Goal: Task Accomplishment & Management: Use online tool/utility

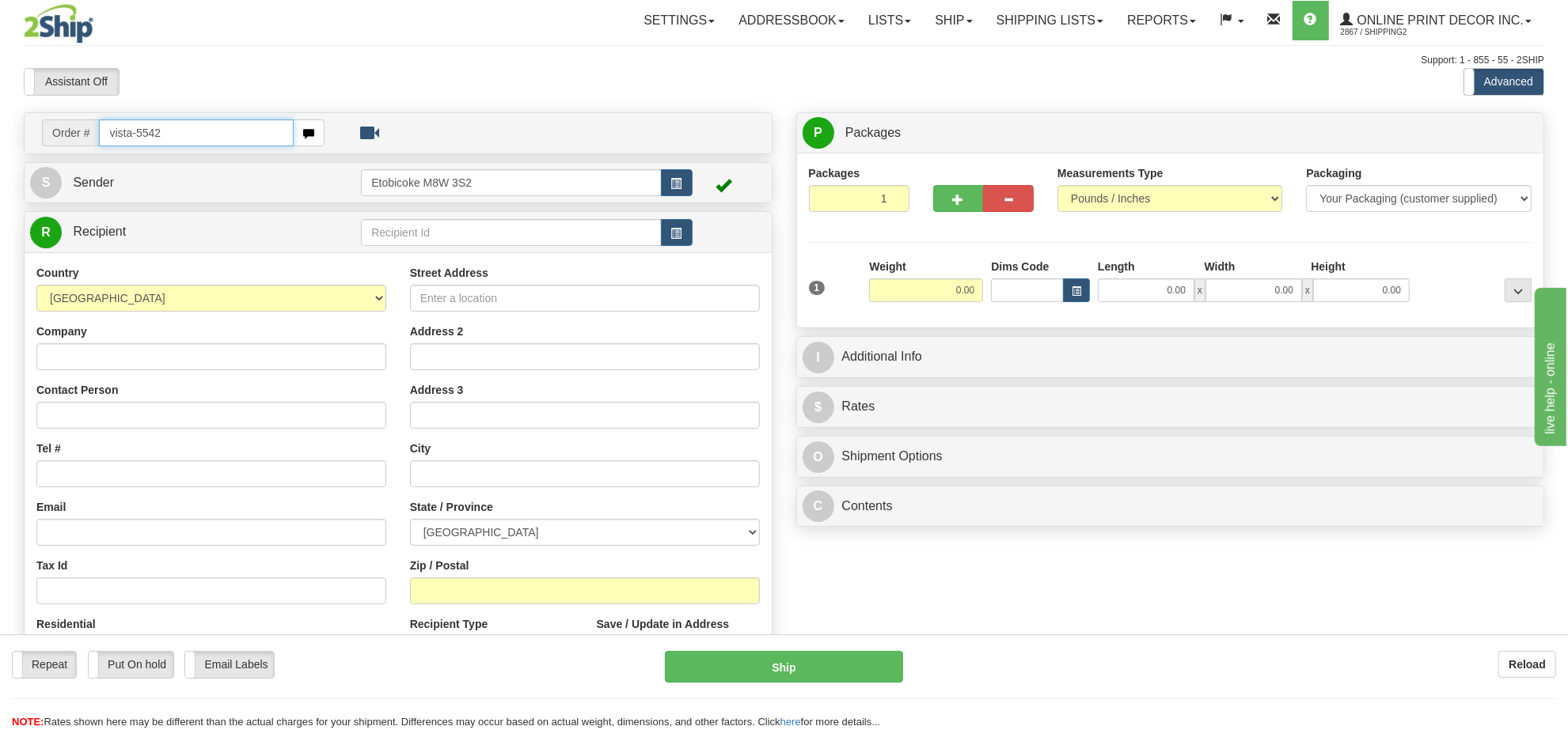
type input "vista-5542"
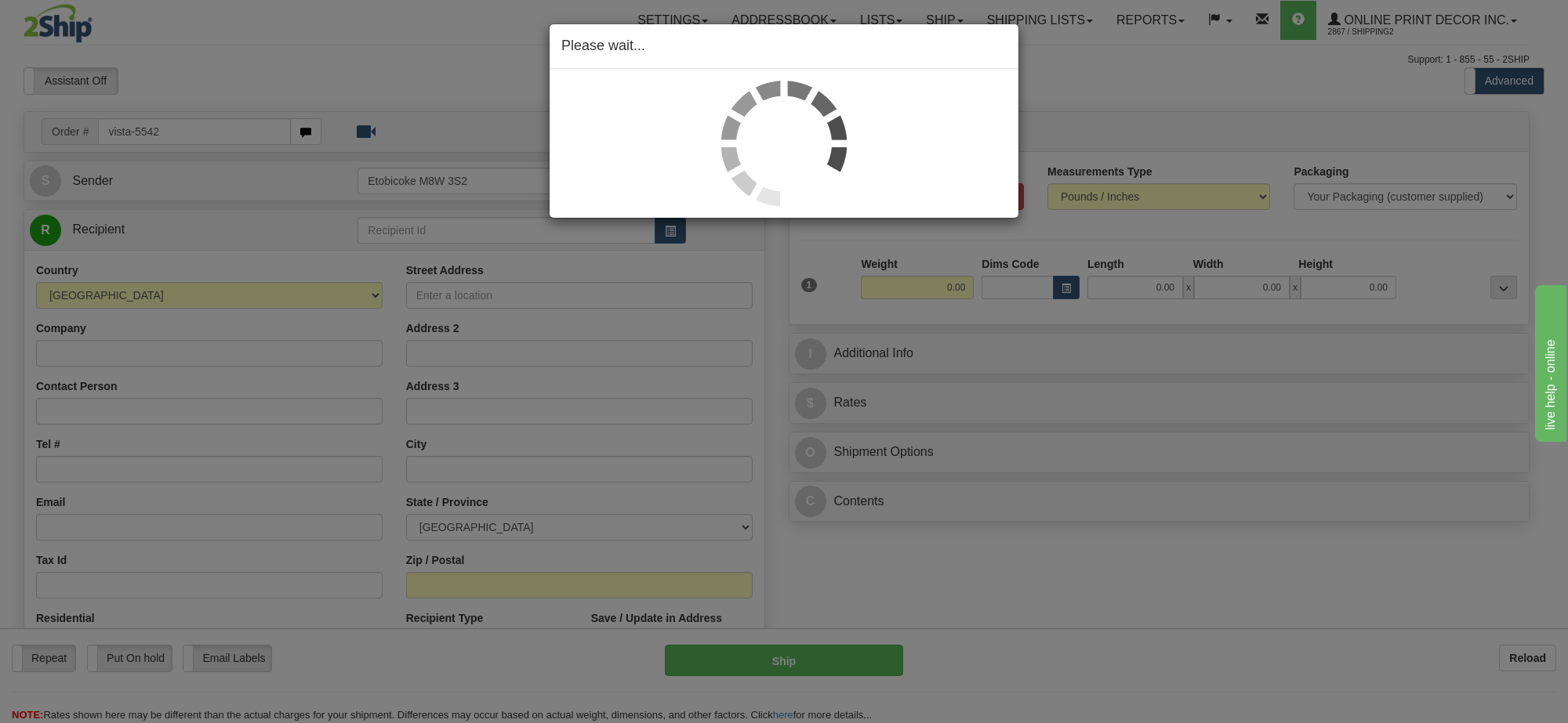
click at [1061, 292] on div "Please wait..." at bounding box center [784, 361] width 1568 height 723
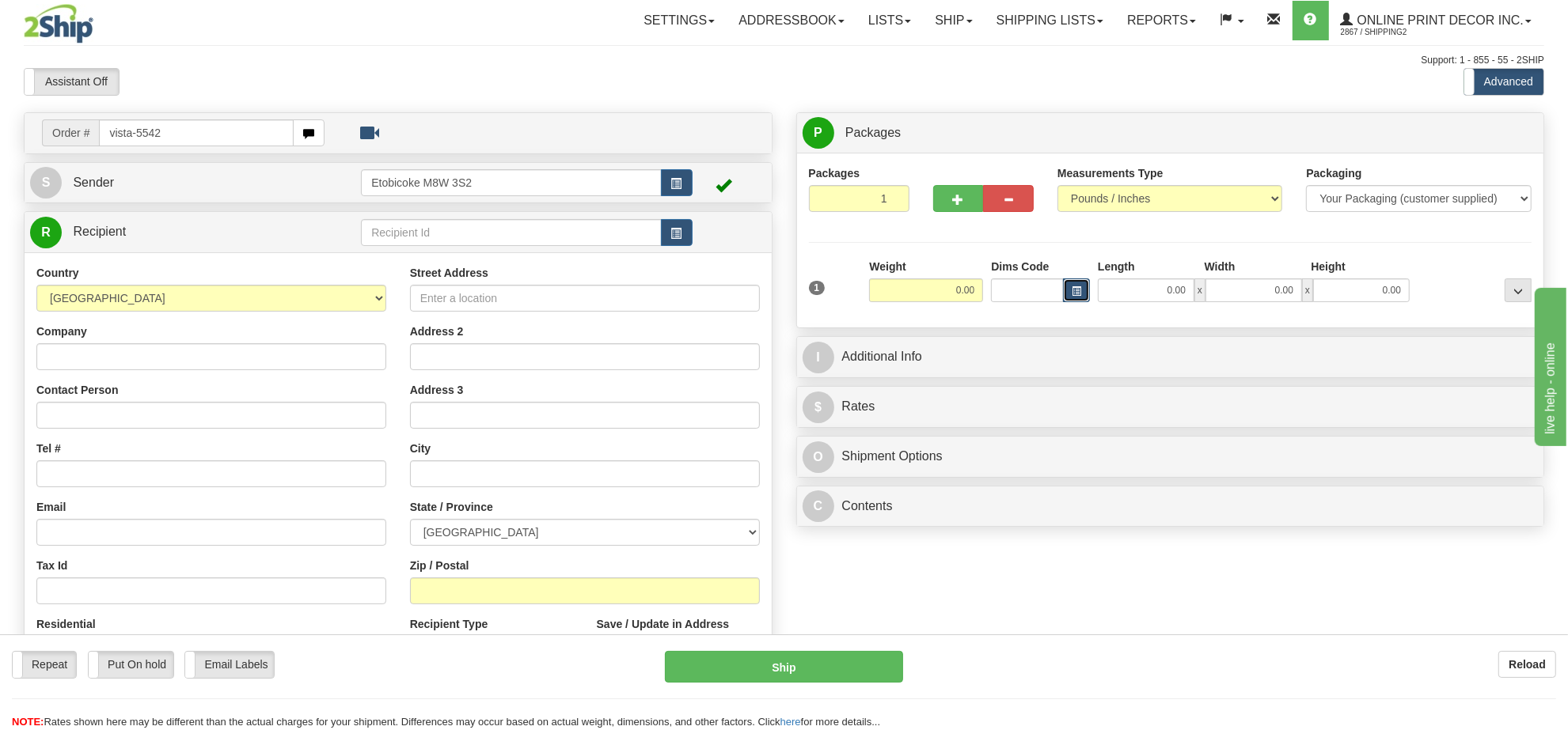
click at [1078, 301] on button "button" at bounding box center [1076, 290] width 27 height 24
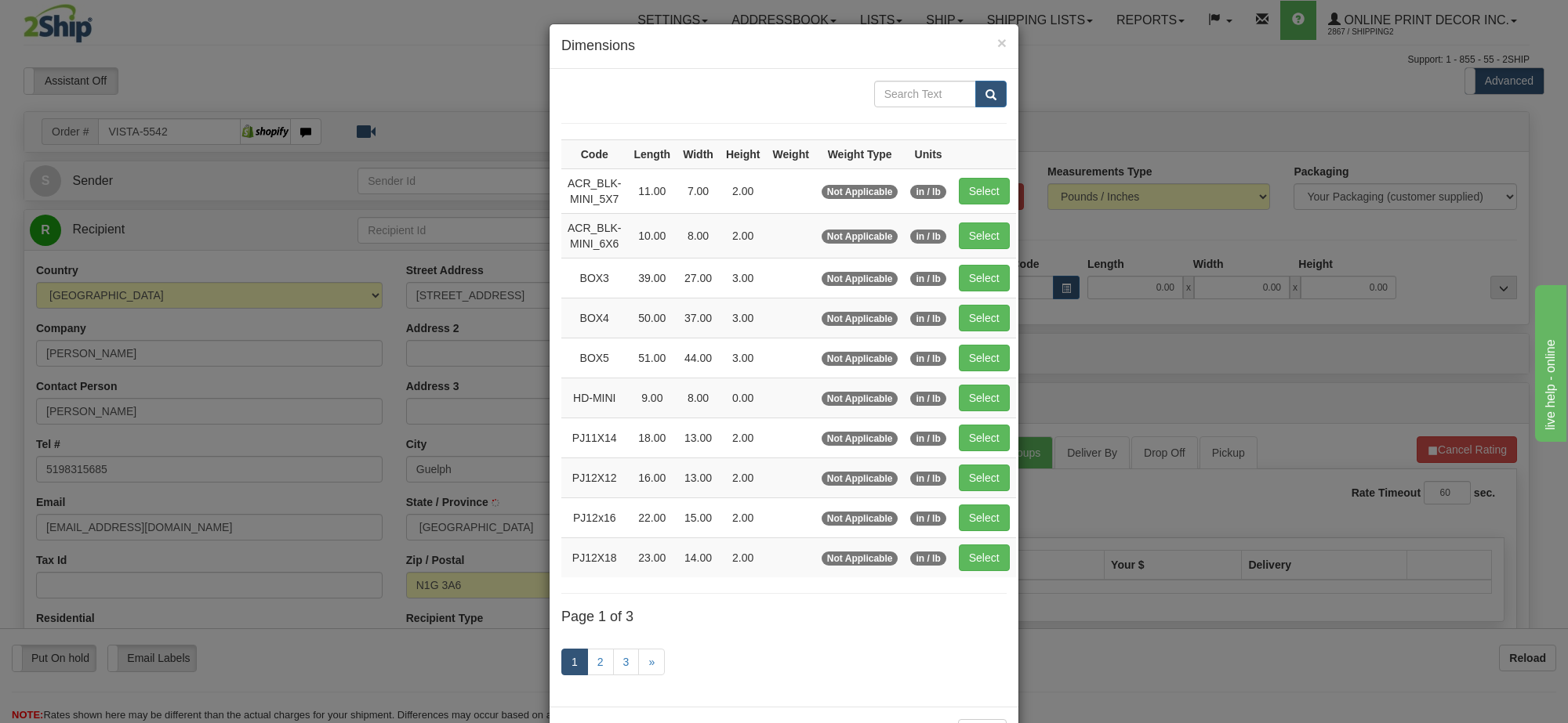
type input "GUELPH"
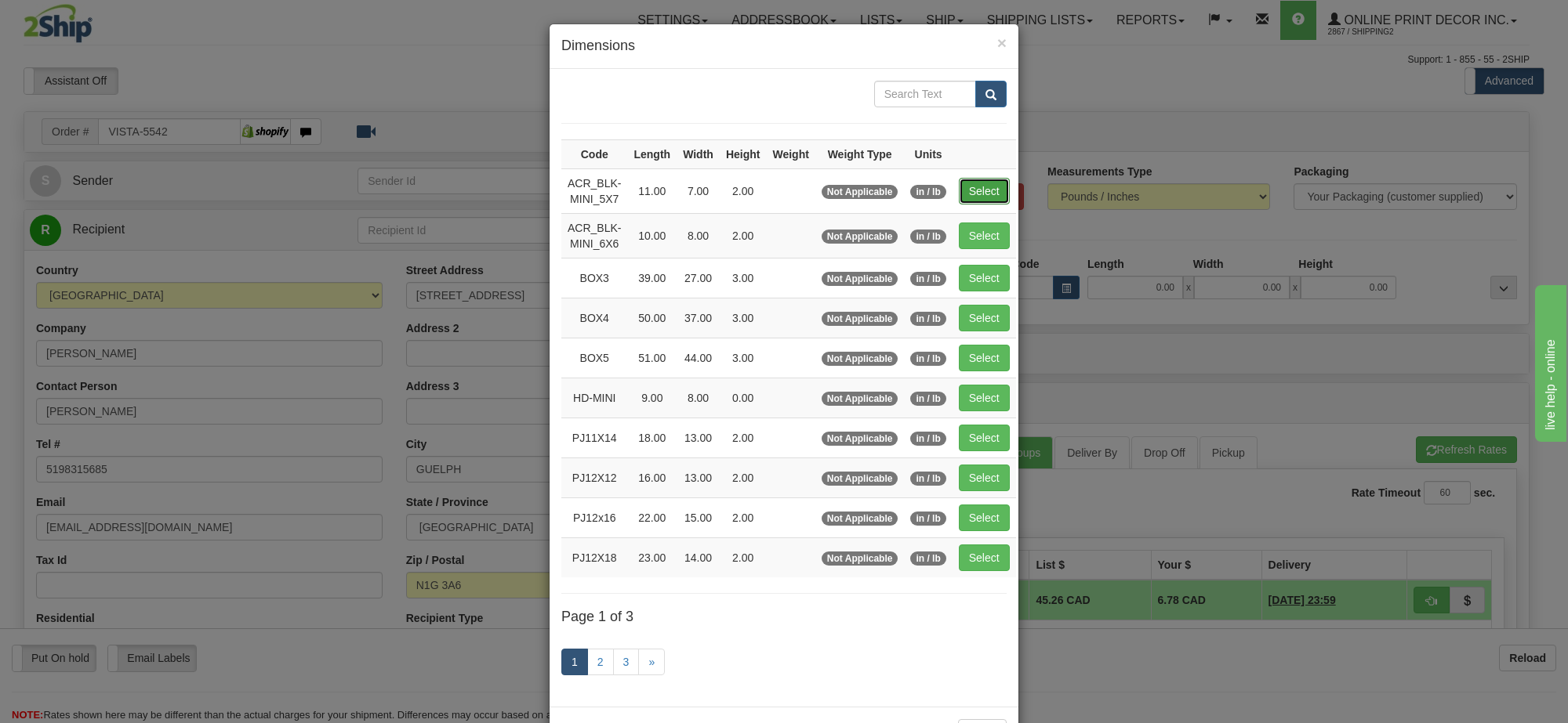
click at [965, 190] on button "Select" at bounding box center [985, 191] width 51 height 26
type input "ACR_BLK-MINI_5X7"
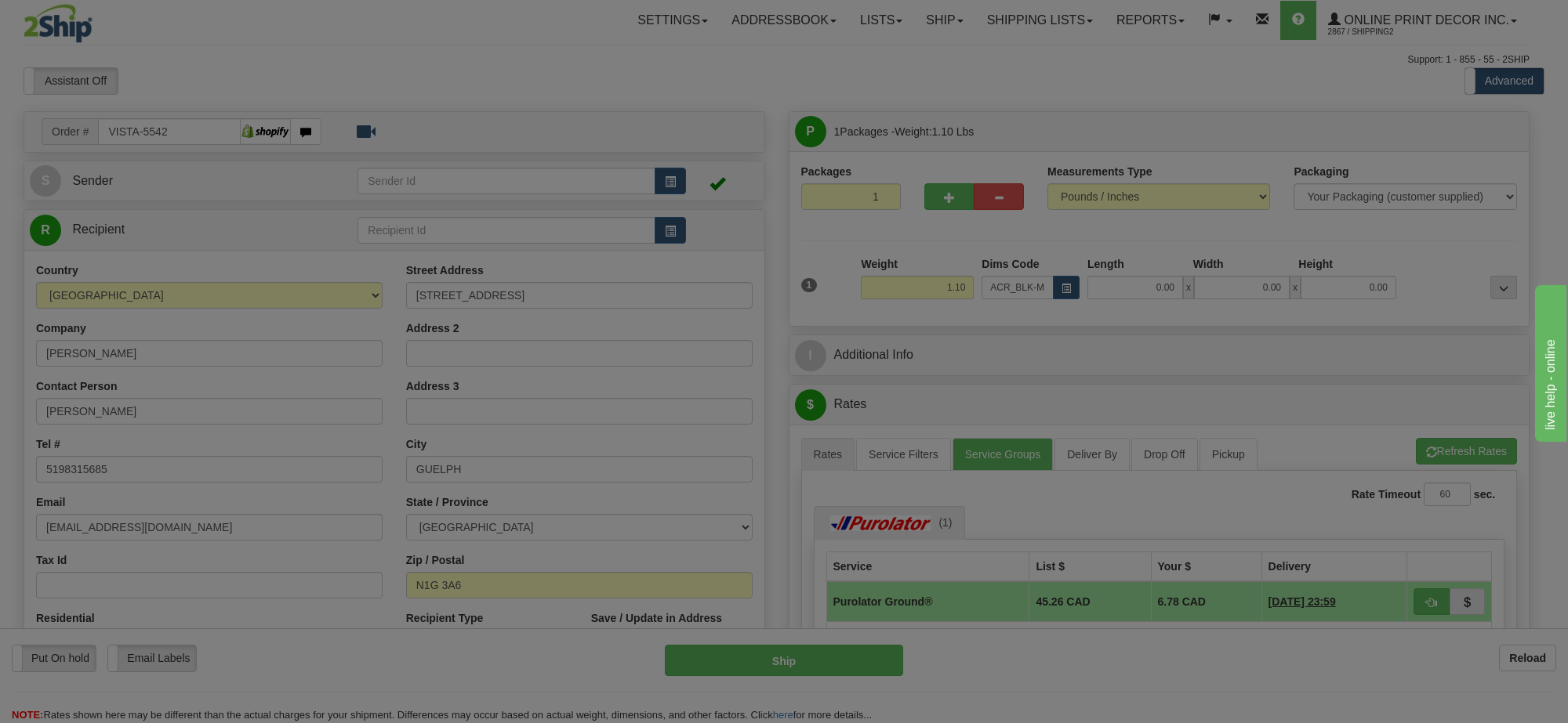
type input "11.00"
type input "7.00"
type input "2.00"
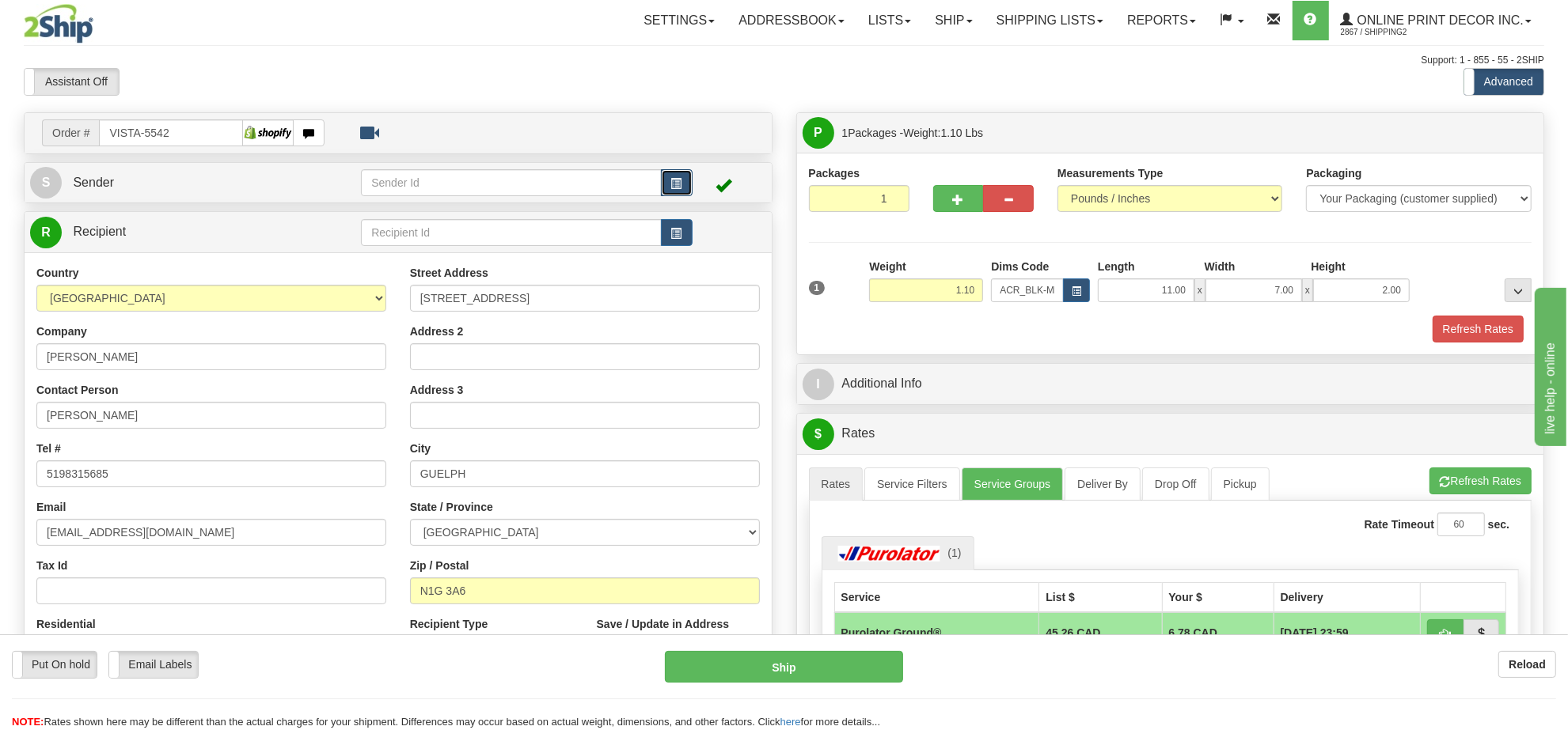
click at [686, 186] on button "button" at bounding box center [677, 182] width 32 height 27
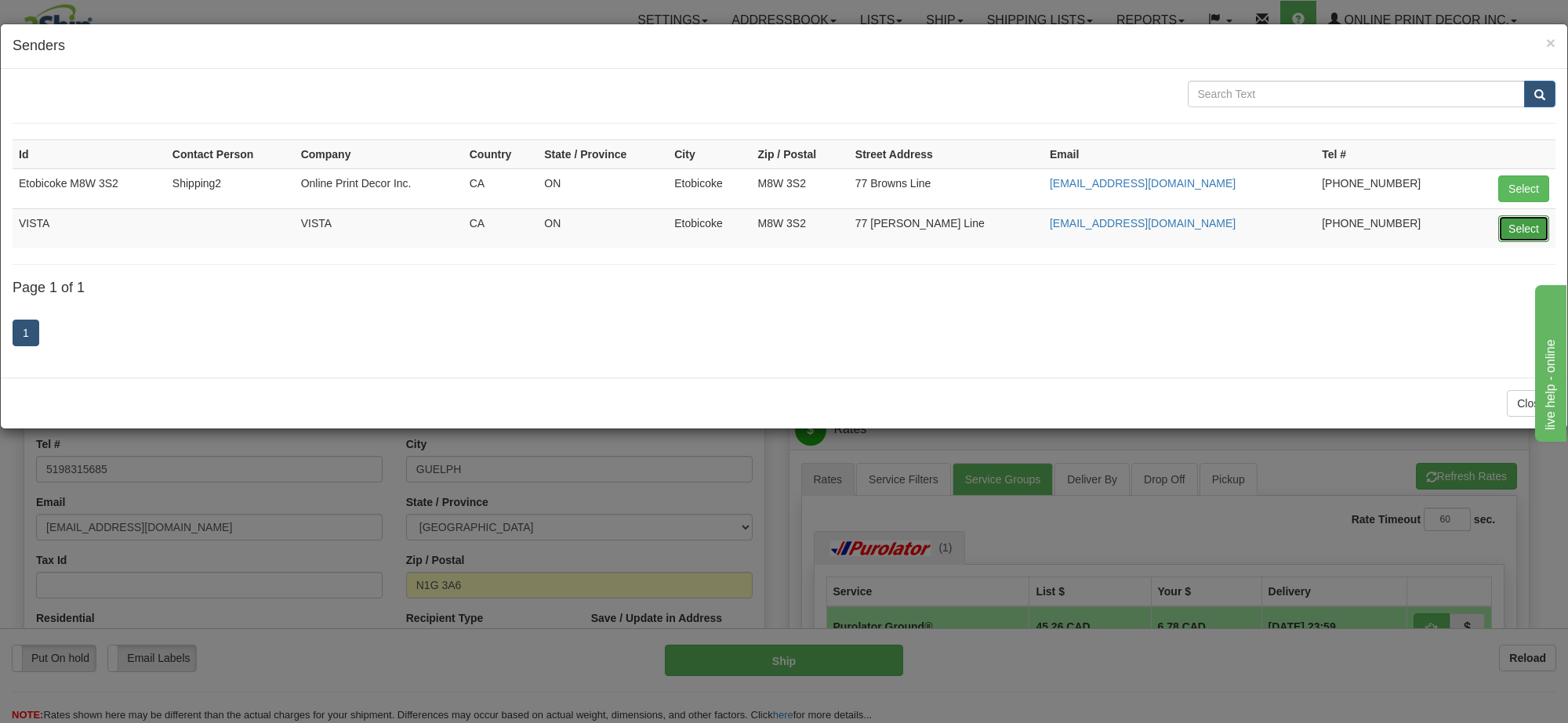
click at [1509, 235] on button "Select" at bounding box center [1524, 228] width 51 height 26
type input "VISTA"
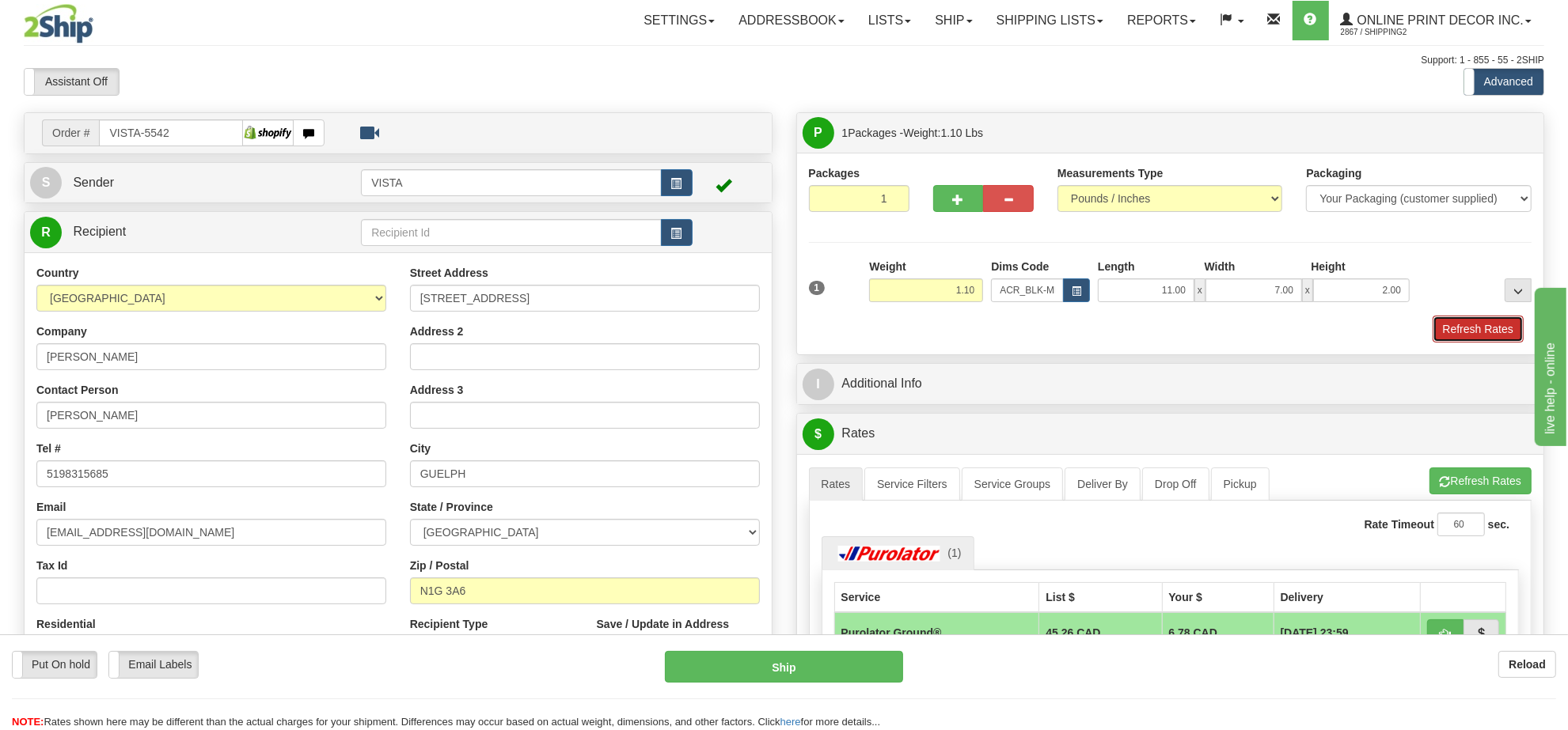
click at [1481, 342] on button "Refresh Rates" at bounding box center [1478, 329] width 91 height 27
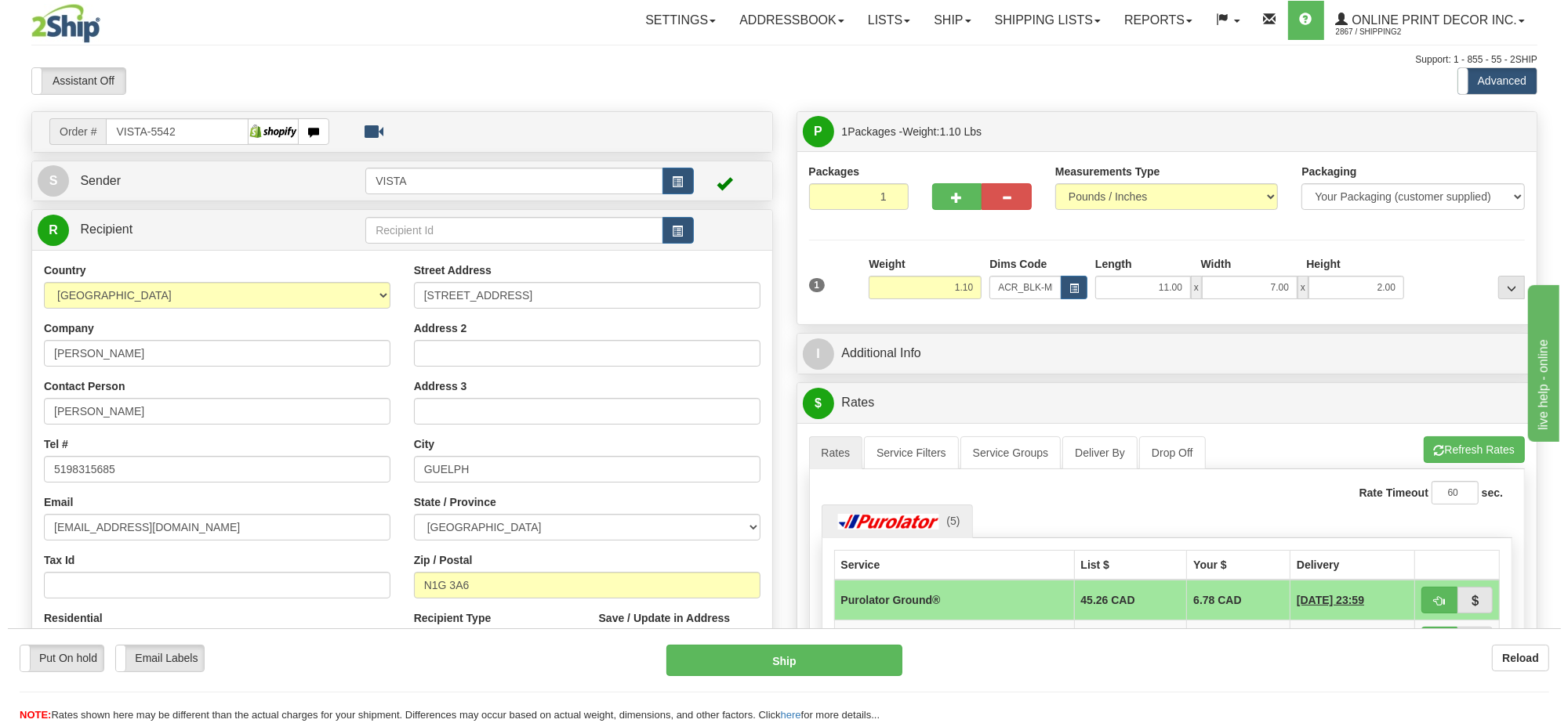
scroll to position [98, 0]
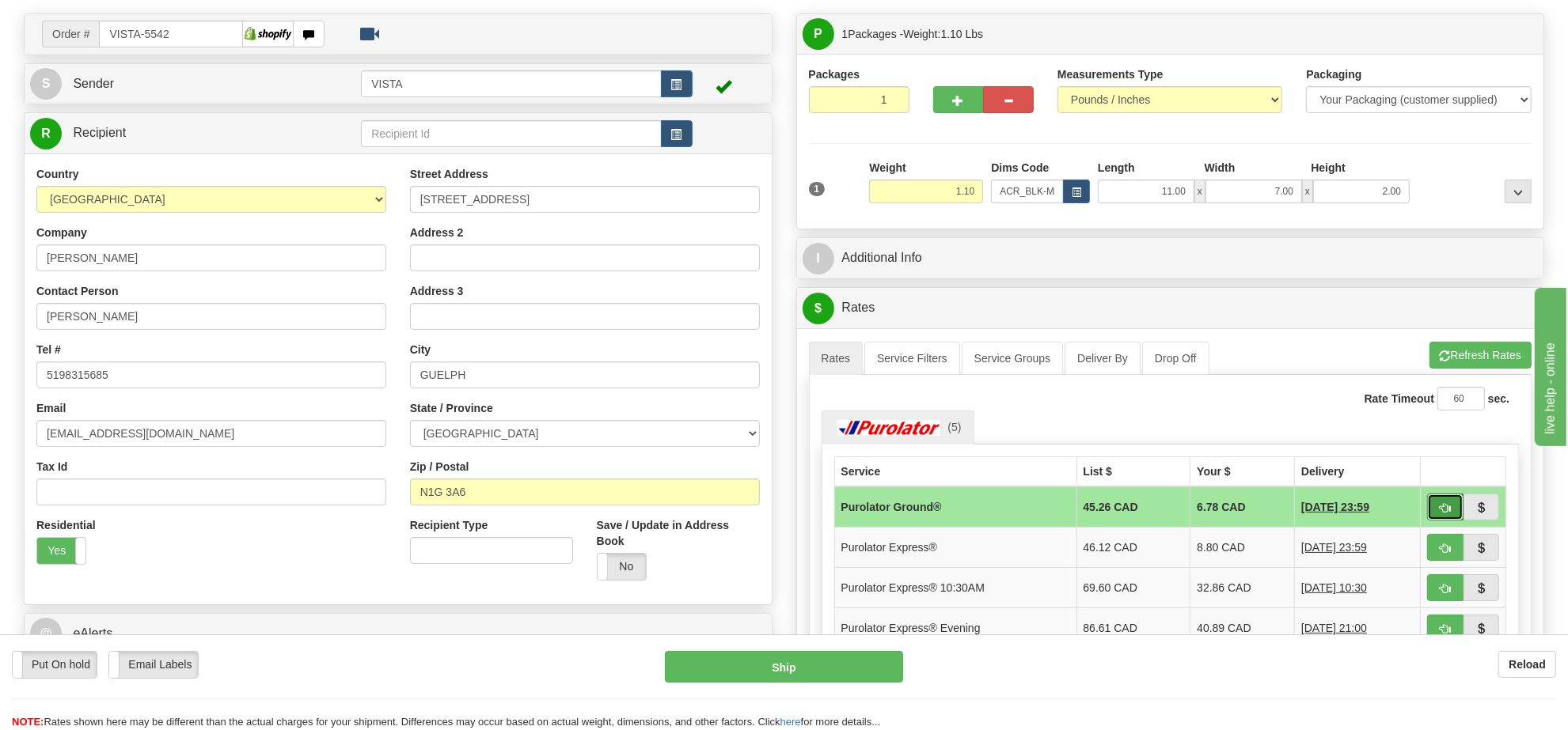
click at [1445, 513] on span "button" at bounding box center [1444, 508] width 11 height 10
type input "260"
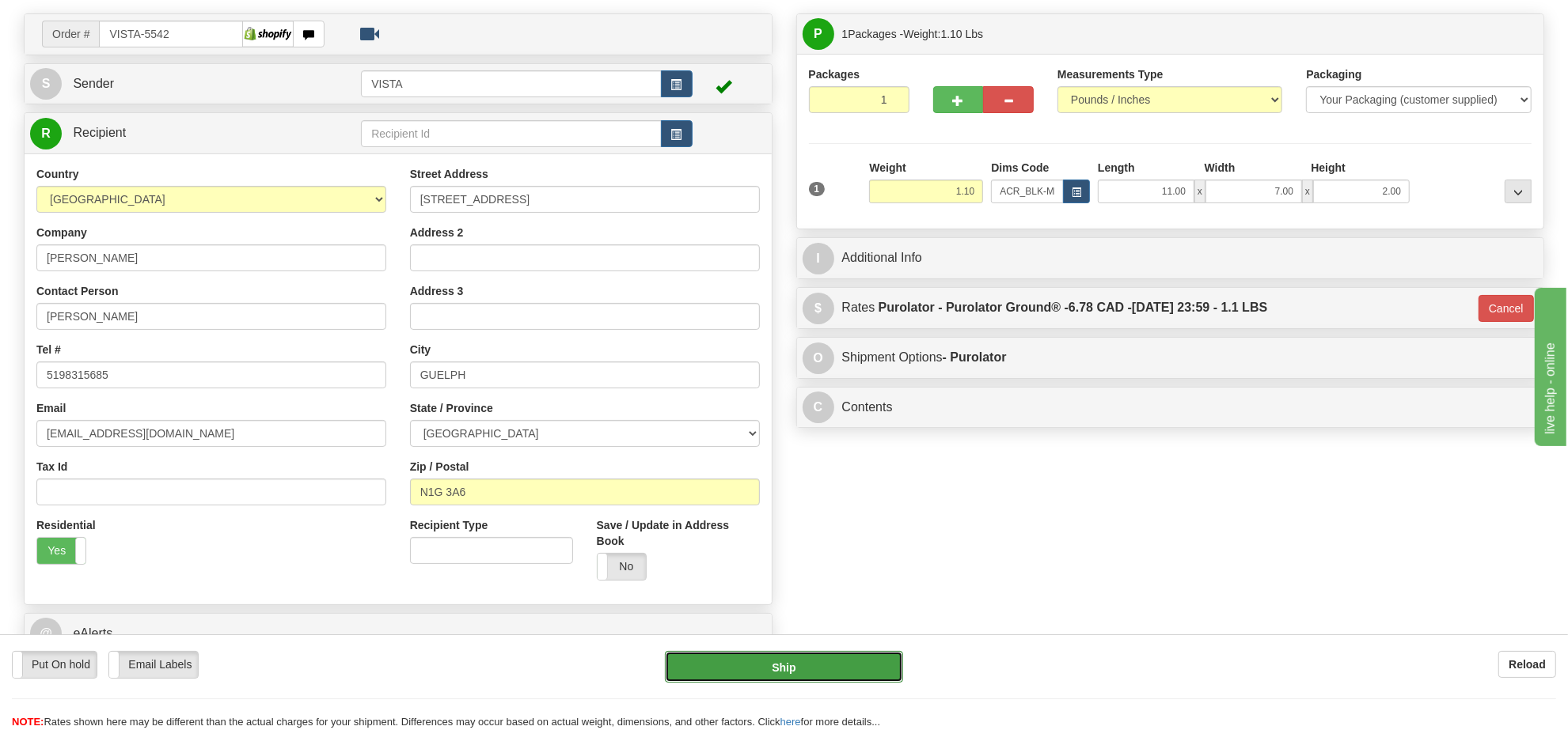
click at [787, 669] on button "Ship" at bounding box center [784, 667] width 237 height 32
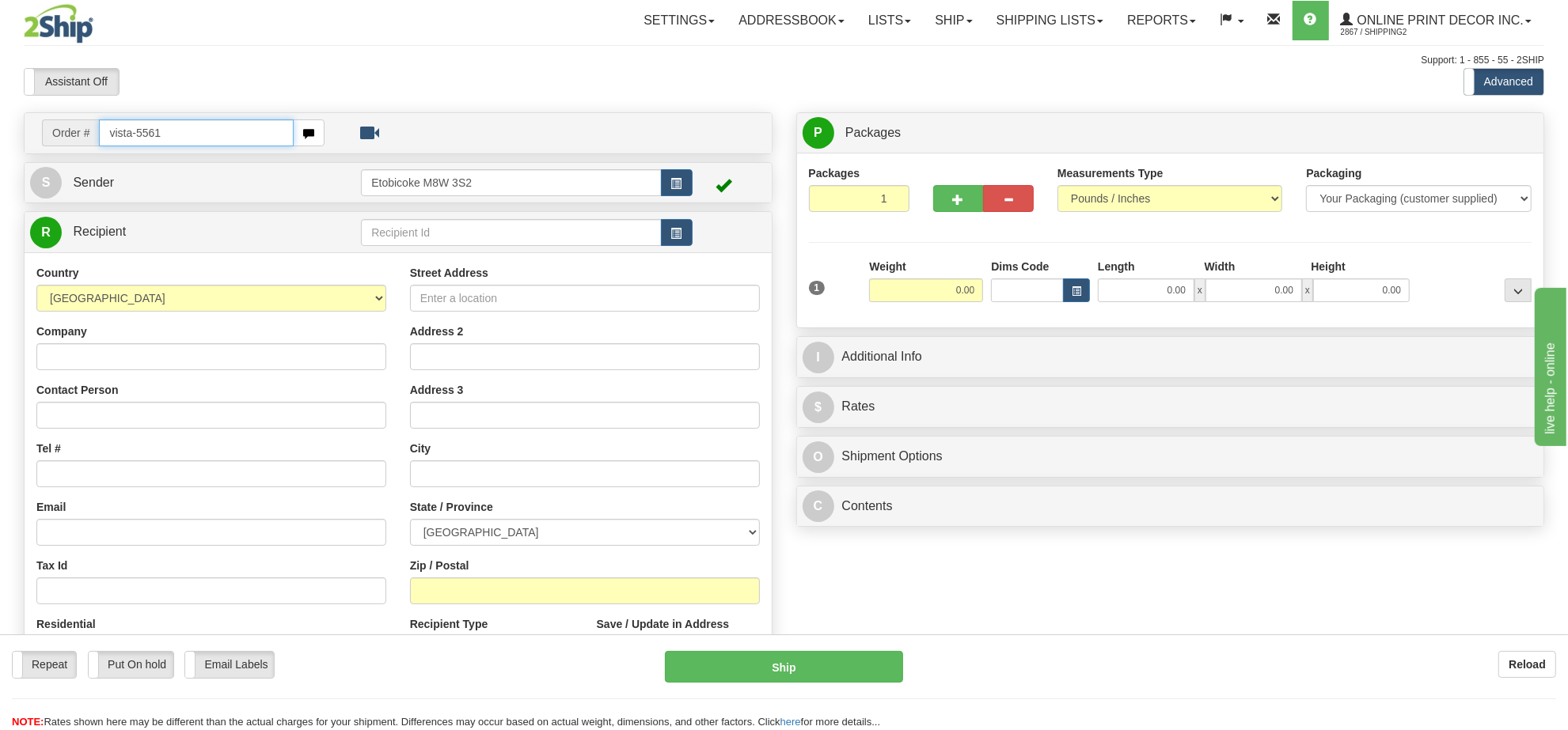
type input "vista-5561"
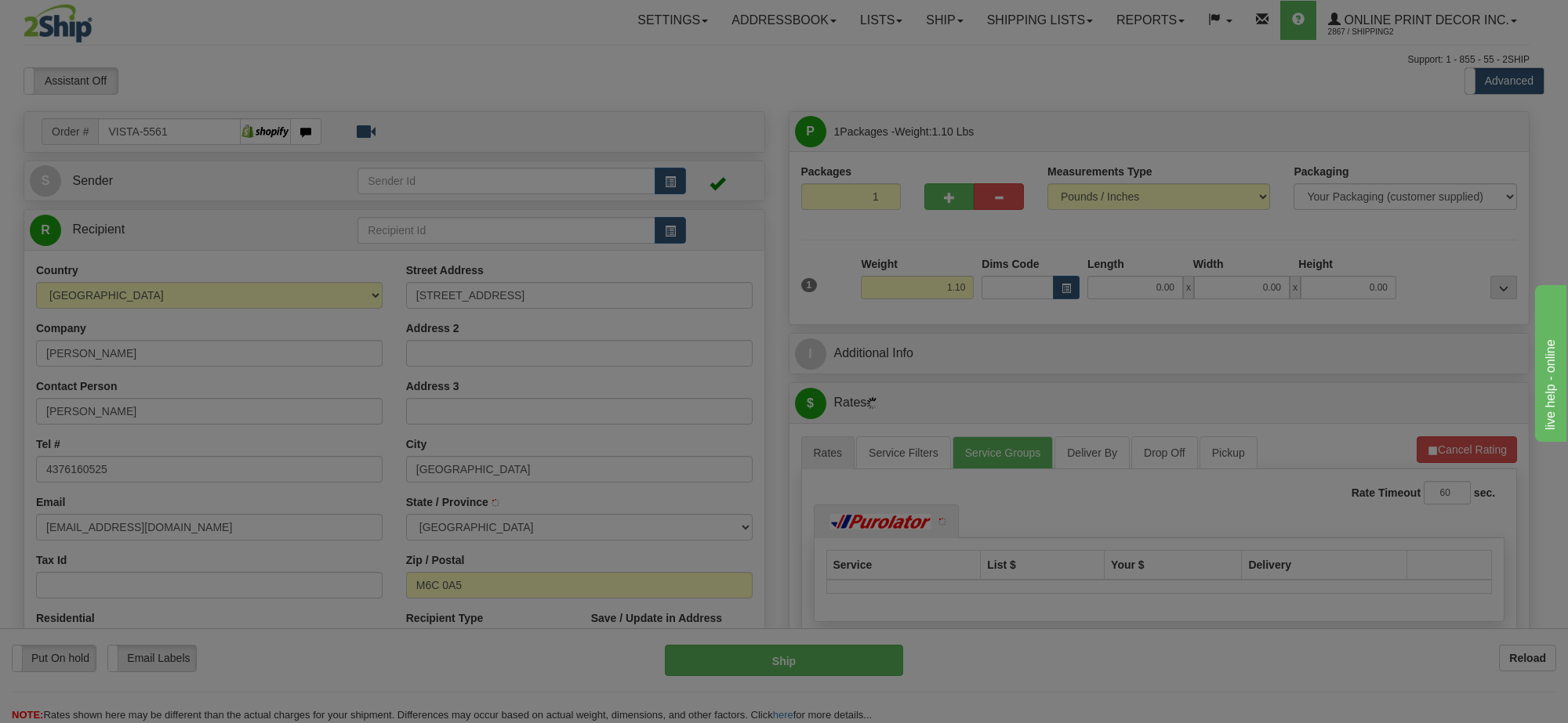
type input "TORONTO"
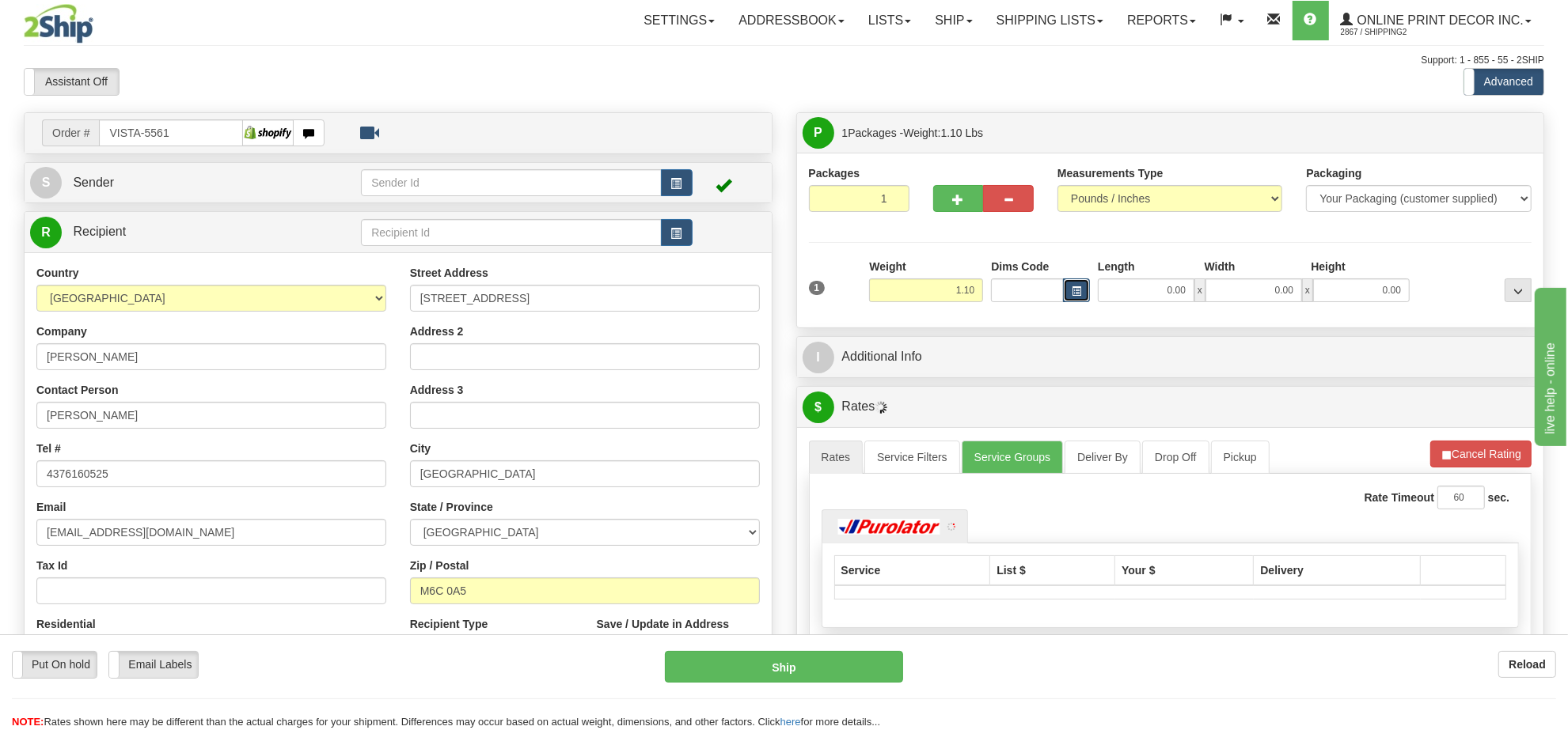
click at [1068, 297] on button "button" at bounding box center [1076, 290] width 27 height 24
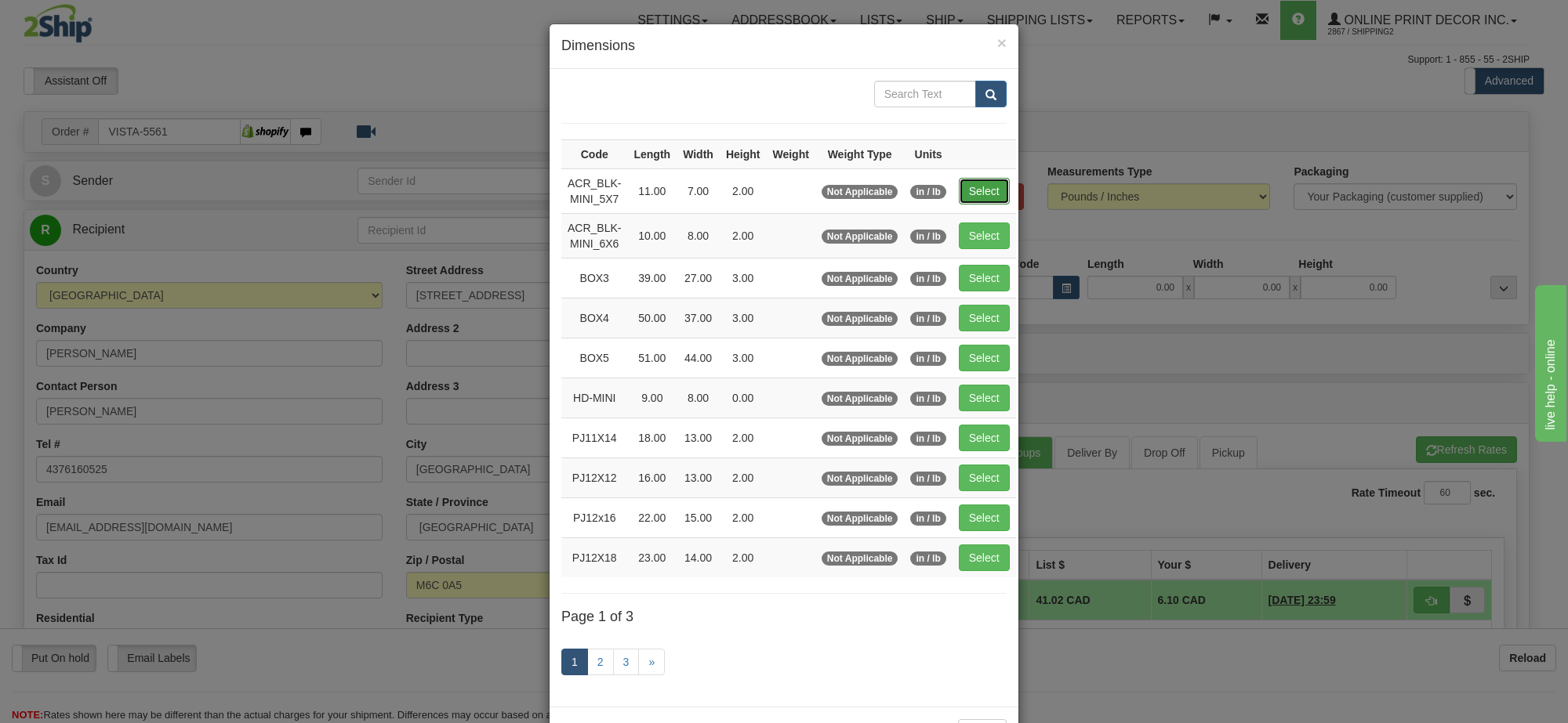
click at [976, 183] on button "Select" at bounding box center [985, 191] width 51 height 26
type input "ACR_BLK-MINI_5X7"
type input "11.00"
type input "7.00"
type input "2.00"
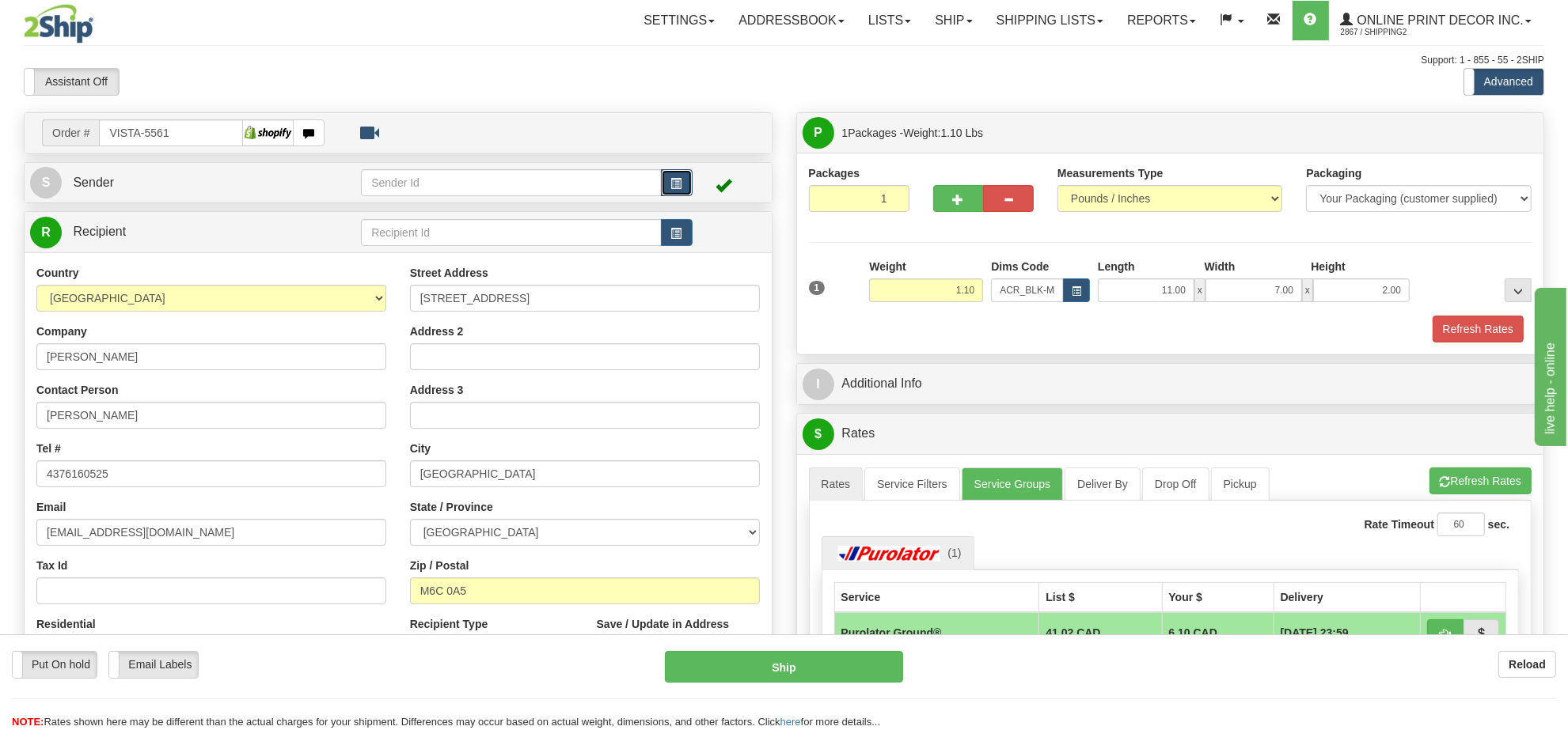
click at [671, 183] on span "button" at bounding box center [676, 184] width 11 height 10
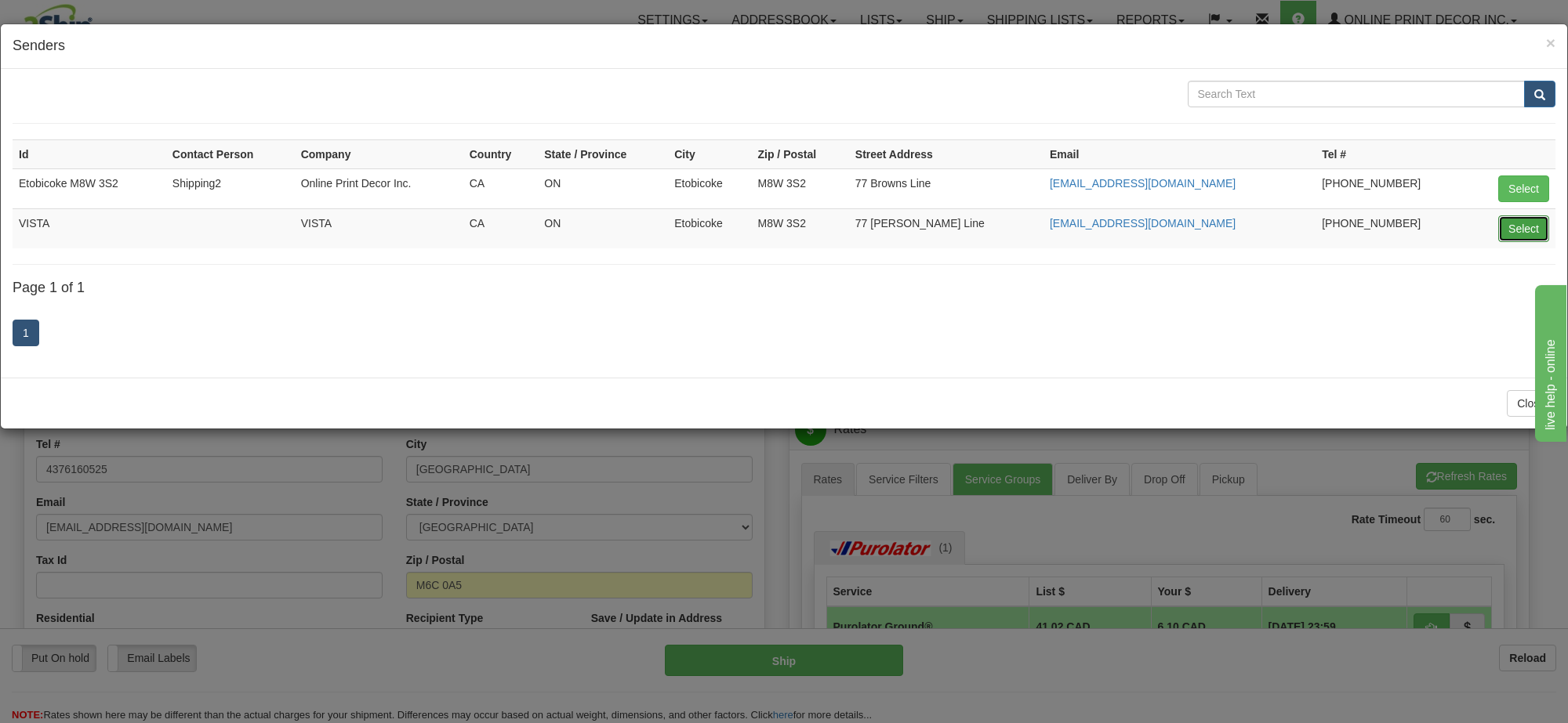
click at [1513, 220] on button "Select" at bounding box center [1524, 228] width 51 height 26
type input "VISTA"
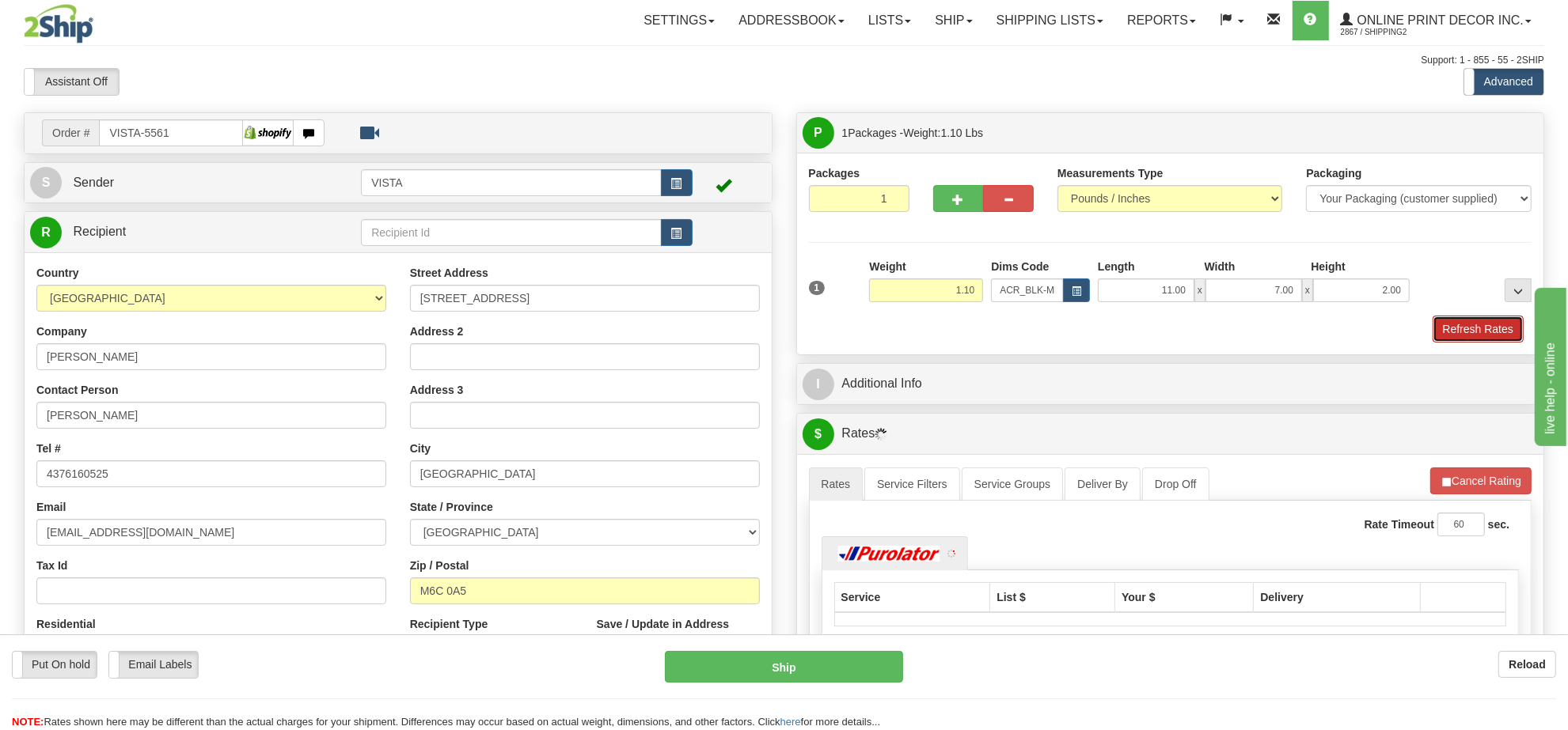
click at [1473, 324] on button "Refresh Rates" at bounding box center [1478, 329] width 91 height 27
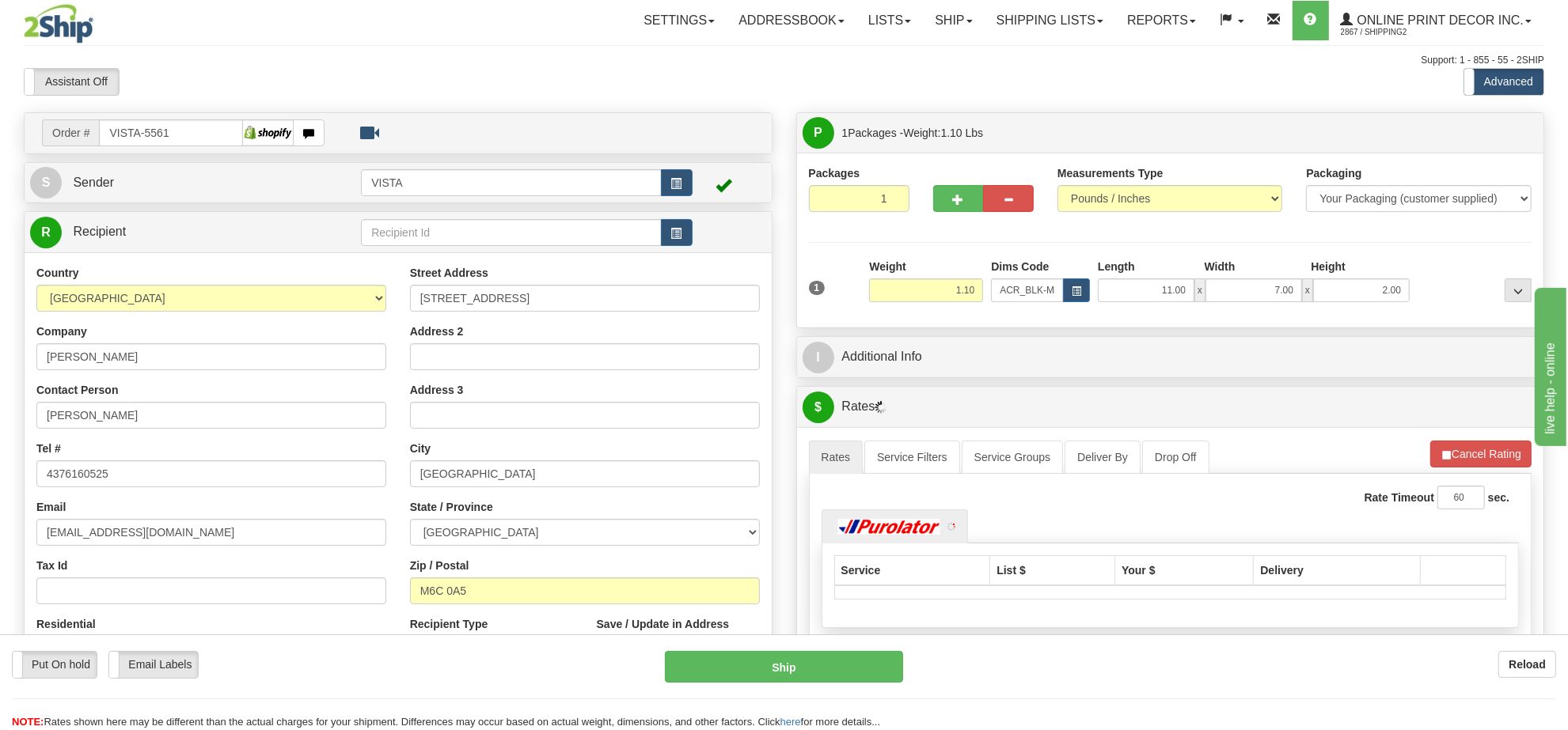
scroll to position [198, 0]
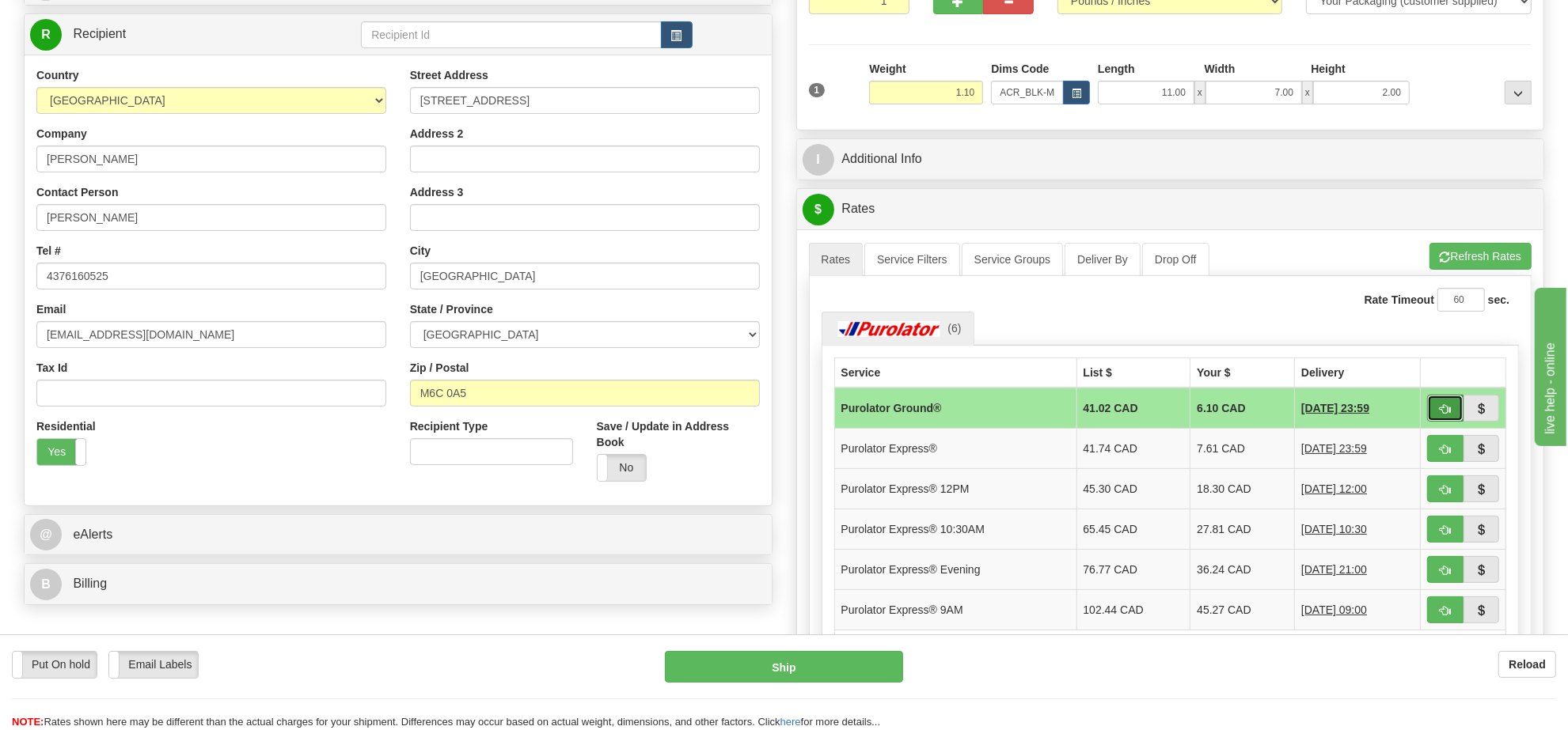
click at [1445, 408] on span "button" at bounding box center [1444, 409] width 11 height 10
type input "260"
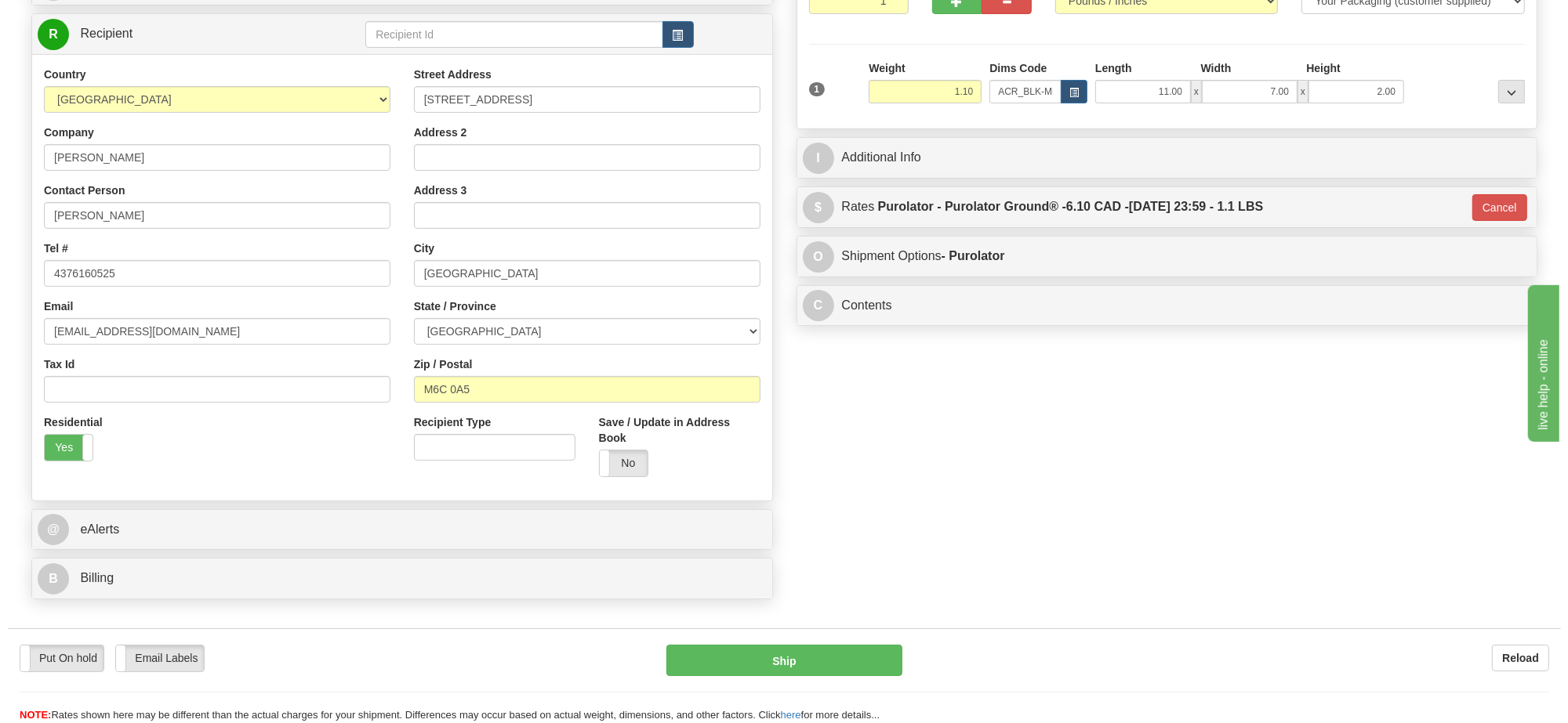
scroll to position [0, 0]
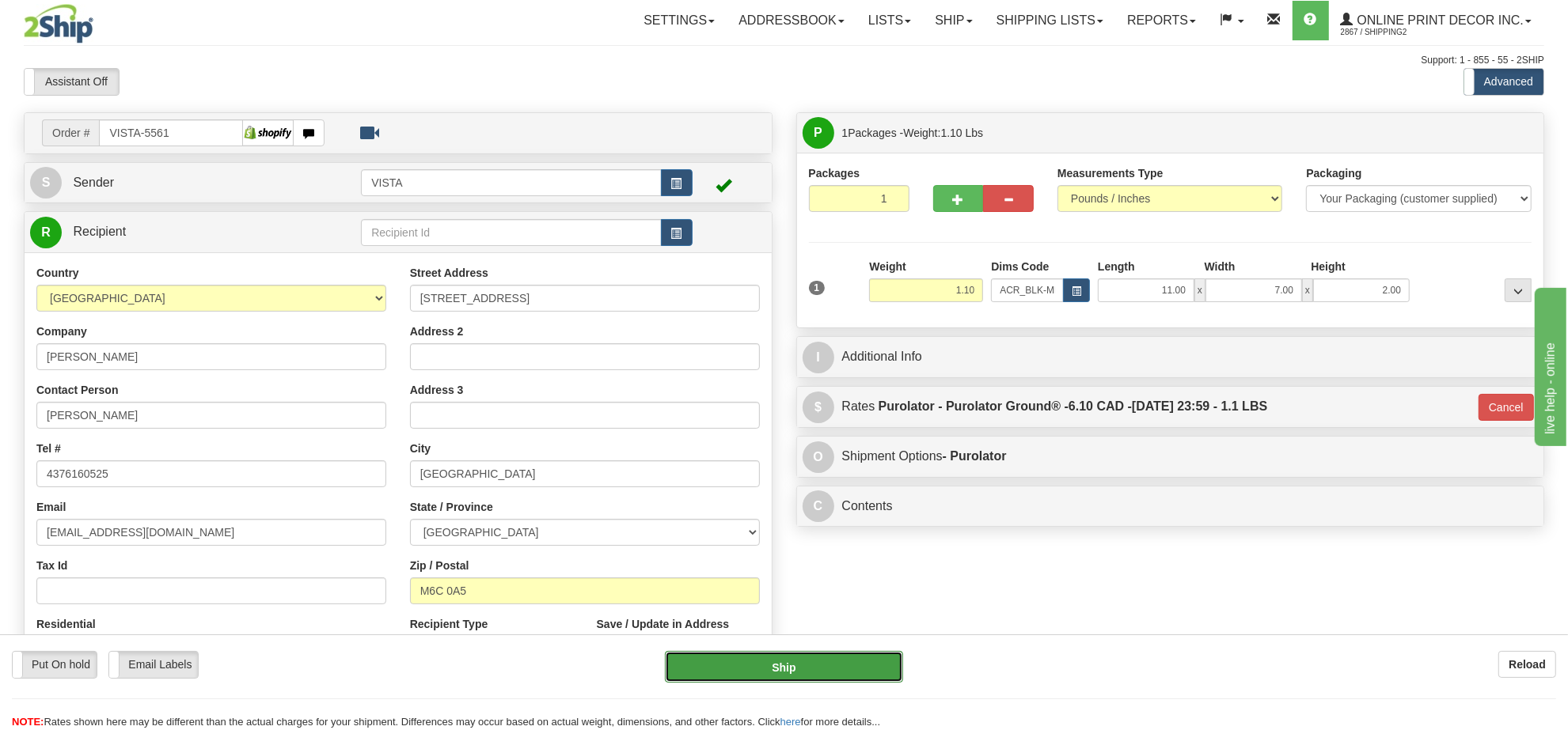
click at [782, 659] on button "Ship" at bounding box center [784, 667] width 237 height 32
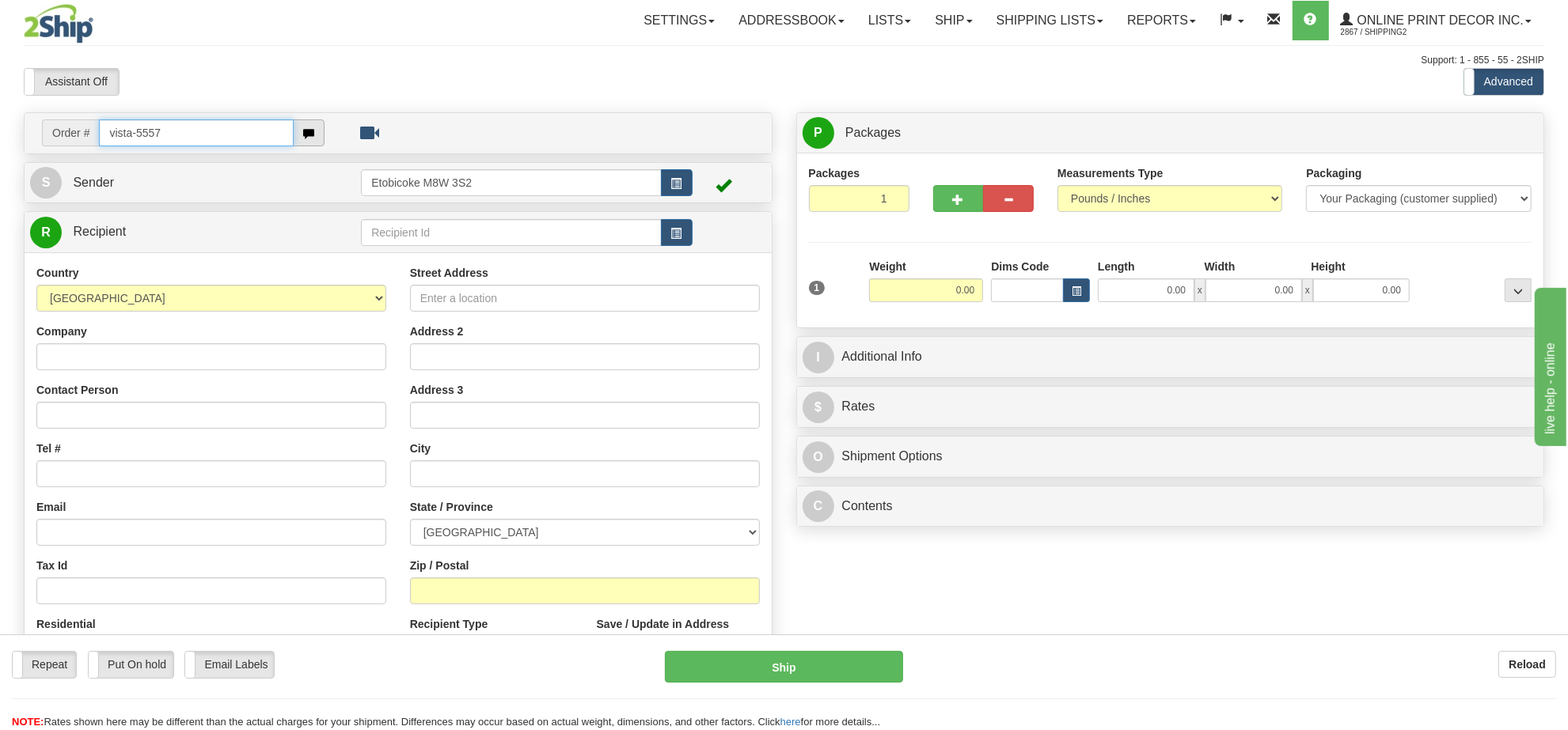
type input "vista-5557"
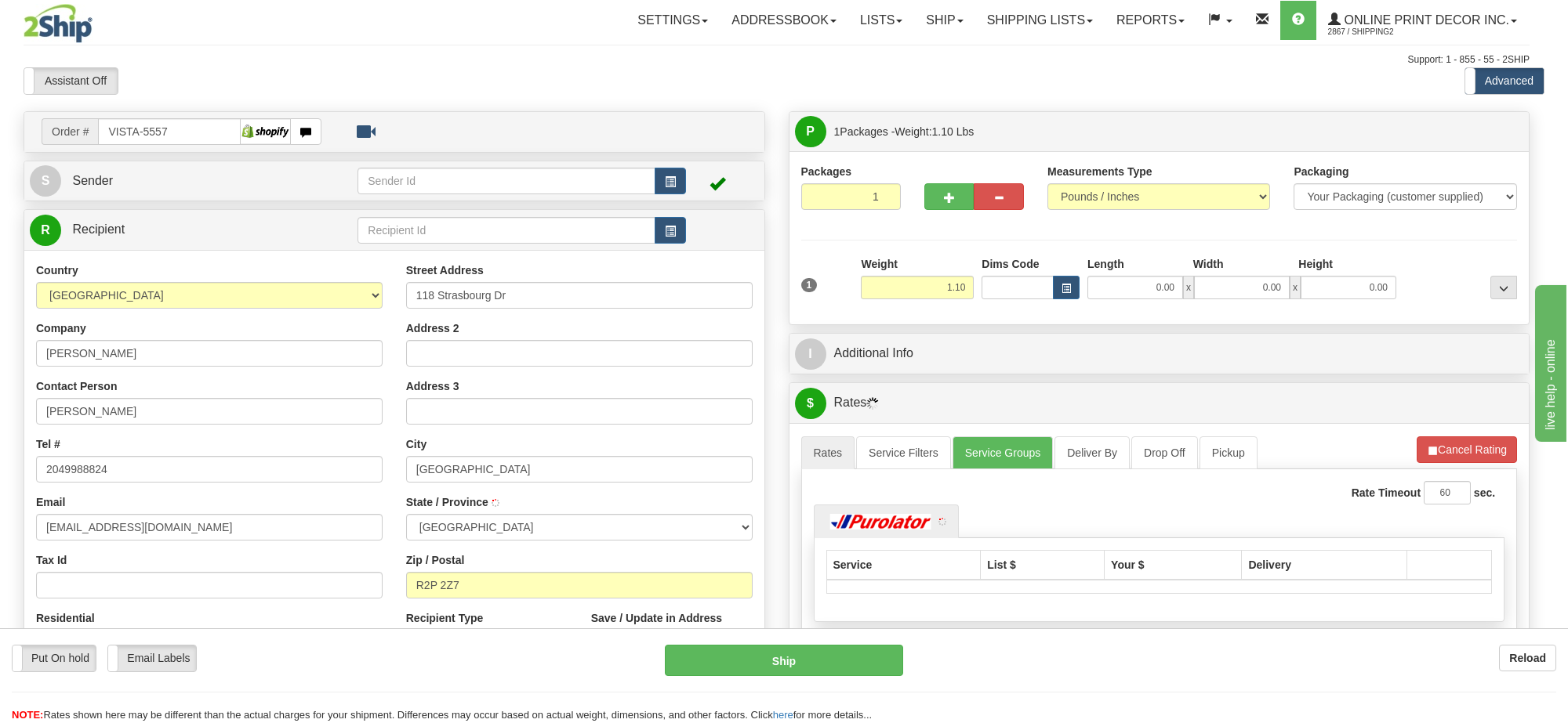
type input "[GEOGRAPHIC_DATA]"
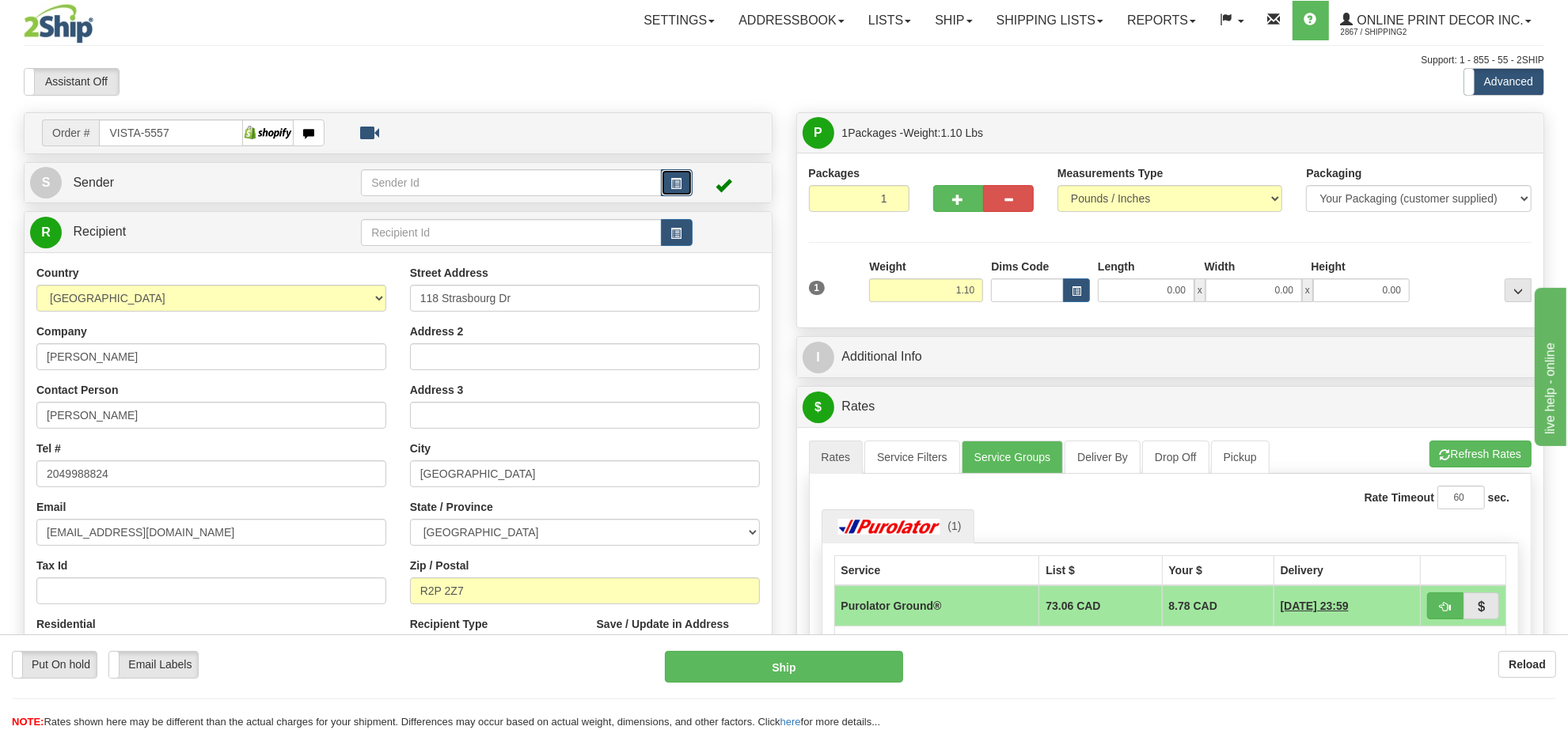
click at [679, 184] on span "button" at bounding box center [676, 184] width 11 height 10
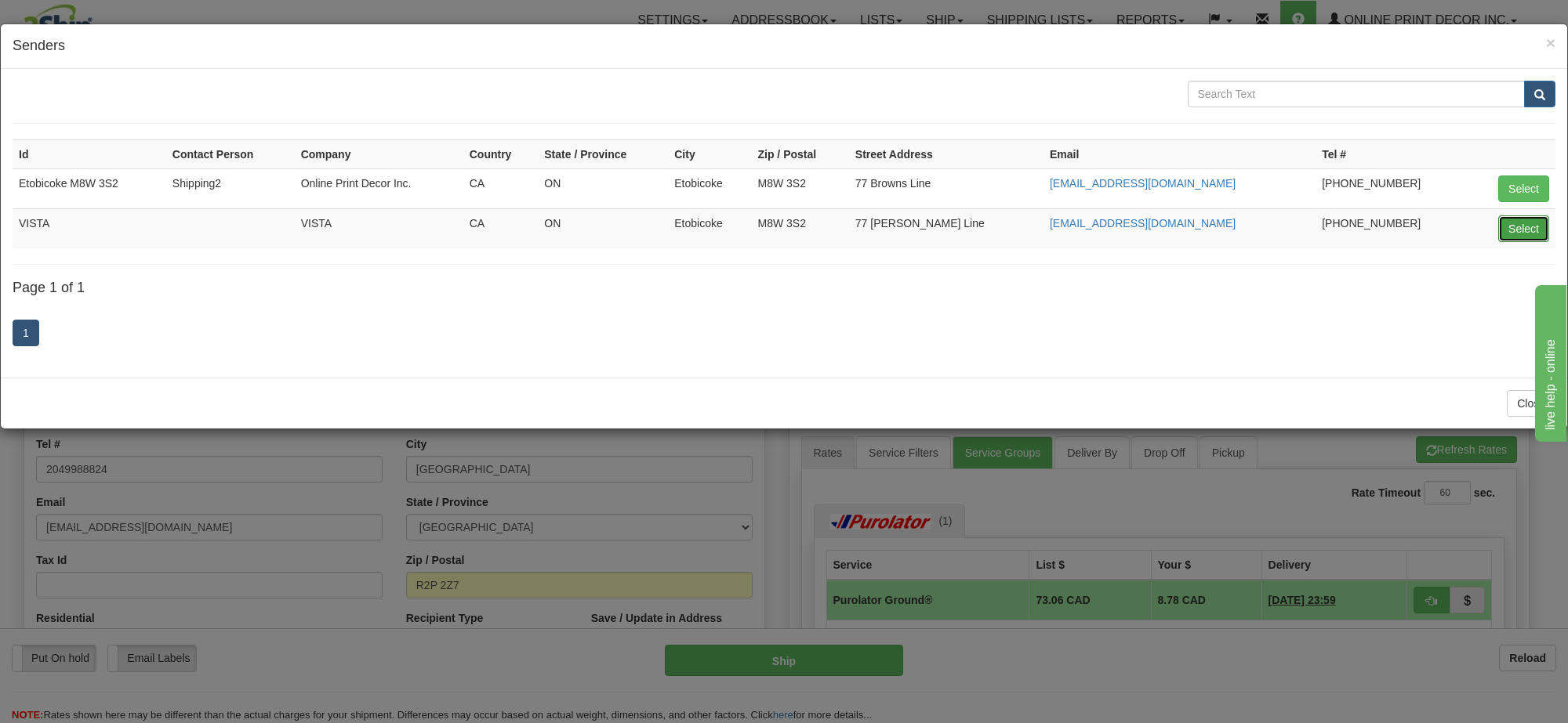
click at [1527, 232] on button "Select" at bounding box center [1524, 228] width 51 height 26
type input "VISTA"
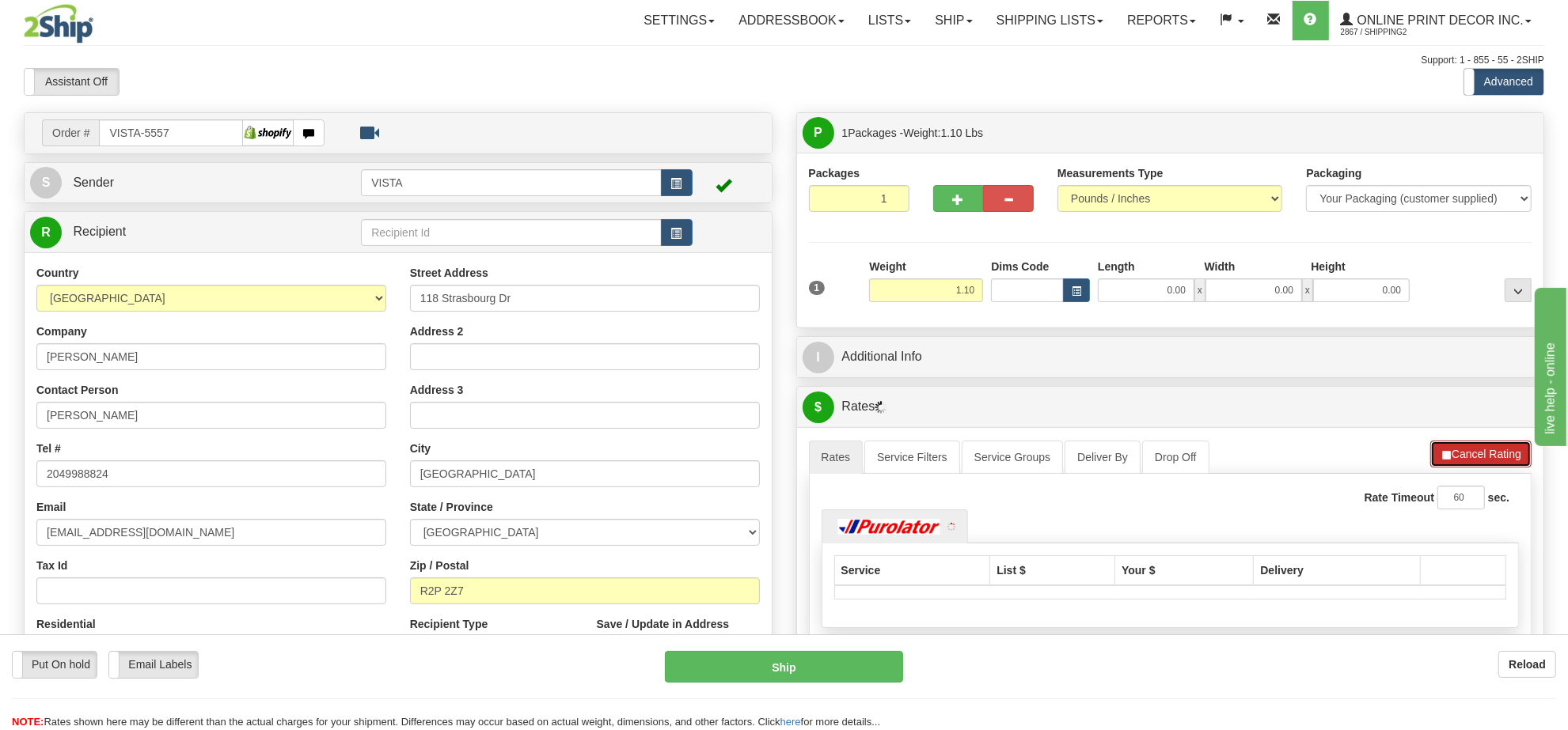
click at [1470, 451] on button "Cancel Rating" at bounding box center [1480, 453] width 102 height 27
click at [1470, 451] on button "Refresh Rates" at bounding box center [1480, 453] width 102 height 27
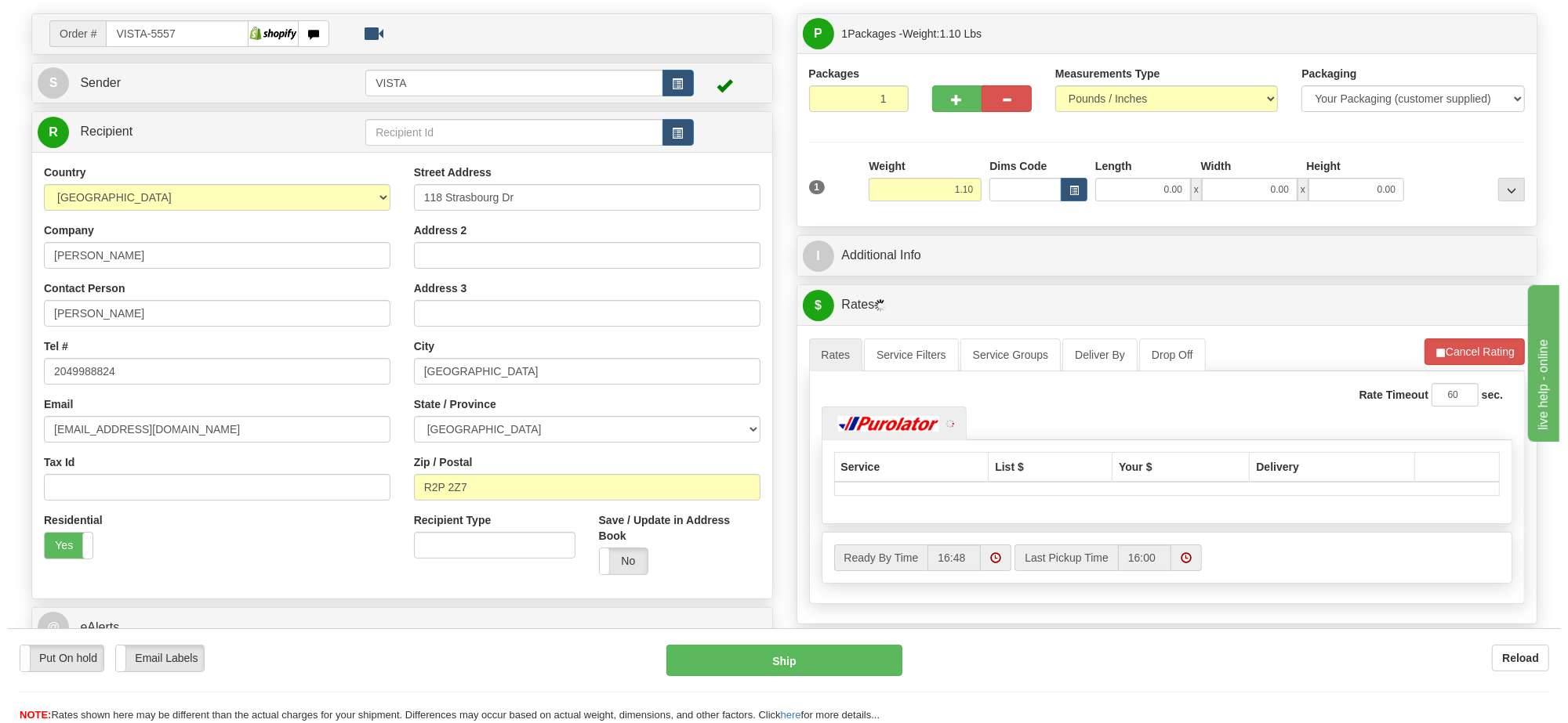
scroll to position [196, 0]
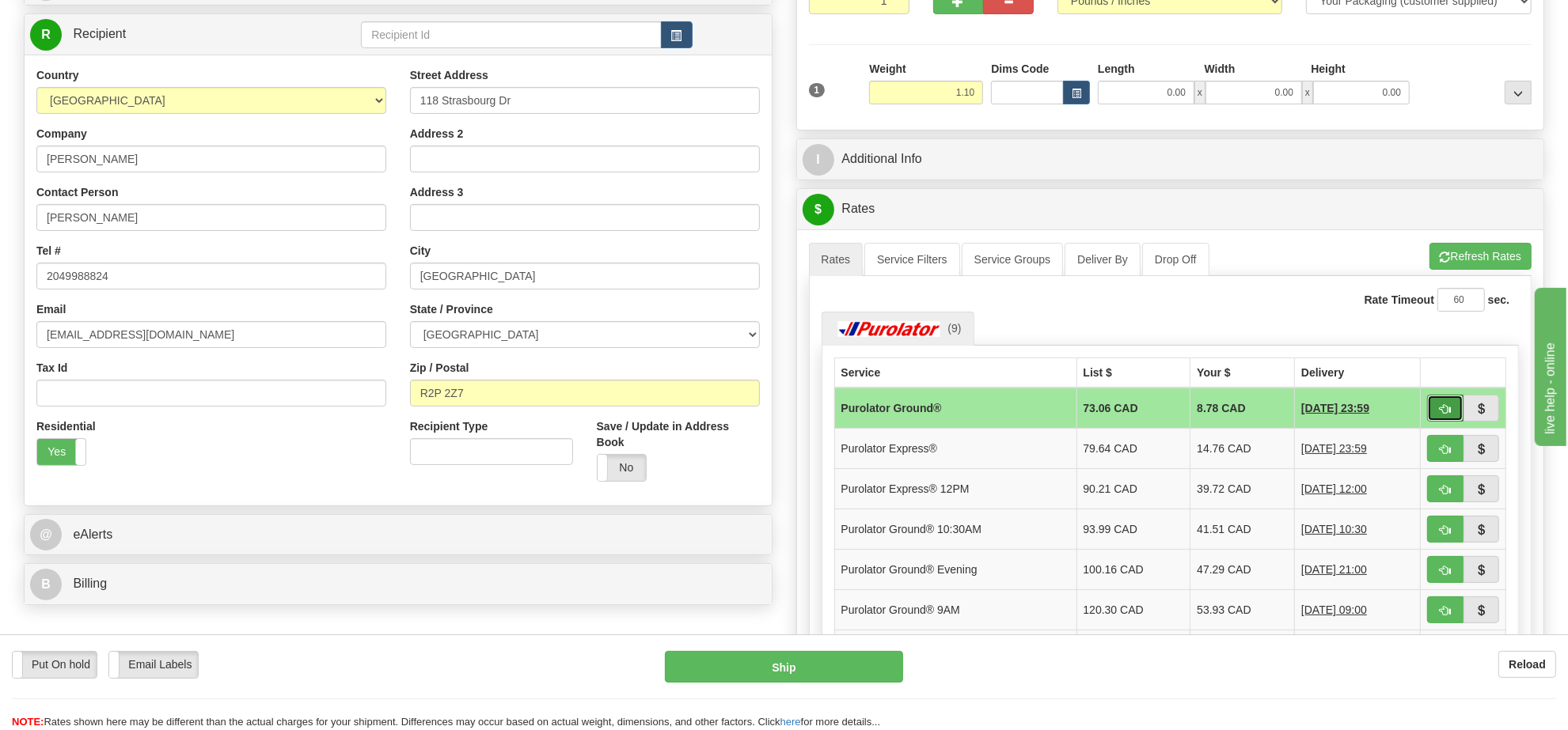
click at [1427, 422] on button "button" at bounding box center [1444, 408] width 37 height 27
type input "260"
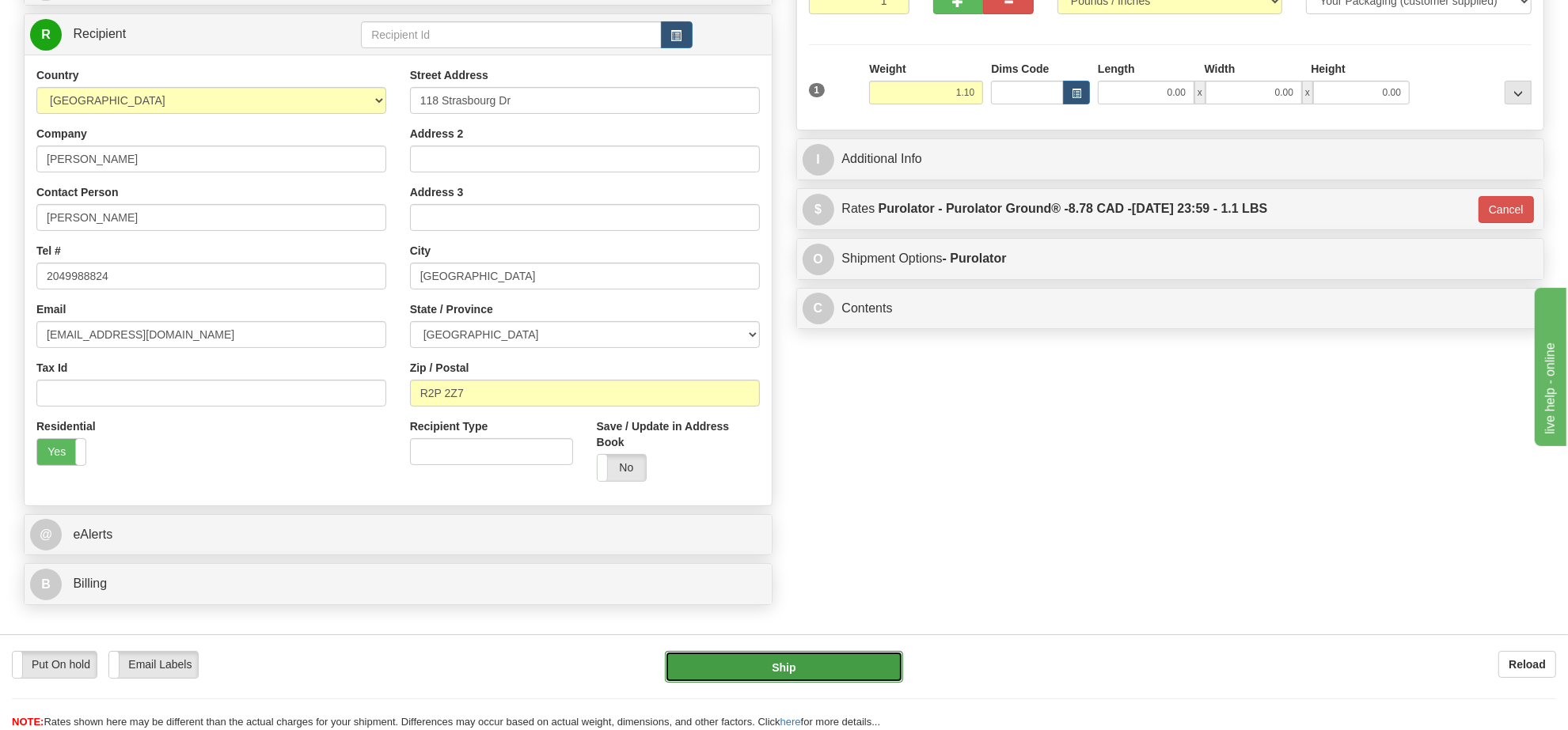
click at [785, 651] on button "Ship" at bounding box center [784, 667] width 237 height 32
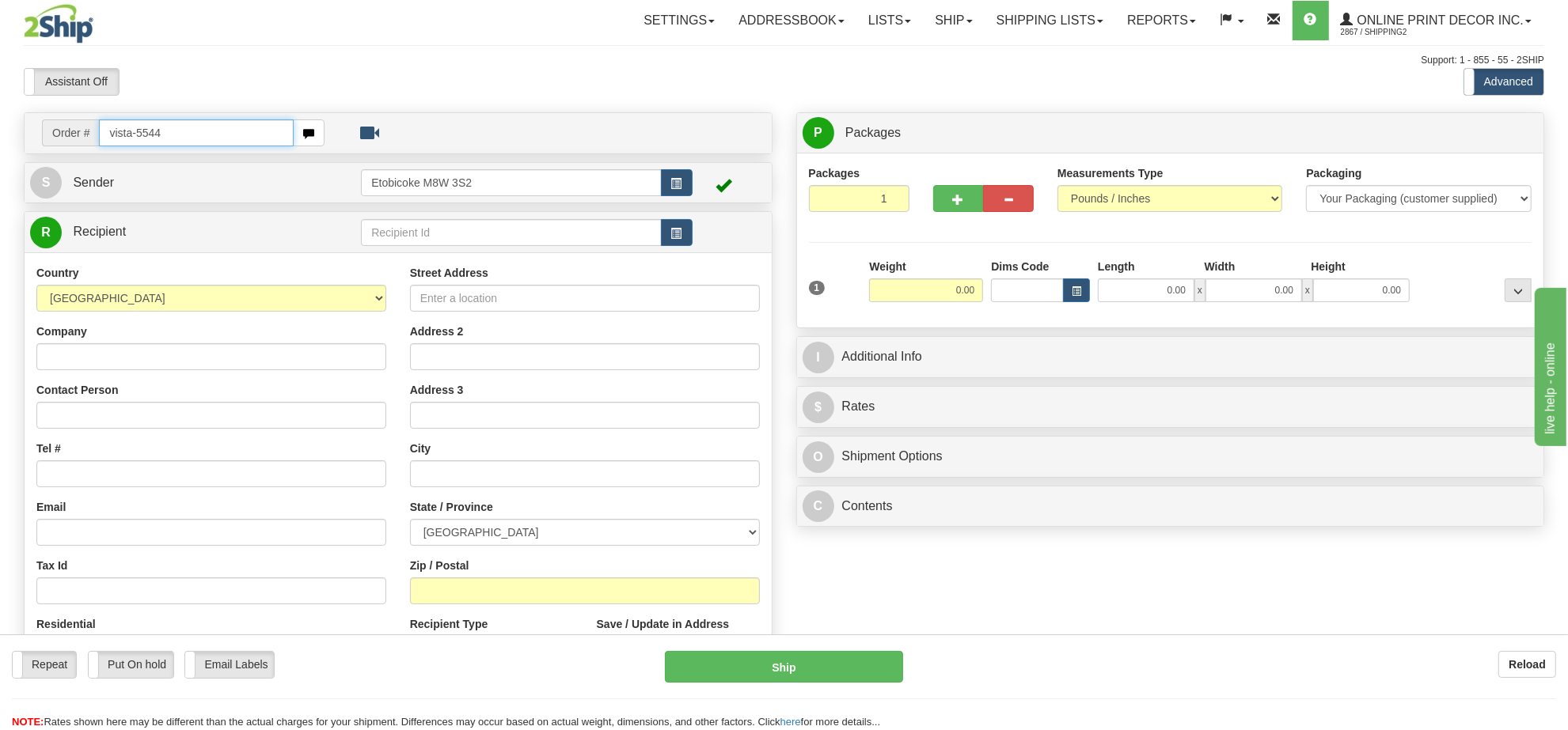
type input "vista-5544"
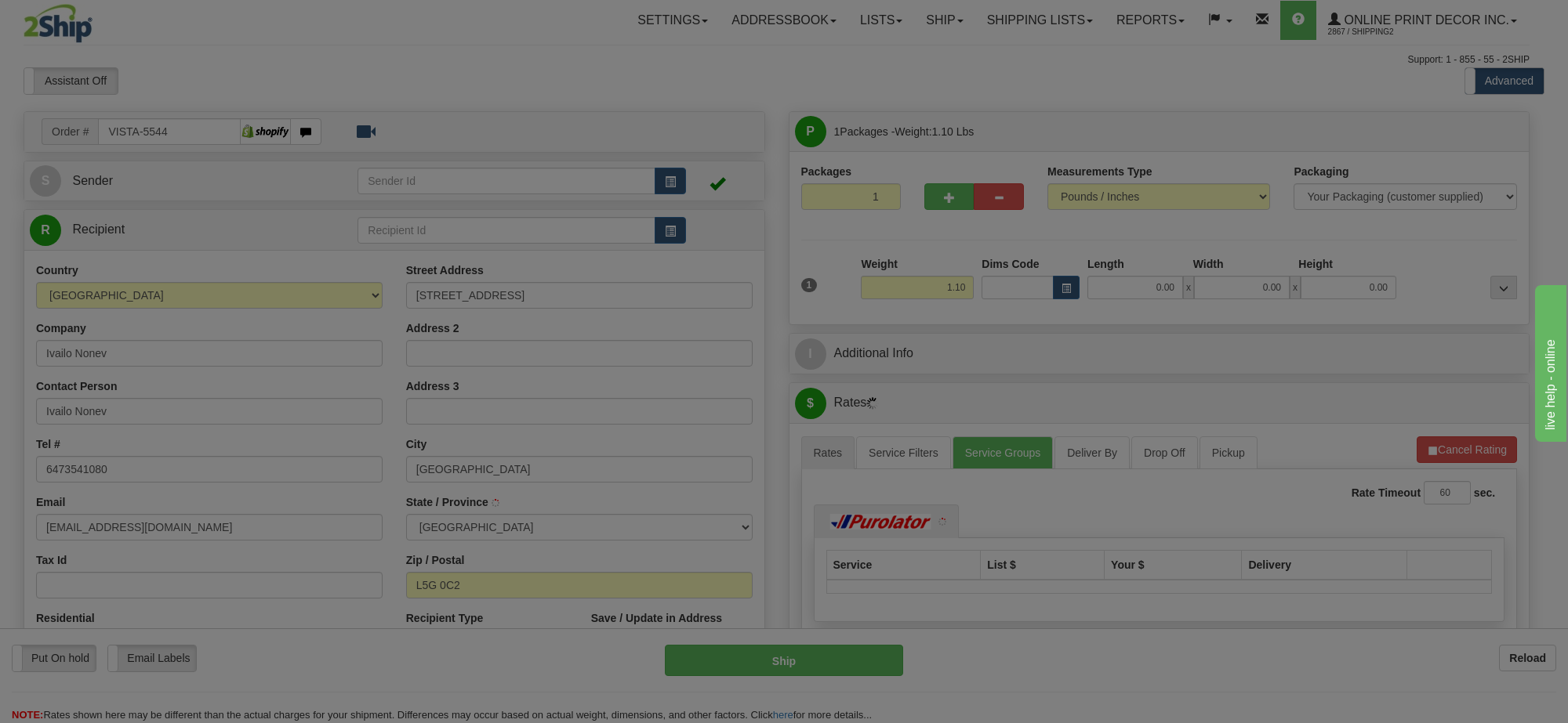
type input "MISSISSAUGA"
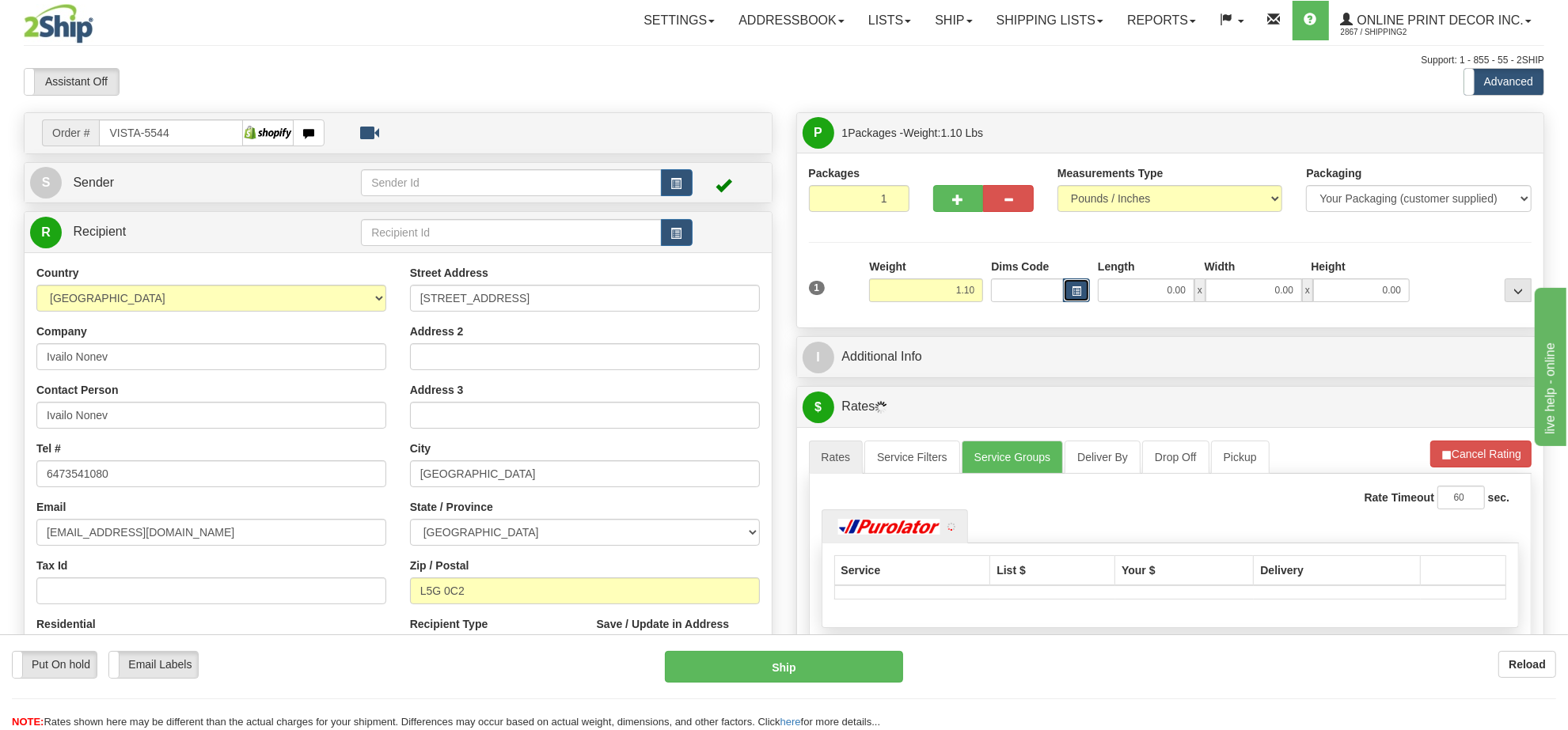
click at [1080, 285] on button "button" at bounding box center [1076, 290] width 27 height 24
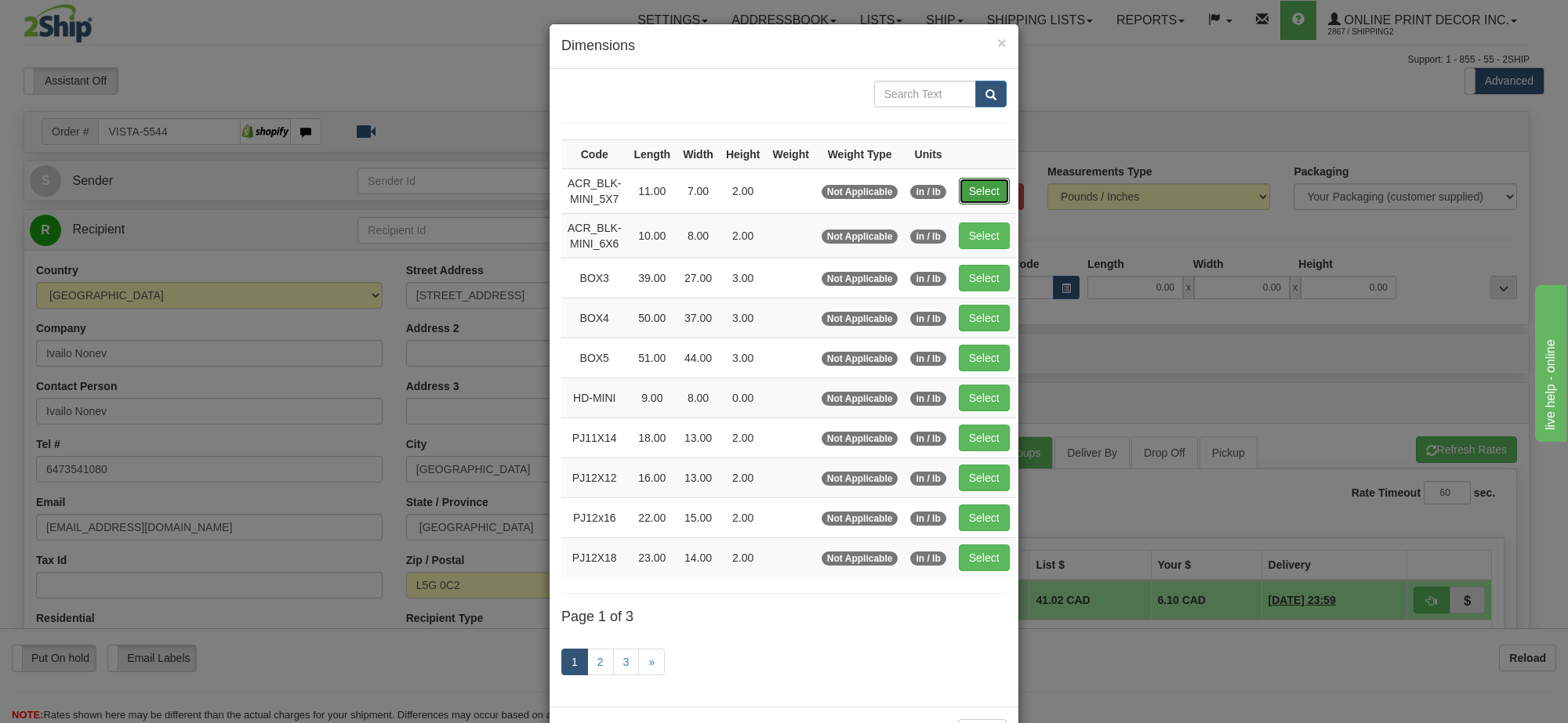
drag, startPoint x: 960, startPoint y: 196, endPoint x: 1116, endPoint y: 243, distance: 162.9
click at [960, 195] on button "Select" at bounding box center [985, 191] width 51 height 26
type input "ACR_BLK-MINI_5X7"
type input "11.00"
type input "7.00"
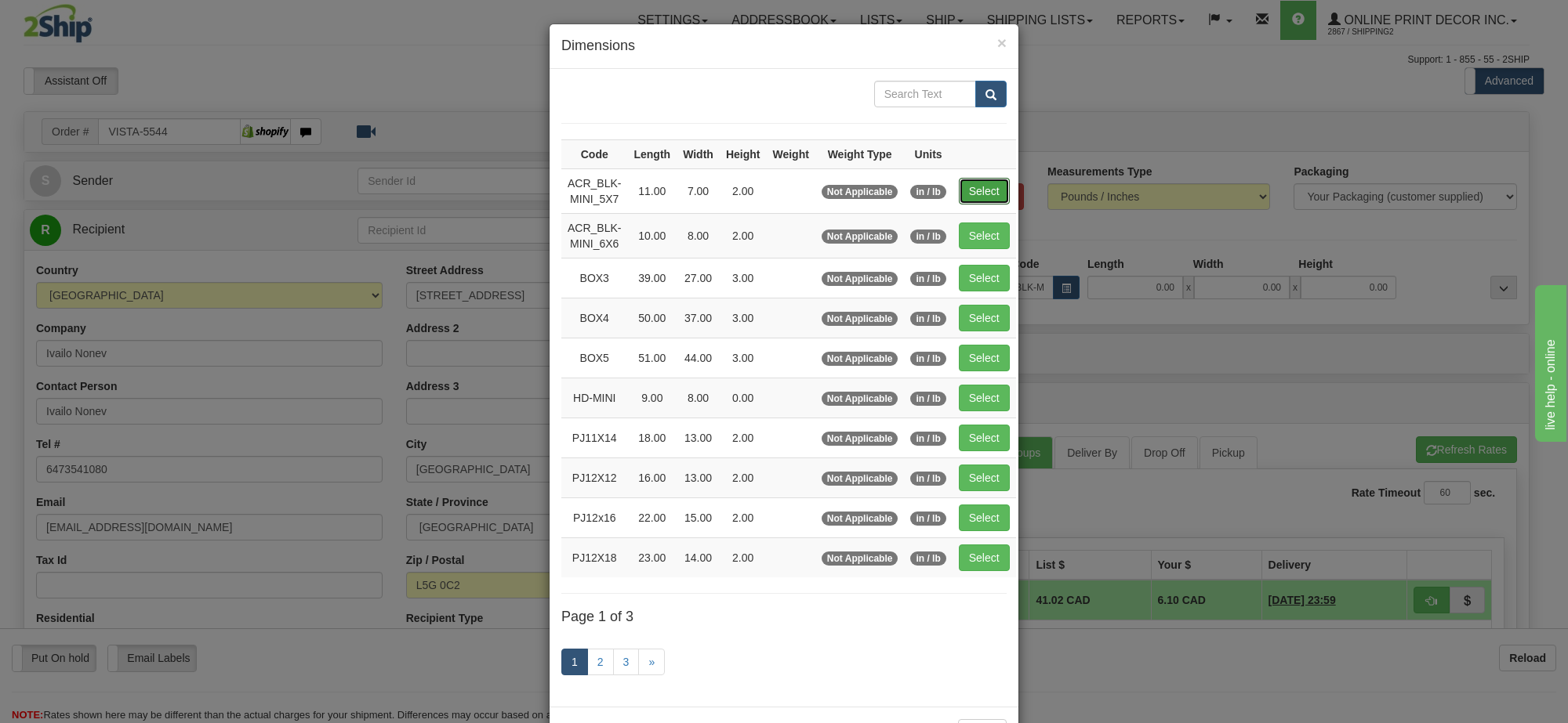
type input "2.00"
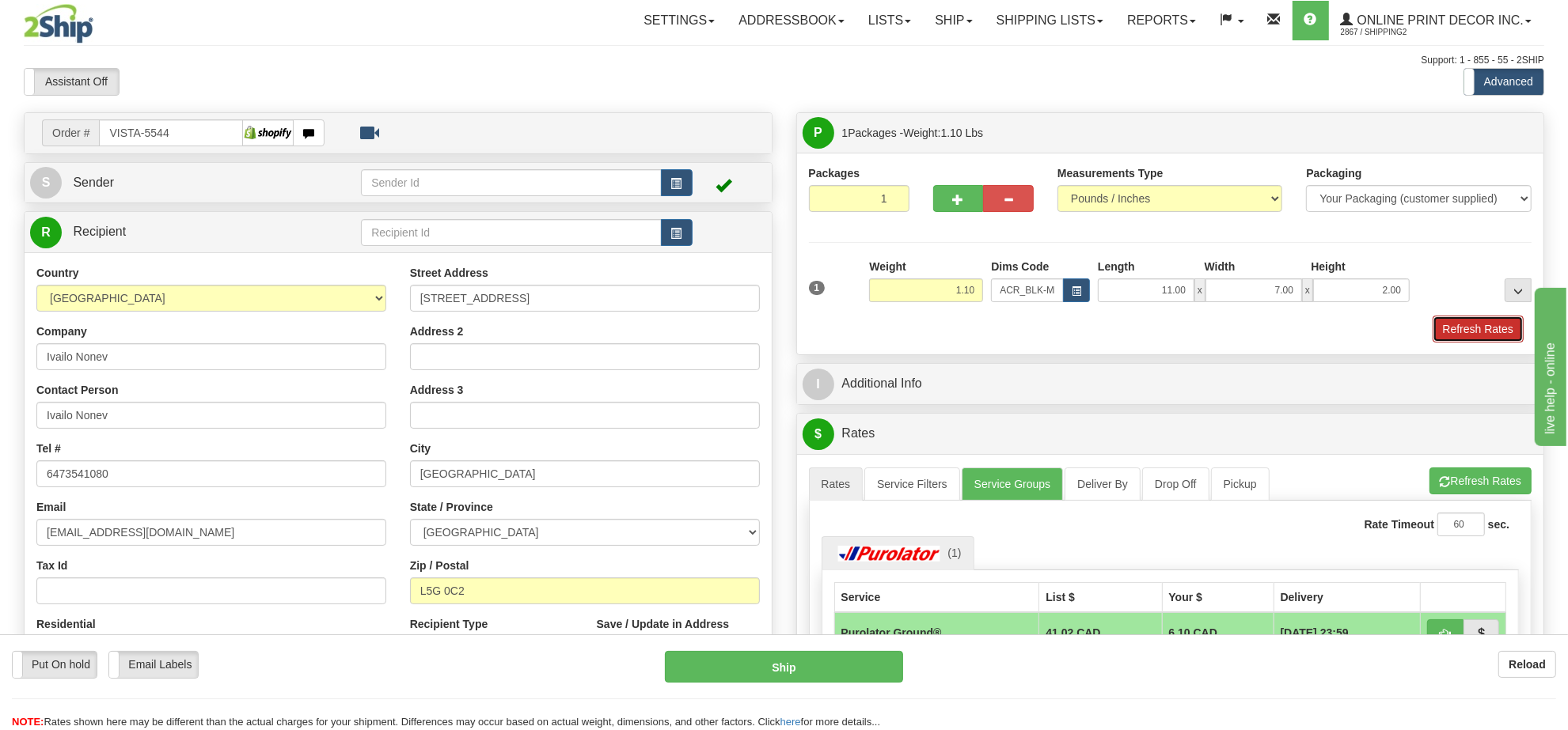
click at [1465, 326] on button "Refresh Rates" at bounding box center [1478, 329] width 91 height 27
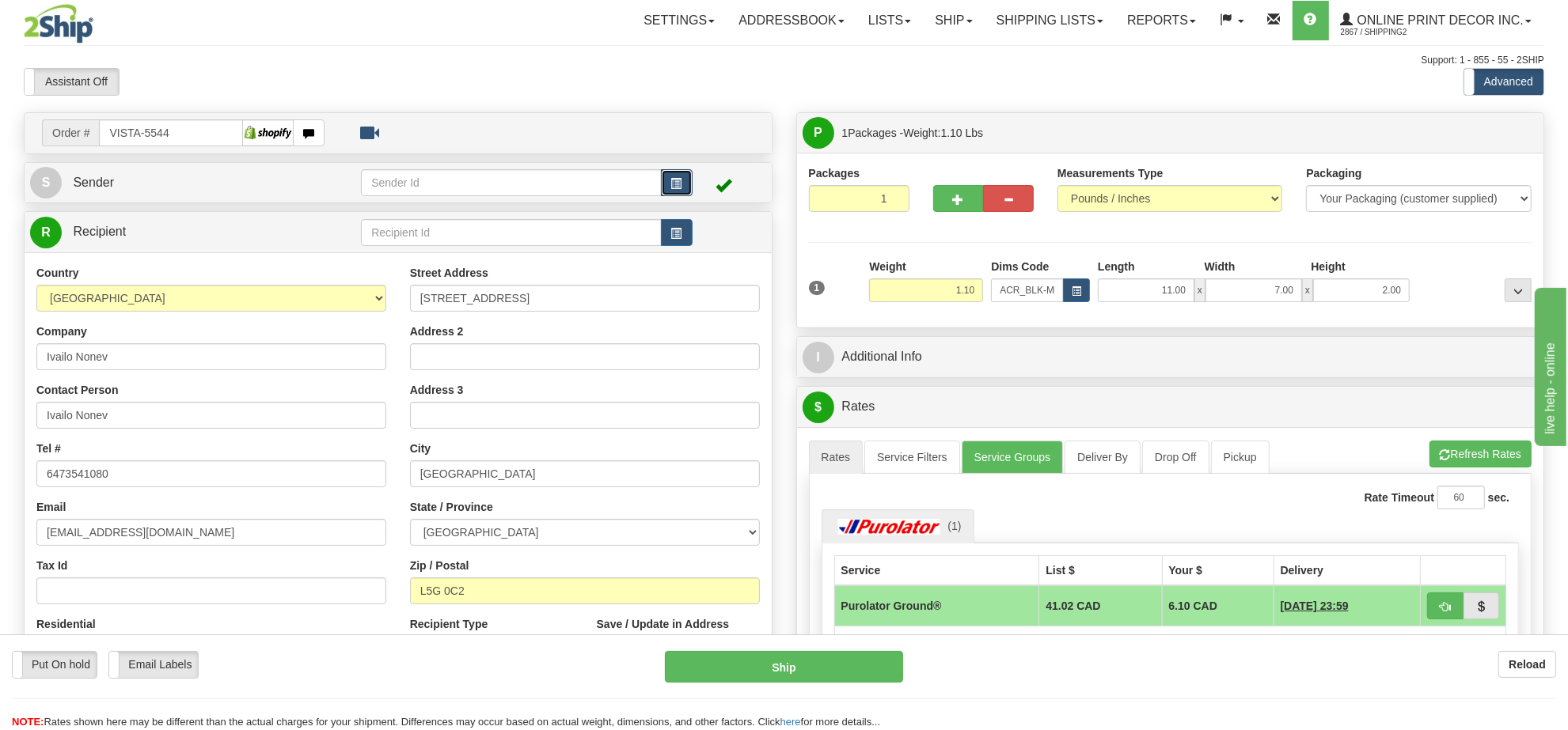
click at [675, 184] on span "button" at bounding box center [676, 184] width 11 height 10
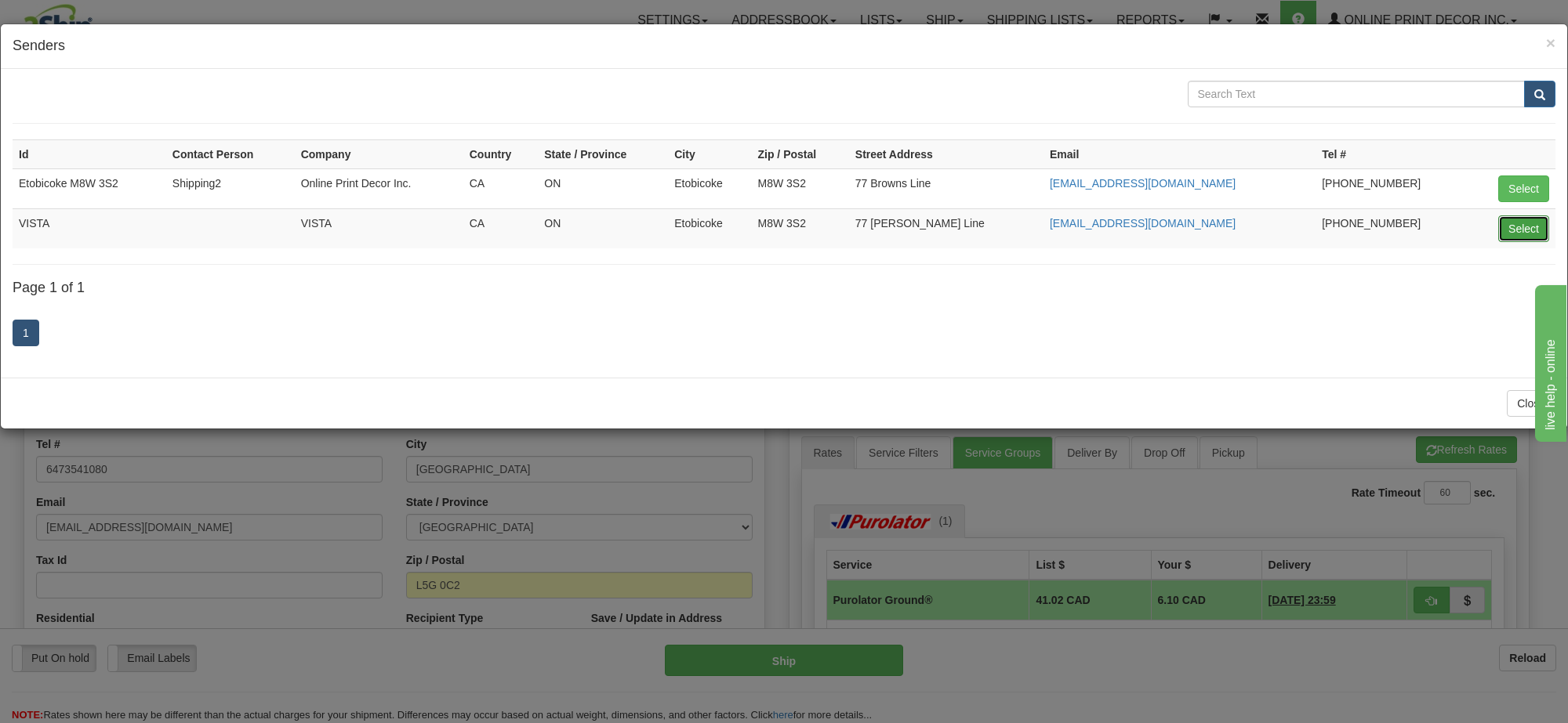
click at [1506, 226] on button "Select" at bounding box center [1524, 228] width 51 height 26
type input "VISTA"
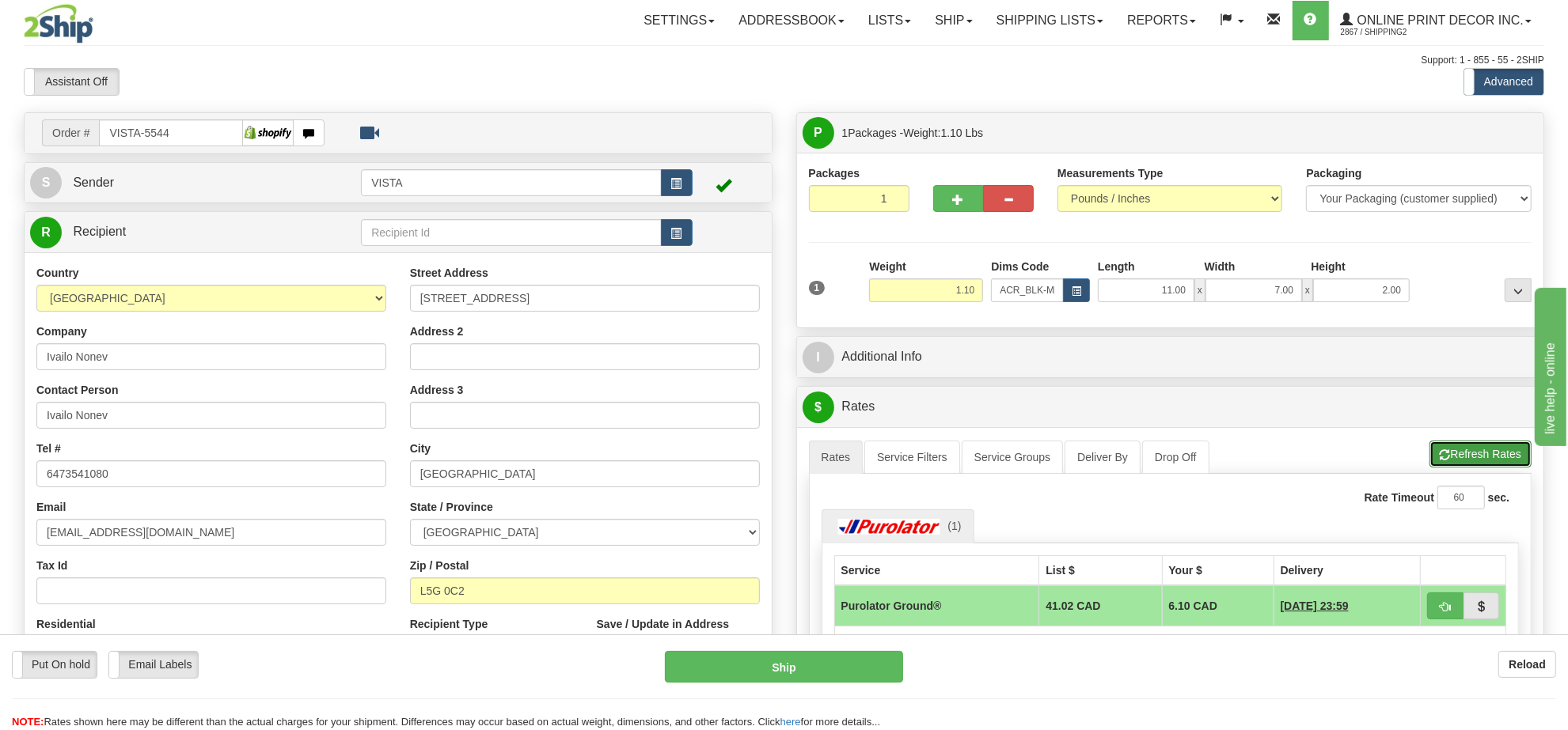
click at [1465, 467] on button "Refresh Rates" at bounding box center [1480, 453] width 102 height 27
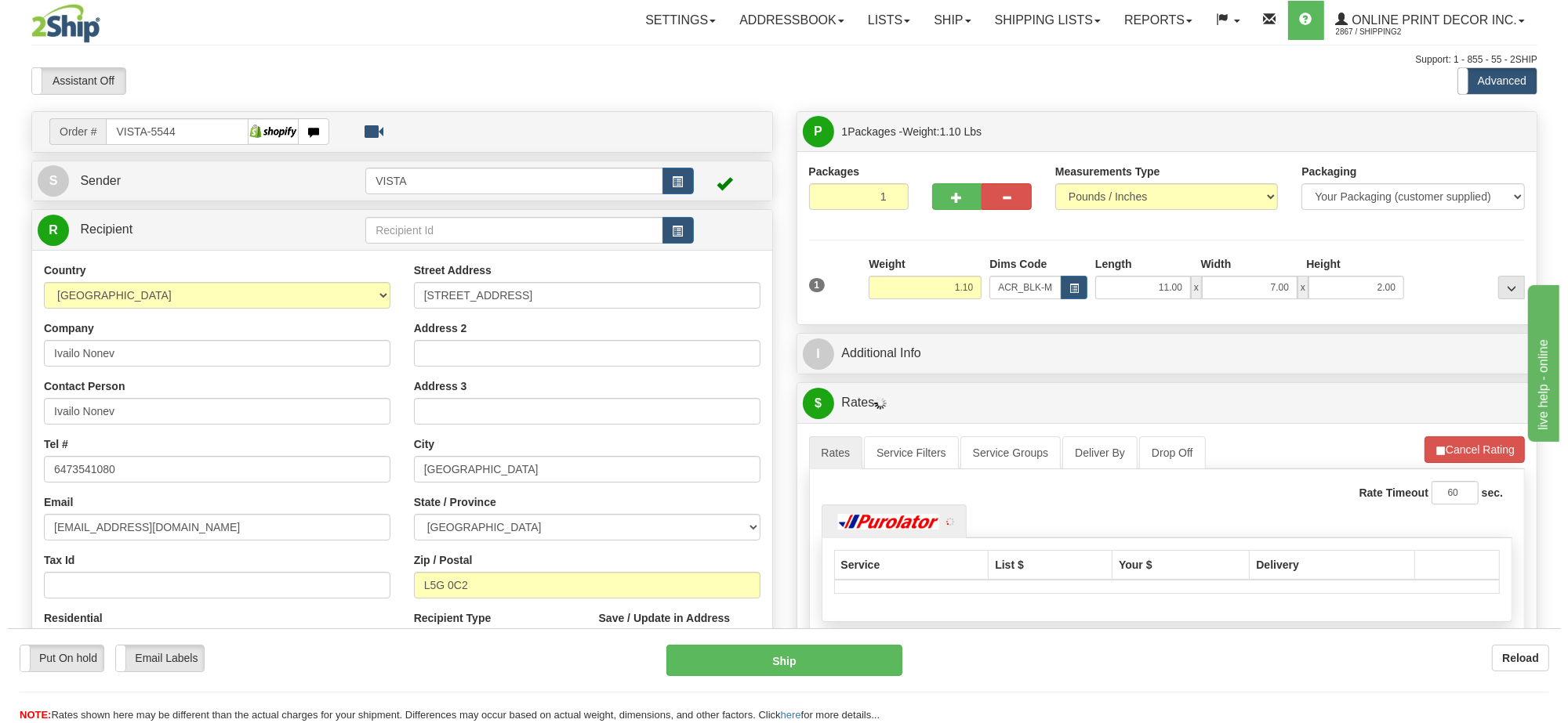
scroll to position [98, 0]
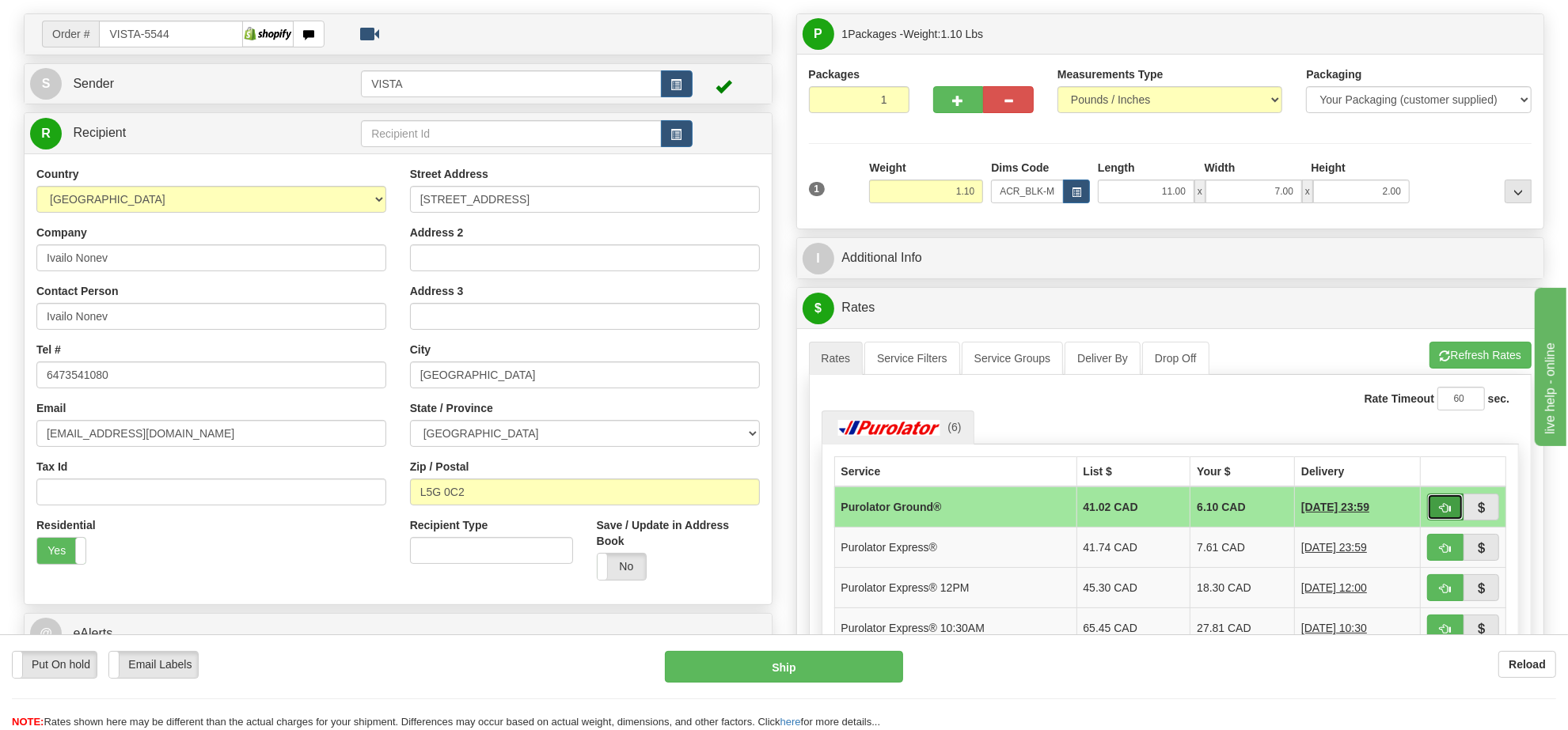
click at [1448, 509] on span "button" at bounding box center [1444, 508] width 11 height 10
type input "260"
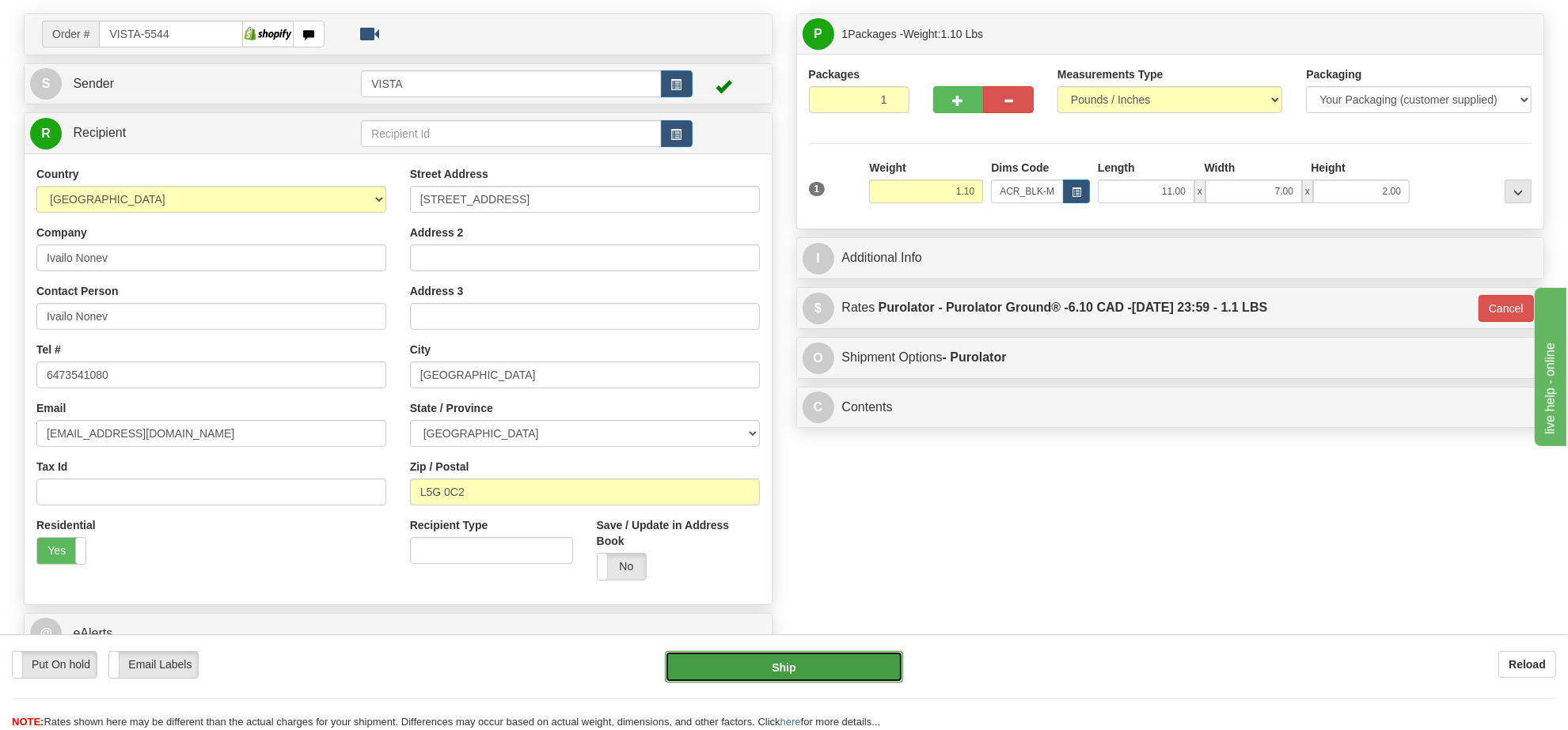
click at [811, 670] on button "Ship" at bounding box center [784, 667] width 237 height 32
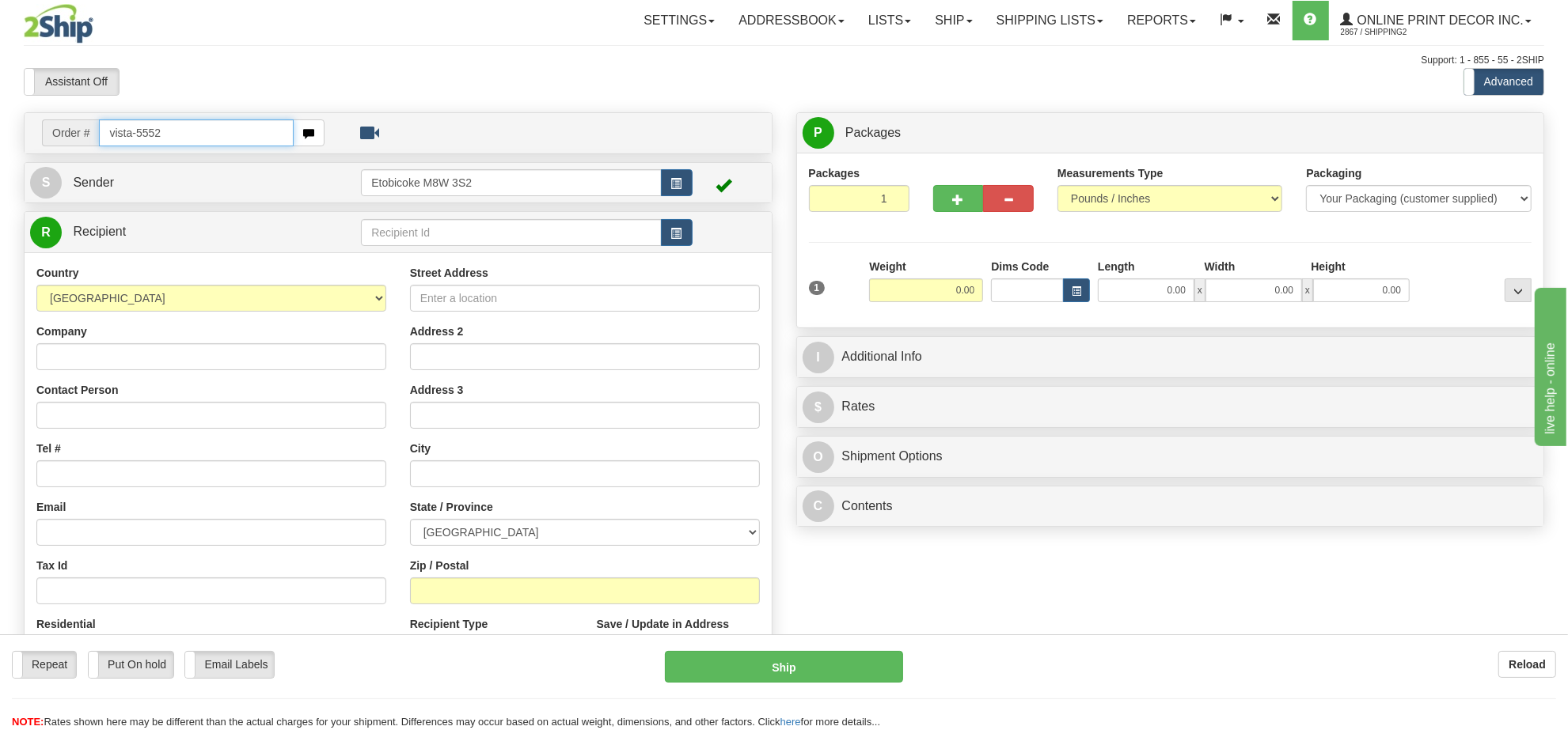
type input "vista-5552"
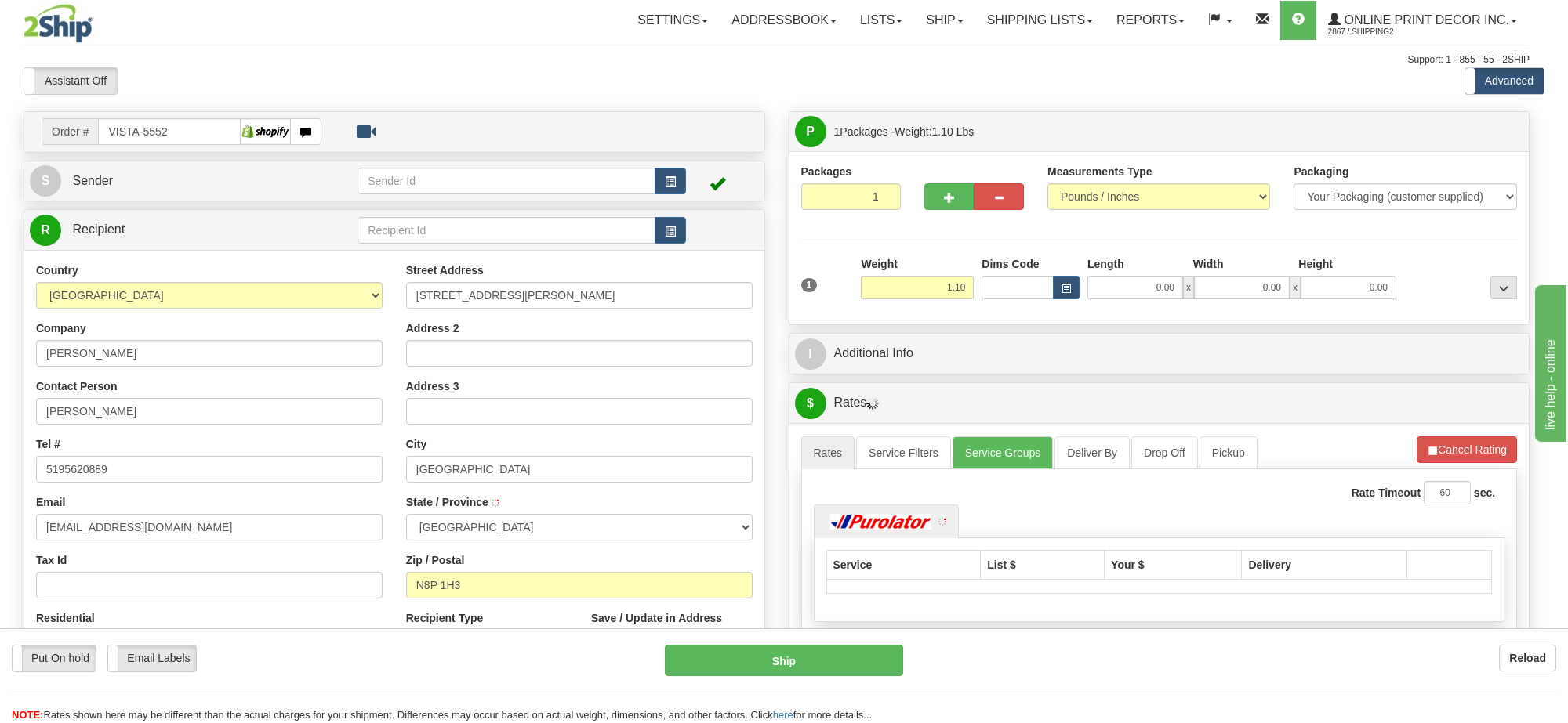
type input "WINDSOR"
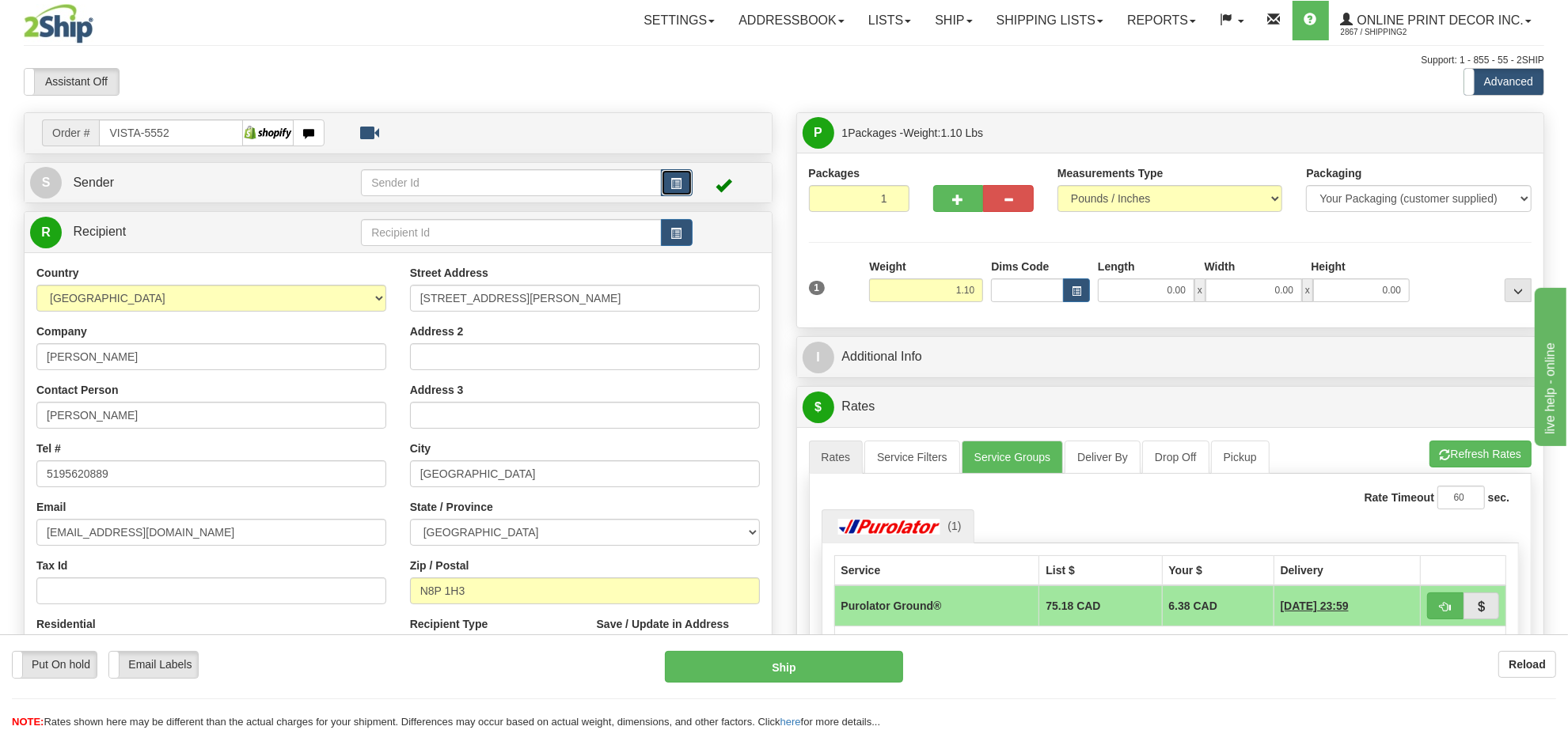
click at [678, 186] on span "button" at bounding box center [676, 184] width 11 height 10
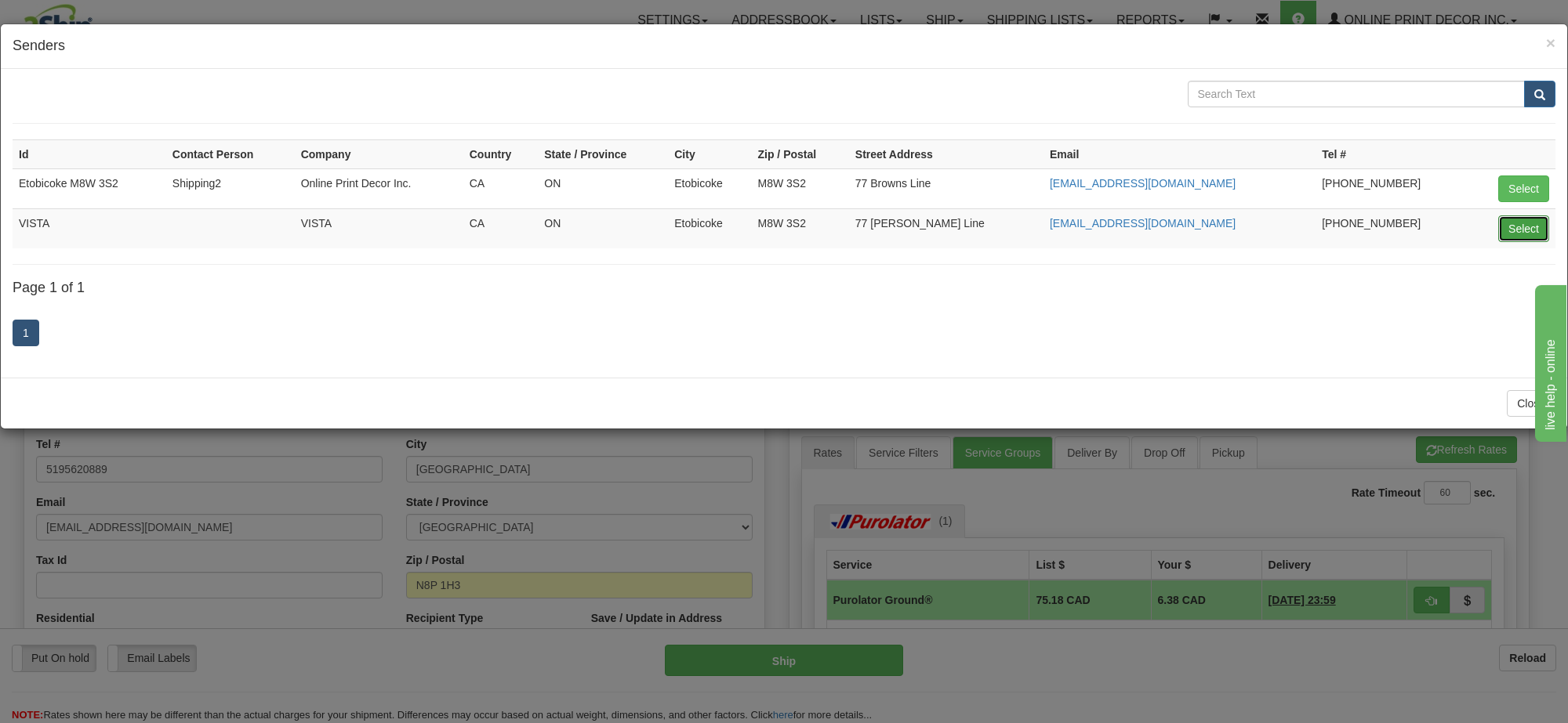
click at [1515, 236] on button "Select" at bounding box center [1524, 228] width 51 height 26
type input "VISTA"
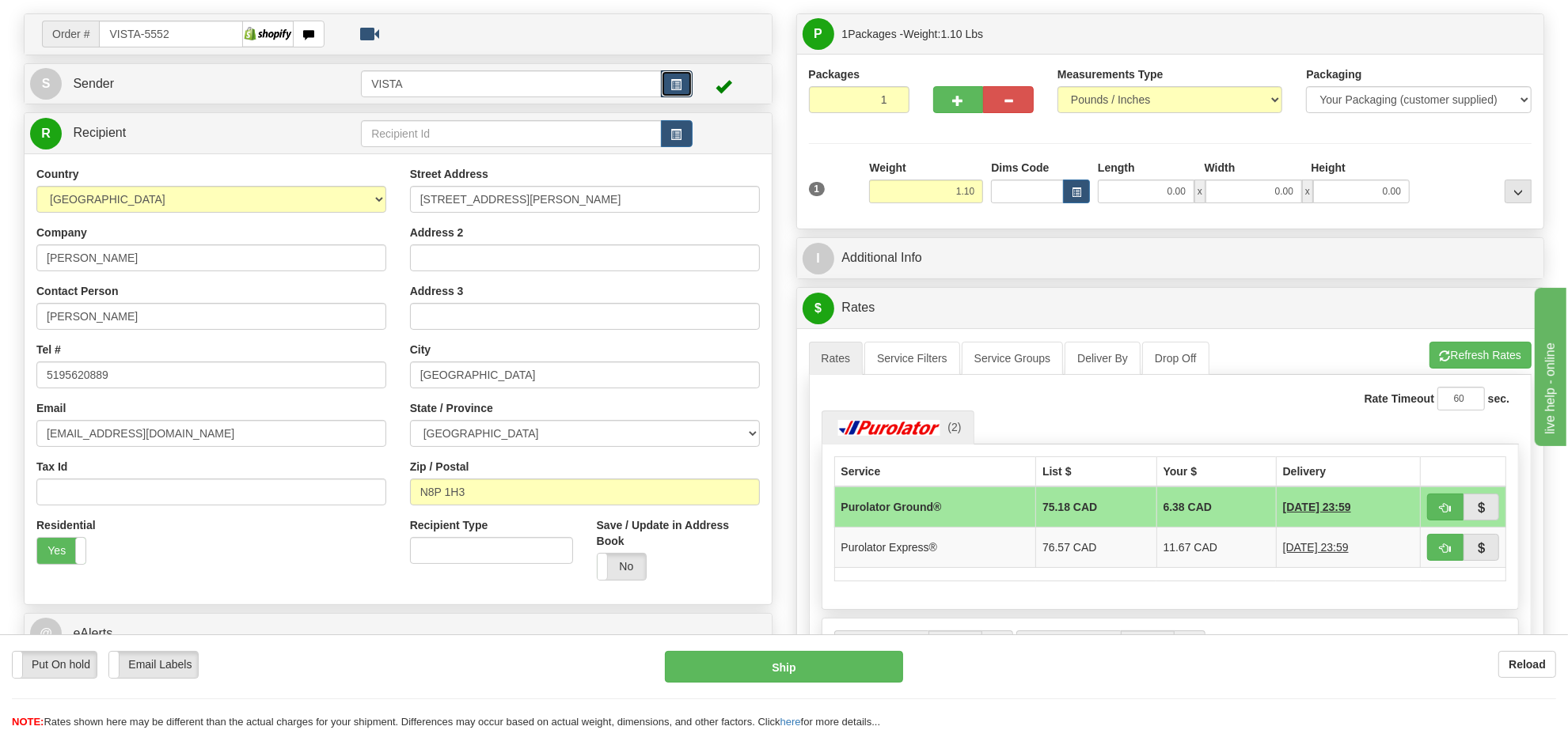
scroll to position [198, 0]
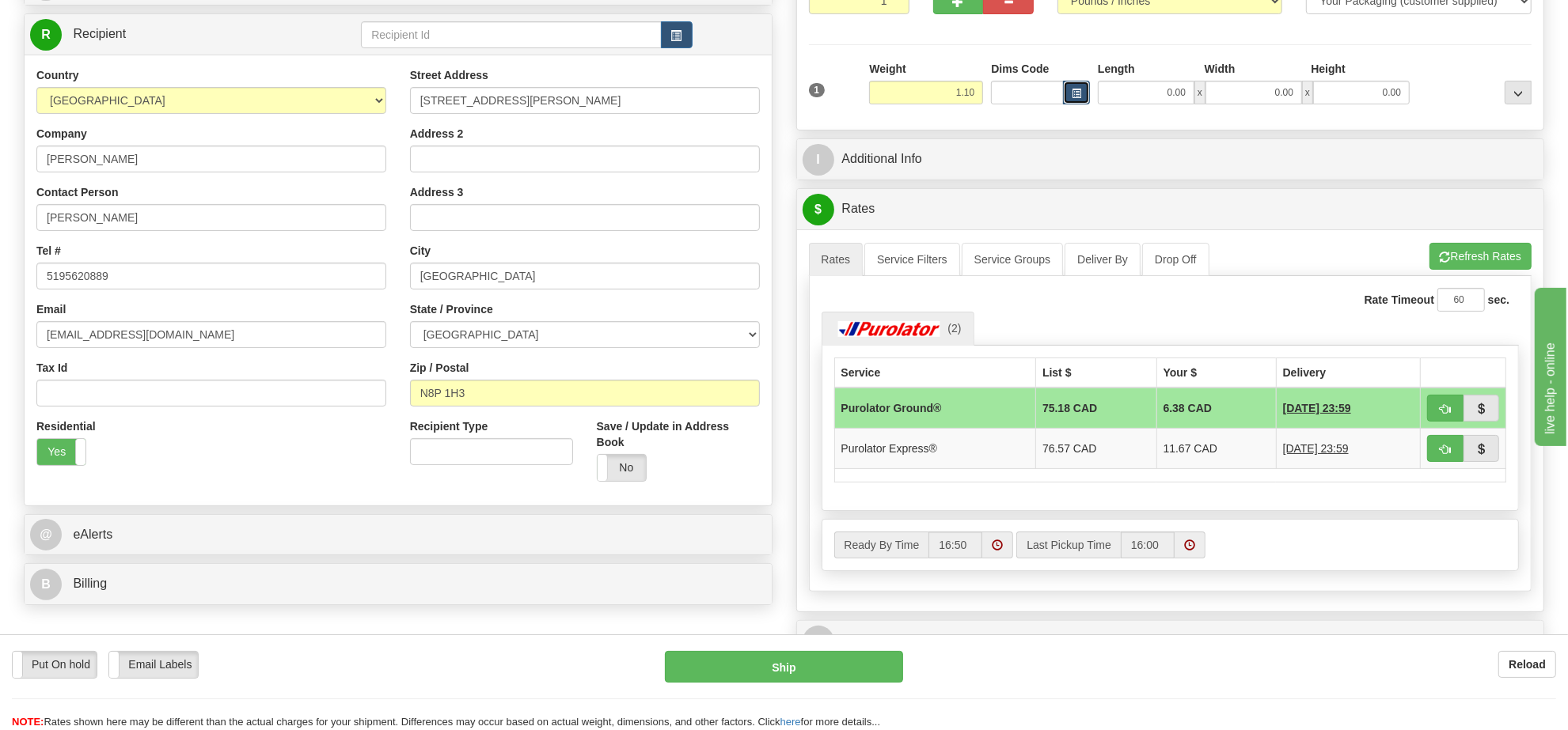
click at [1071, 102] on button "button" at bounding box center [1076, 93] width 27 height 24
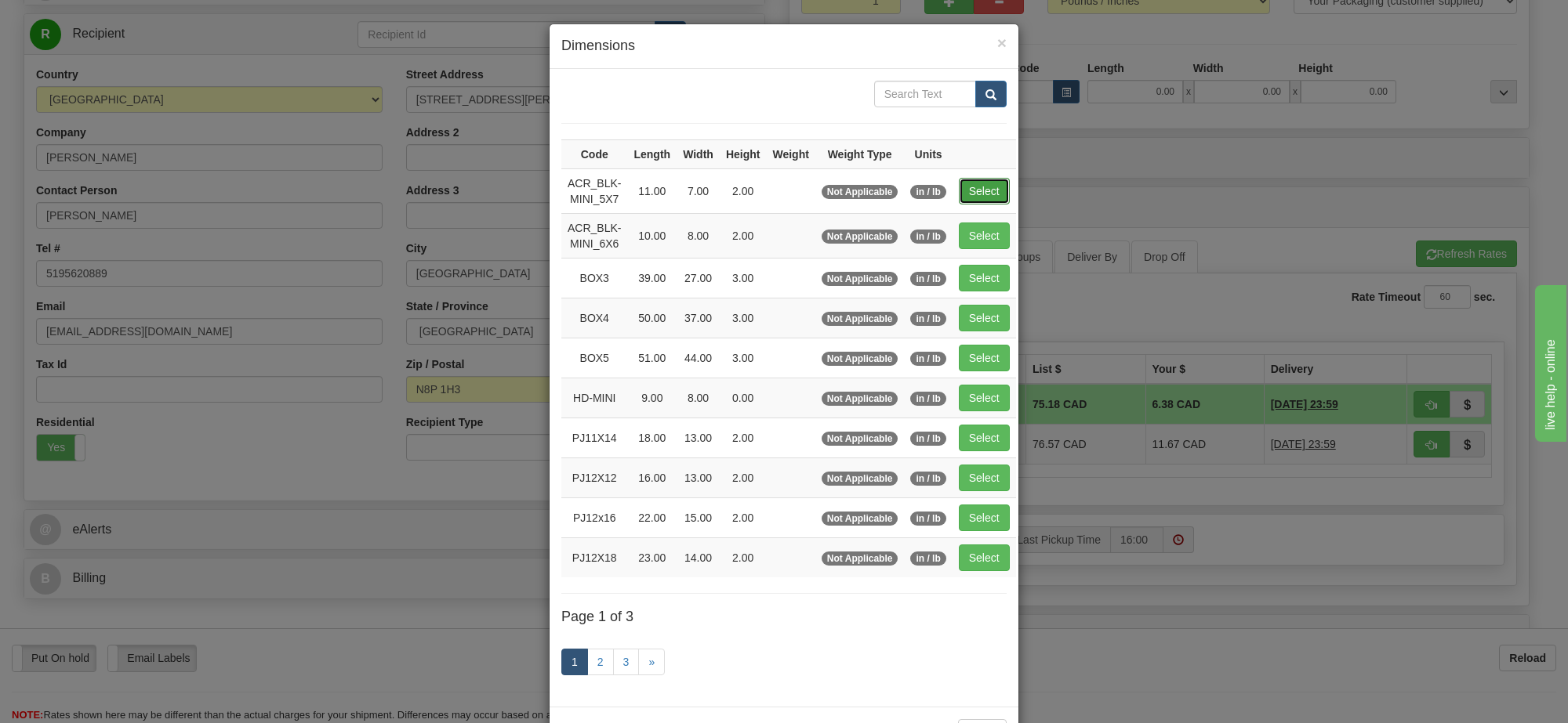
click at [980, 190] on button "Select" at bounding box center [985, 191] width 51 height 26
type input "ACR_BLK-MINI_5X7"
type input "11.00"
type input "7.00"
type input "2.00"
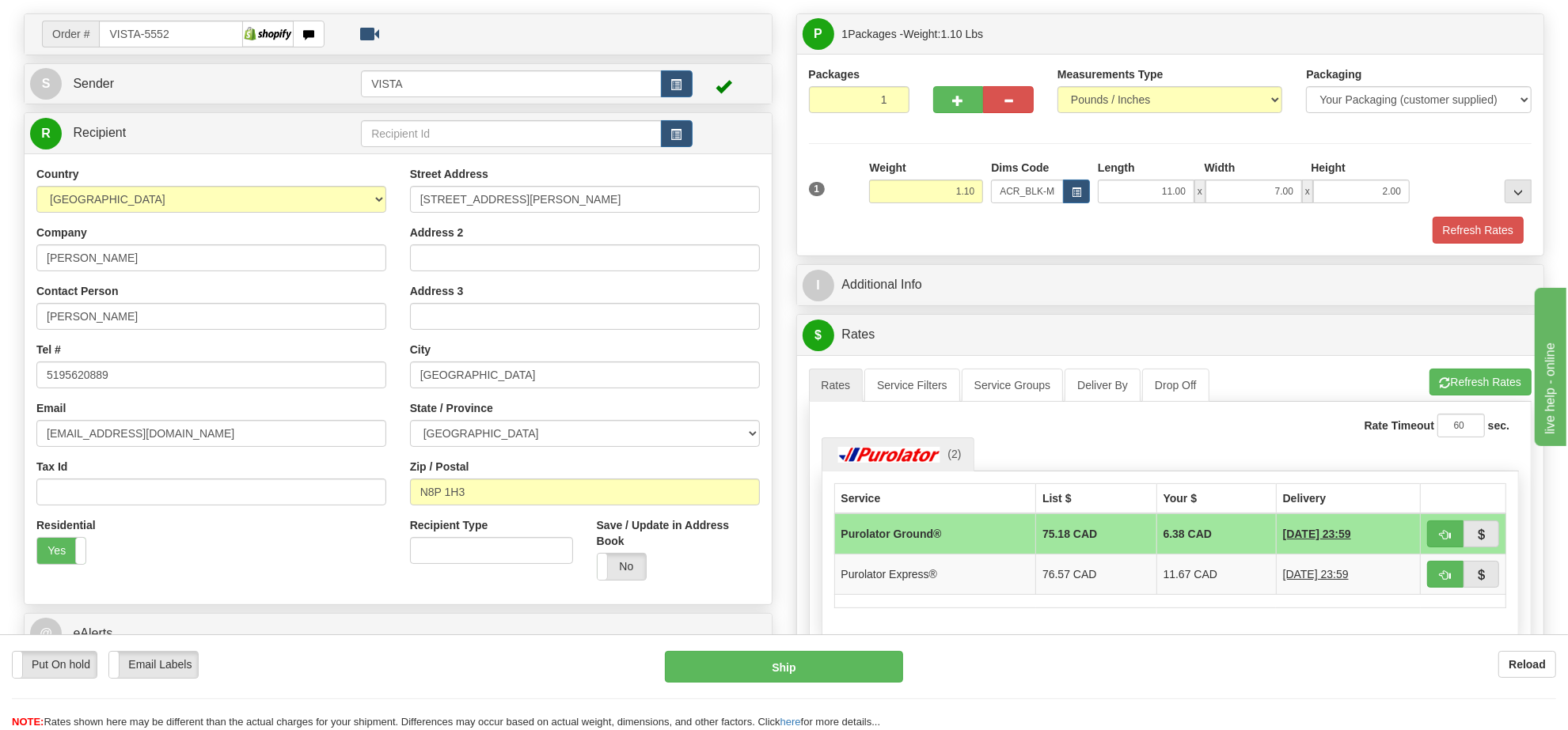
scroll to position [0, 0]
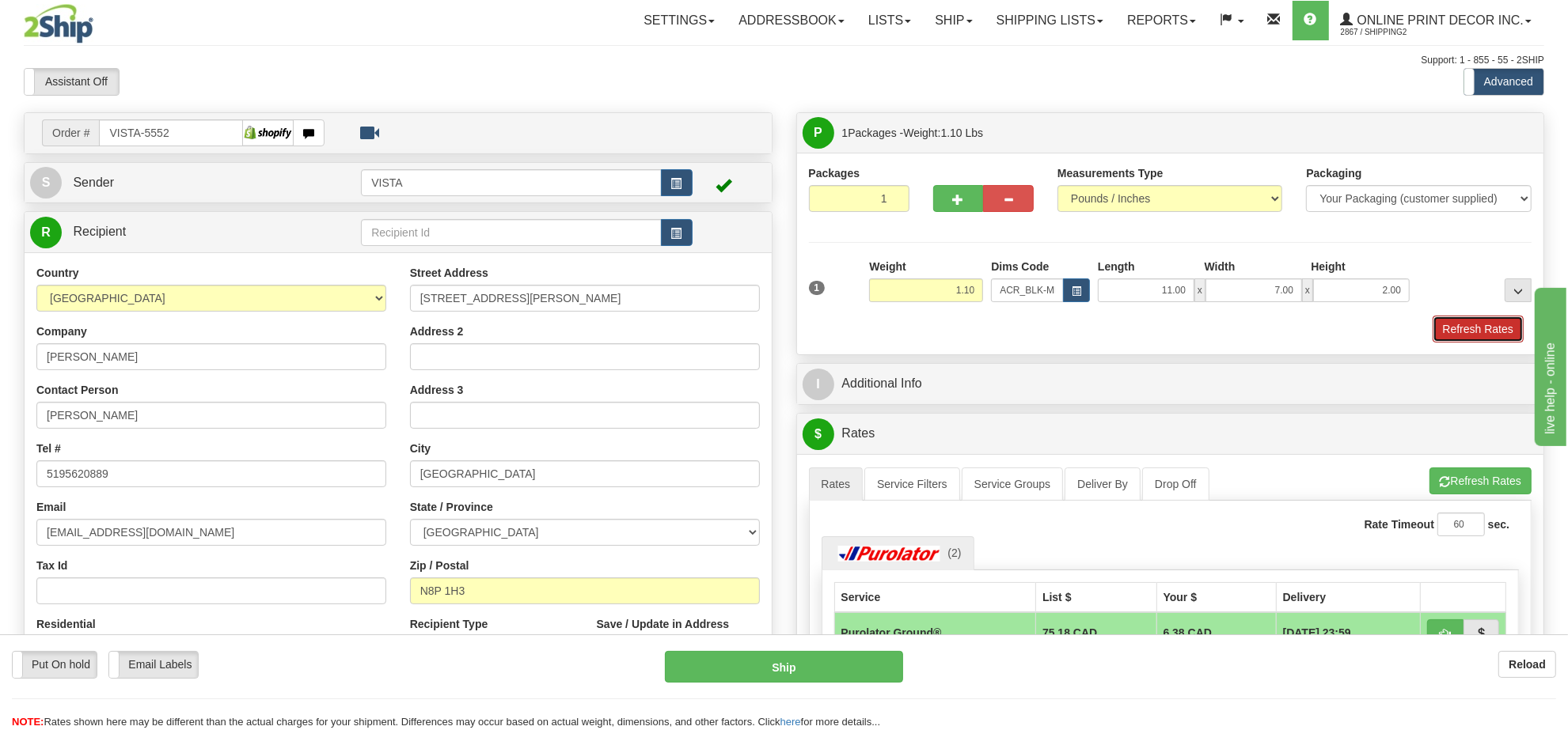
click at [1481, 331] on button "Refresh Rates" at bounding box center [1478, 329] width 91 height 27
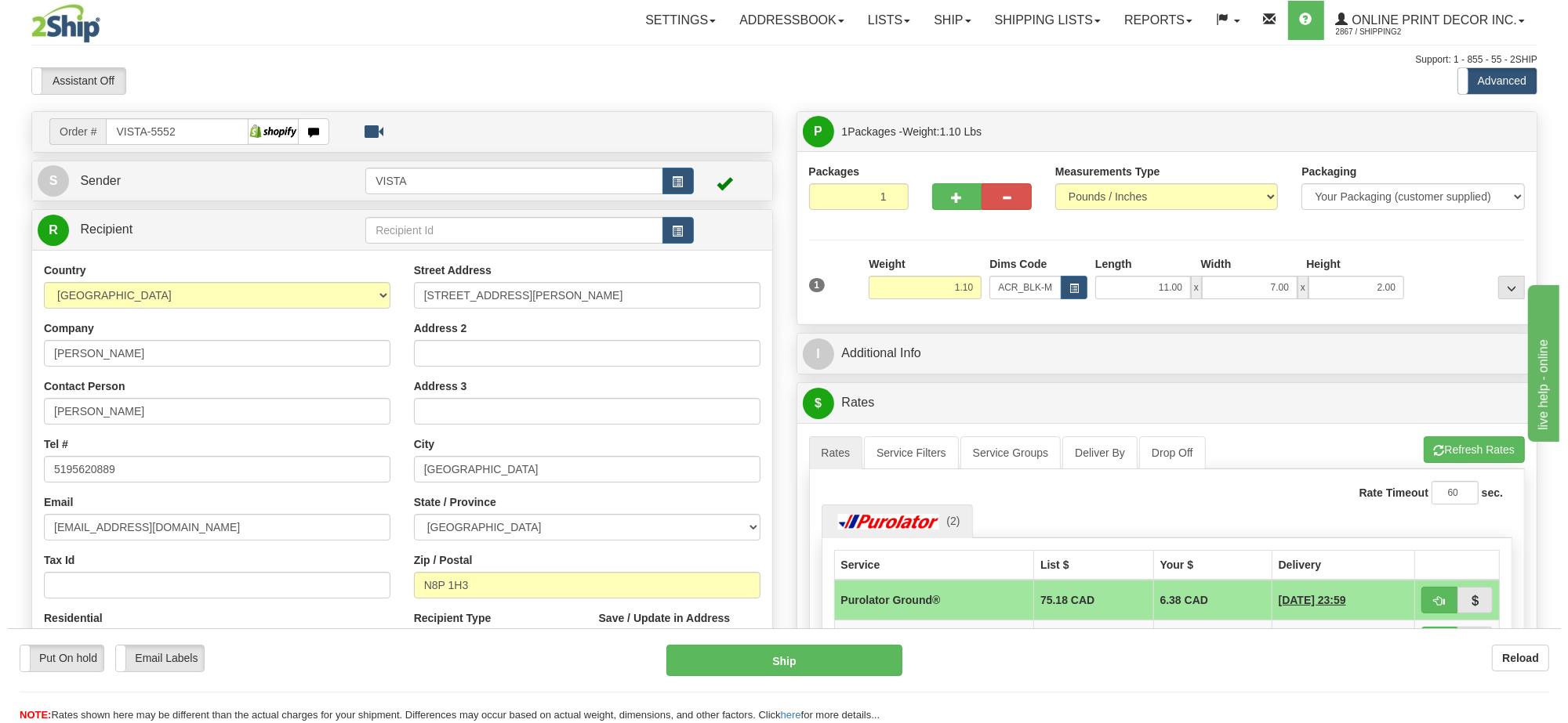
scroll to position [196, 0]
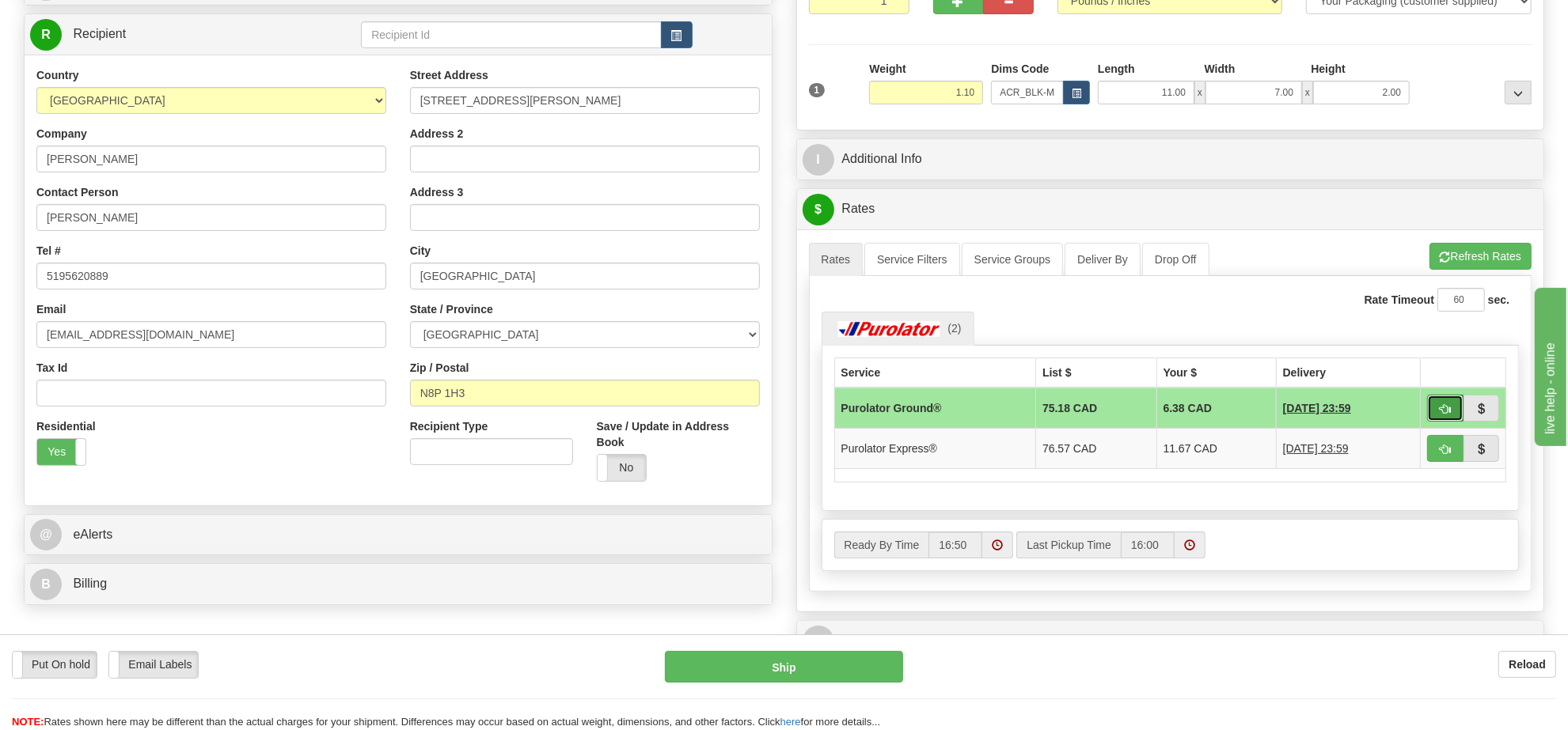
click at [1442, 406] on button "button" at bounding box center [1444, 408] width 37 height 27
type input "260"
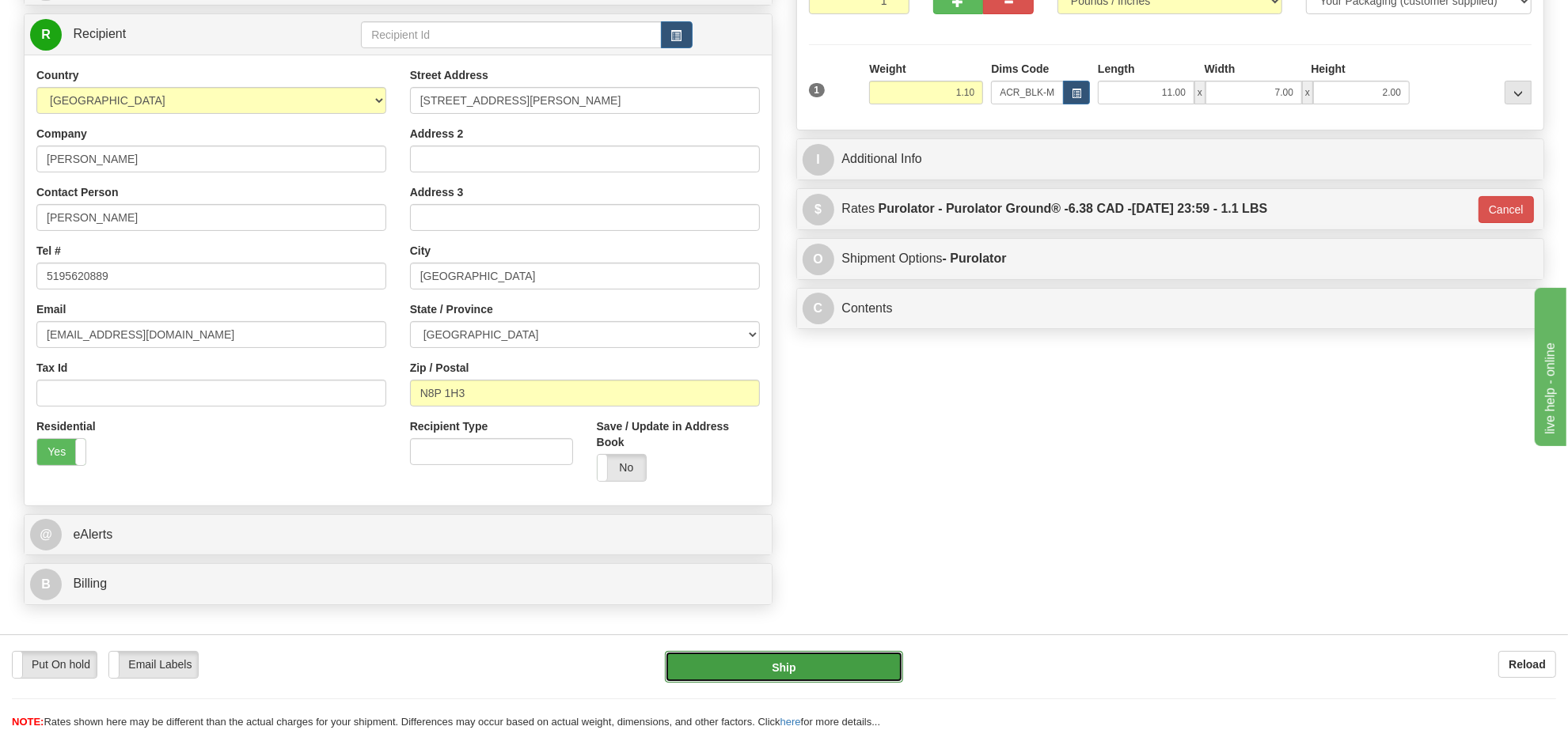
click at [758, 663] on button "Ship" at bounding box center [784, 667] width 237 height 32
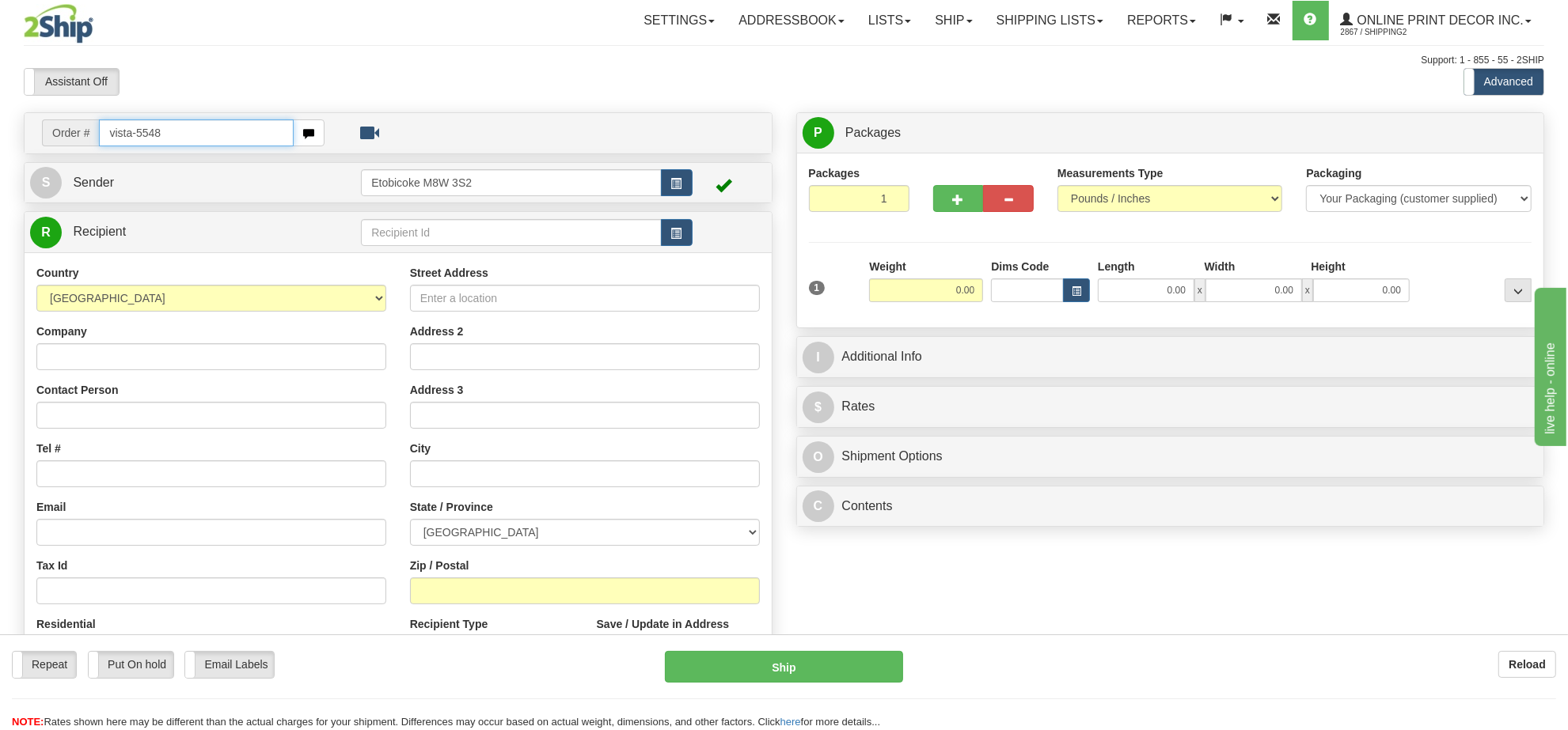
type input "vista-5548"
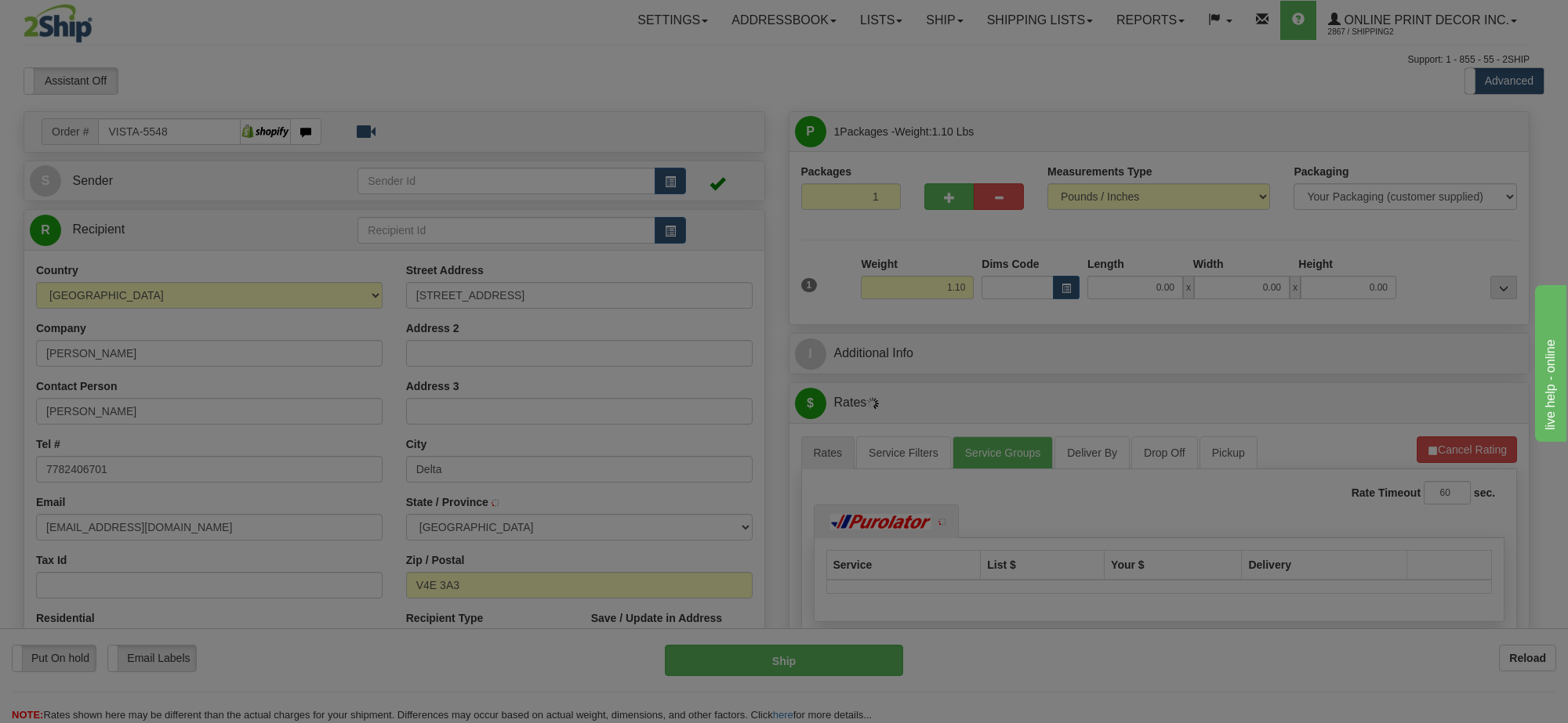
type input "DELTA"
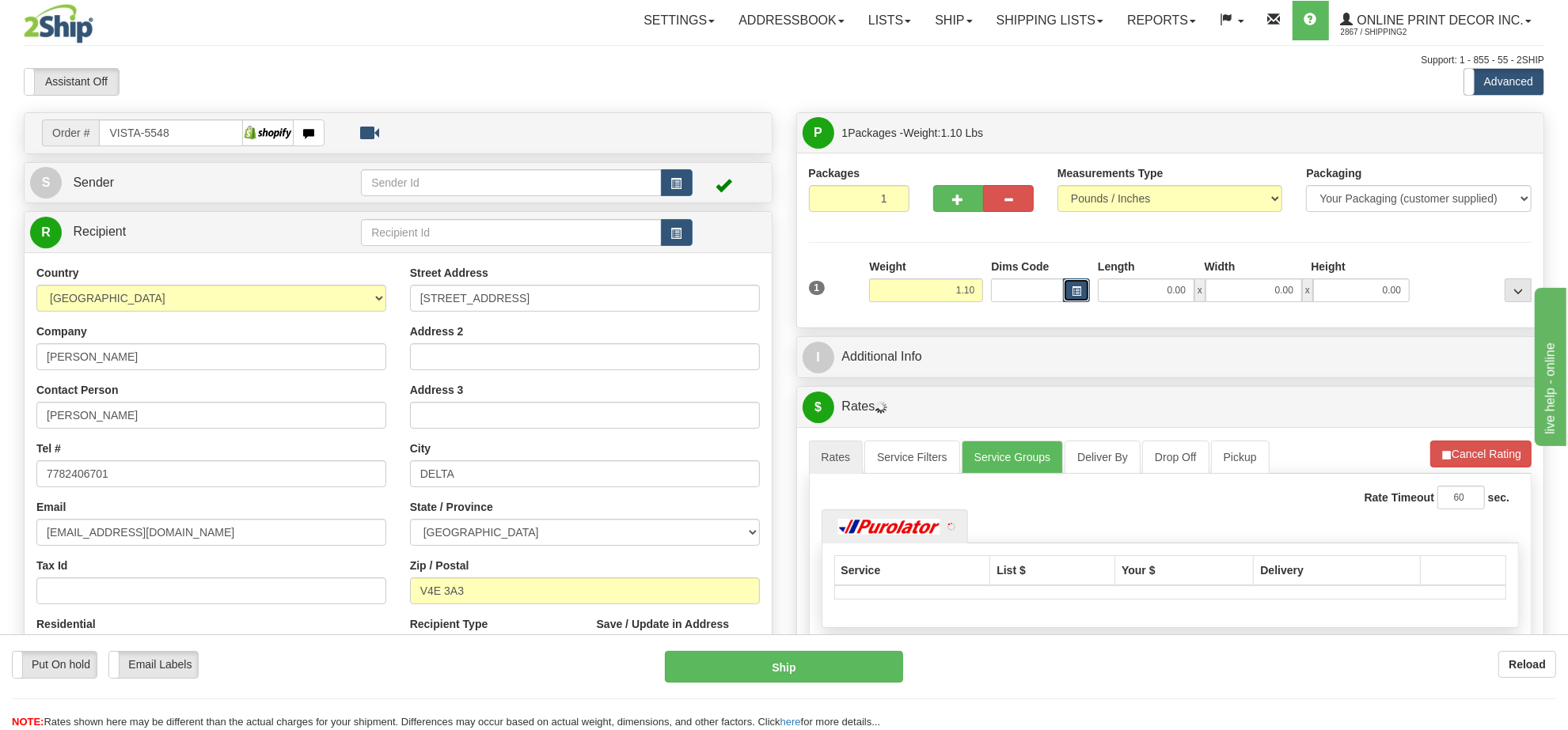
click at [1079, 292] on span "button" at bounding box center [1077, 291] width 10 height 9
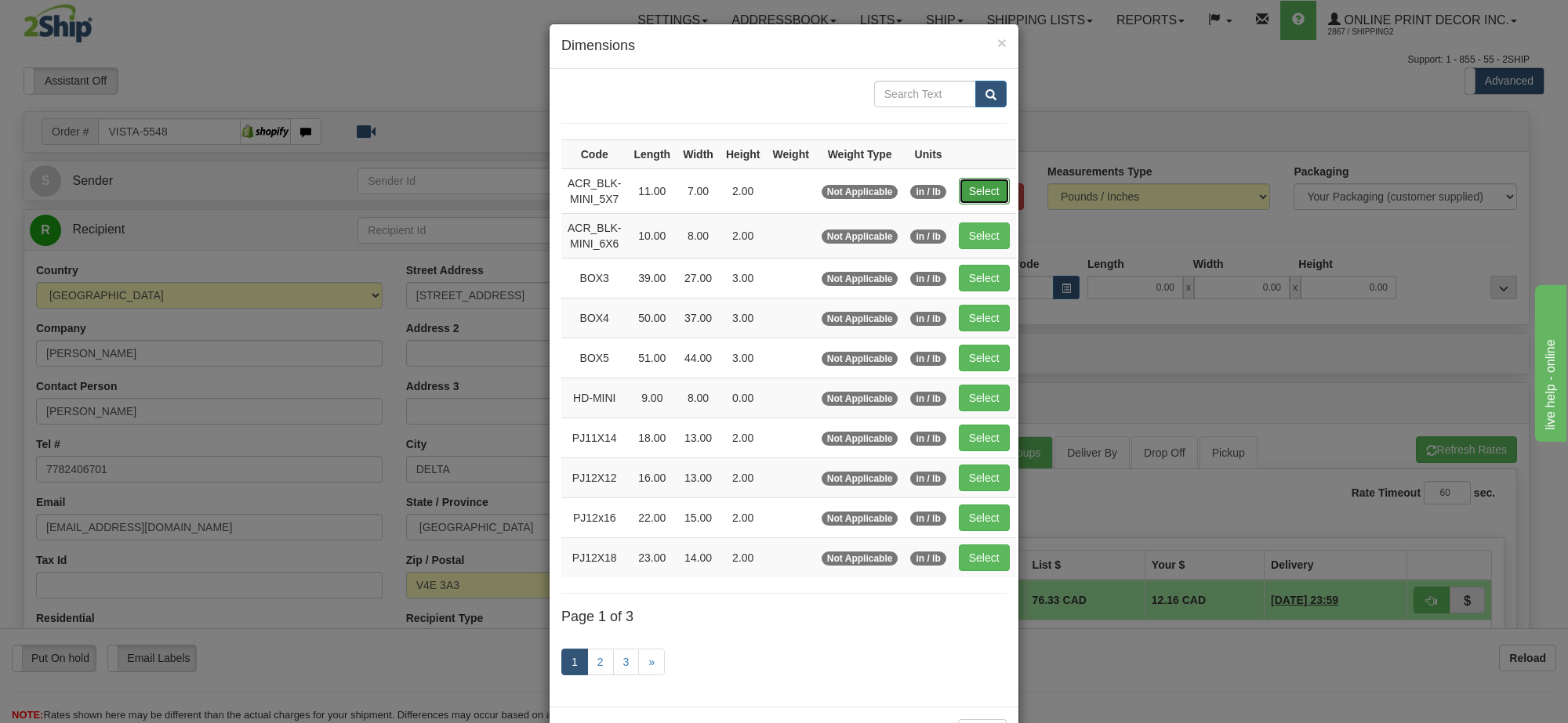
click at [971, 202] on button "Select" at bounding box center [985, 191] width 51 height 26
type input "ACR_BLK-MINI_5X7"
type input "11.00"
type input "7.00"
type input "2.00"
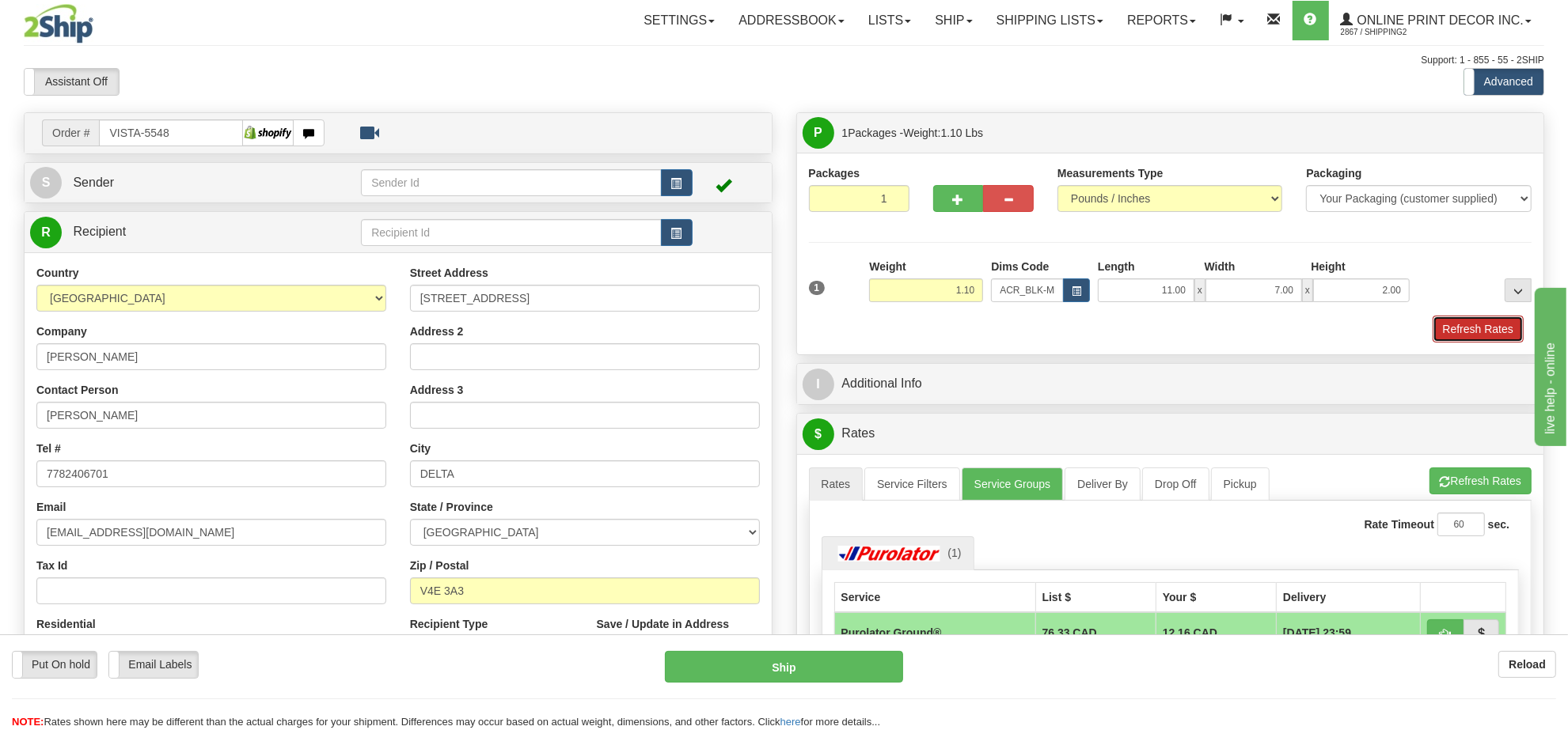
click at [1457, 331] on button "Refresh Rates" at bounding box center [1478, 329] width 91 height 27
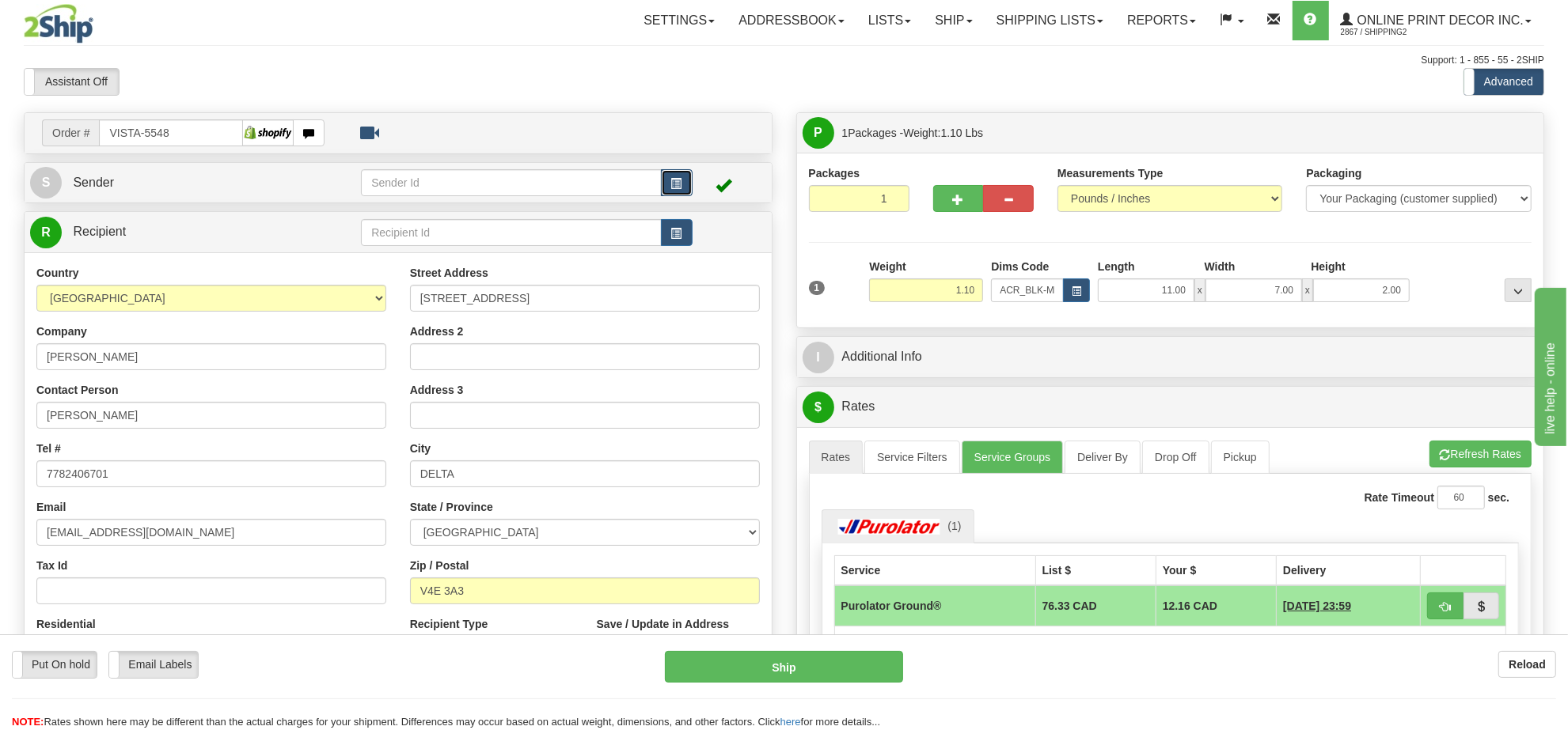
click at [666, 180] on button "button" at bounding box center [677, 182] width 32 height 27
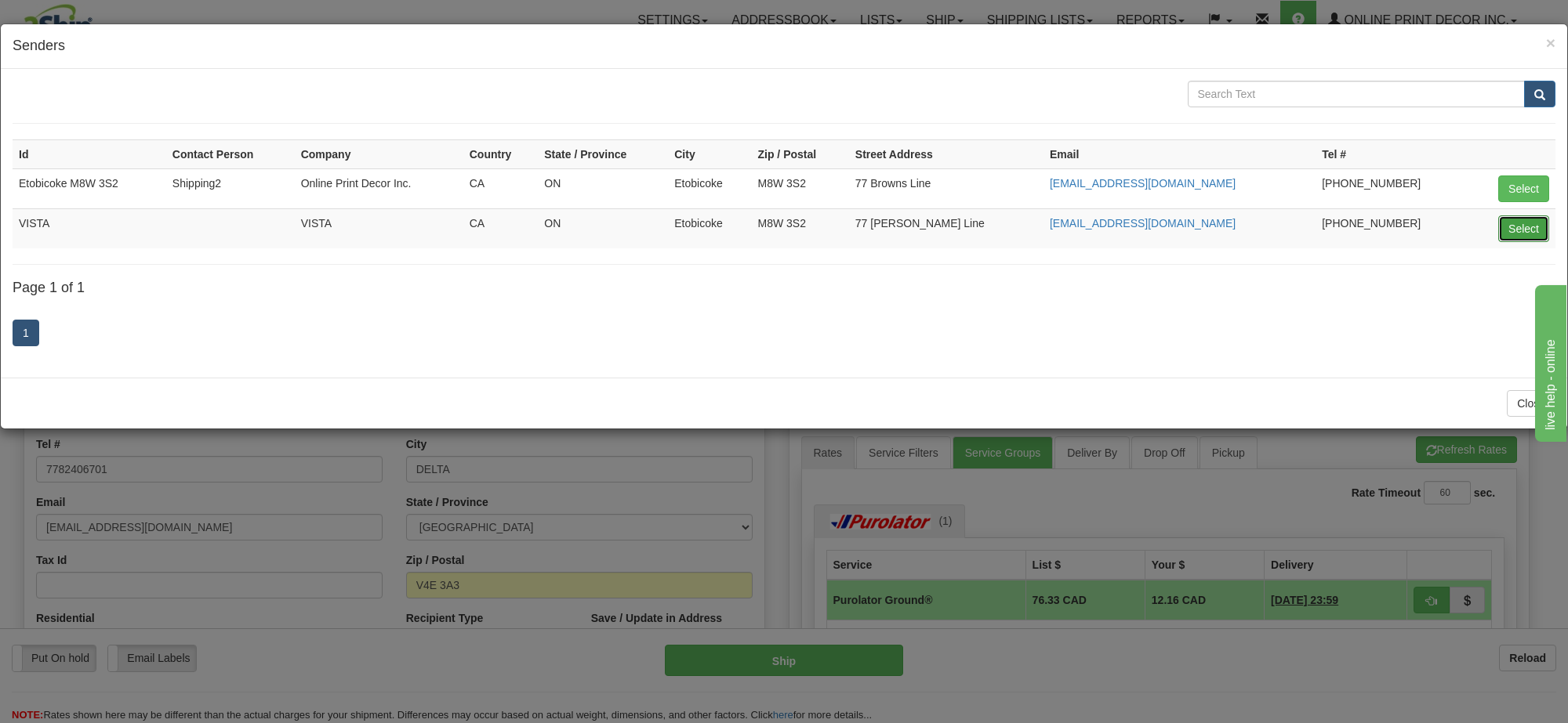
click at [1519, 226] on button "Select" at bounding box center [1524, 228] width 51 height 26
type input "VISTA"
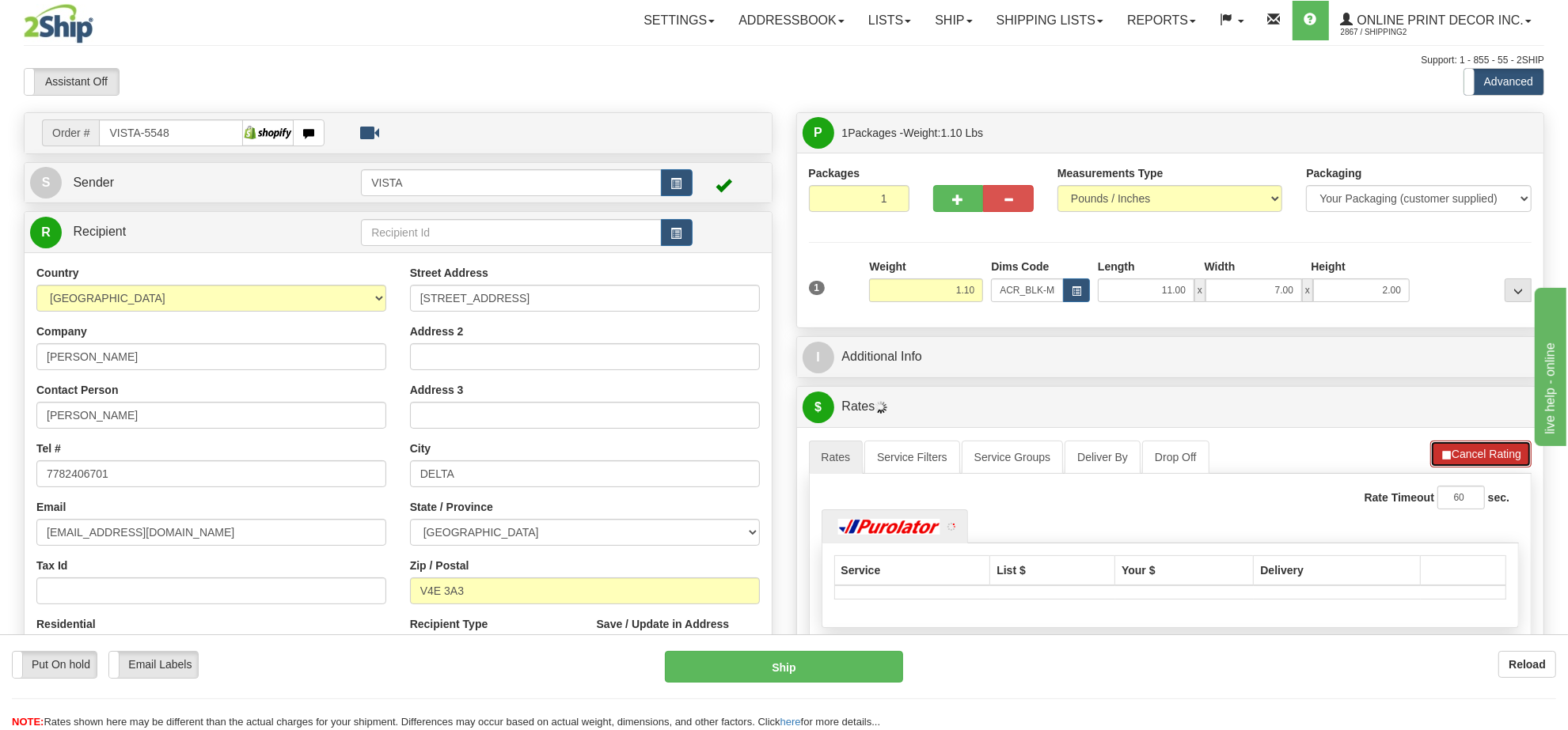
click at [1461, 455] on button "Cancel Rating" at bounding box center [1480, 453] width 102 height 27
click at [1461, 455] on button "Refresh Rates" at bounding box center [1480, 453] width 102 height 27
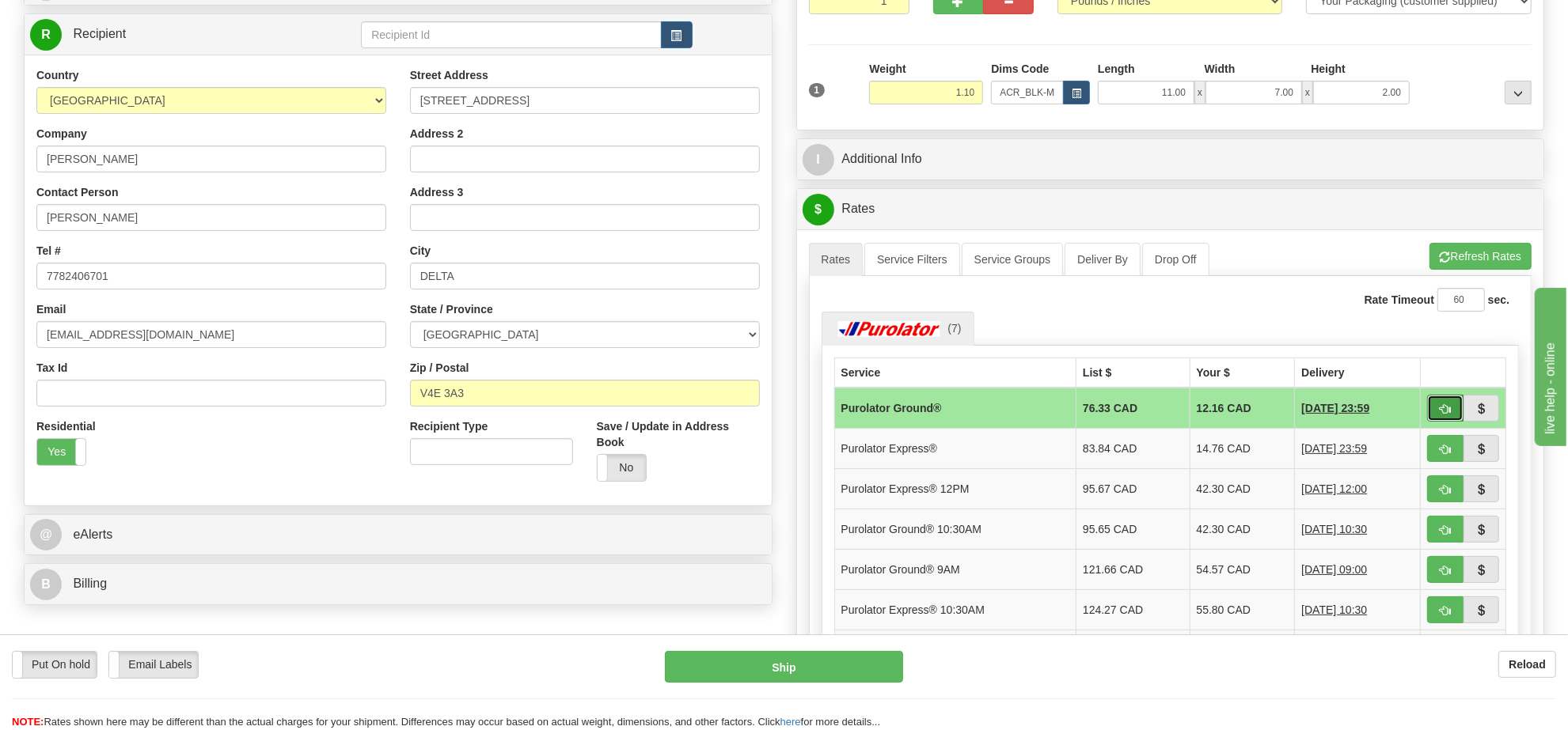
click at [1445, 412] on span "button" at bounding box center [1444, 409] width 11 height 10
type input "260"
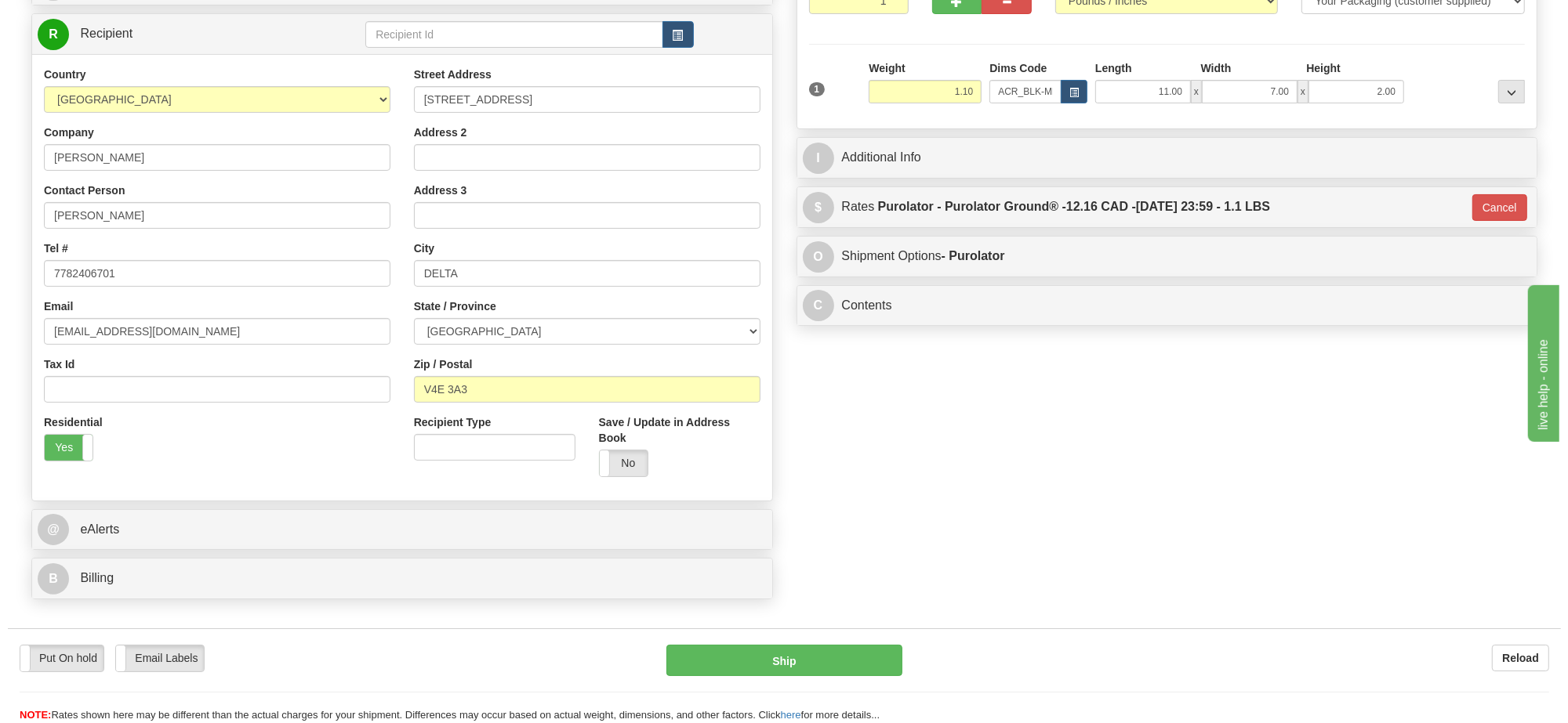
scroll to position [98, 0]
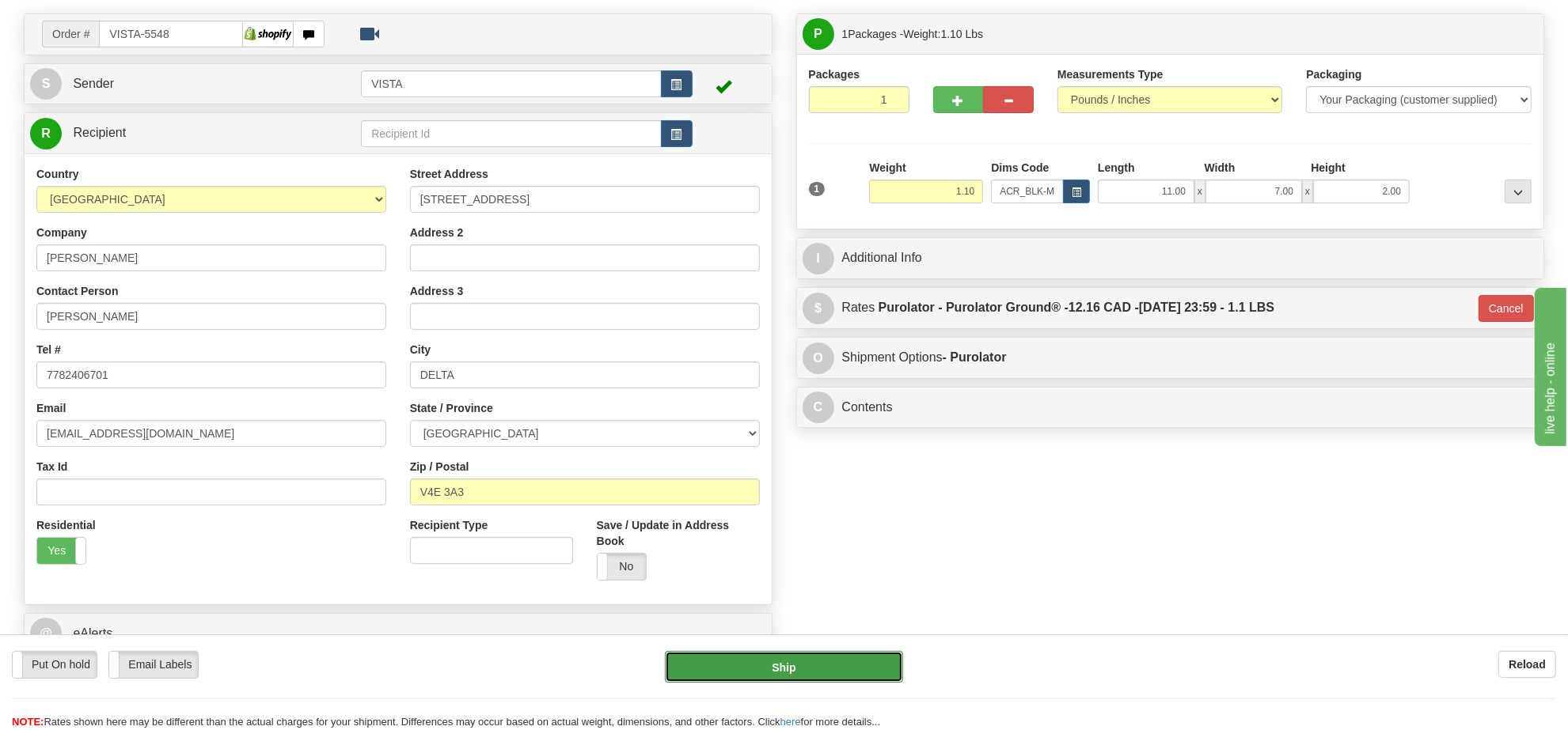
click at [809, 658] on button "Ship" at bounding box center [784, 667] width 237 height 32
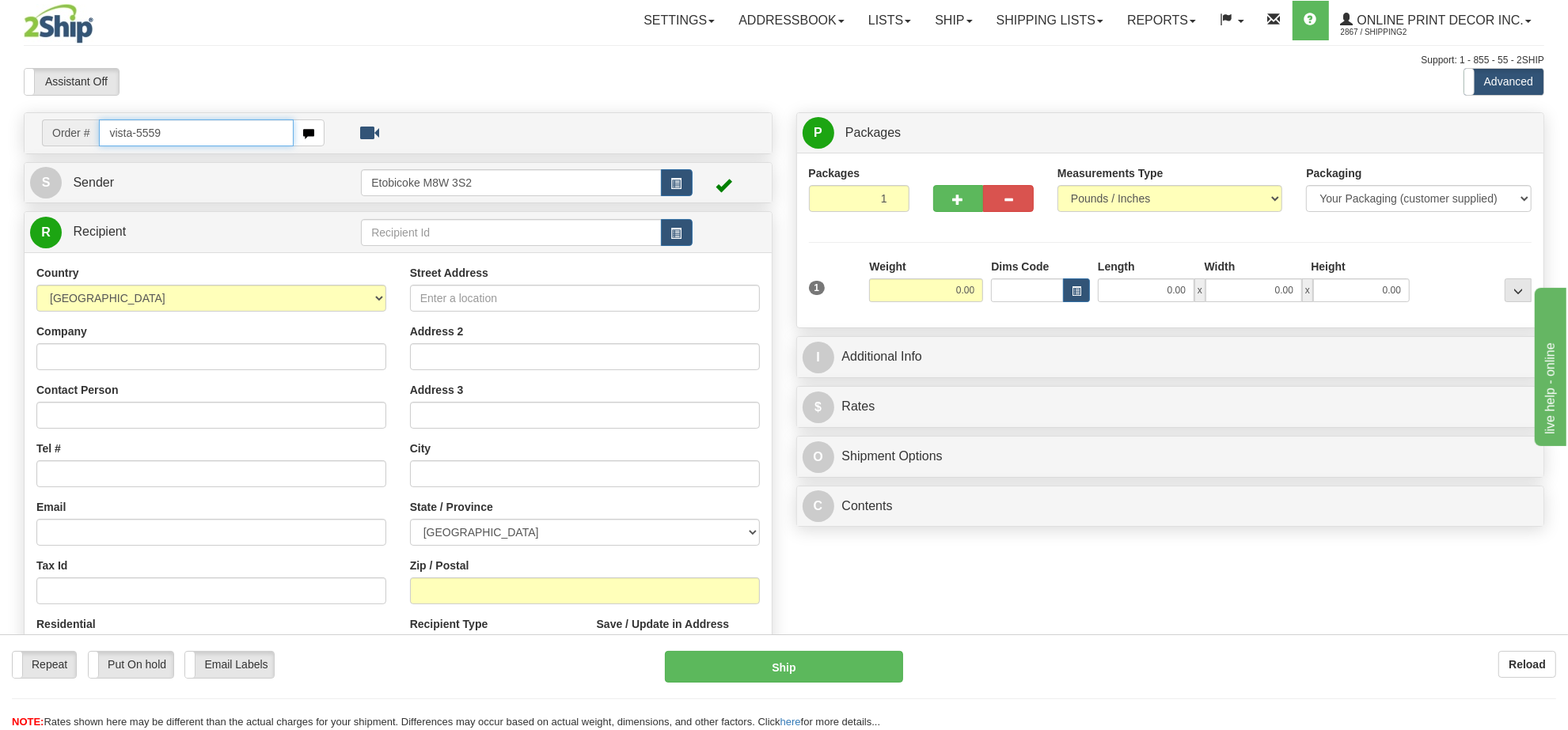
type input "vista-5559"
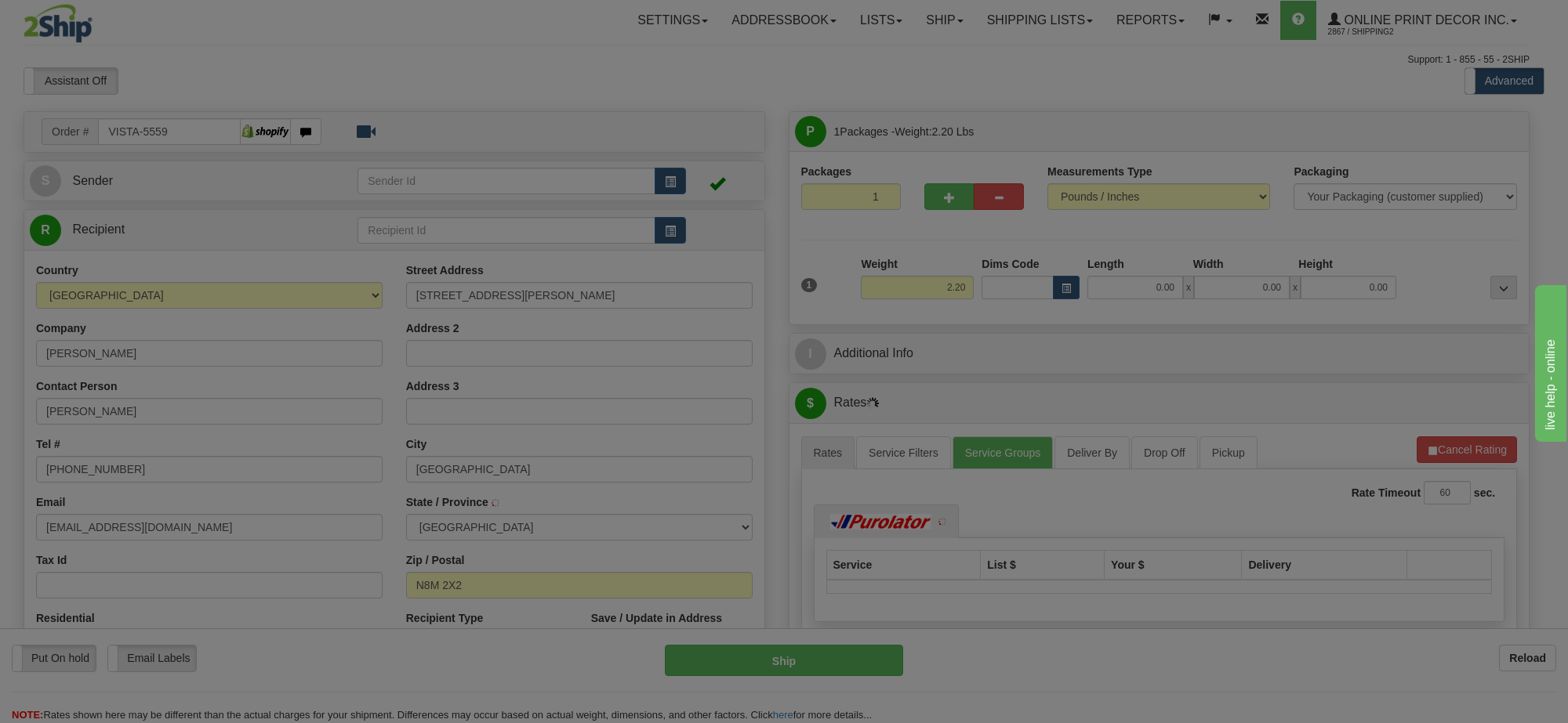
type input "ESSEX"
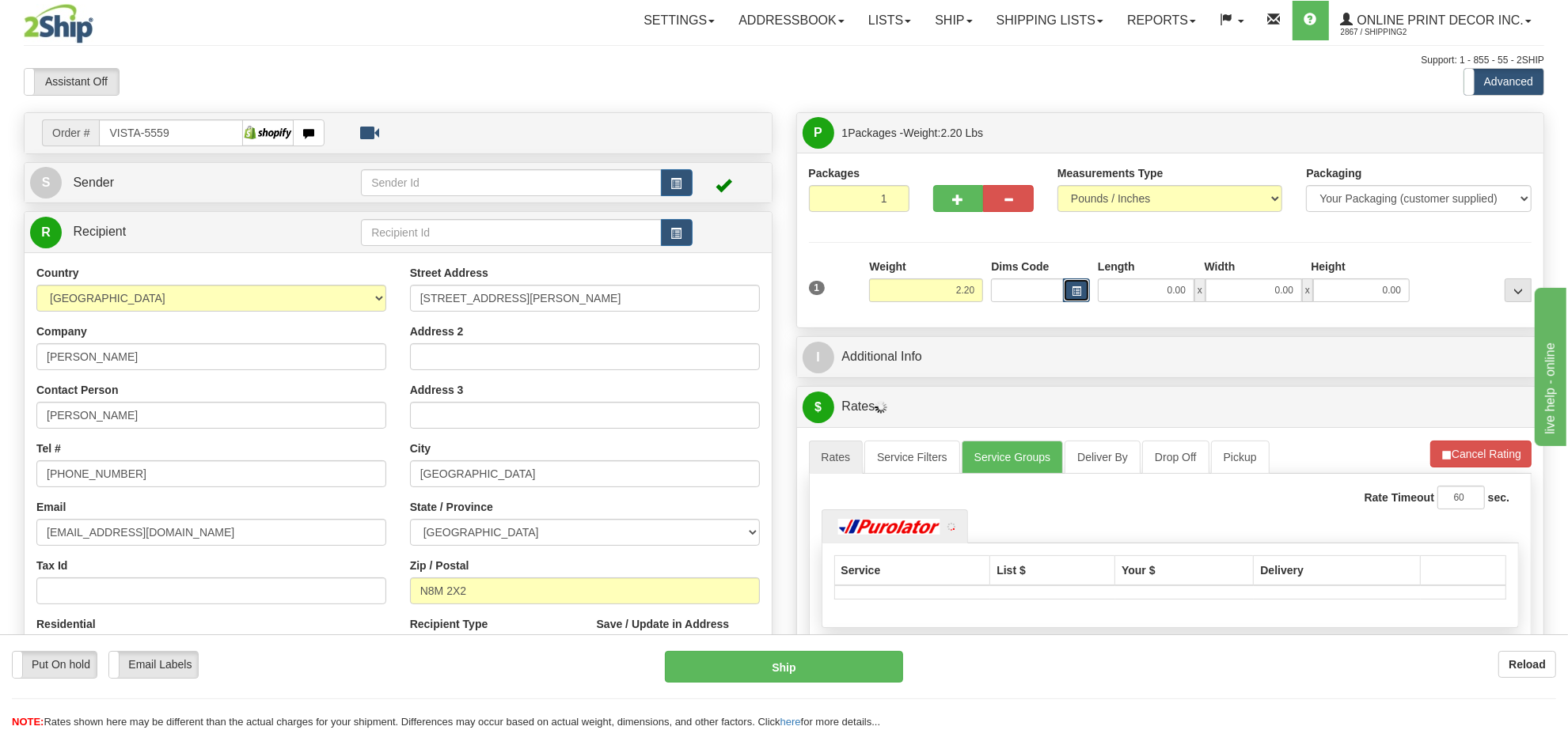
click at [1078, 296] on span "button" at bounding box center [1077, 291] width 10 height 9
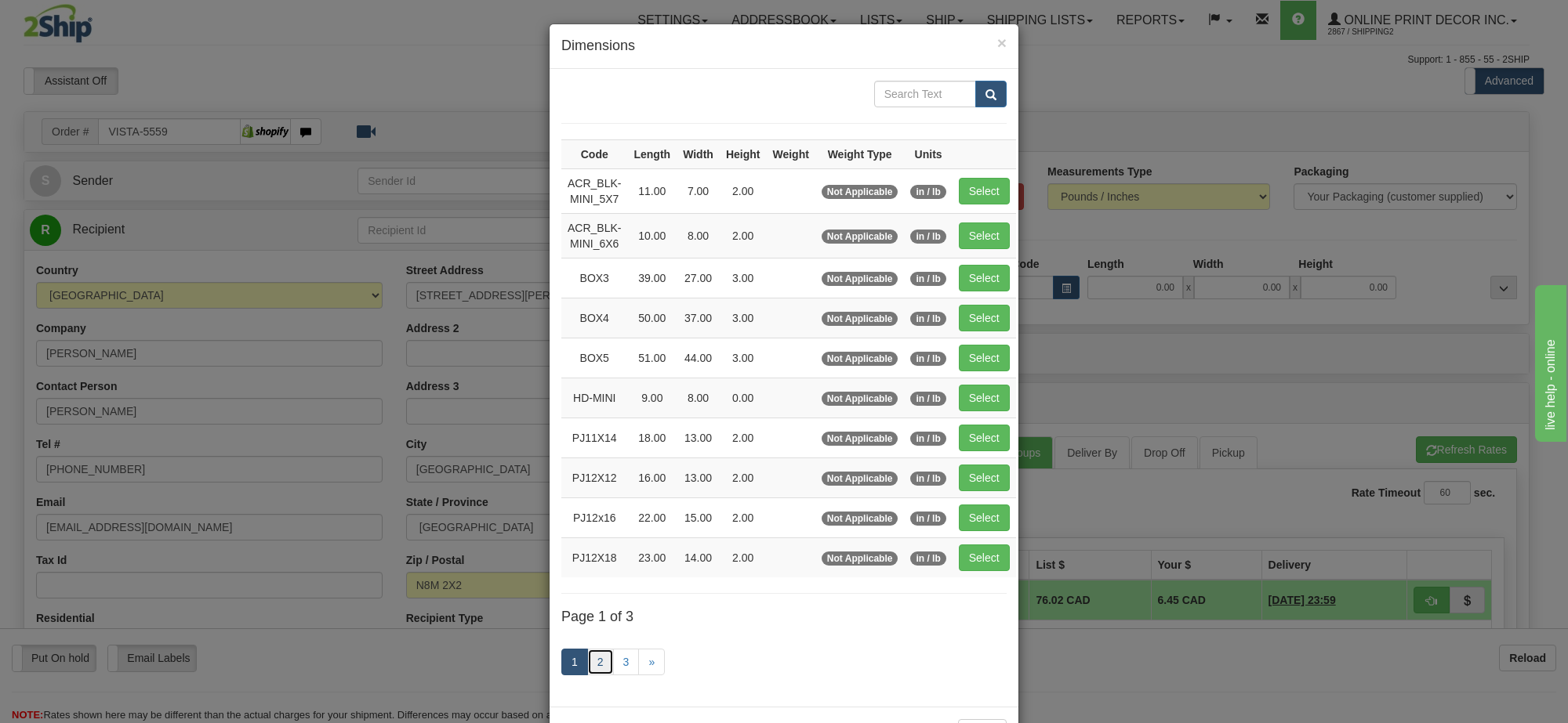
click at [600, 662] on link "2" at bounding box center [600, 661] width 26 height 26
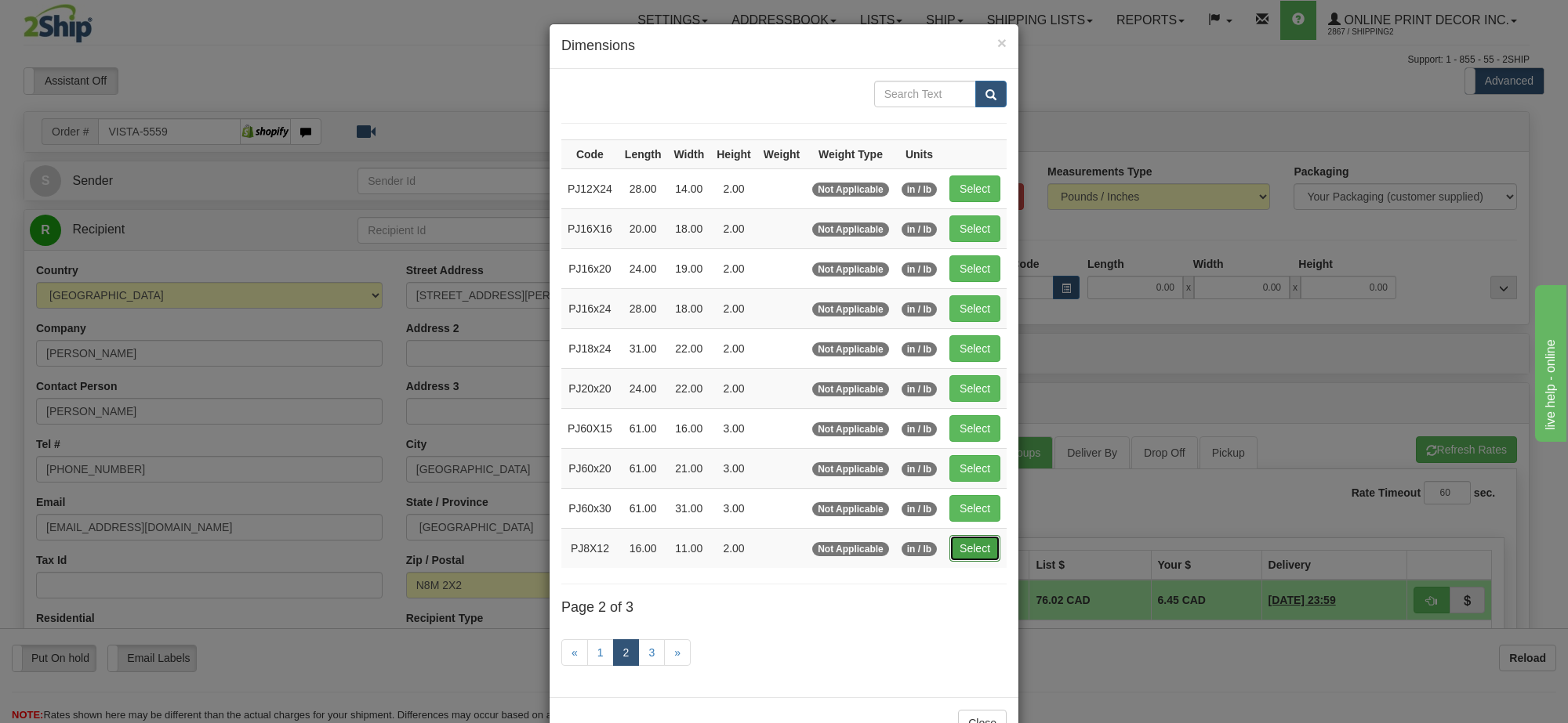
click at [971, 551] on button "Select" at bounding box center [975, 548] width 51 height 26
type input "PJ8X12"
type input "16.00"
type input "11.00"
type input "2.00"
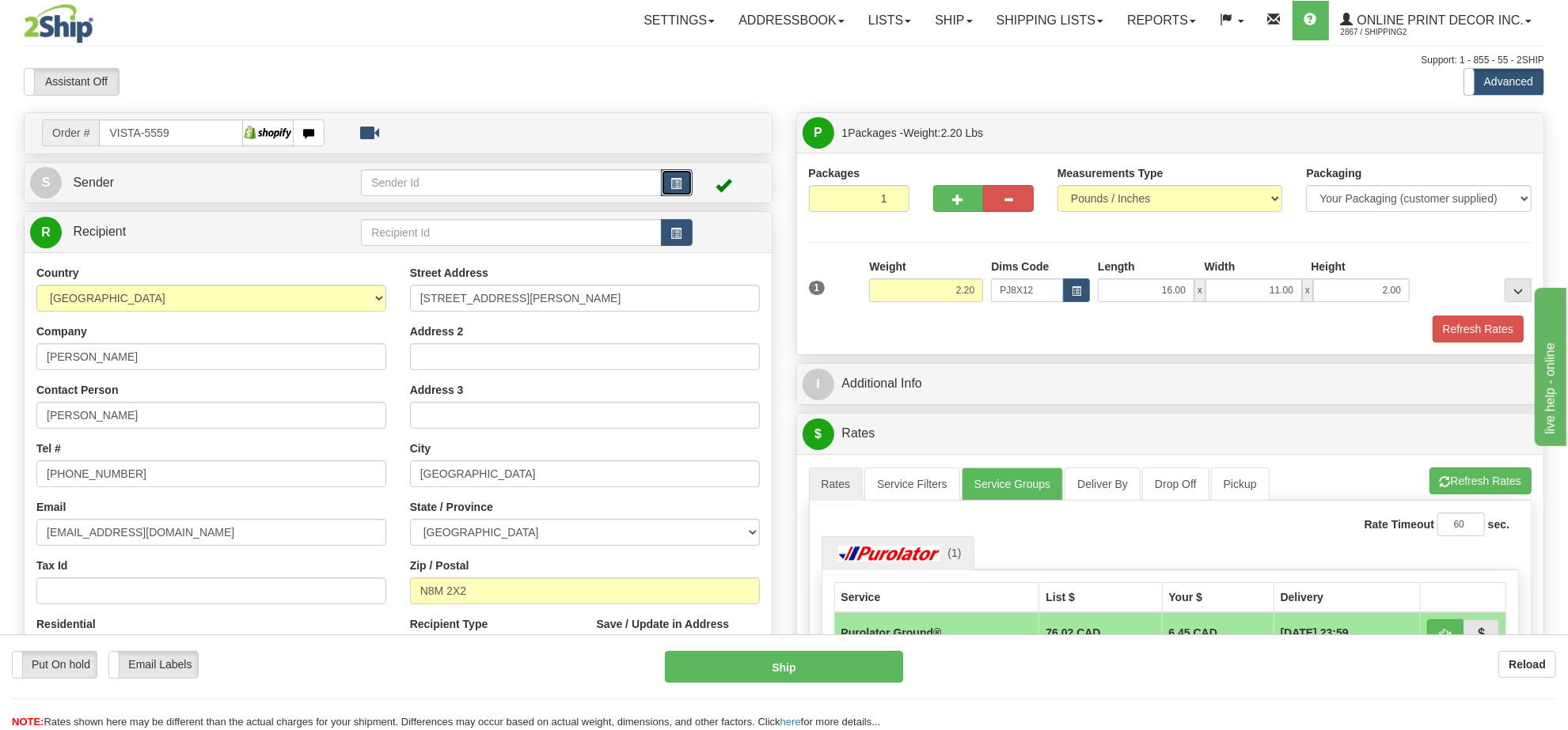
click at [663, 185] on button "button" at bounding box center [677, 182] width 32 height 27
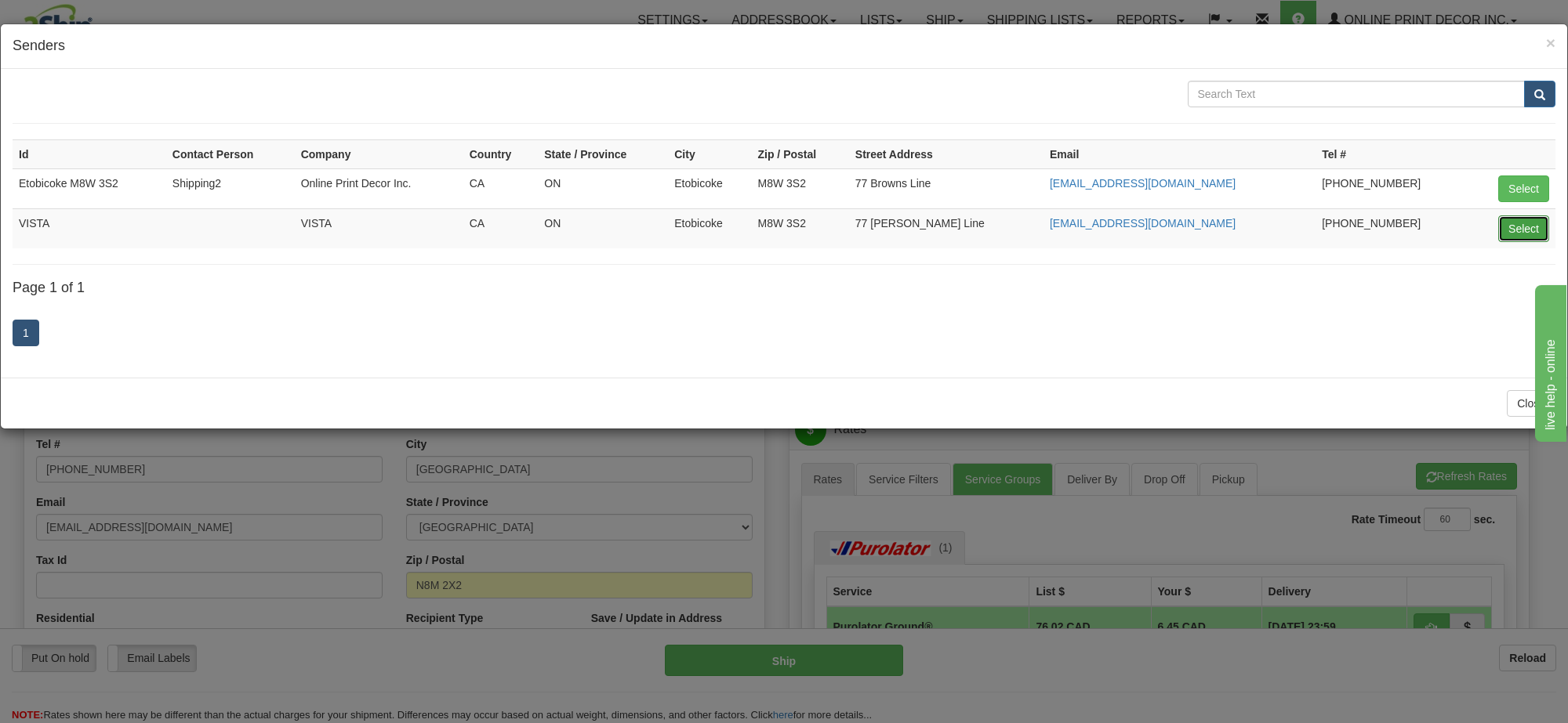
click at [1526, 239] on button "Select" at bounding box center [1524, 228] width 51 height 26
type input "VISTA"
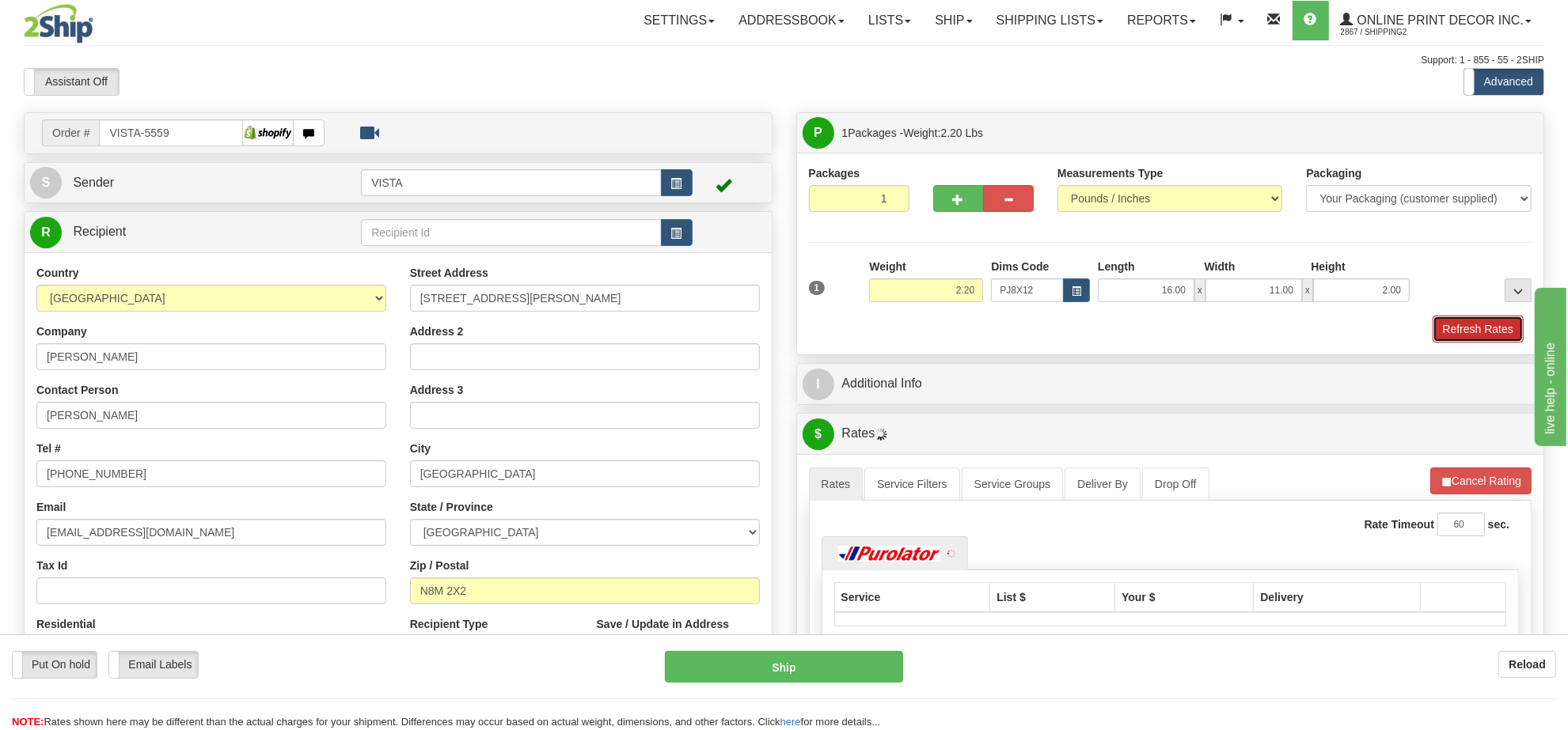
click at [1457, 332] on button "Refresh Rates" at bounding box center [1478, 329] width 91 height 27
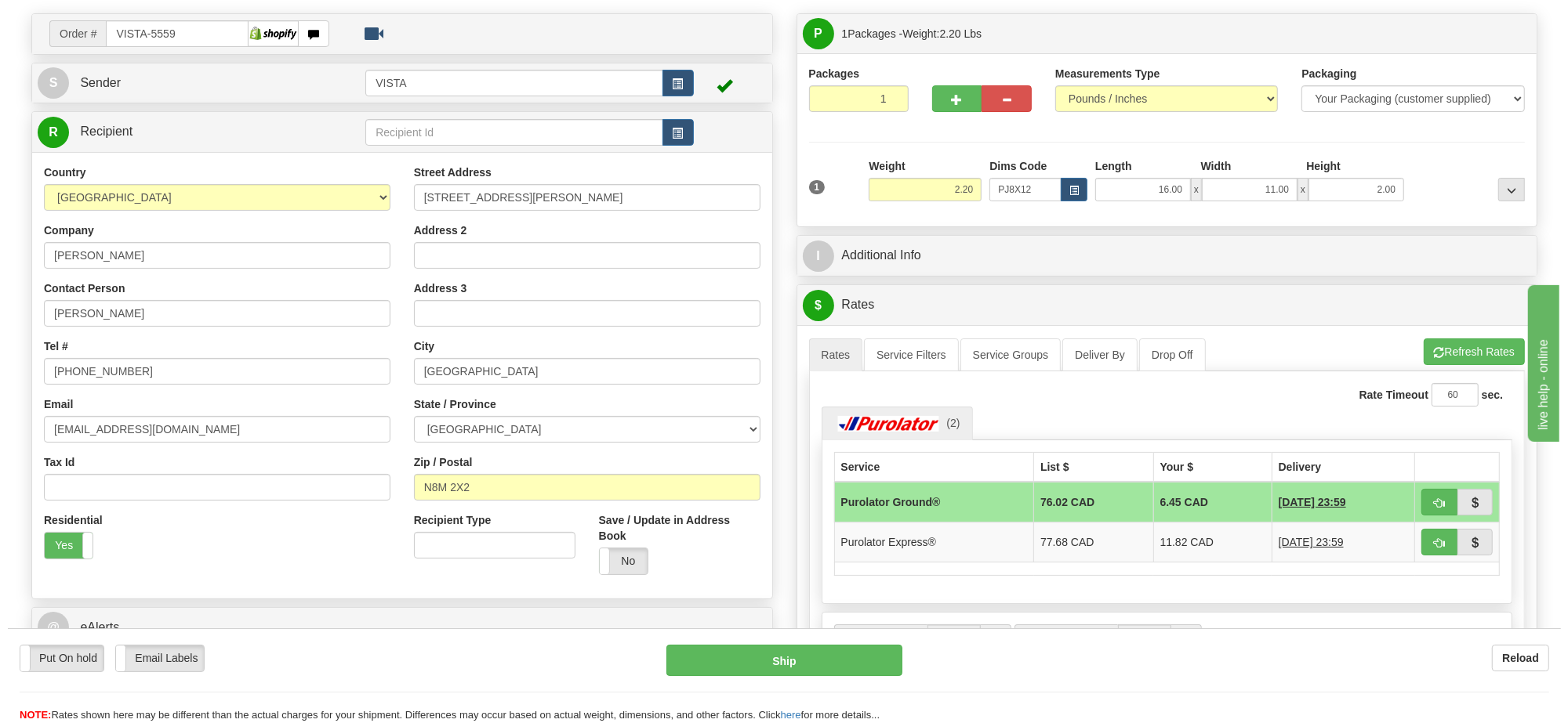
scroll to position [196, 0]
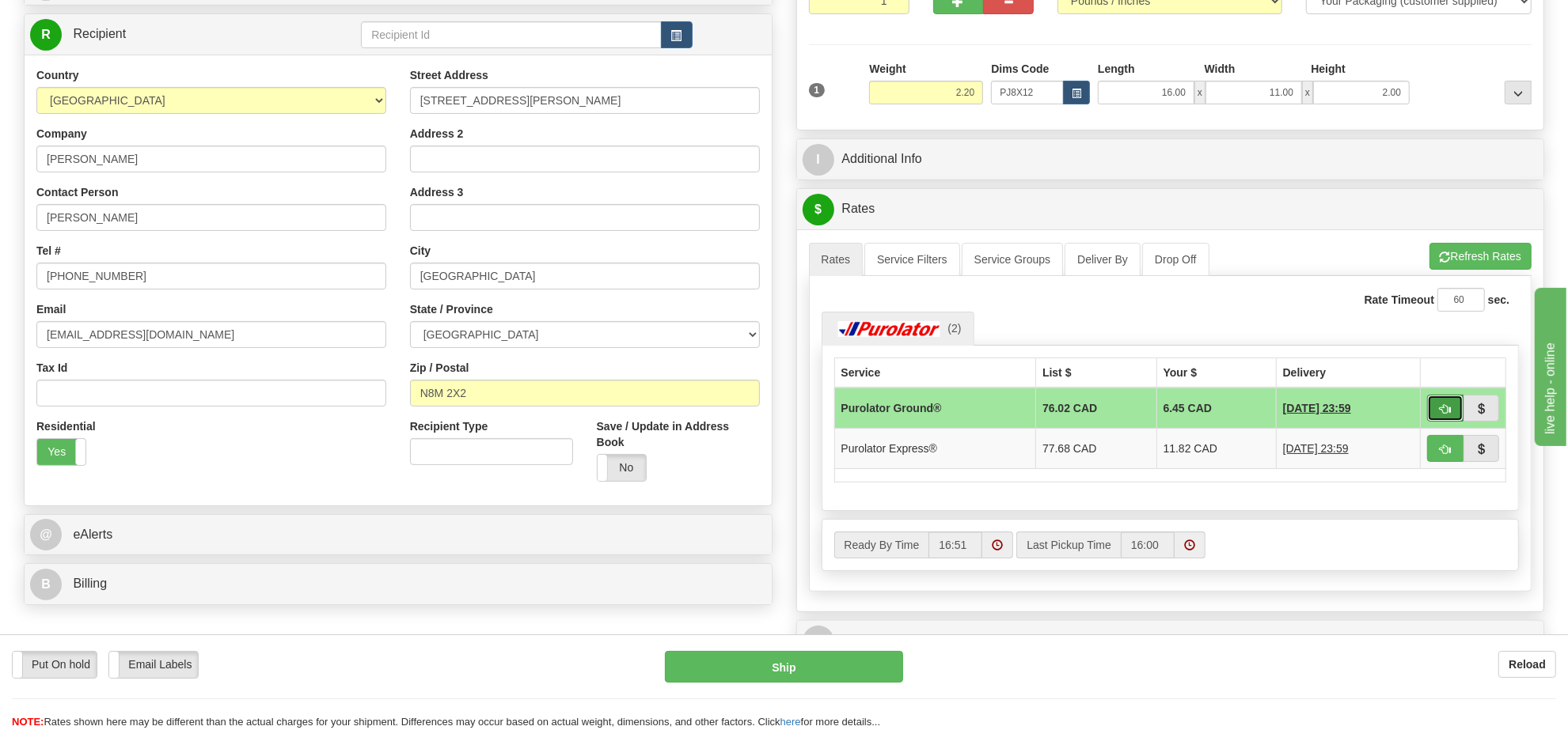
click at [1442, 408] on button "button" at bounding box center [1444, 408] width 37 height 27
type input "260"
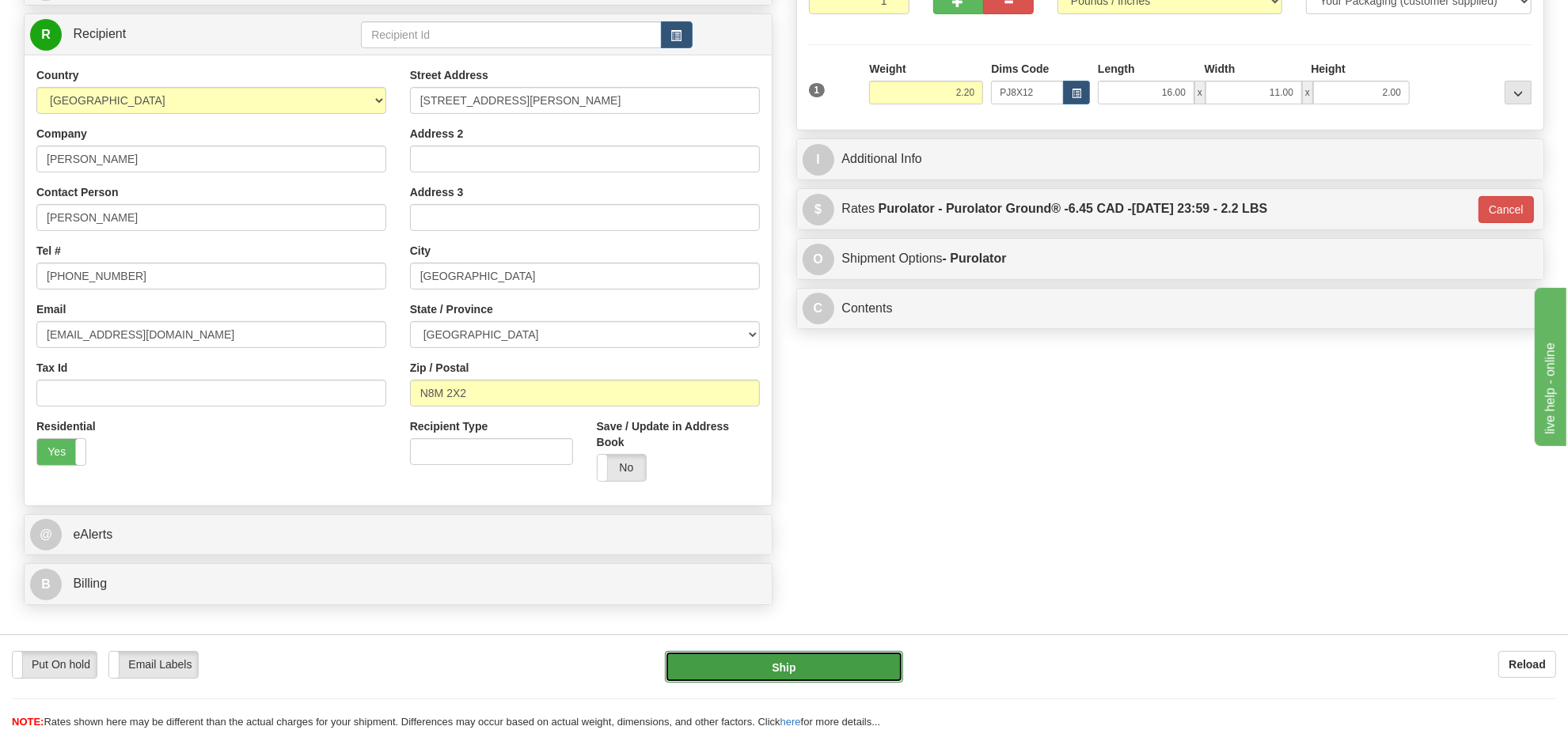
click at [817, 674] on button "Ship" at bounding box center [784, 667] width 237 height 32
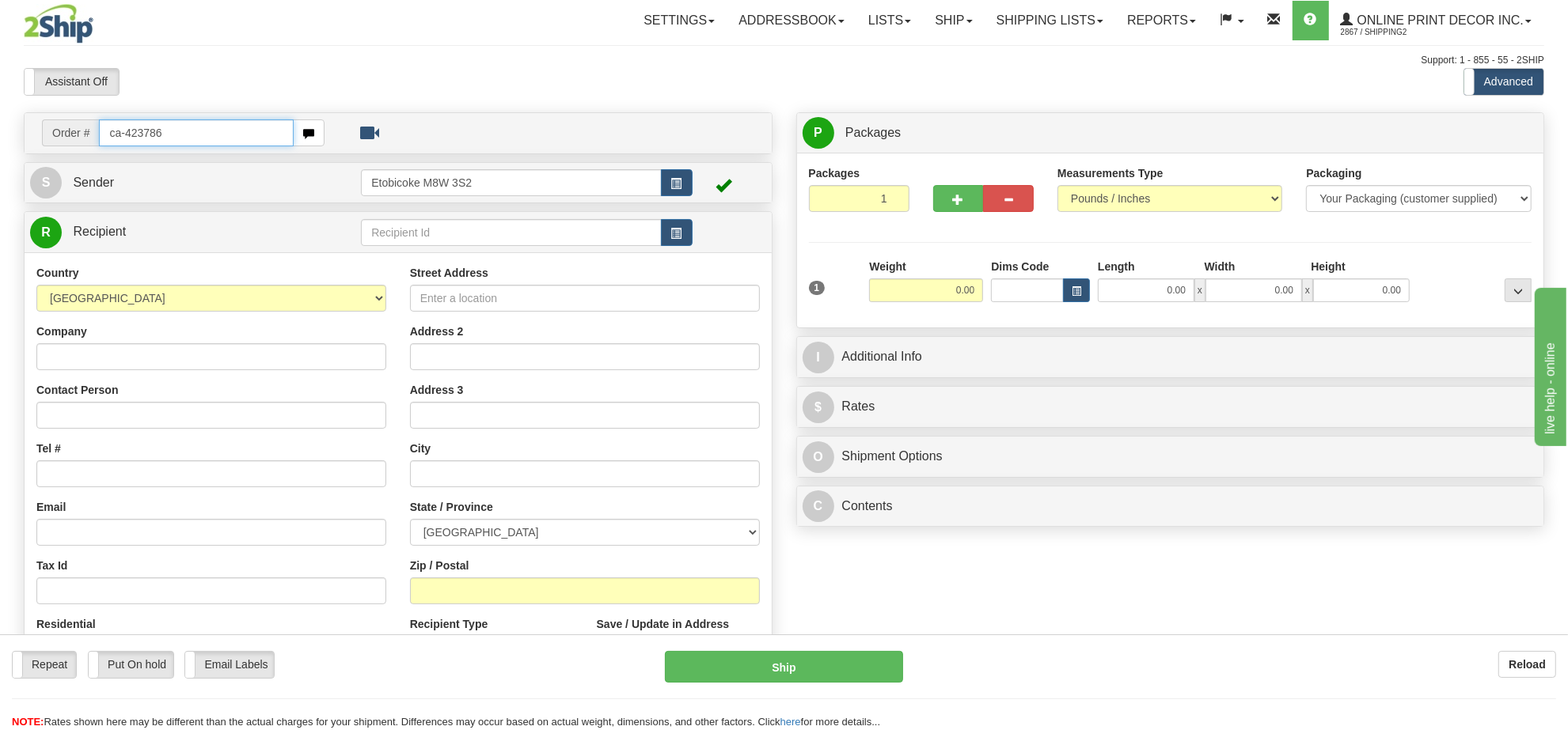
type input "ca-423786"
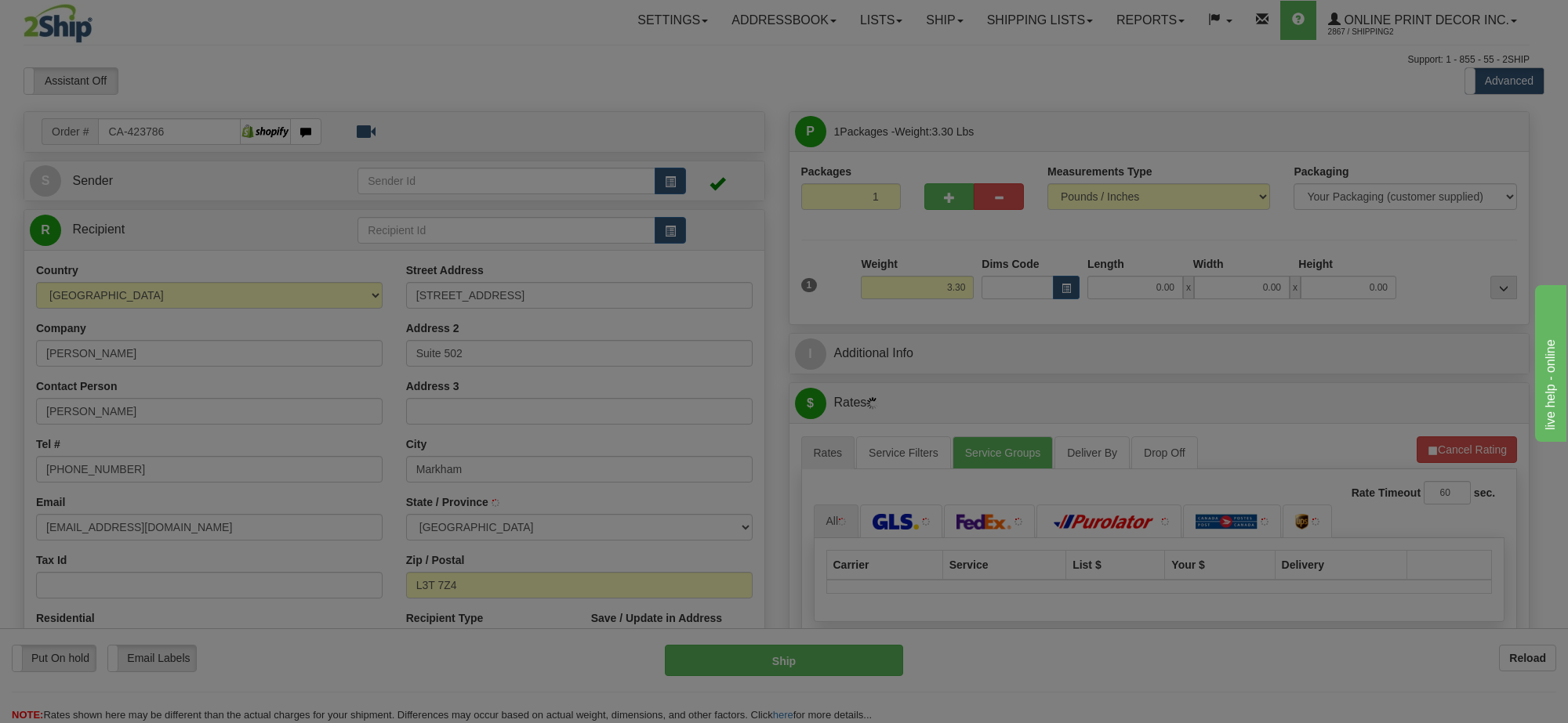
type input "THORNHILL"
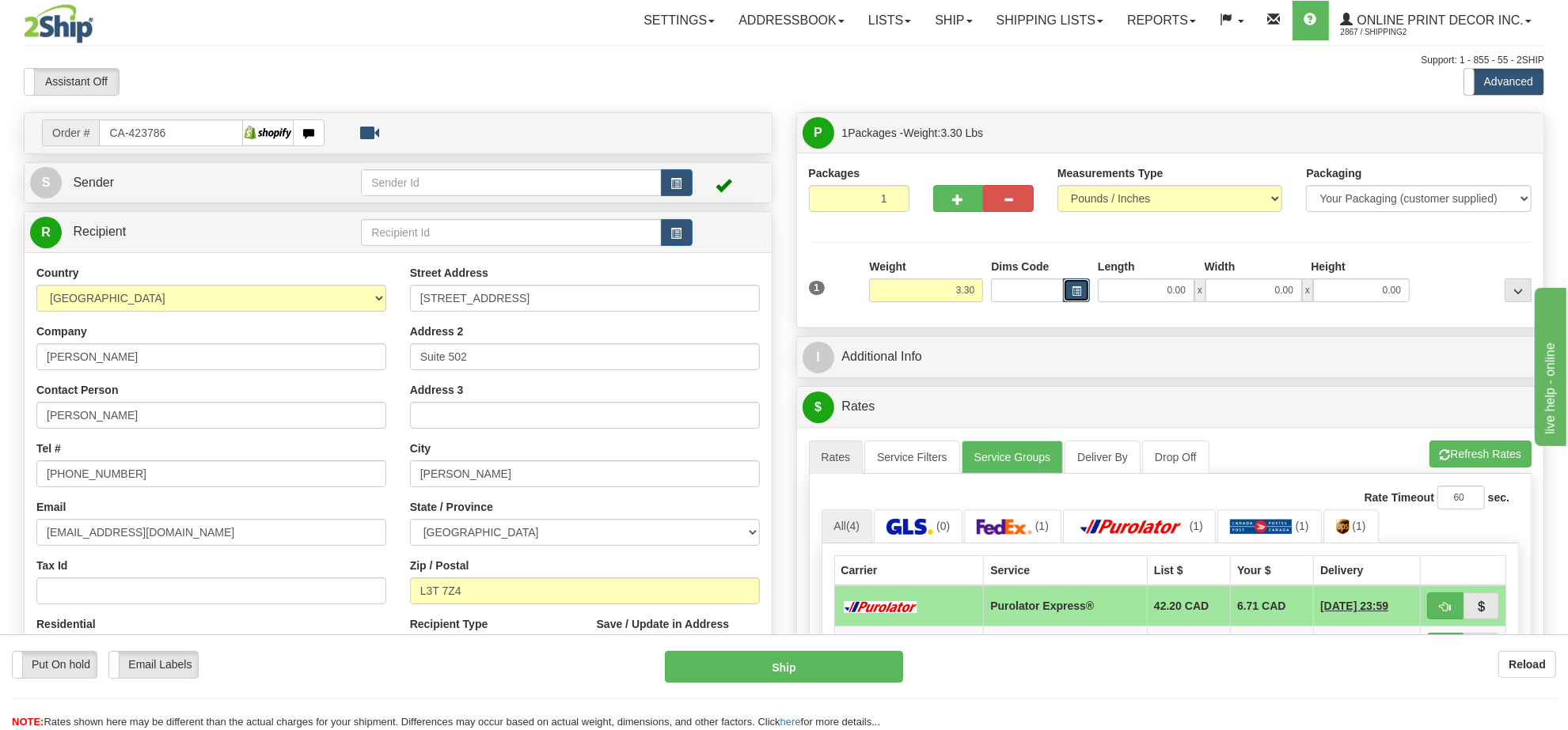
click at [1079, 298] on button "button" at bounding box center [1076, 290] width 27 height 24
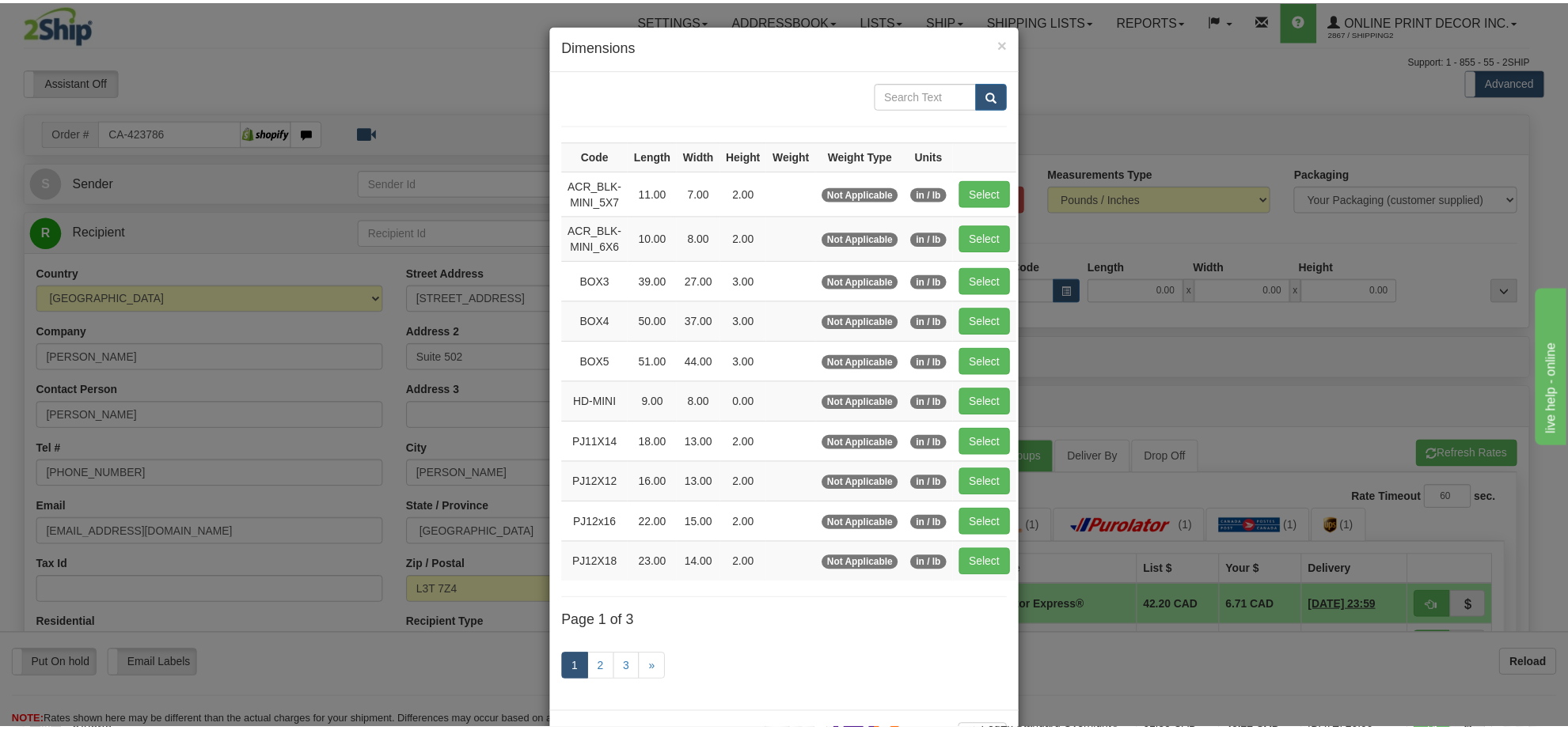
scroll to position [65, 0]
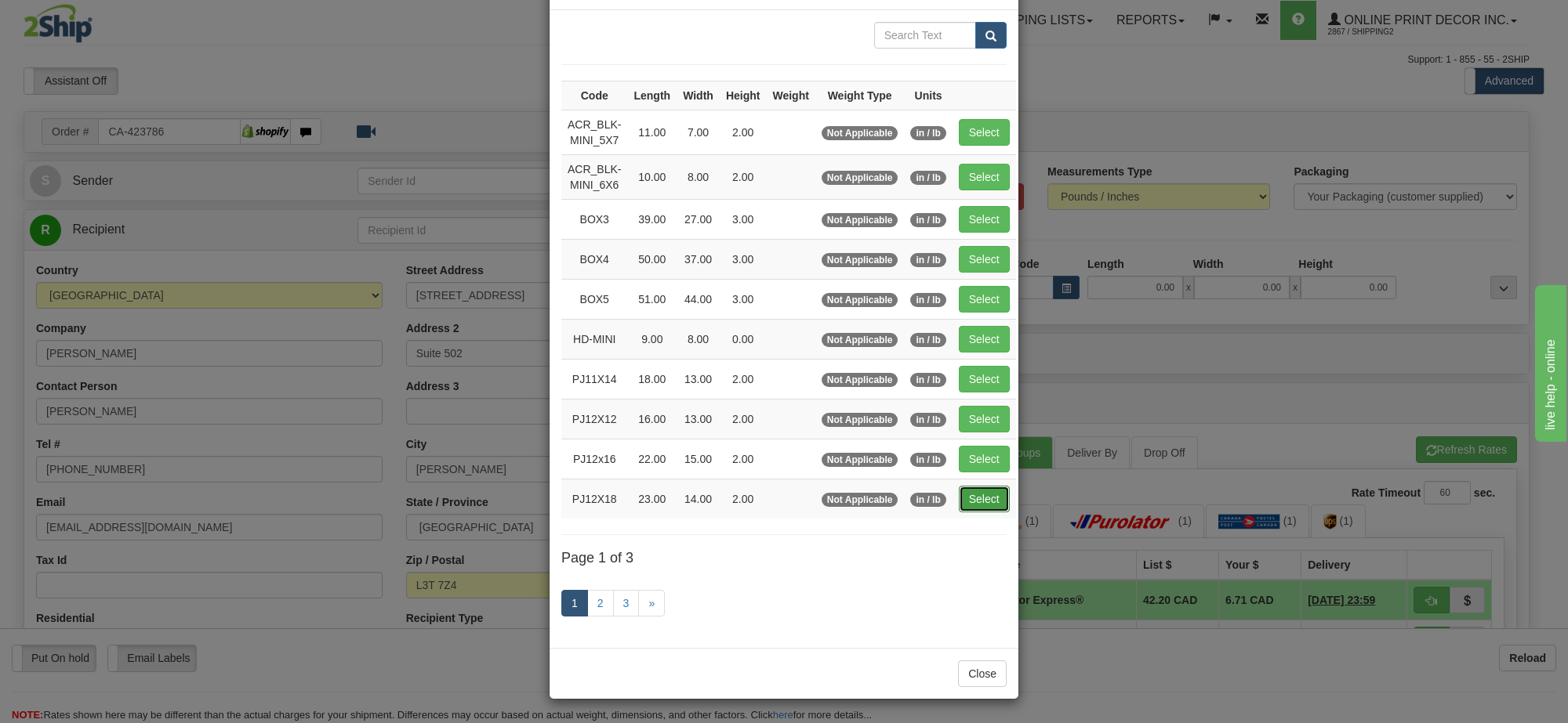
click at [1006, 487] on button "Select" at bounding box center [985, 499] width 51 height 26
type input "PJ12X18"
type input "23.00"
type input "14.00"
type input "2.00"
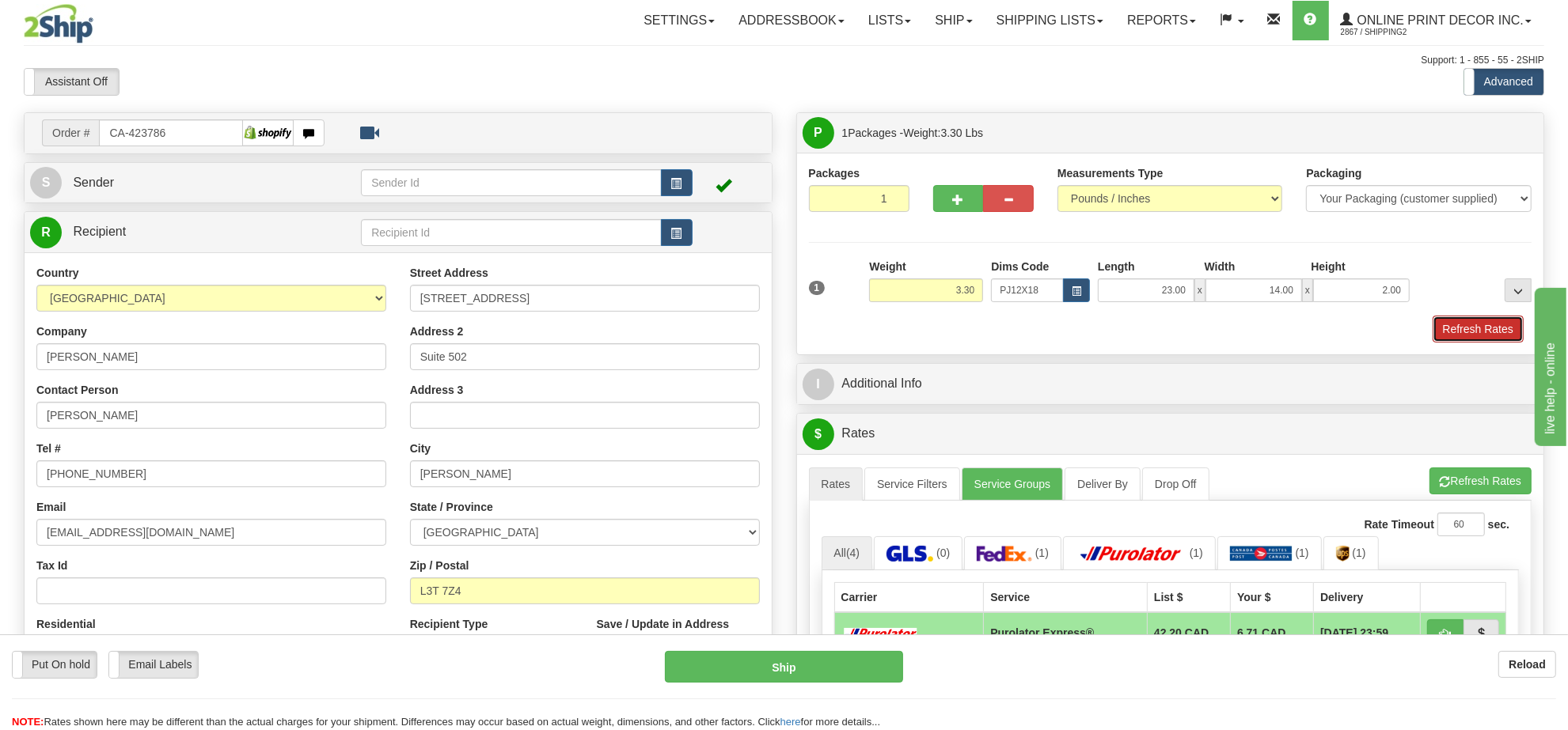
drag, startPoint x: 1473, startPoint y: 327, endPoint x: 1524, endPoint y: 327, distance: 51.0
click at [1473, 327] on button "Refresh Rates" at bounding box center [1478, 329] width 91 height 27
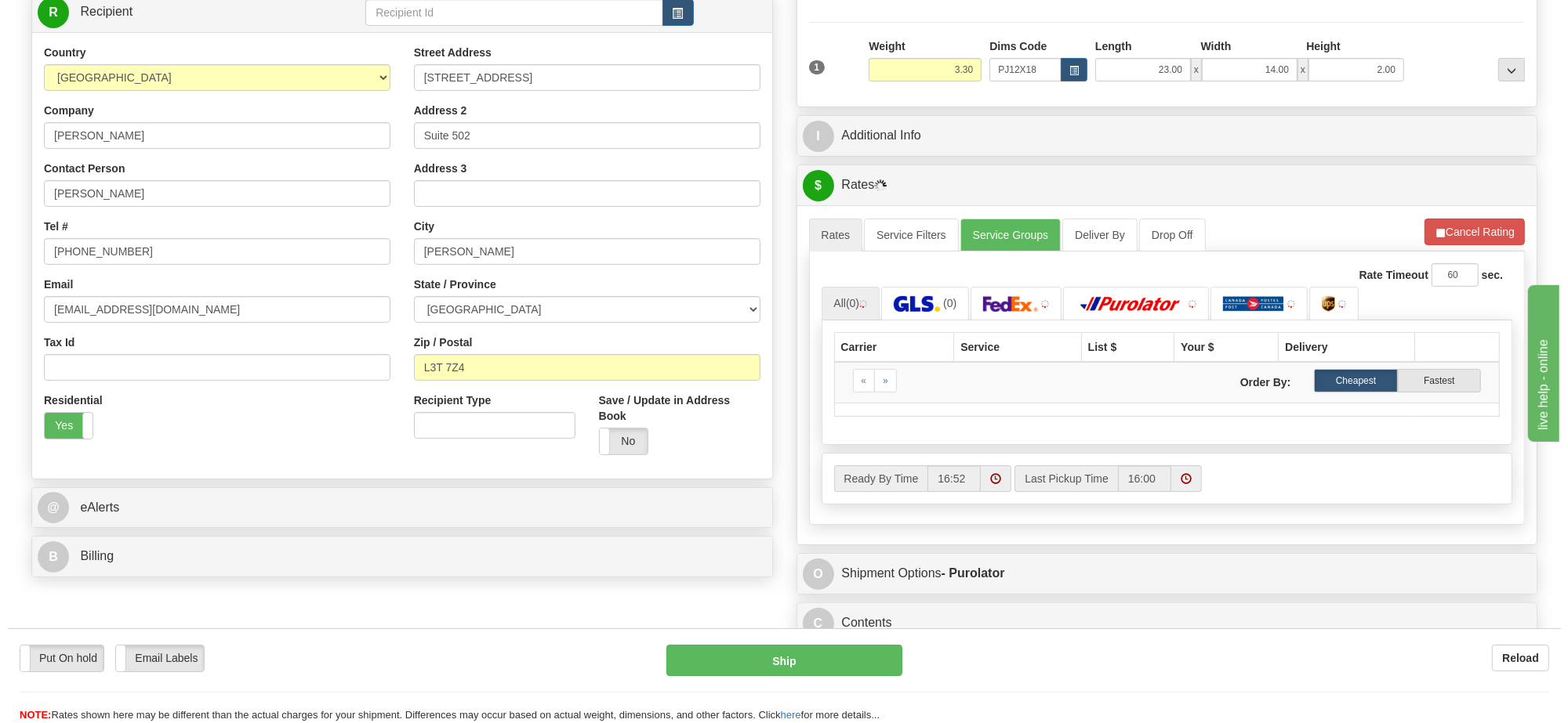
scroll to position [225, 0]
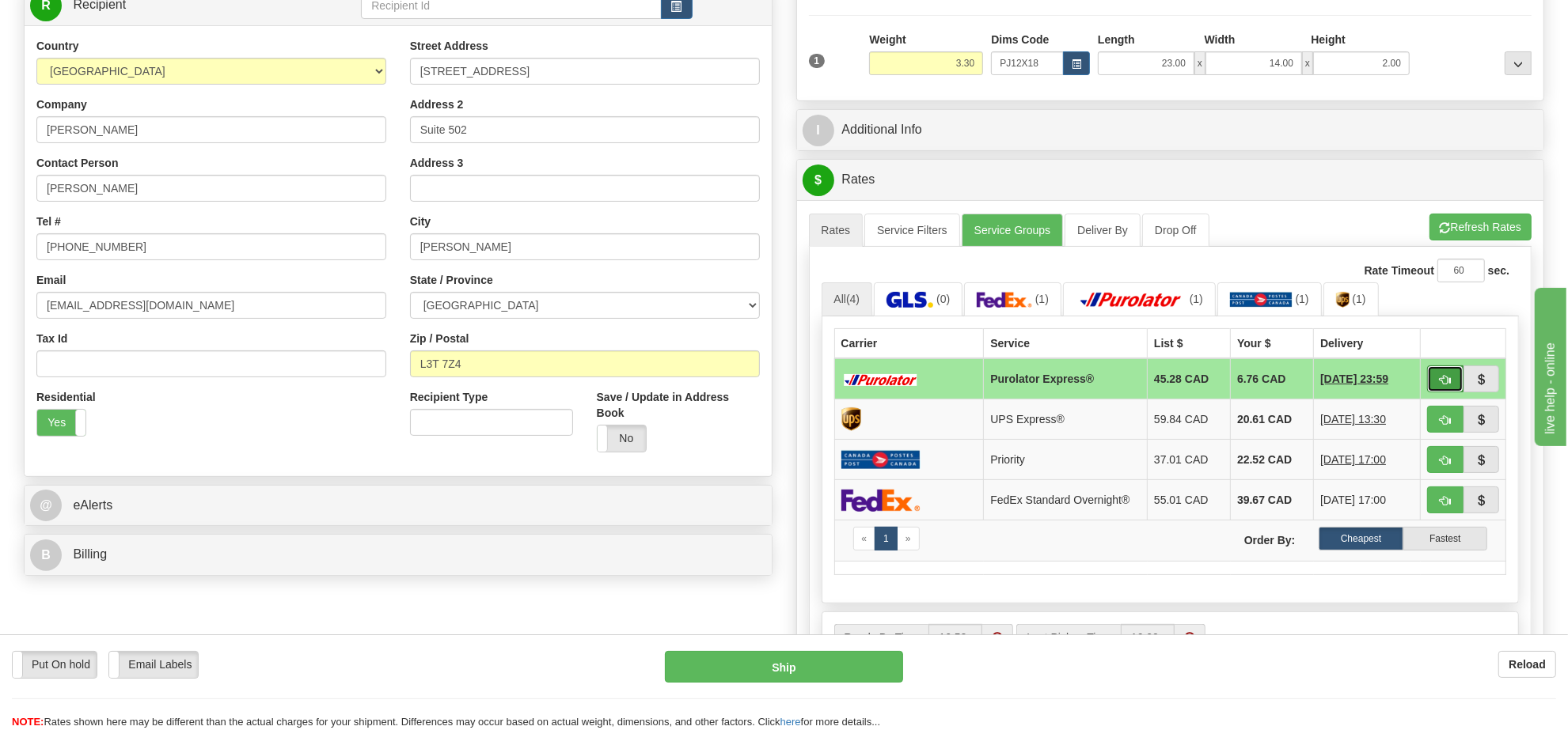
click at [1441, 381] on span "button" at bounding box center [1444, 380] width 11 height 10
type input "202"
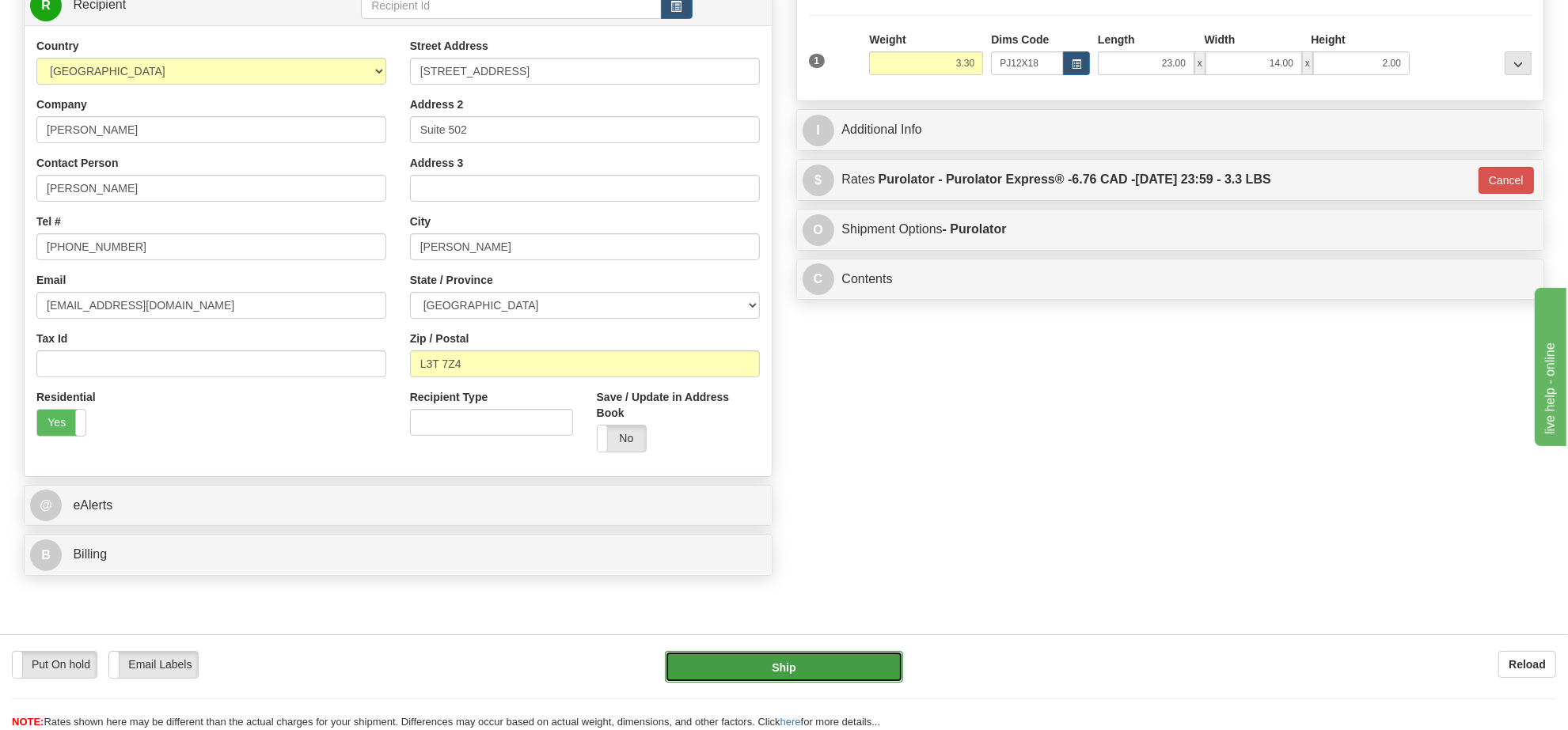
click at [837, 666] on button "Ship" at bounding box center [784, 667] width 237 height 32
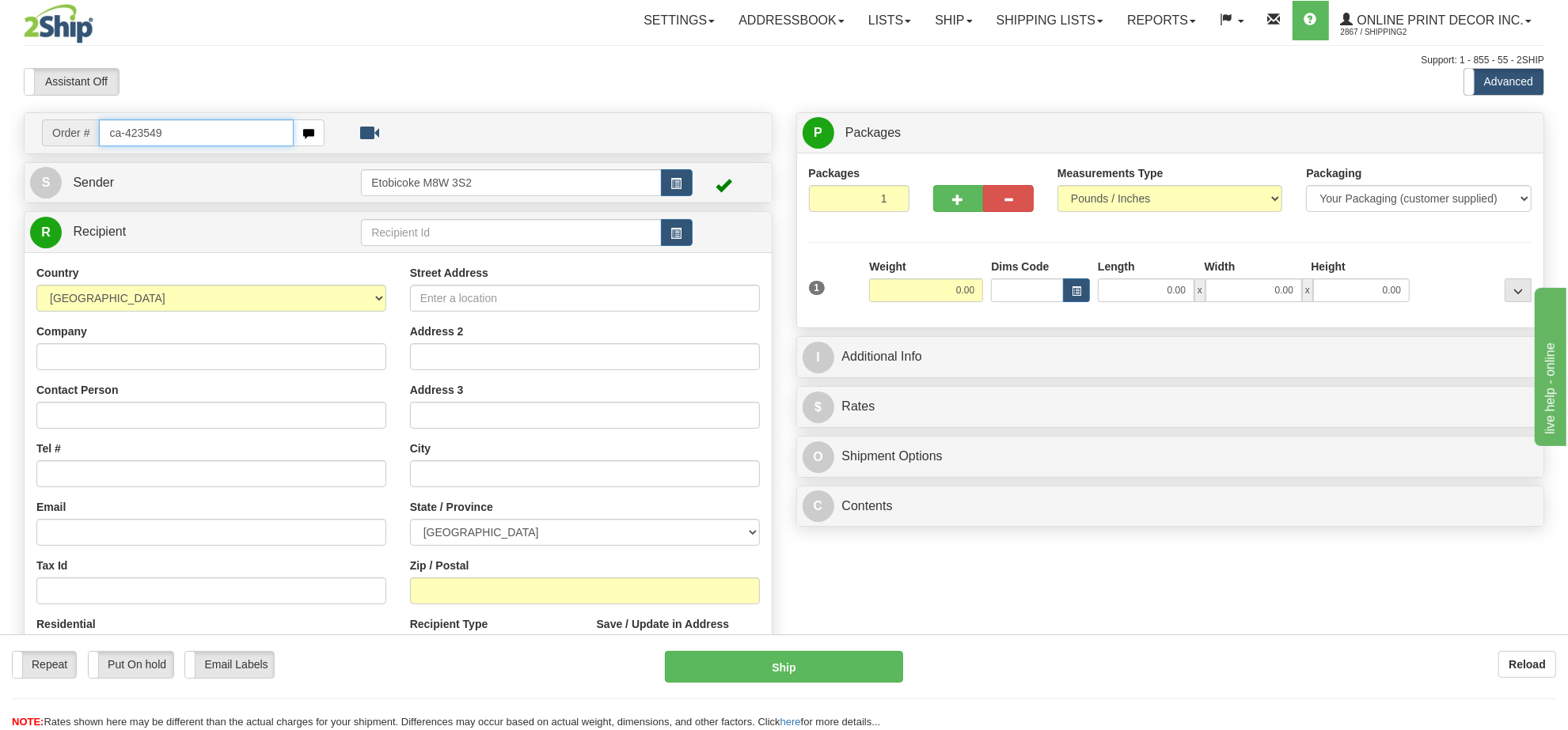
type input "ca-423549"
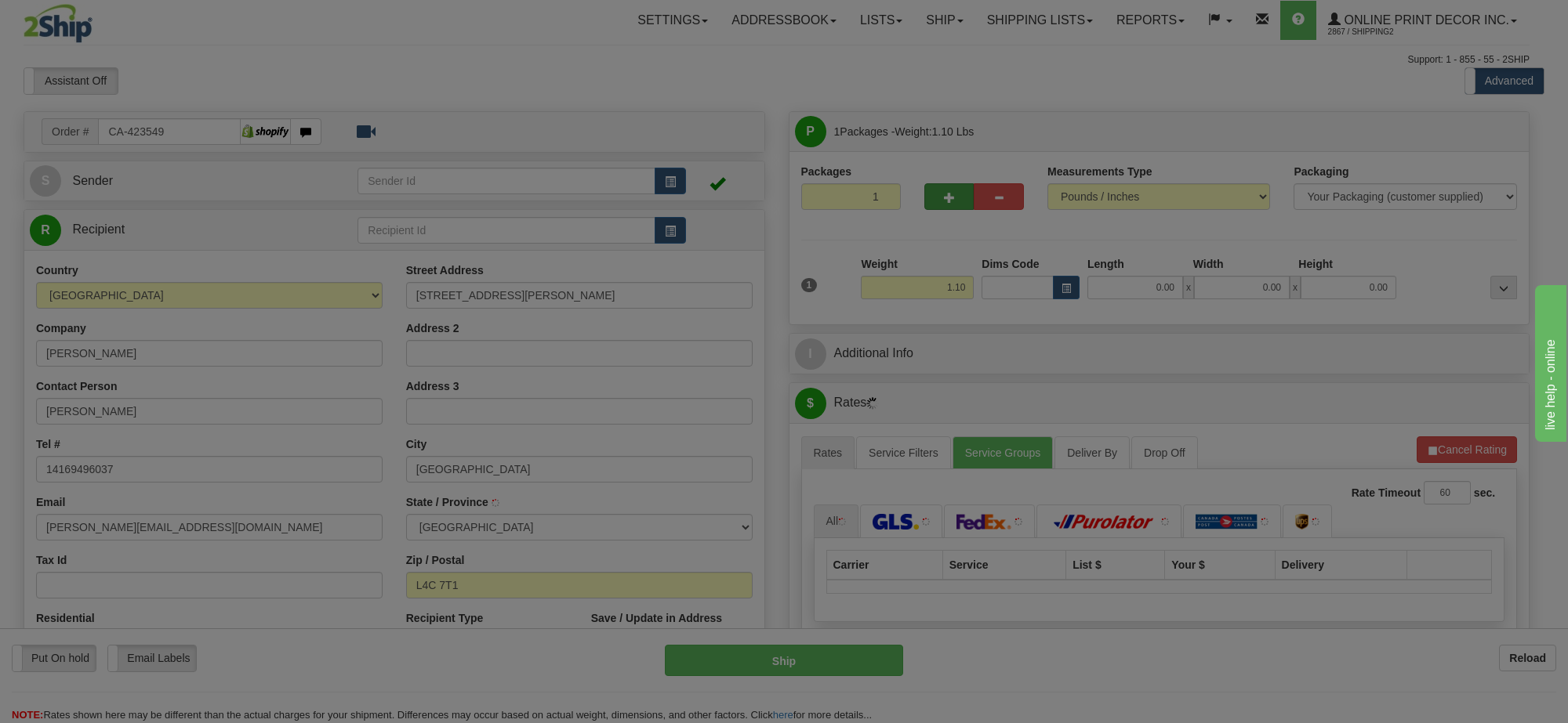
type input "[GEOGRAPHIC_DATA]"
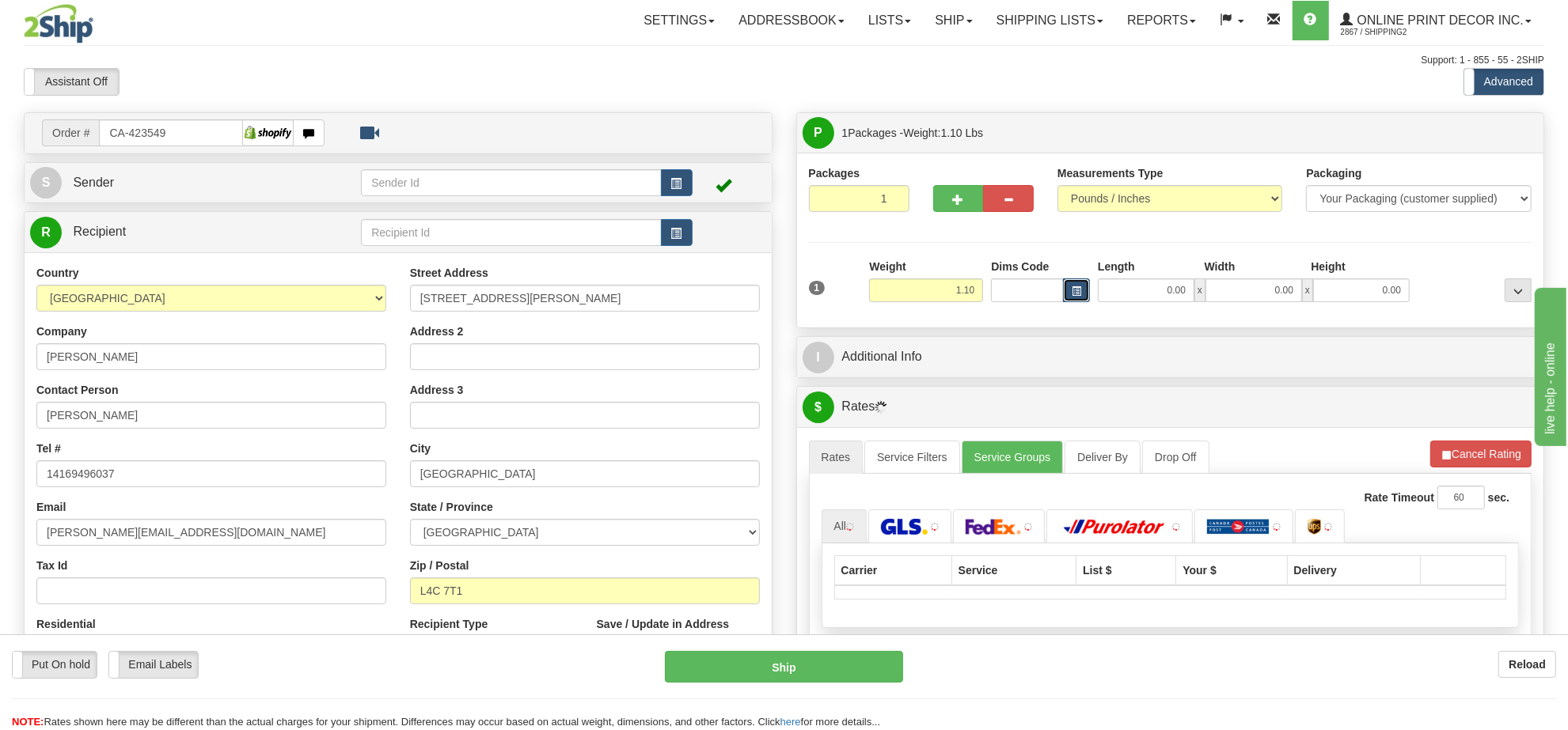
click at [1074, 292] on span "button" at bounding box center [1077, 291] width 10 height 9
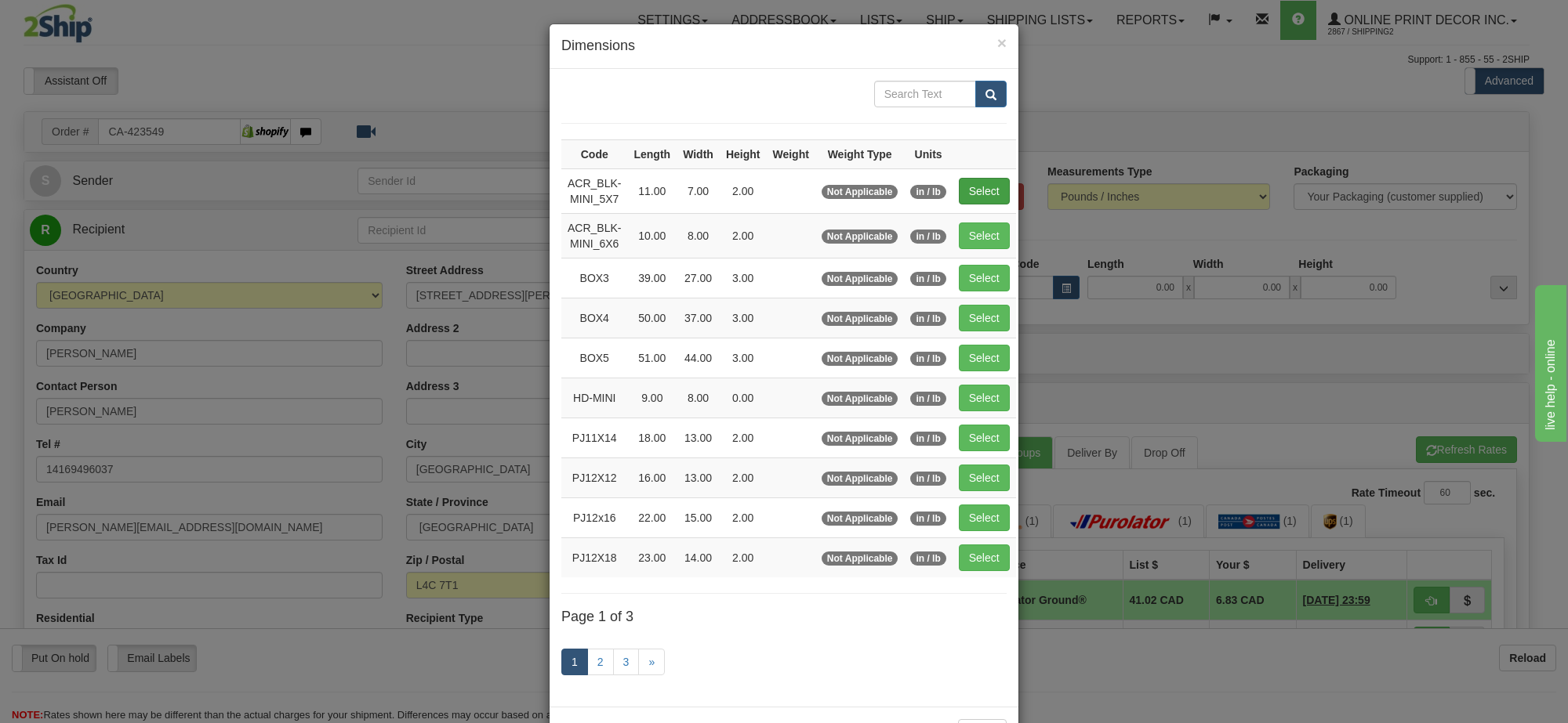
drag, startPoint x: 977, startPoint y: 176, endPoint x: 979, endPoint y: 185, distance: 9.2
click at [976, 176] on td "Select" at bounding box center [984, 191] width 64 height 45
click at [979, 185] on button "Select" at bounding box center [985, 191] width 51 height 26
type input "ACR_BLK-MINI_5X7"
type input "11.00"
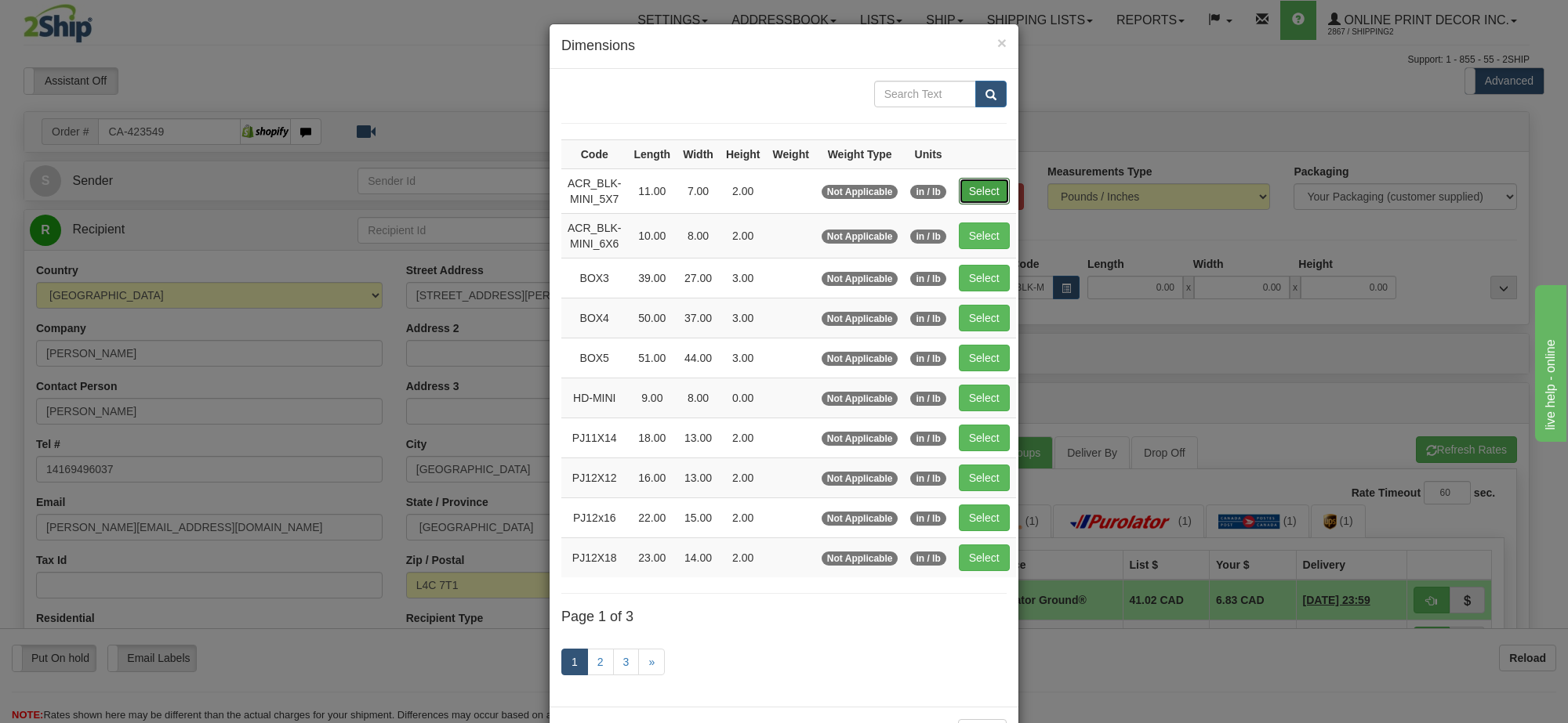
type input "7.00"
type input "2.00"
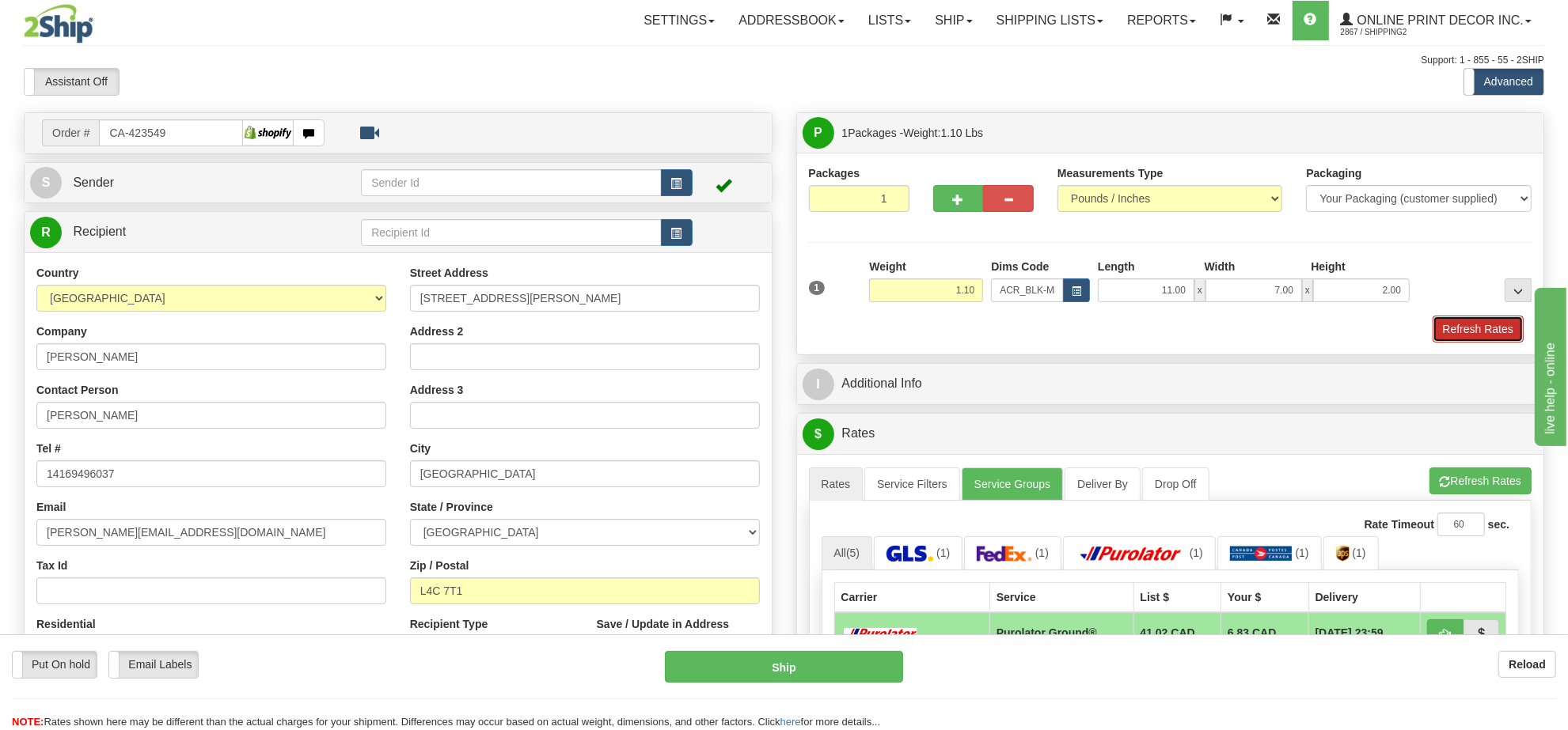
click at [1469, 331] on button "Refresh Rates" at bounding box center [1478, 329] width 91 height 27
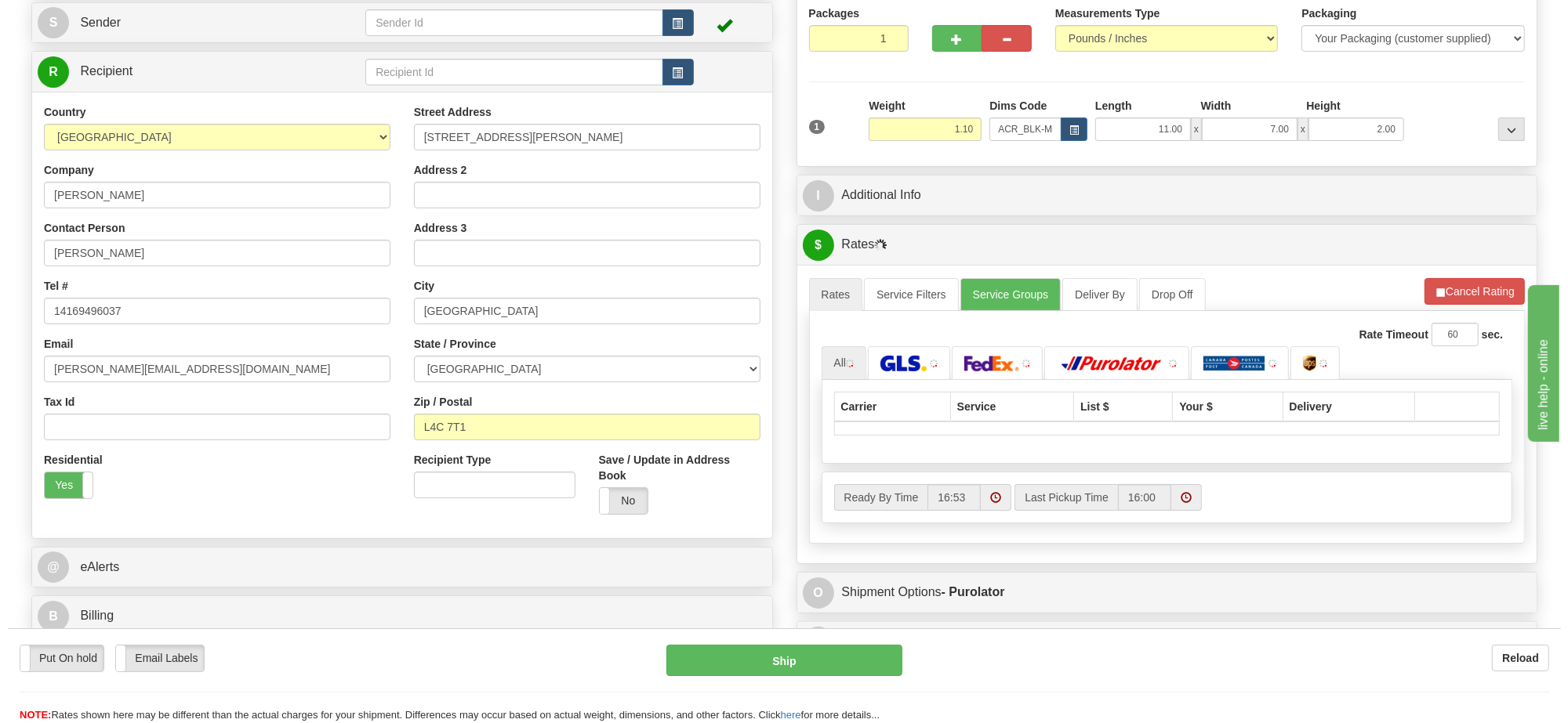
scroll to position [160, 0]
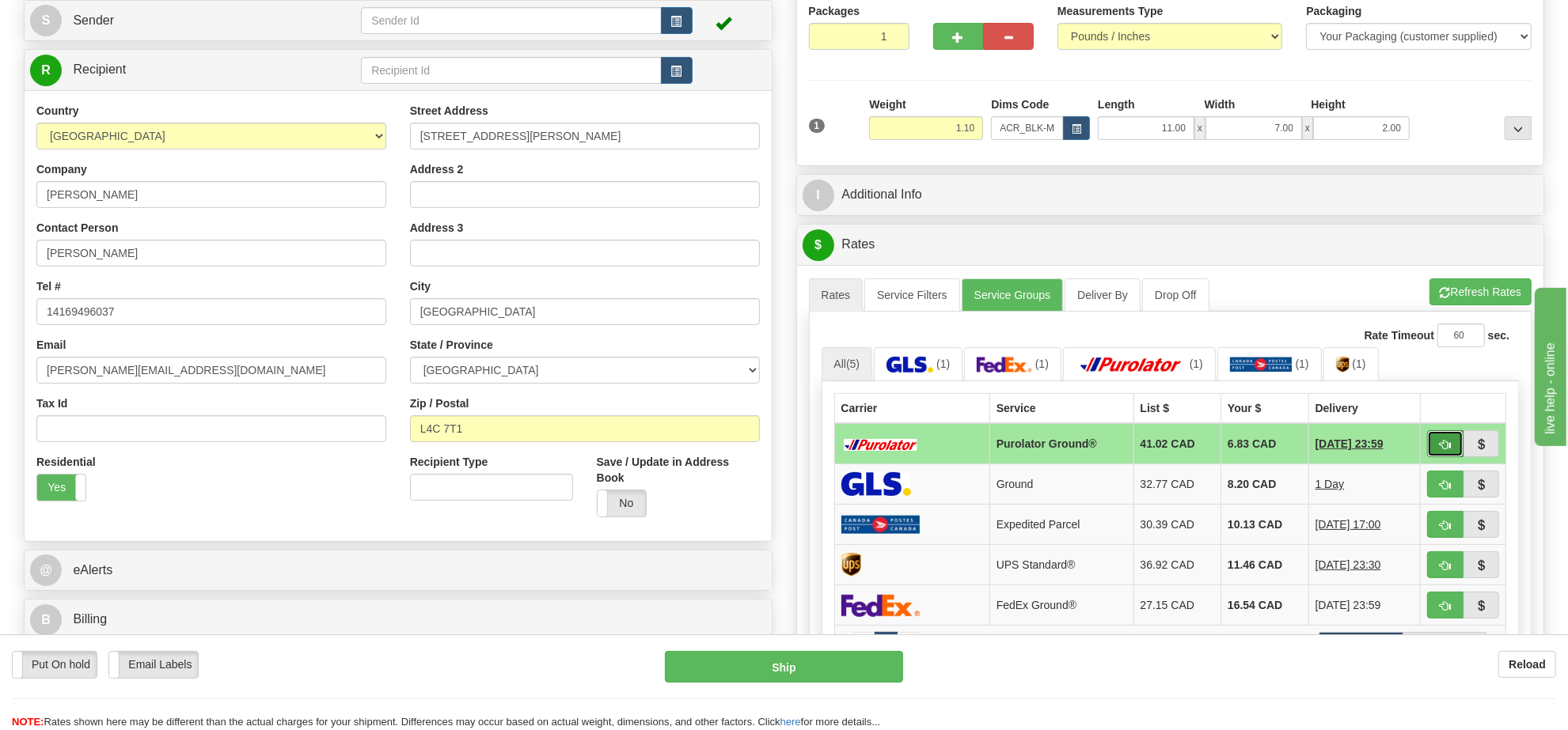
click at [1441, 444] on span "button" at bounding box center [1444, 445] width 11 height 10
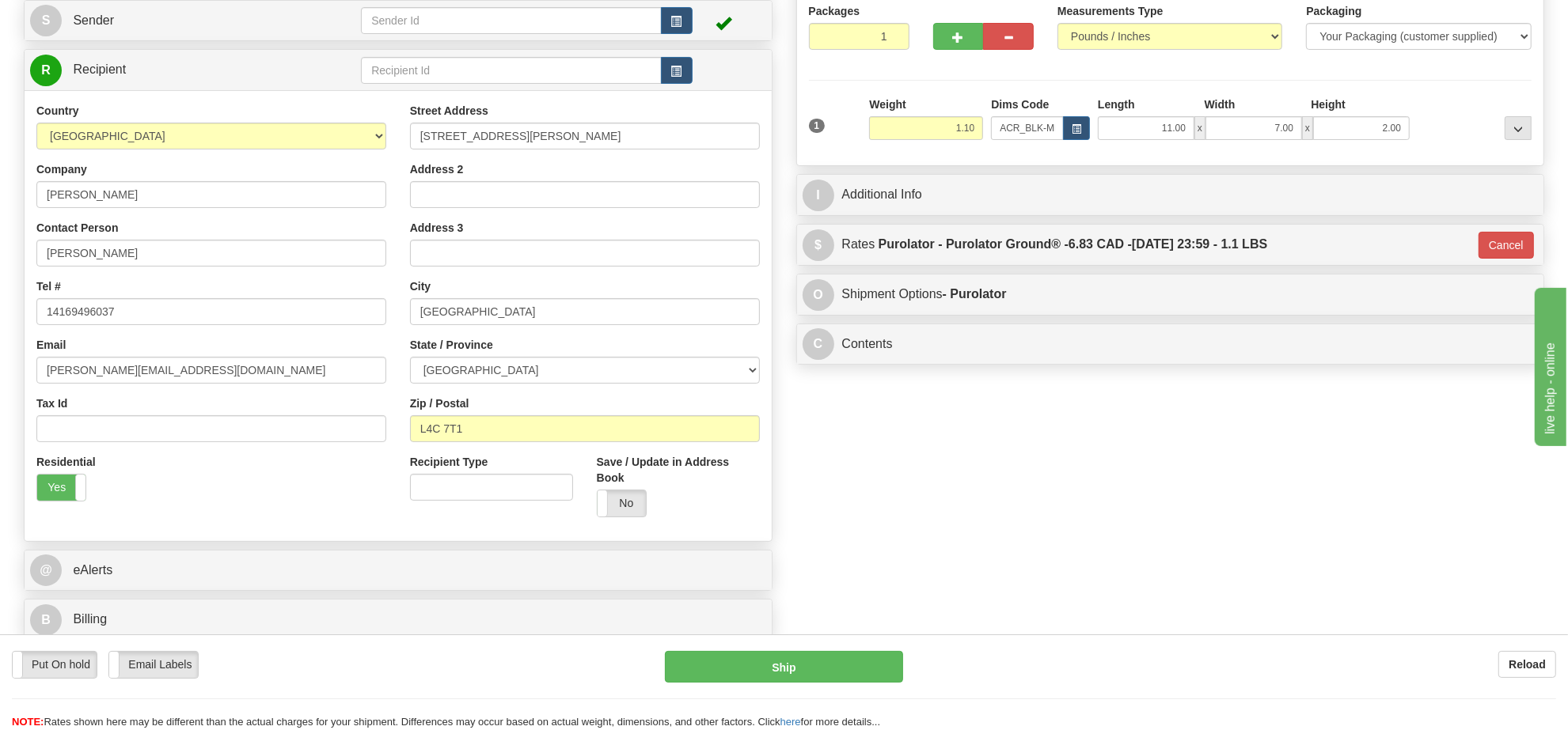
type input "260"
click at [865, 654] on button "Ship" at bounding box center [784, 667] width 237 height 32
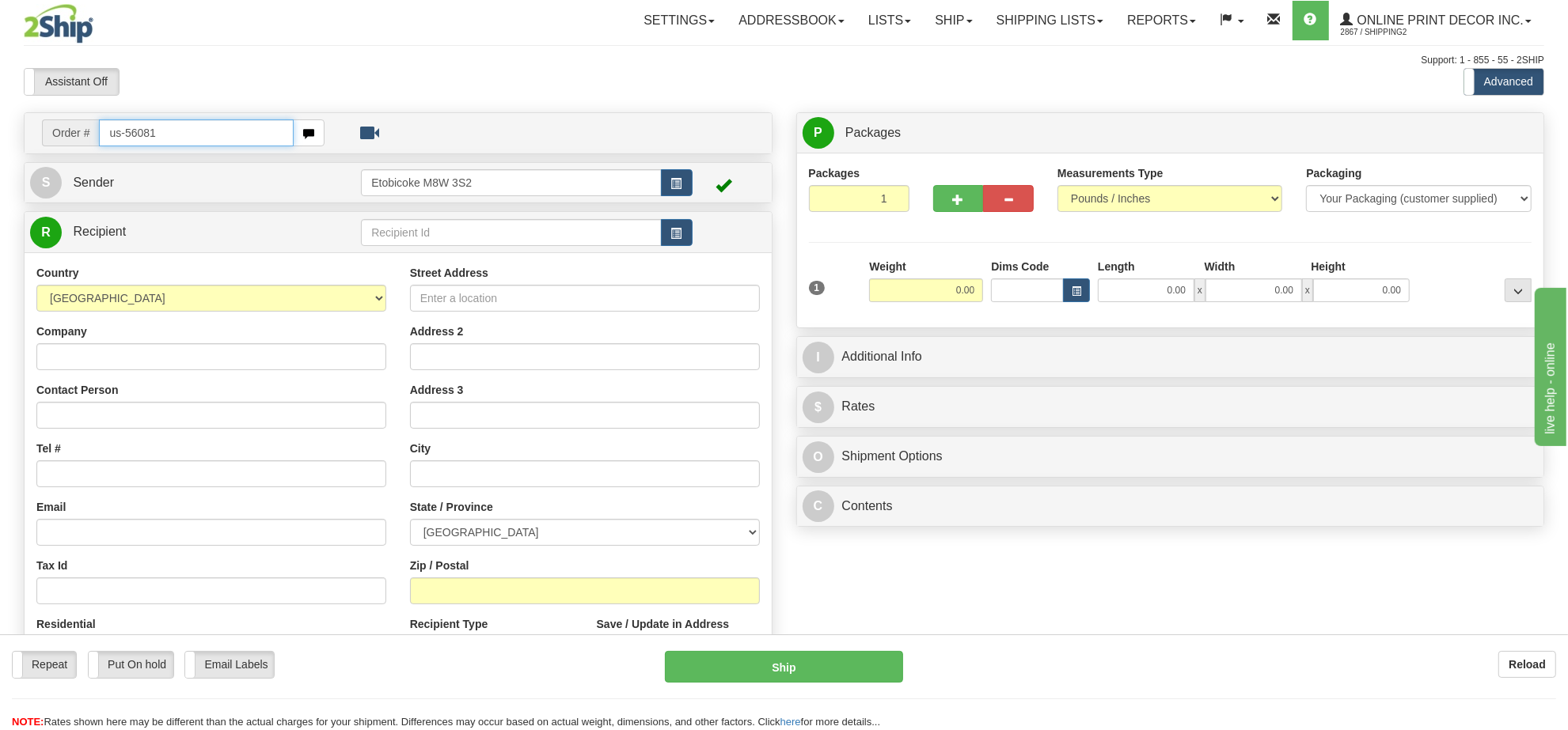
type input "us-56081"
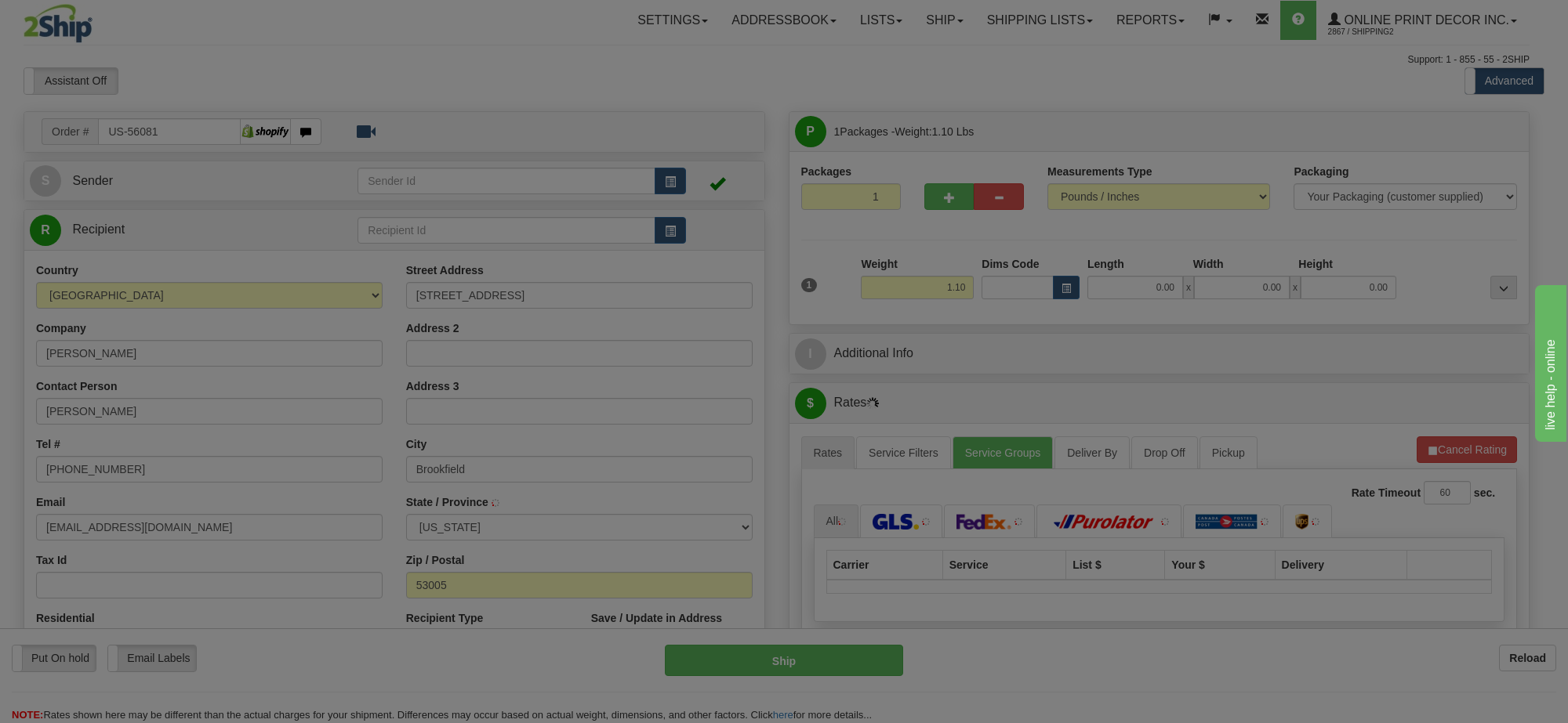
type input "BROOKFIELD"
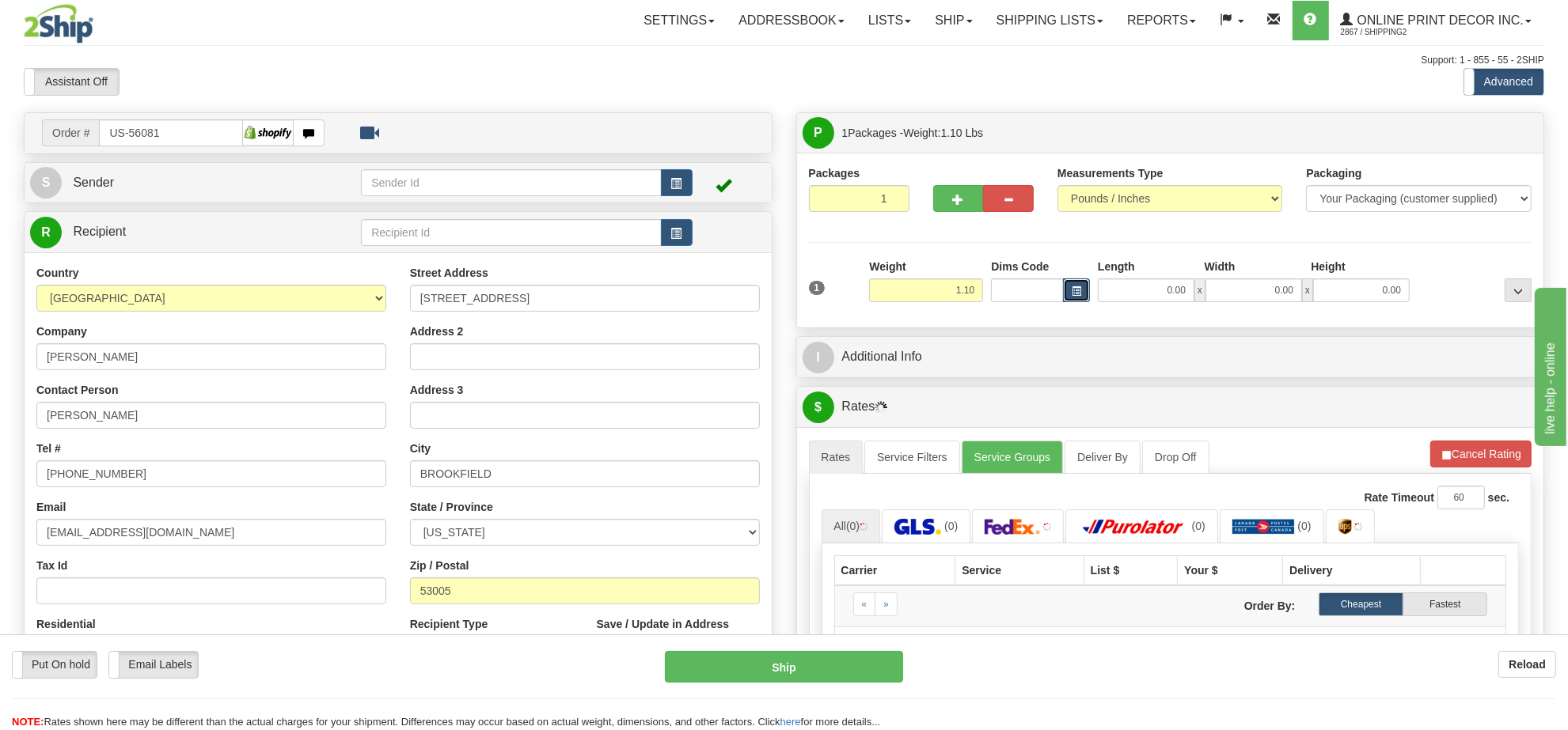
click at [1079, 288] on span "button" at bounding box center [1077, 291] width 10 height 9
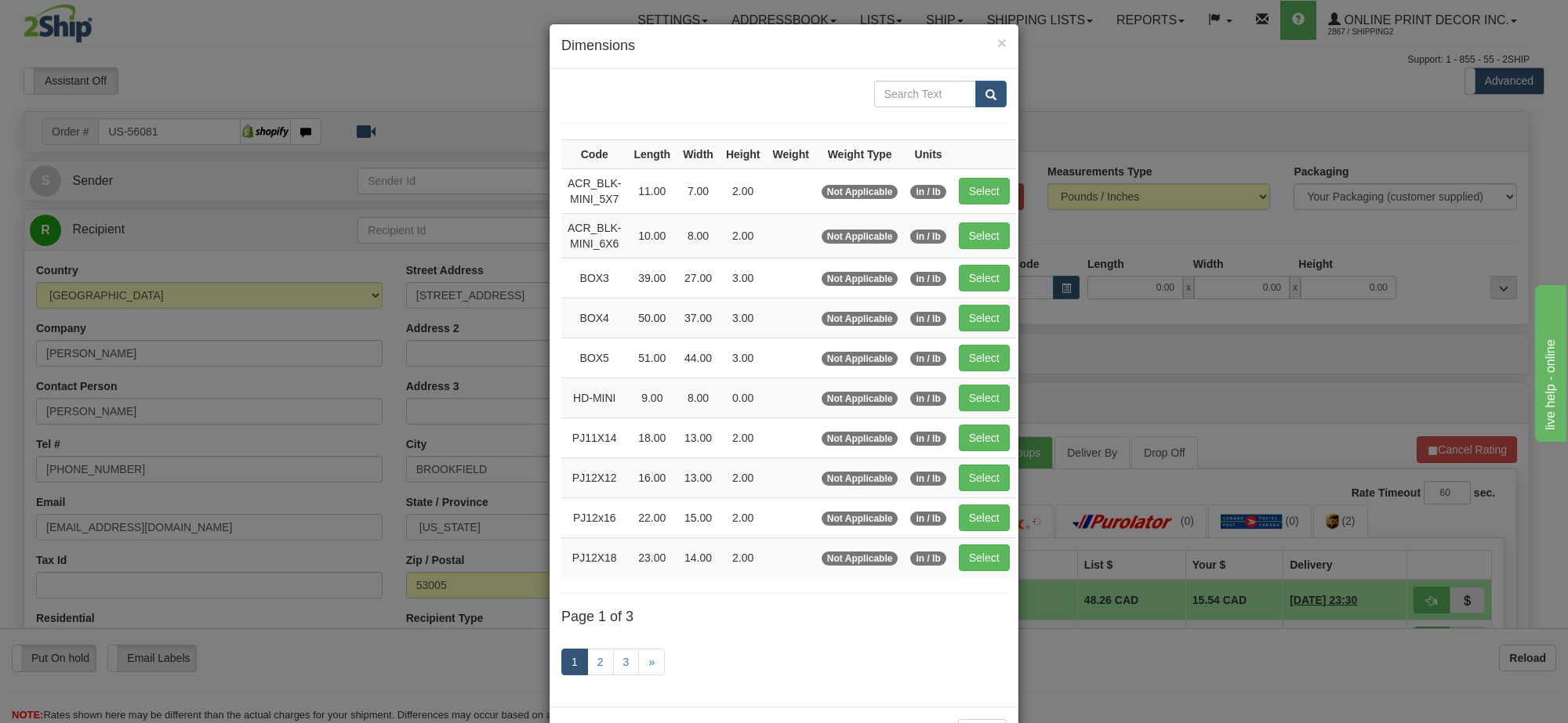
scroll to position [65, 0]
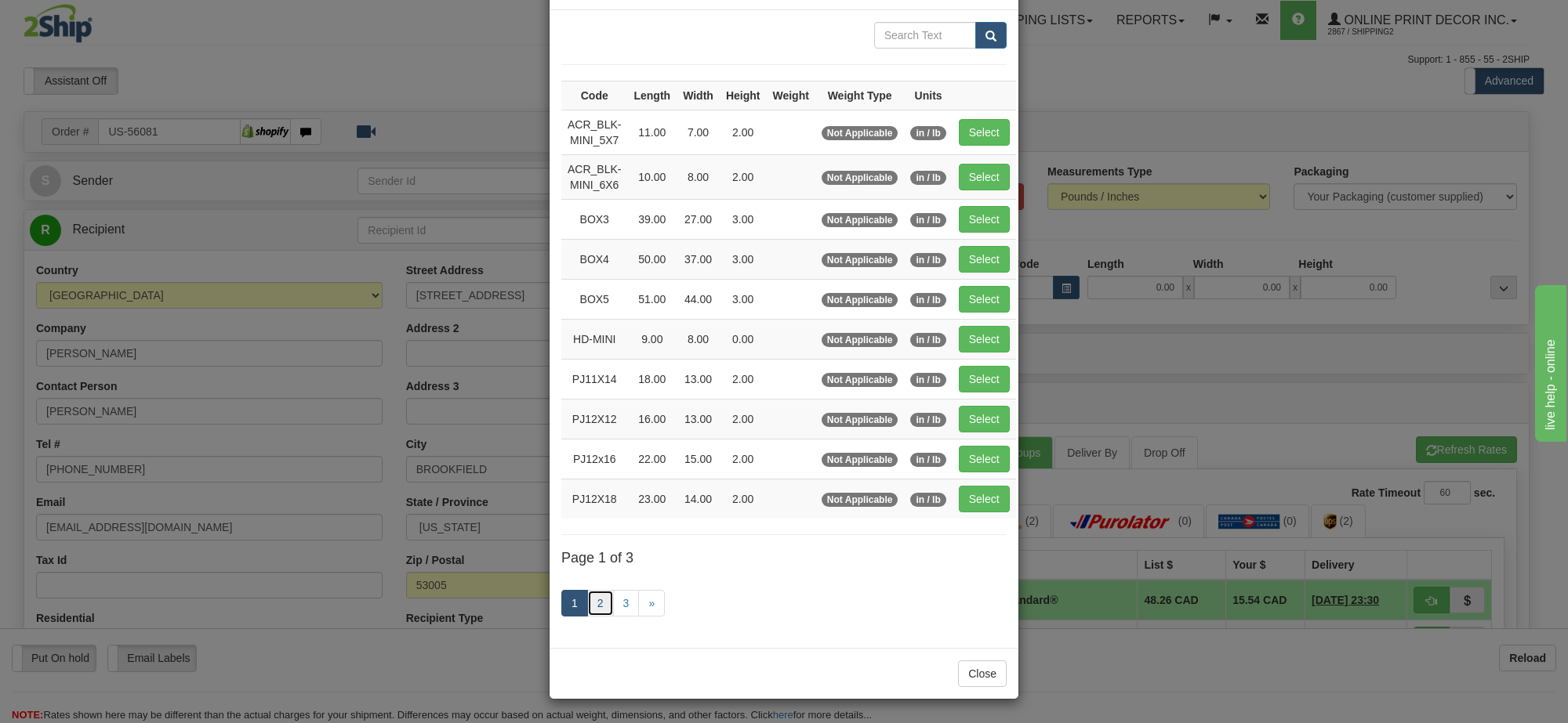
click at [594, 605] on link "2" at bounding box center [600, 603] width 26 height 26
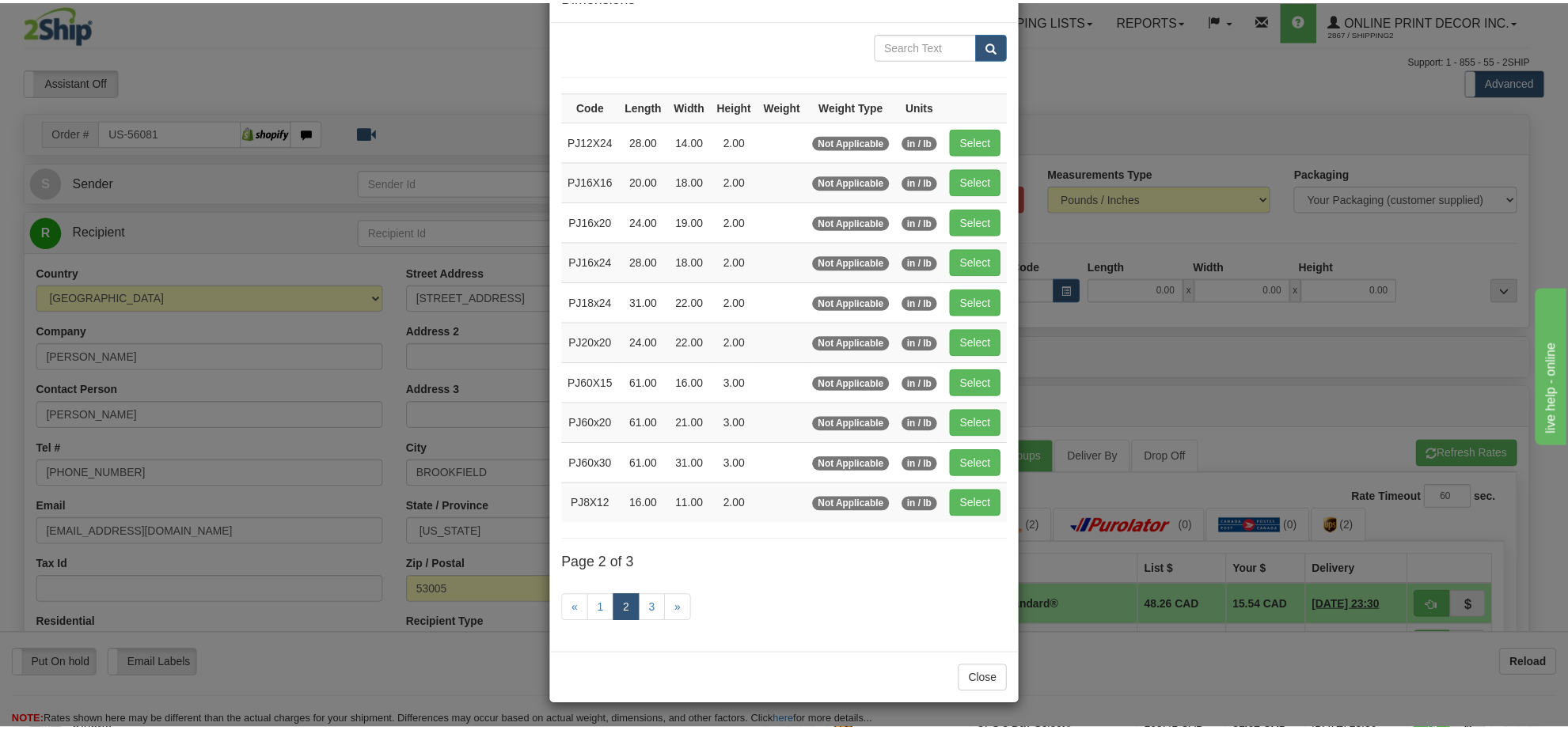
scroll to position [57, 0]
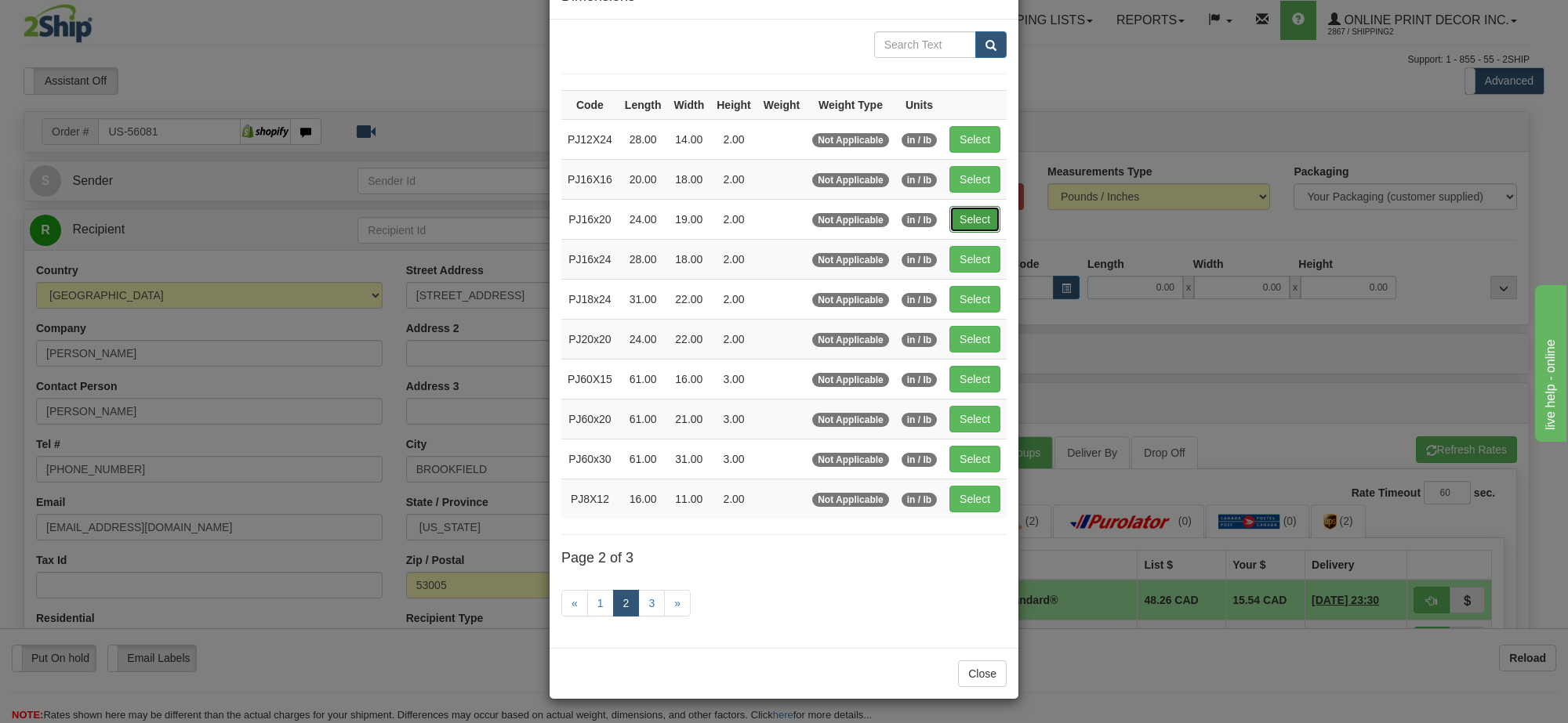
click at [982, 210] on button "Select" at bounding box center [975, 219] width 51 height 26
type input "PJ16x20"
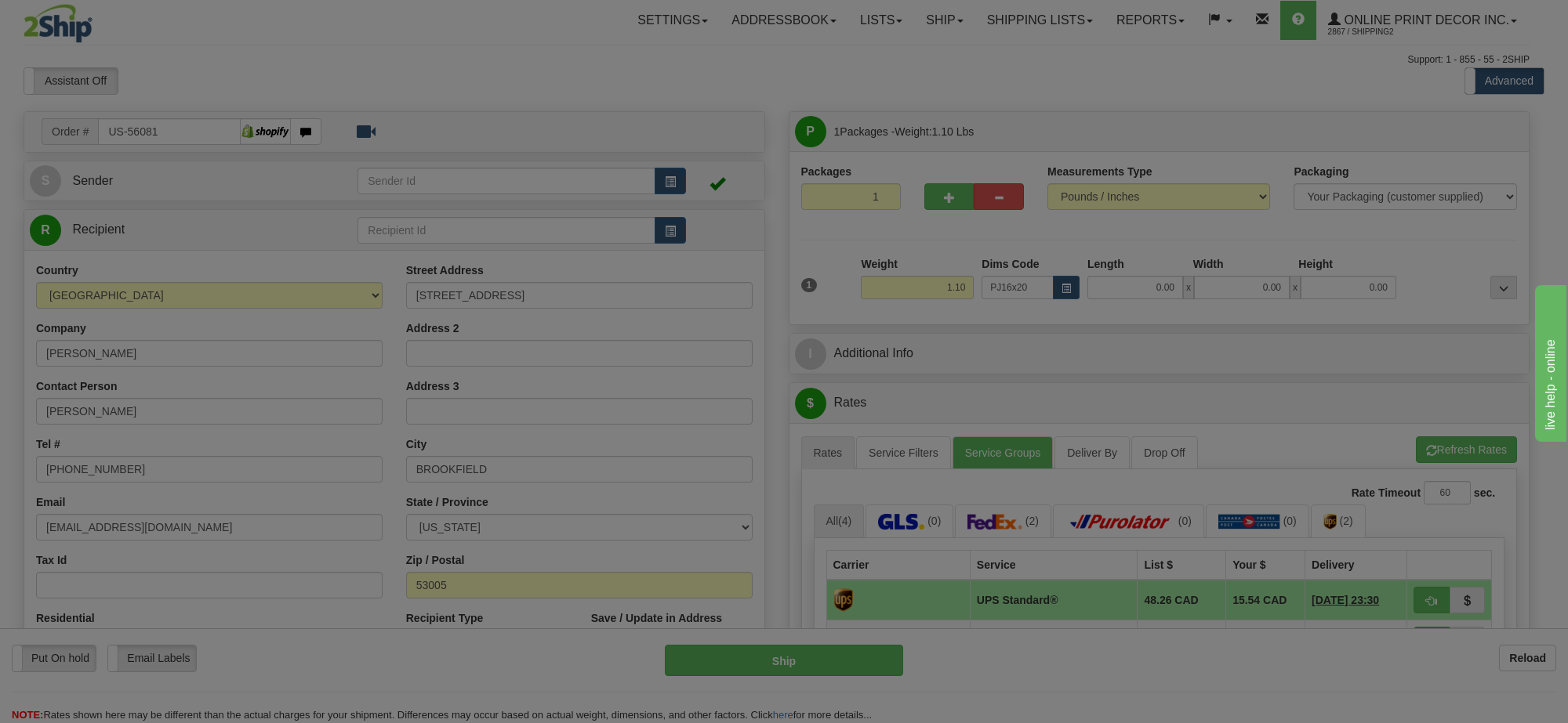
type input "24.00"
type input "19.00"
type input "2.00"
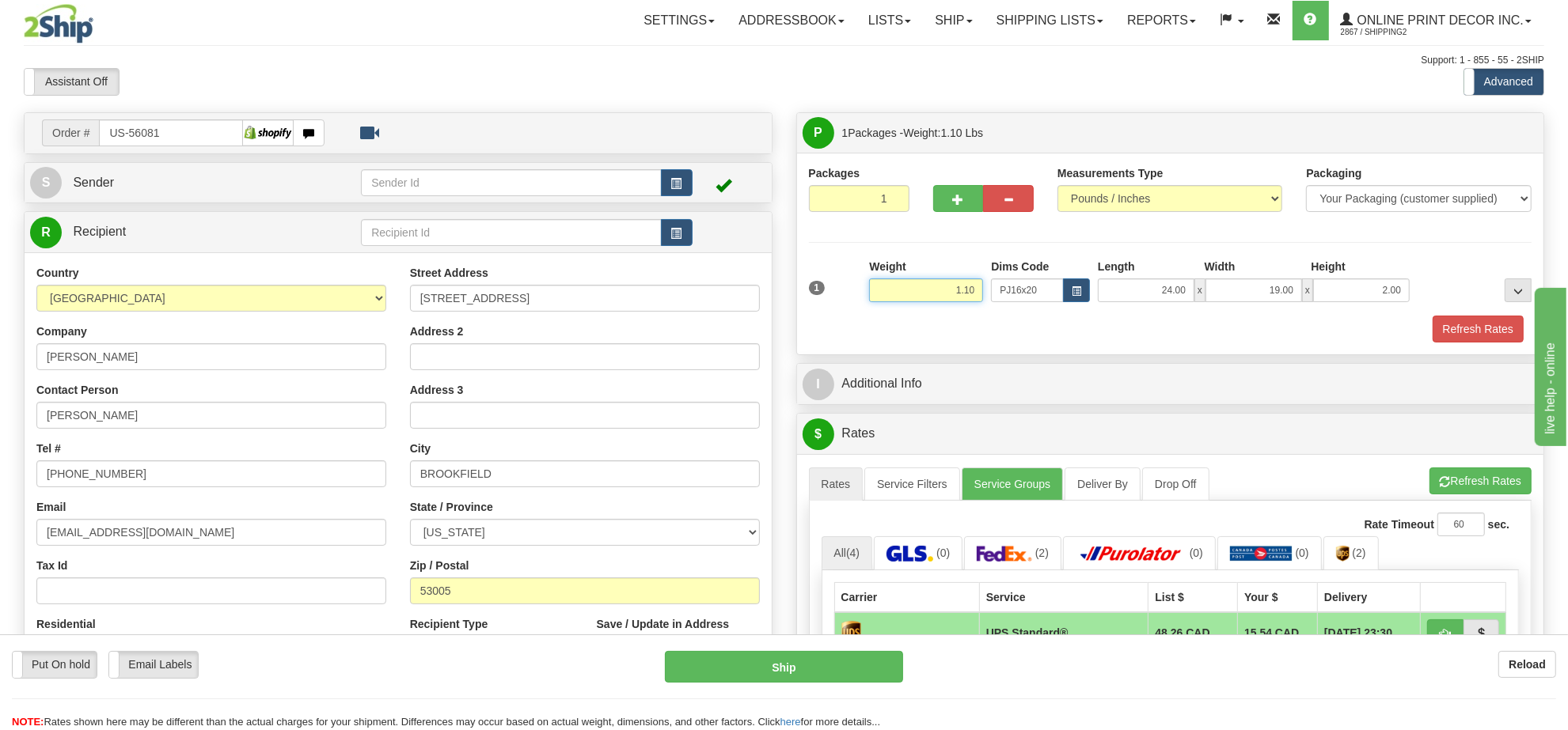
drag, startPoint x: 982, startPoint y: 288, endPoint x: 844, endPoint y: 293, distance: 138.1
click at [844, 293] on div "1 Weight 1.10 Dims Code x x" at bounding box center [1171, 286] width 731 height 56
type input "2.20"
click at [1482, 335] on button "Refresh Rates" at bounding box center [1478, 329] width 91 height 27
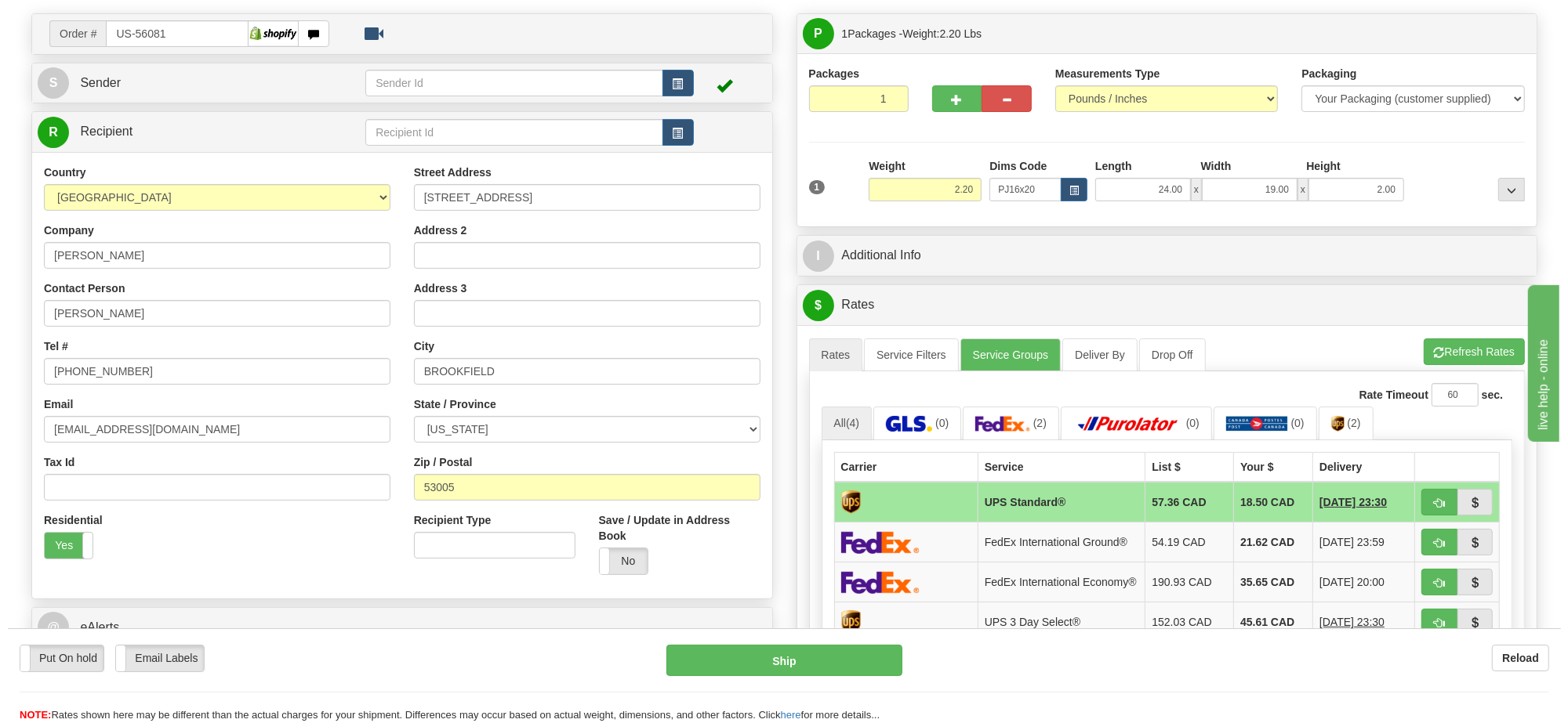
scroll to position [196, 0]
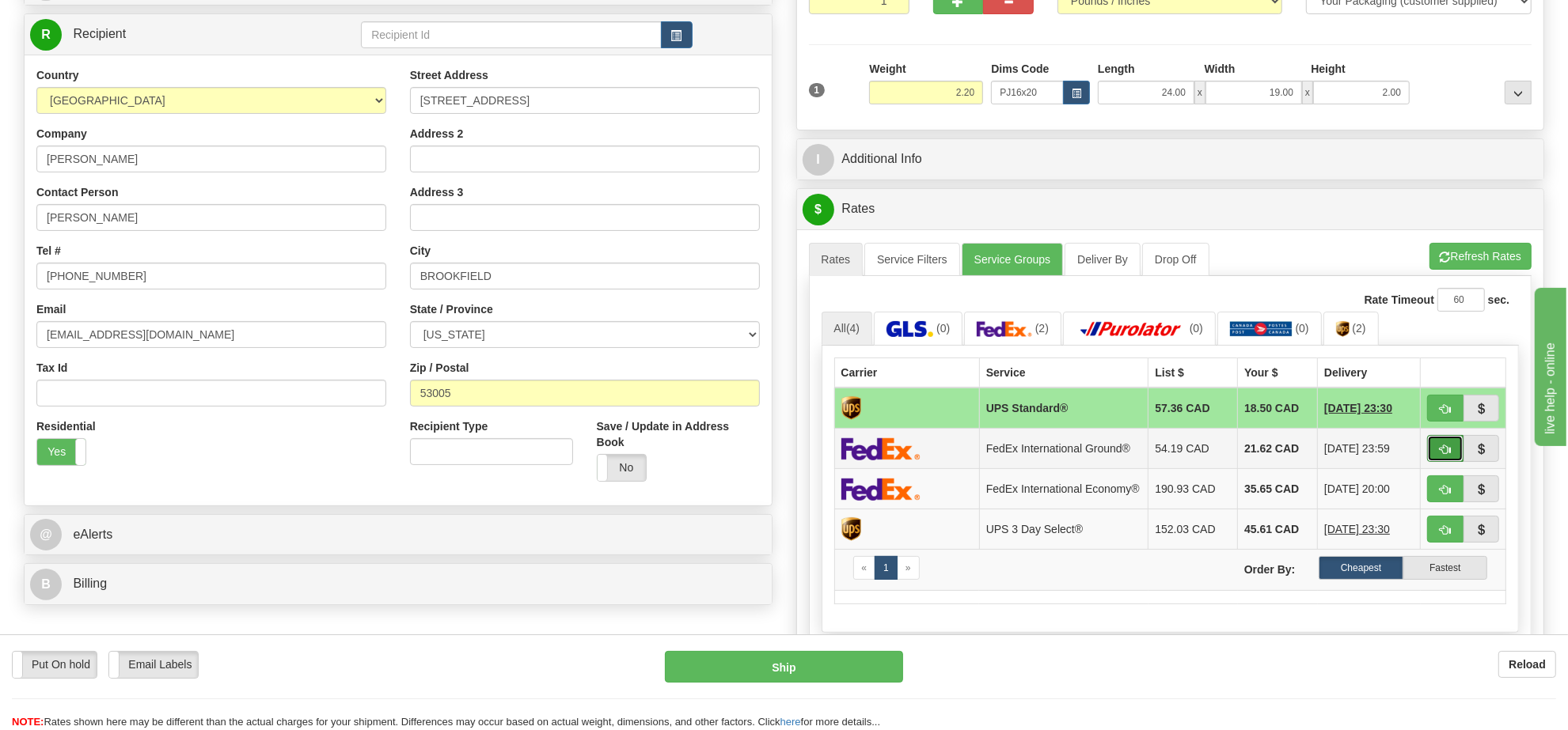
click at [1442, 447] on button "button" at bounding box center [1444, 448] width 37 height 27
type input "92"
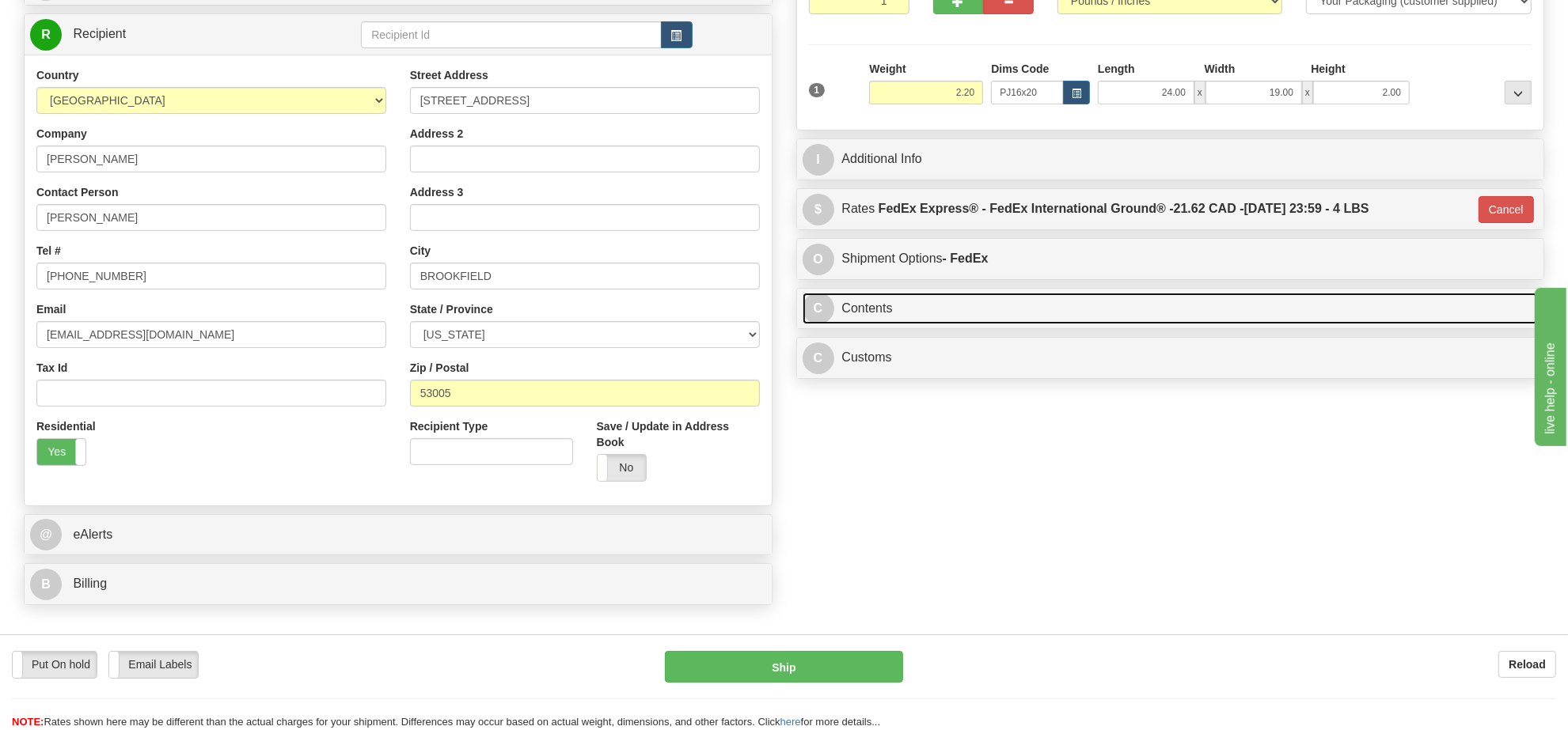
drag, startPoint x: 1123, startPoint y: 308, endPoint x: 1332, endPoint y: 357, distance: 214.7
click at [1124, 308] on link "C Contents" at bounding box center [1170, 308] width 736 height 33
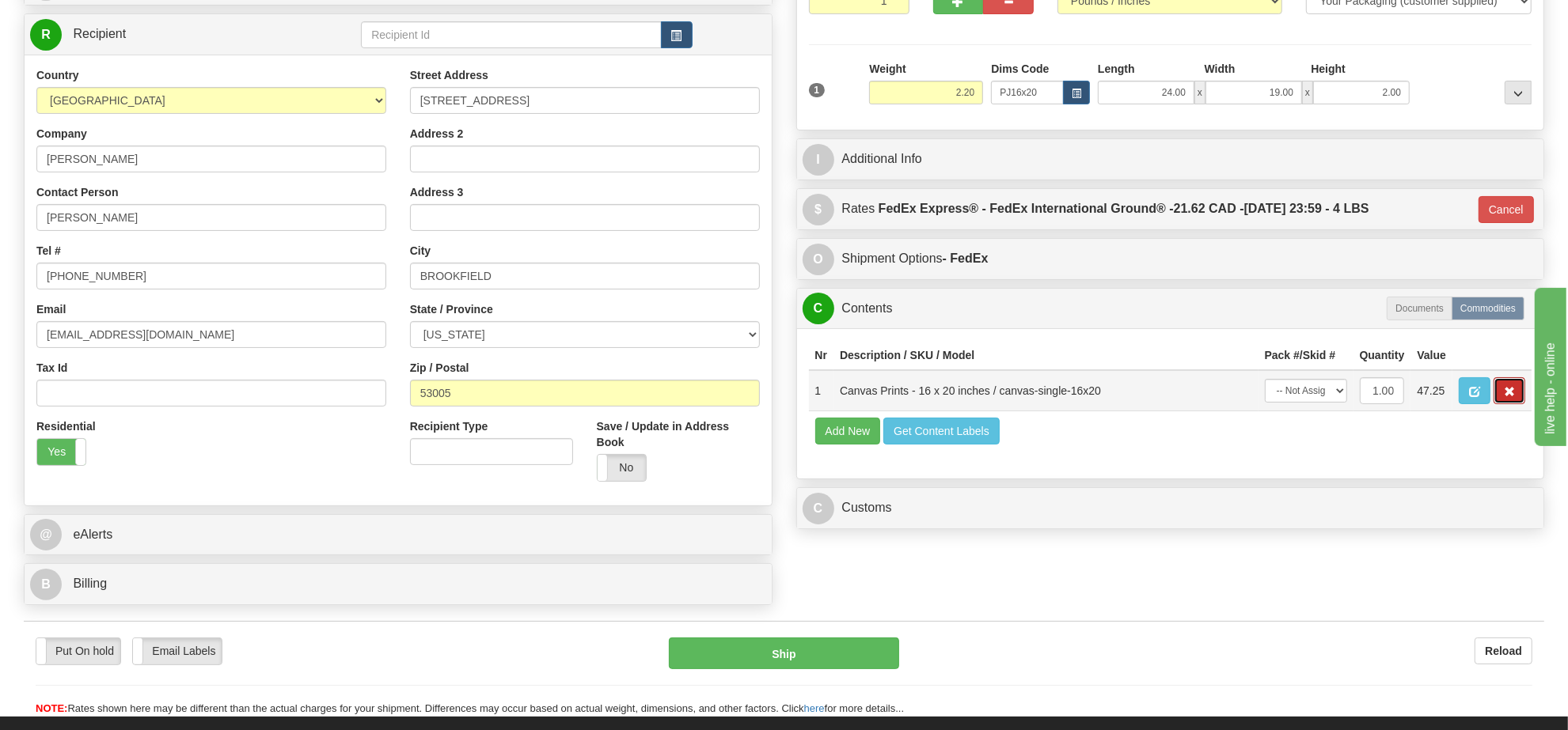
click at [1501, 404] on button "button" at bounding box center [1509, 390] width 32 height 27
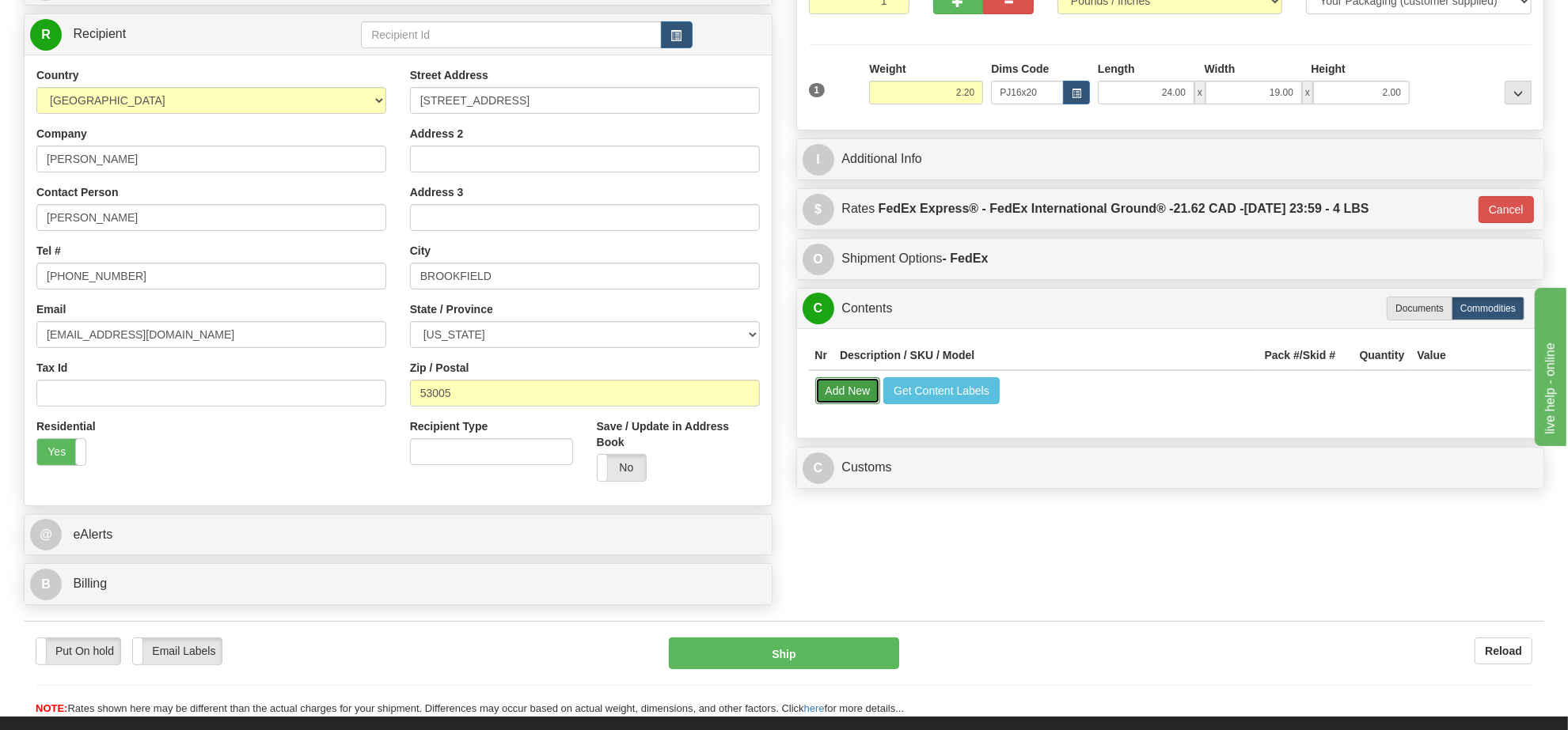
click at [857, 400] on button "Add New" at bounding box center [848, 390] width 65 height 27
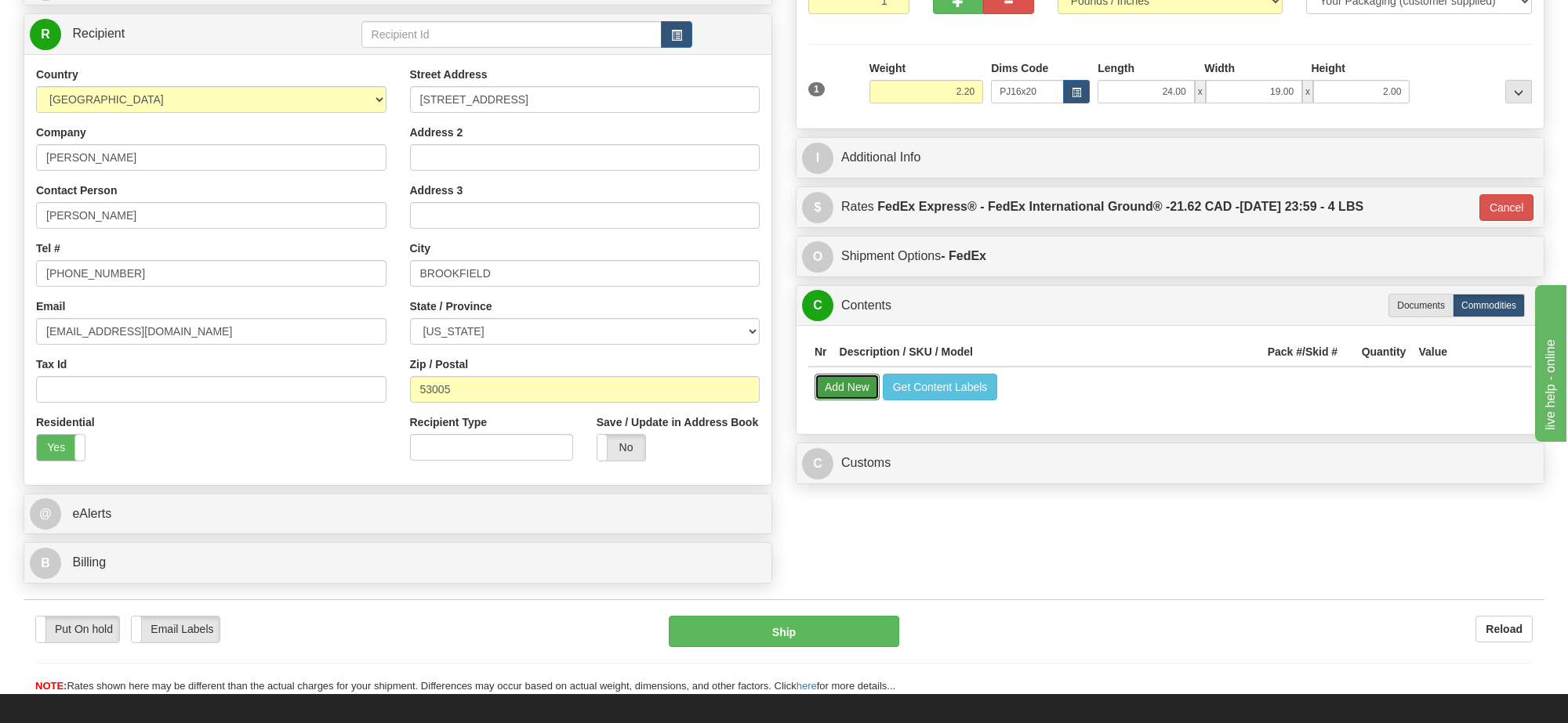
select select
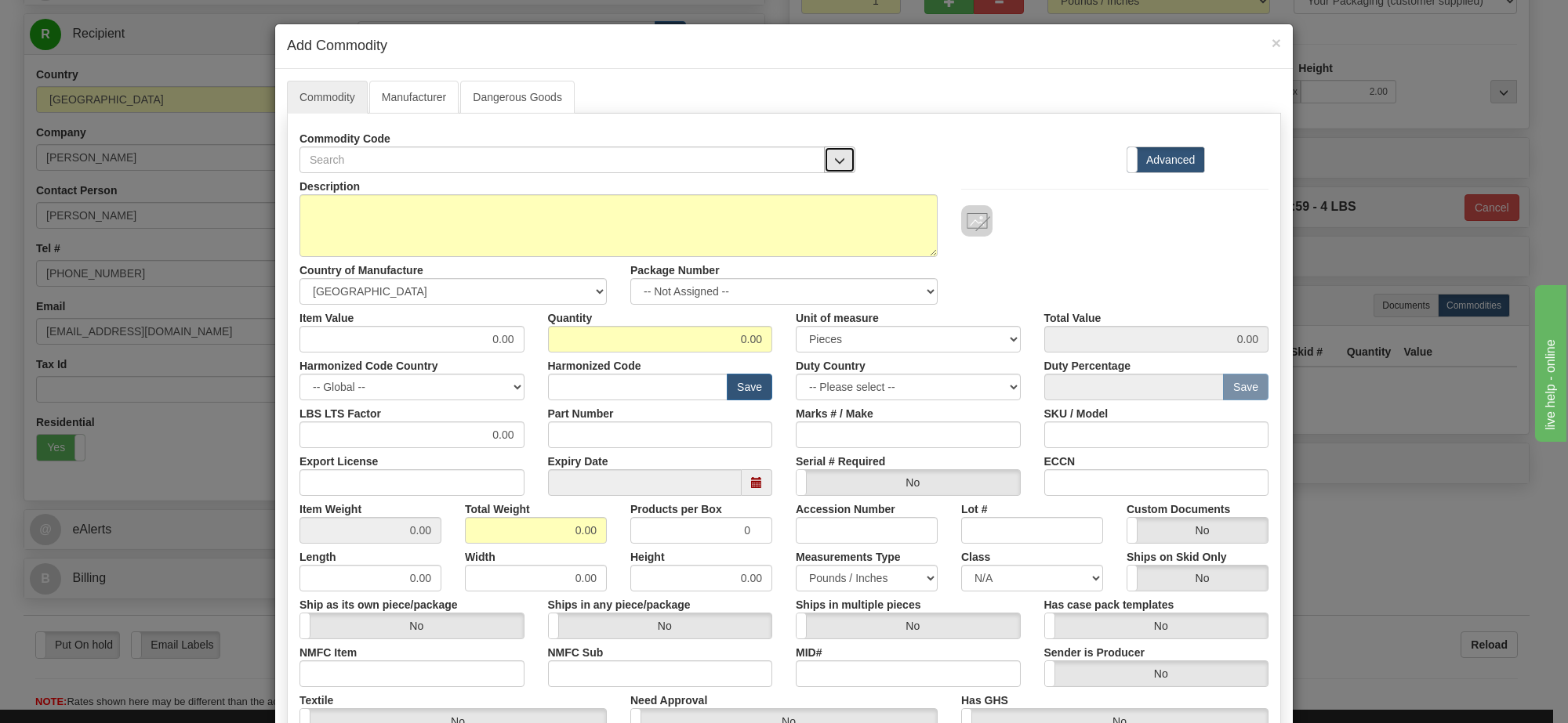
click at [833, 154] on button "button" at bounding box center [840, 159] width 31 height 26
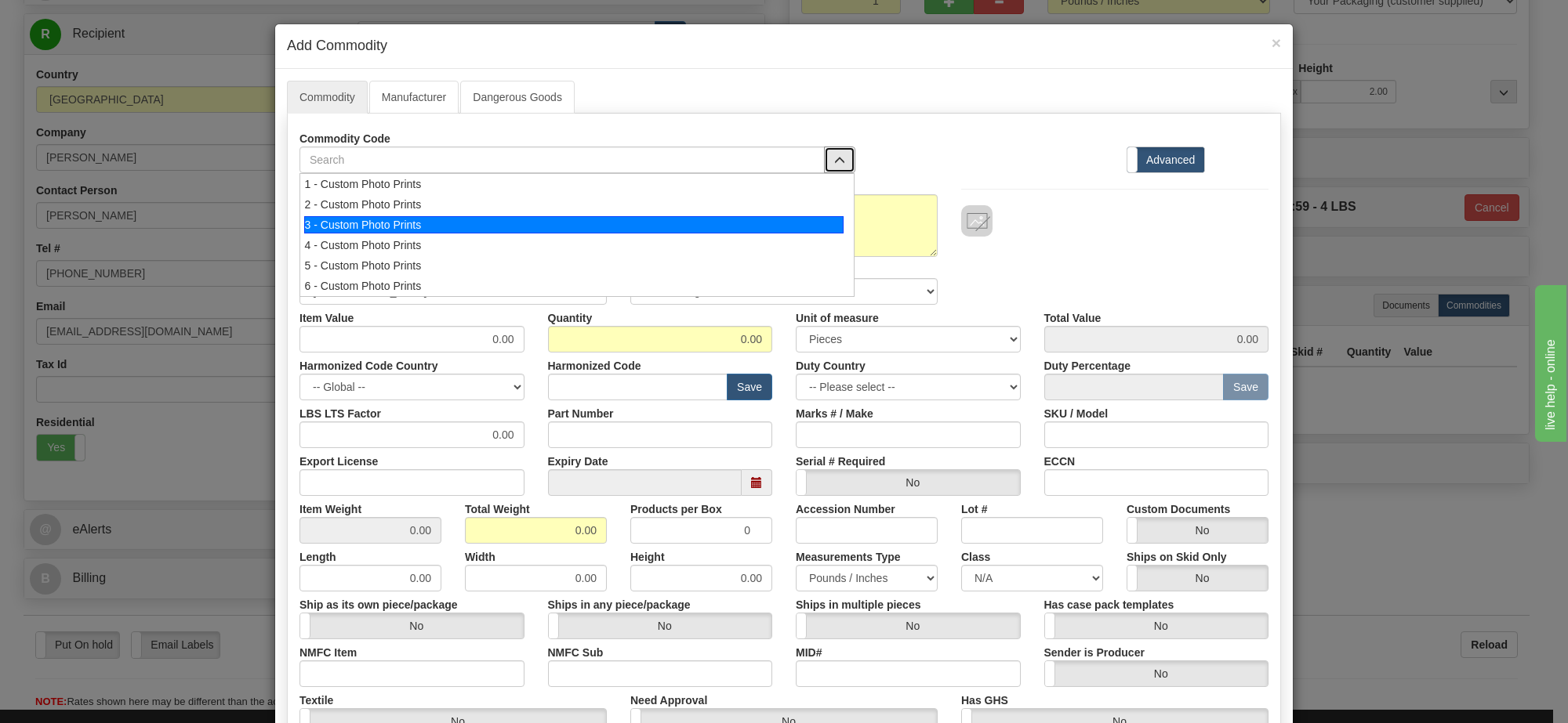
click at [812, 221] on div "3 - Custom Photo Prints" at bounding box center [575, 225] width 540 height 18
select select "1"
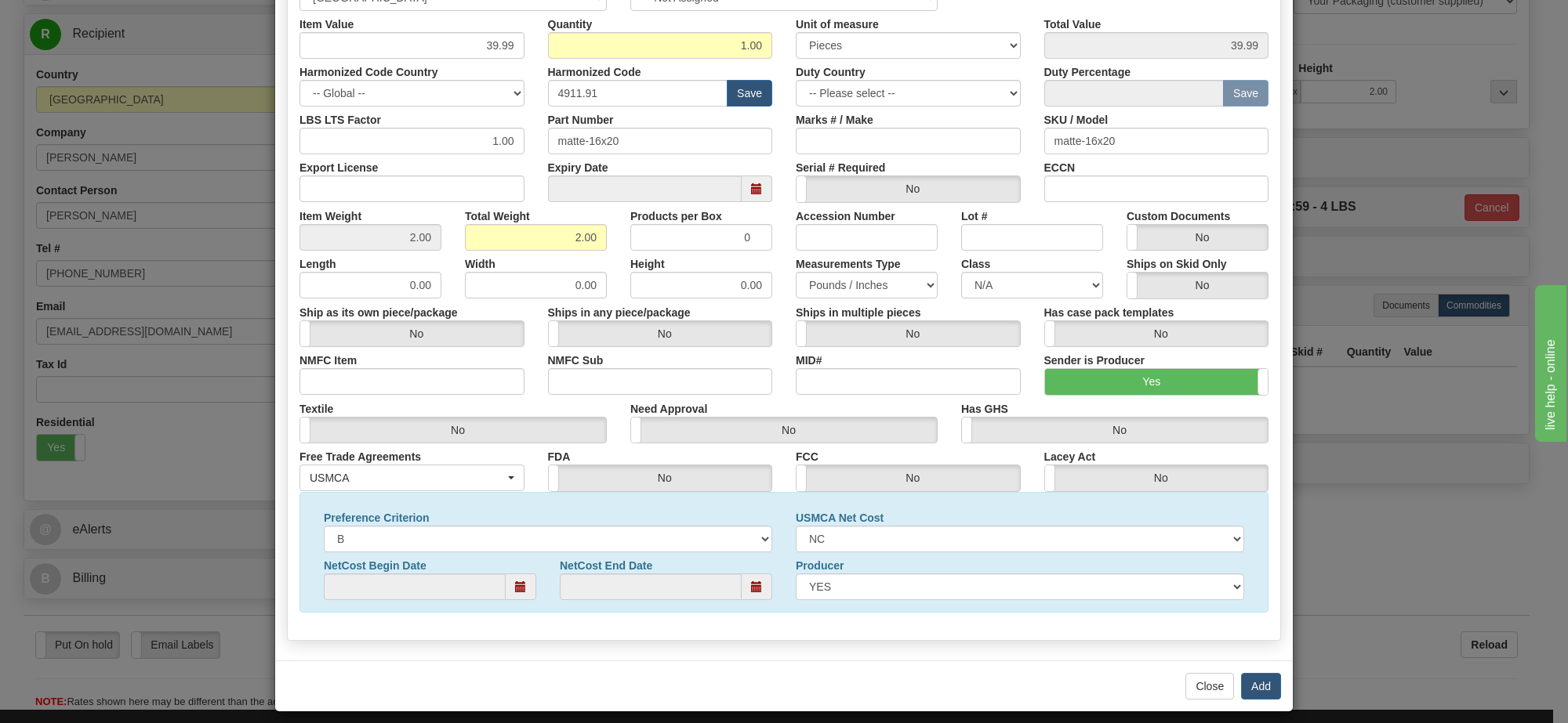
scroll to position [0, 0]
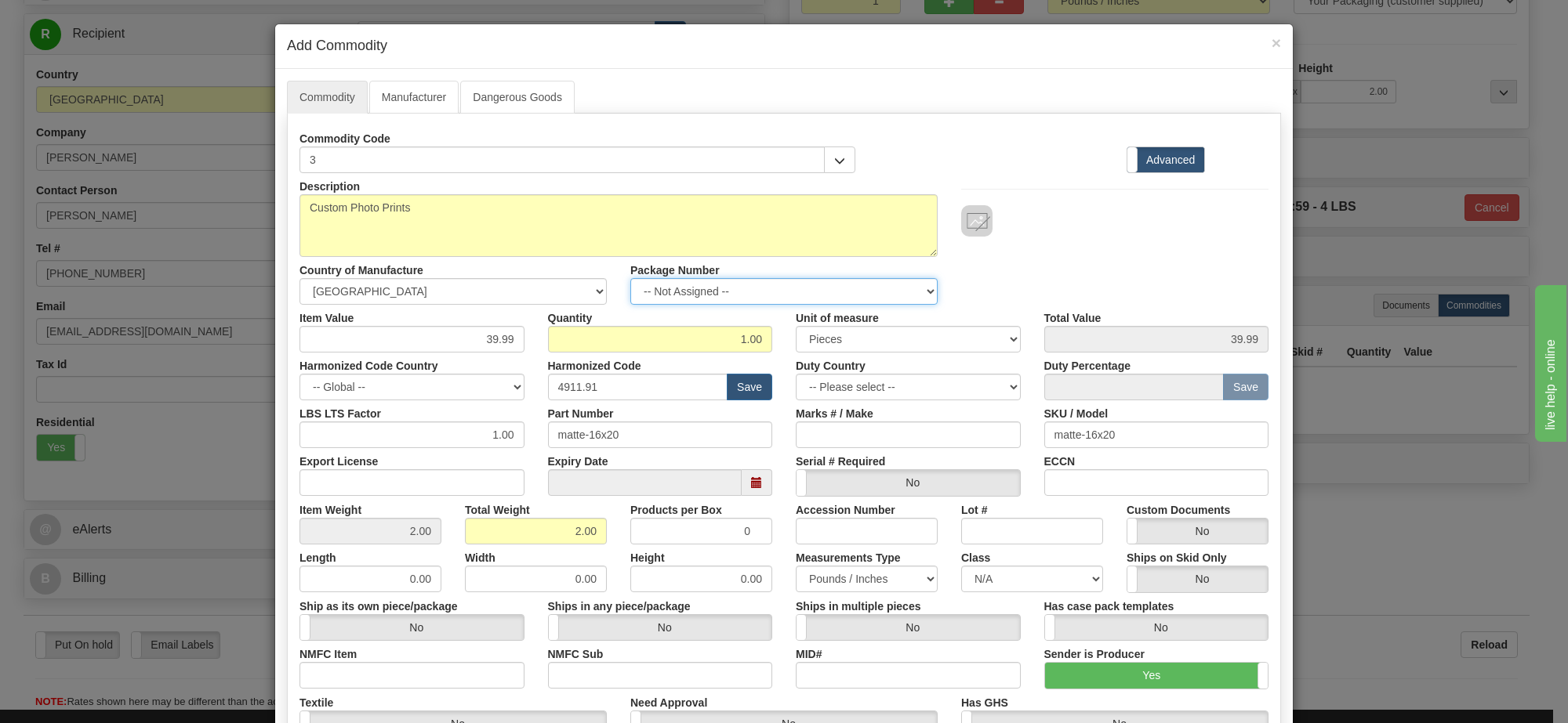
click at [738, 291] on select "-- Not Assigned -- Item 1" at bounding box center [784, 291] width 307 height 26
select select "0"
click at [630, 279] on select "-- Not Assigned -- Item 1" at bounding box center [784, 291] width 307 height 26
click at [383, 96] on link "Manufacturer" at bounding box center [413, 98] width 89 height 33
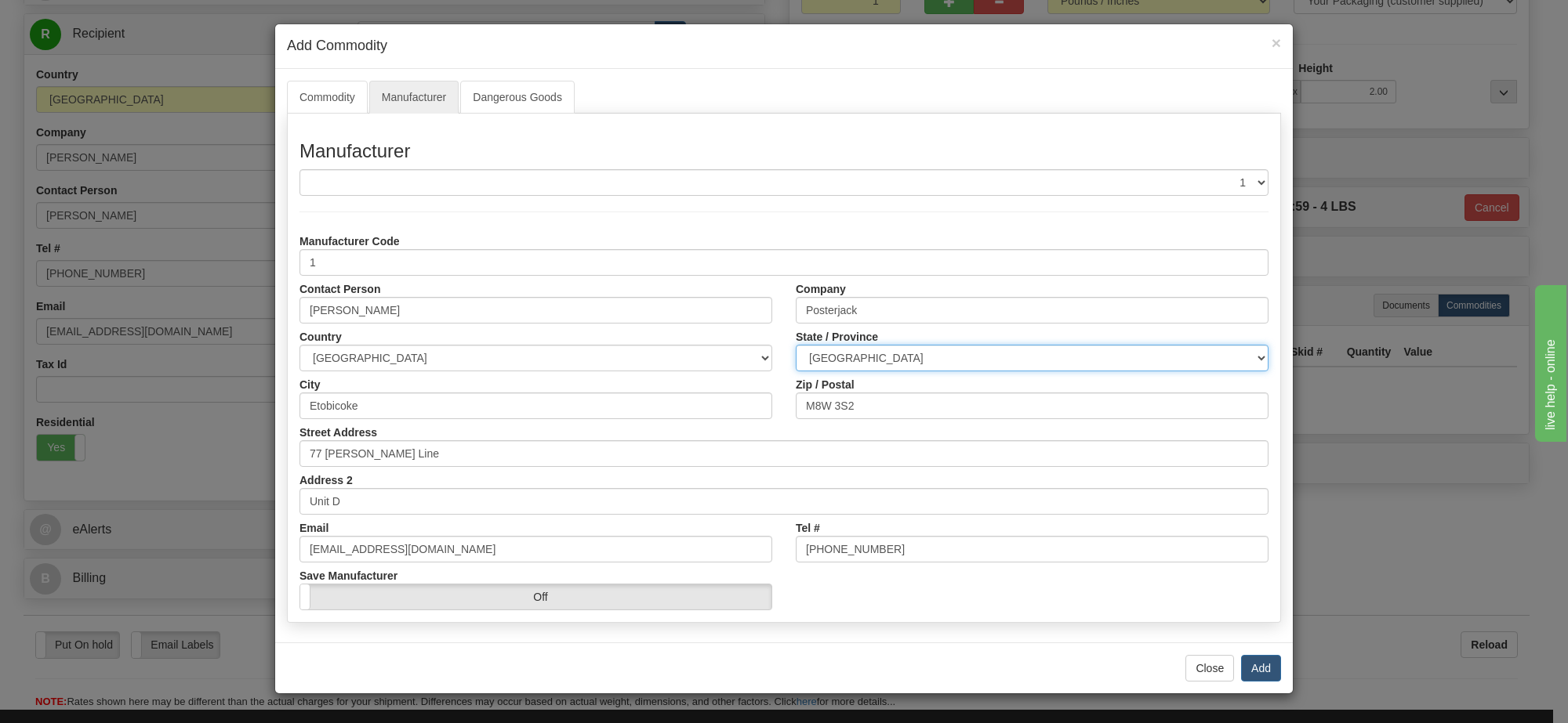
click at [886, 360] on select "ALBERTA BRITISH COLUMBIA MANITOBA NEW BRUNSWICK NEWFOUNDLAND NOVA SCOTIA NUNAVU…" at bounding box center [1032, 357] width 473 height 26
select select "ON"
click at [796, 345] on select "ALBERTA BRITISH COLUMBIA MANITOBA NEW BRUNSWICK NEWFOUNDLAND NOVA SCOTIA NUNAVU…" at bounding box center [1032, 357] width 473 height 26
click at [1264, 680] on button "Add" at bounding box center [1261, 668] width 40 height 26
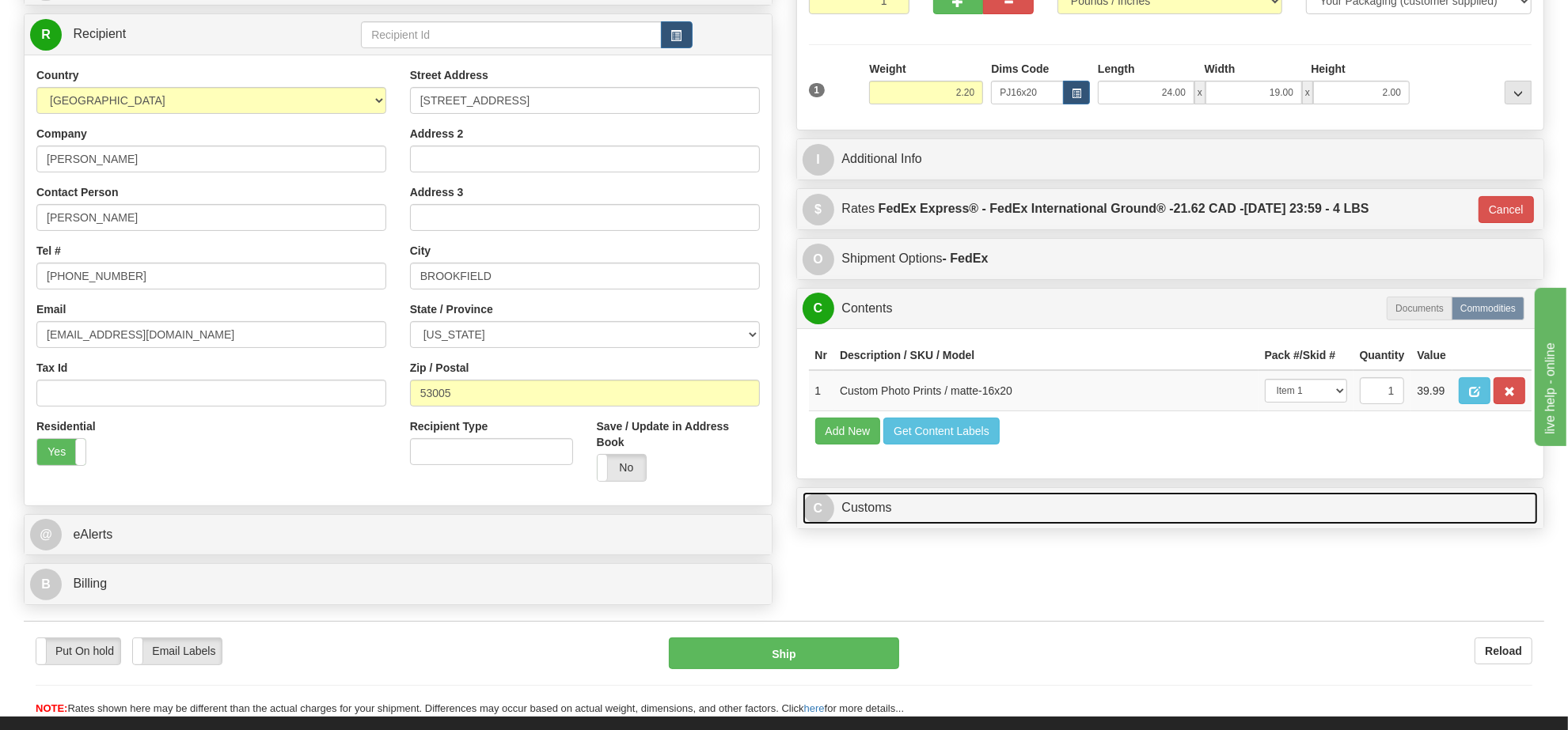
click at [926, 525] on link "C Customs" at bounding box center [1170, 508] width 736 height 33
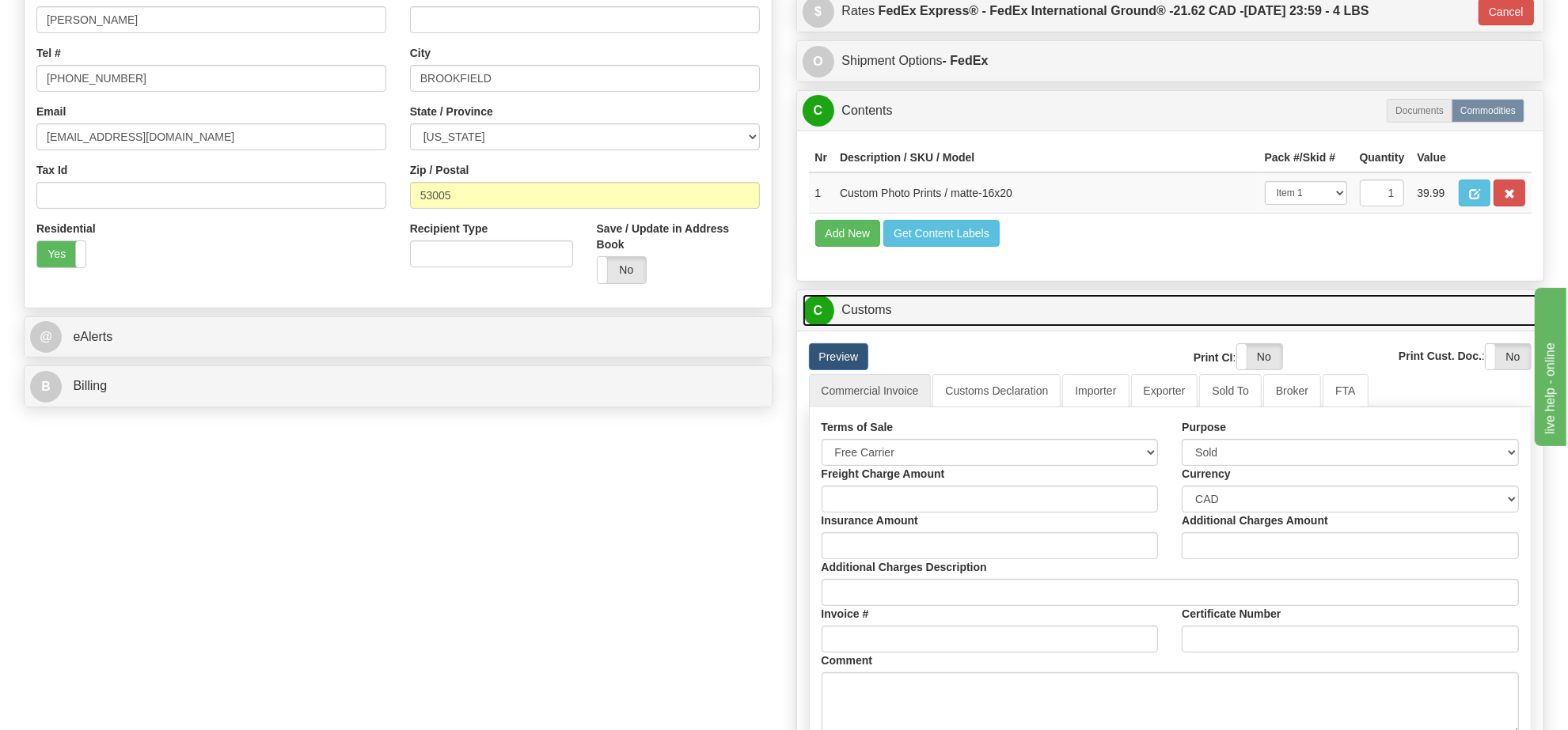
scroll to position [495, 0]
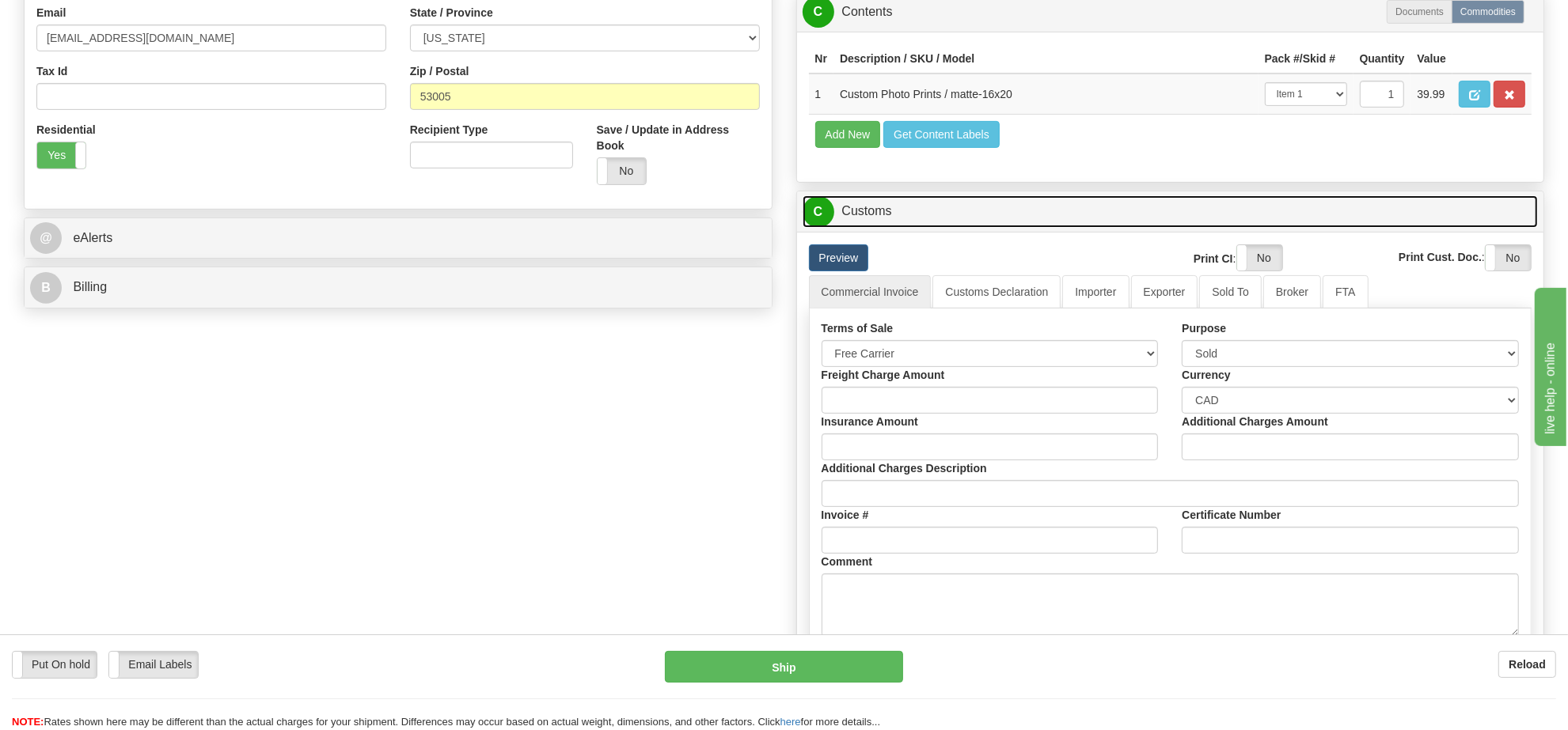
click at [867, 228] on link "C Customs" at bounding box center [1170, 211] width 736 height 33
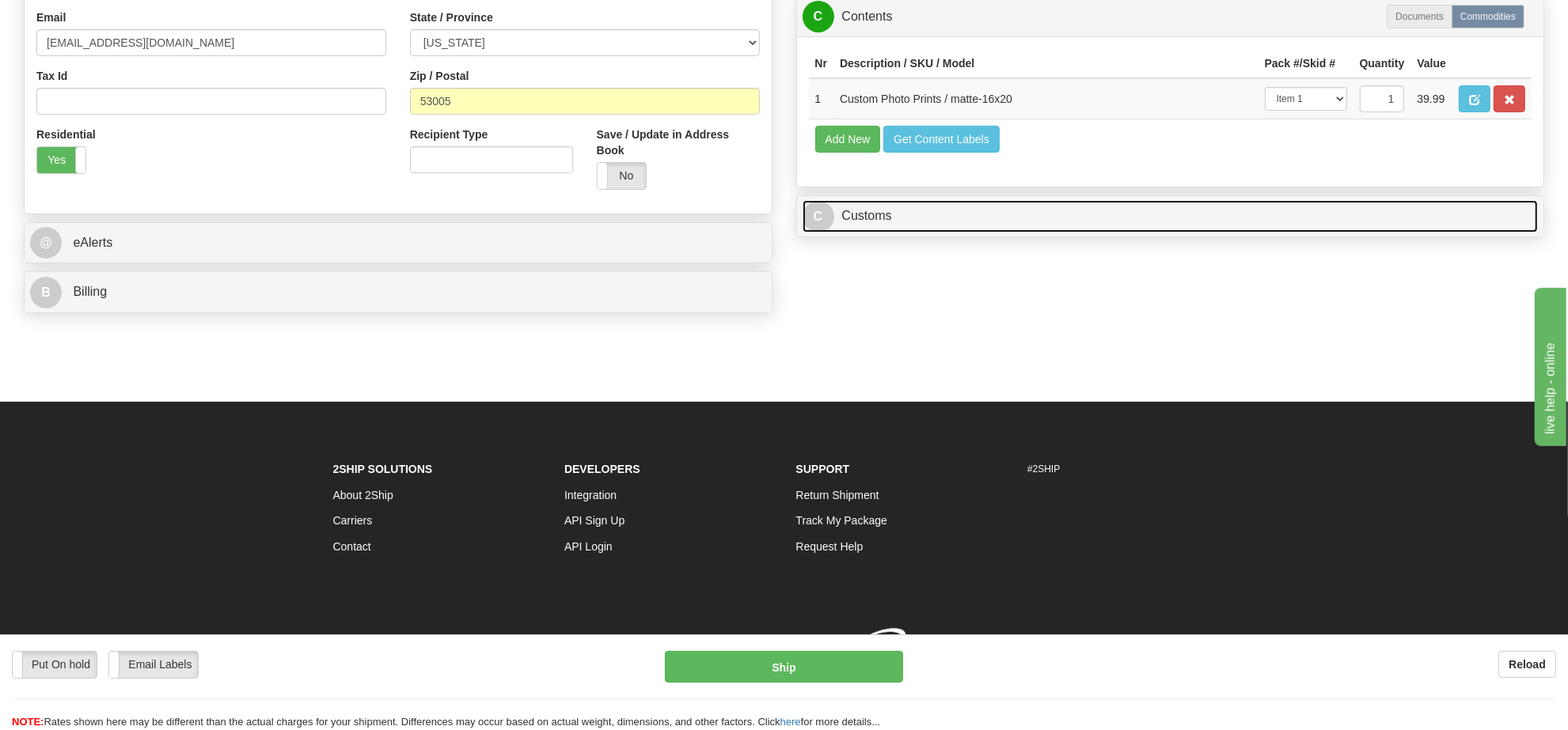
click at [867, 232] on link "C Customs" at bounding box center [1170, 216] width 736 height 33
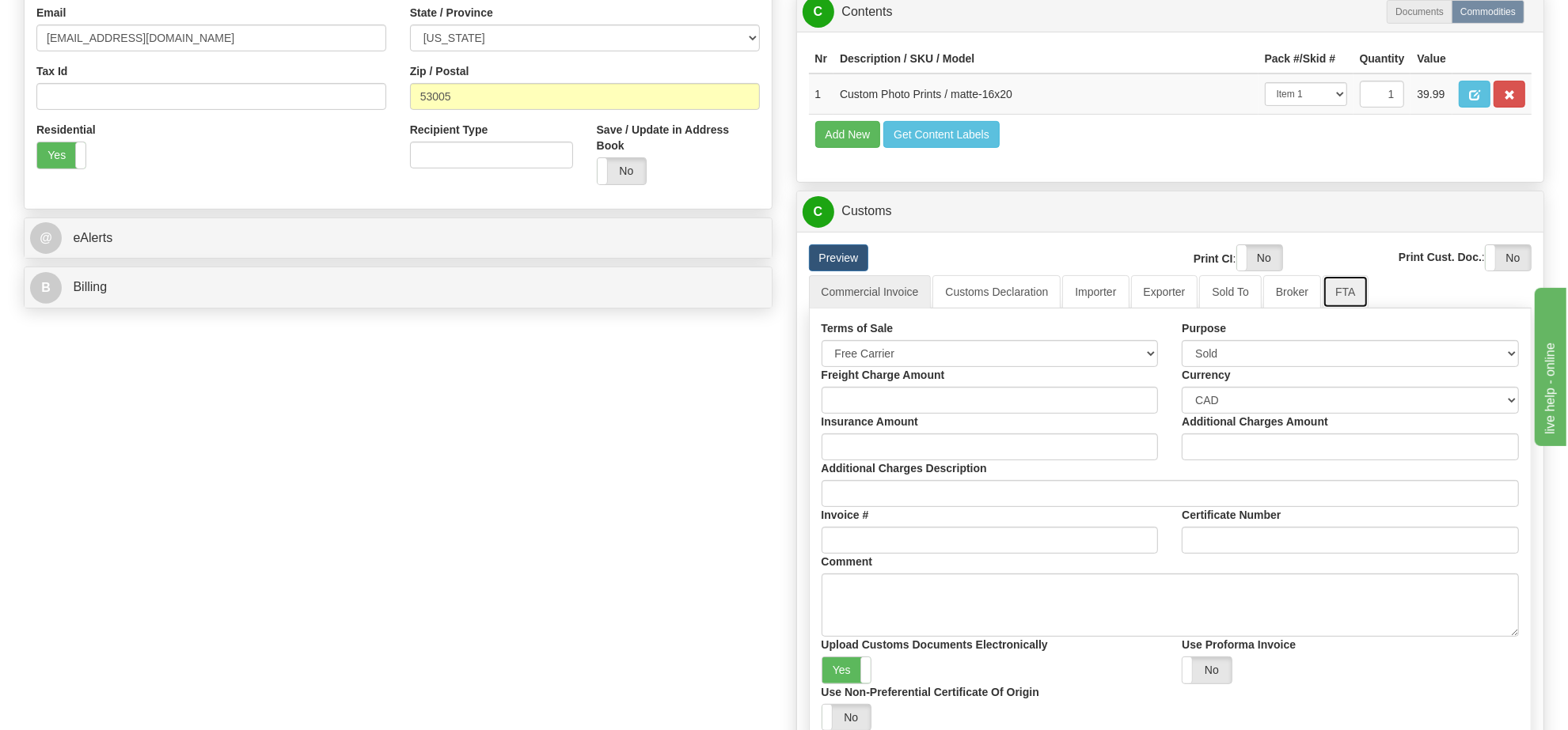
click at [1322, 308] on link "FTA" at bounding box center [1345, 292] width 45 height 34
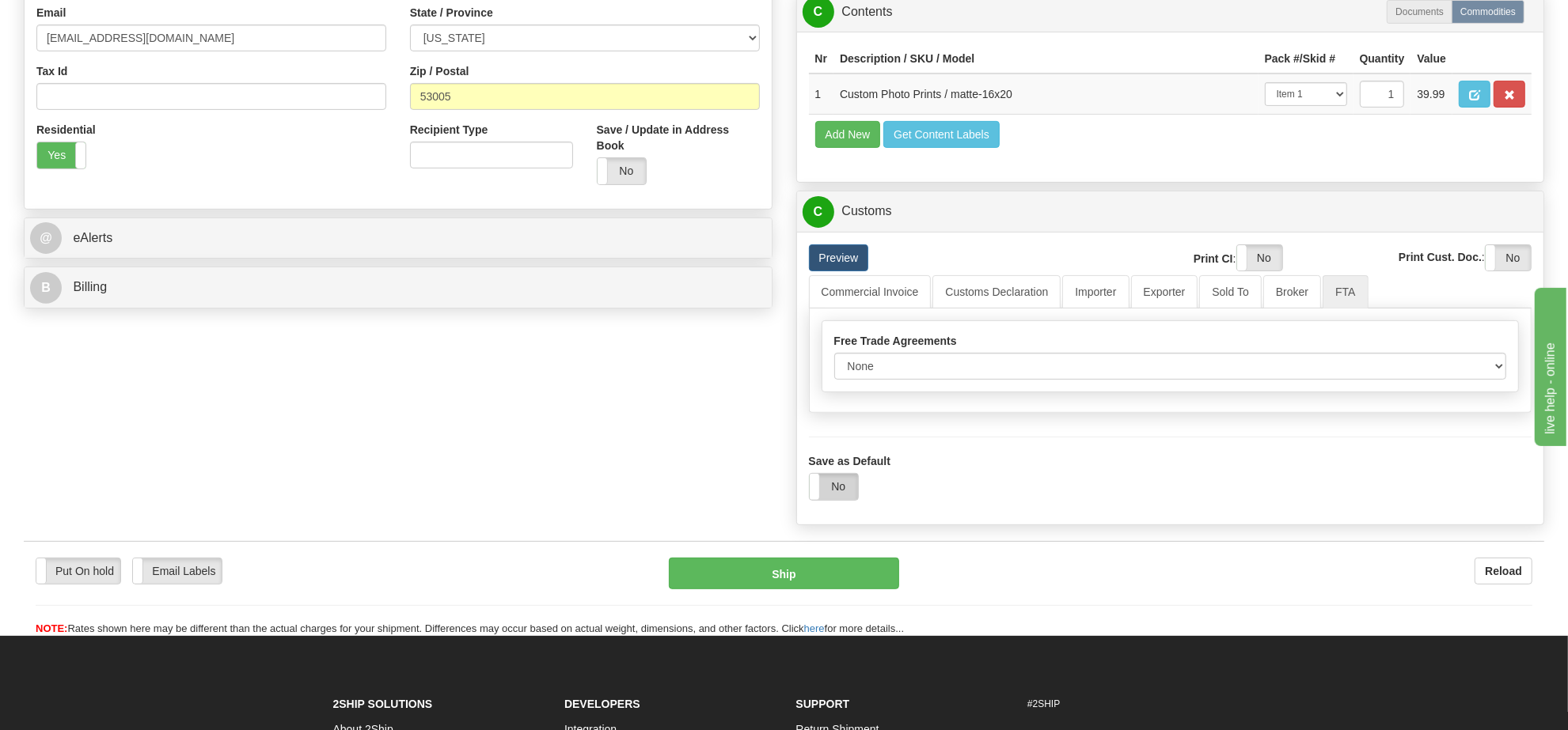
click at [845, 499] on label "No" at bounding box center [833, 487] width 48 height 26
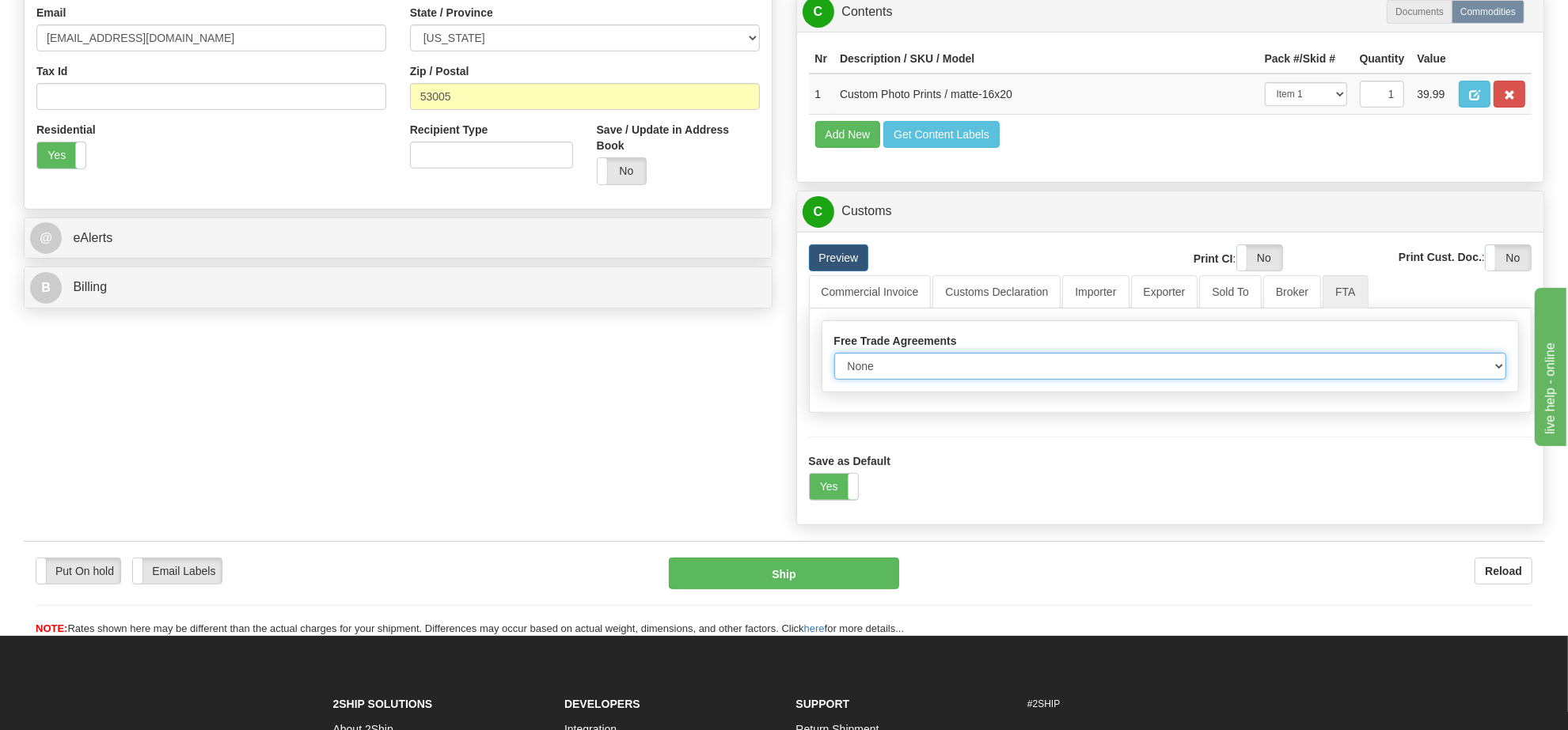
click at [919, 379] on select "None Other USMCA CETA CUKTCA" at bounding box center [1170, 365] width 673 height 27
select select "1"
click at [834, 379] on select "None Other USMCA CETA CUKTCA" at bounding box center [1170, 365] width 673 height 27
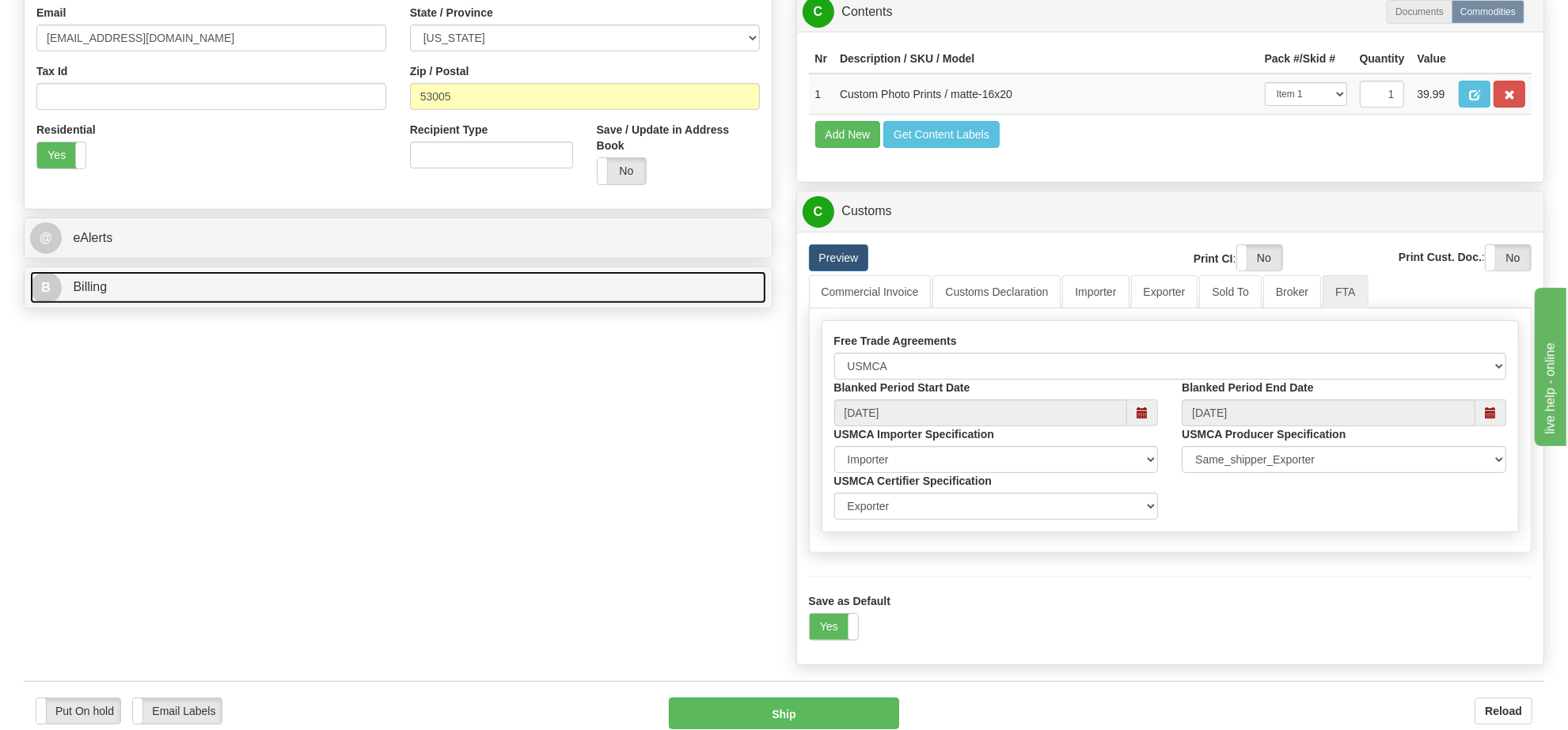
click at [308, 288] on link "B Billing" at bounding box center [397, 287] width 736 height 33
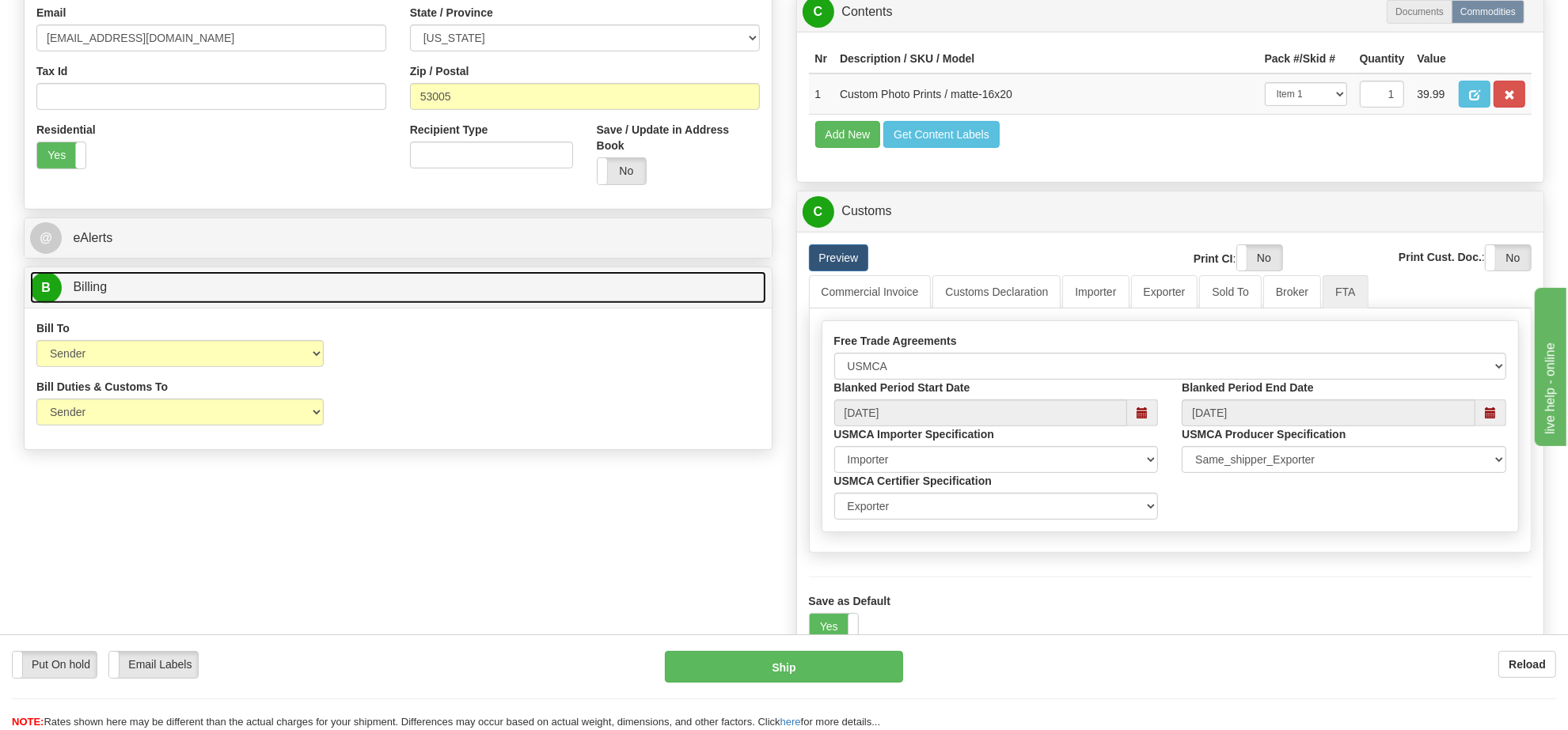
click at [308, 288] on link "B Billing" at bounding box center [397, 287] width 736 height 33
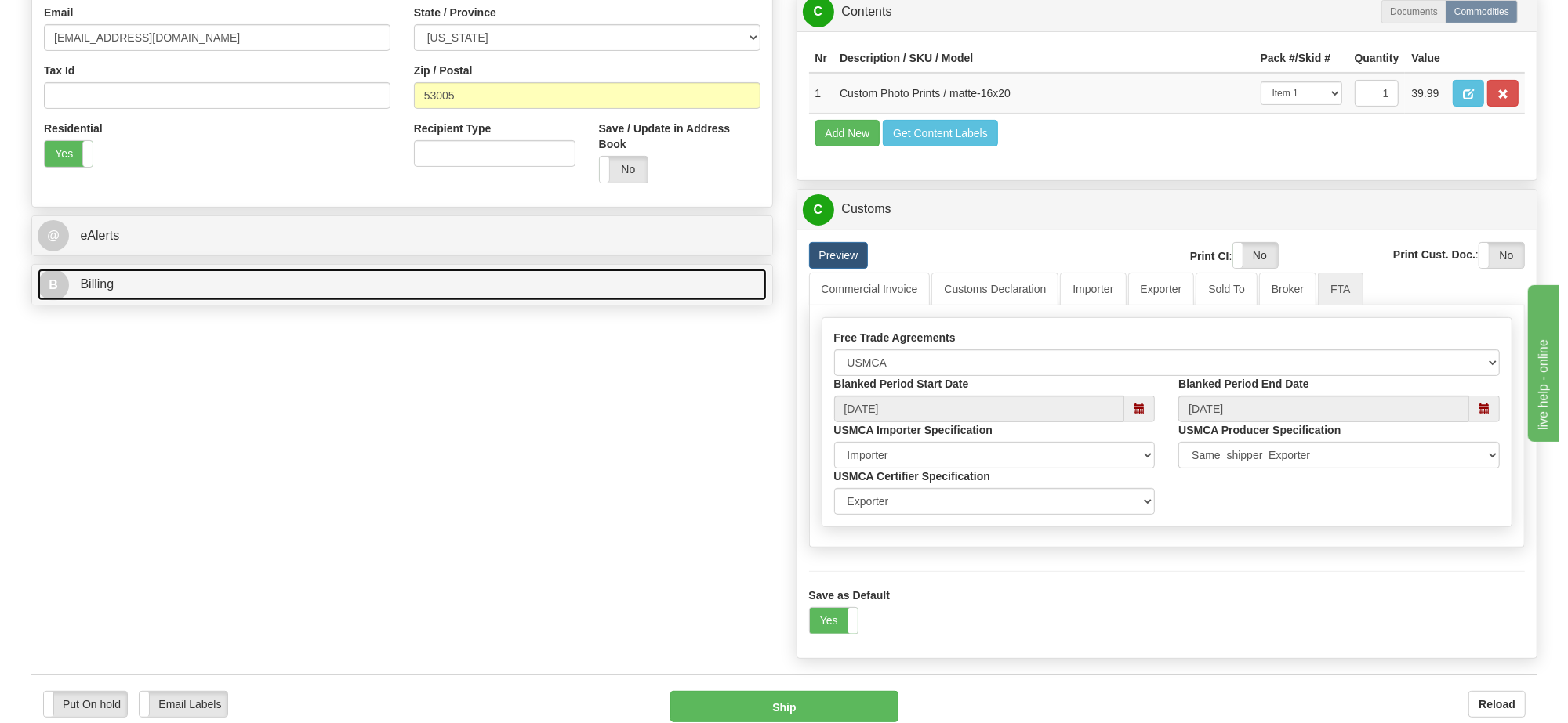
scroll to position [686, 0]
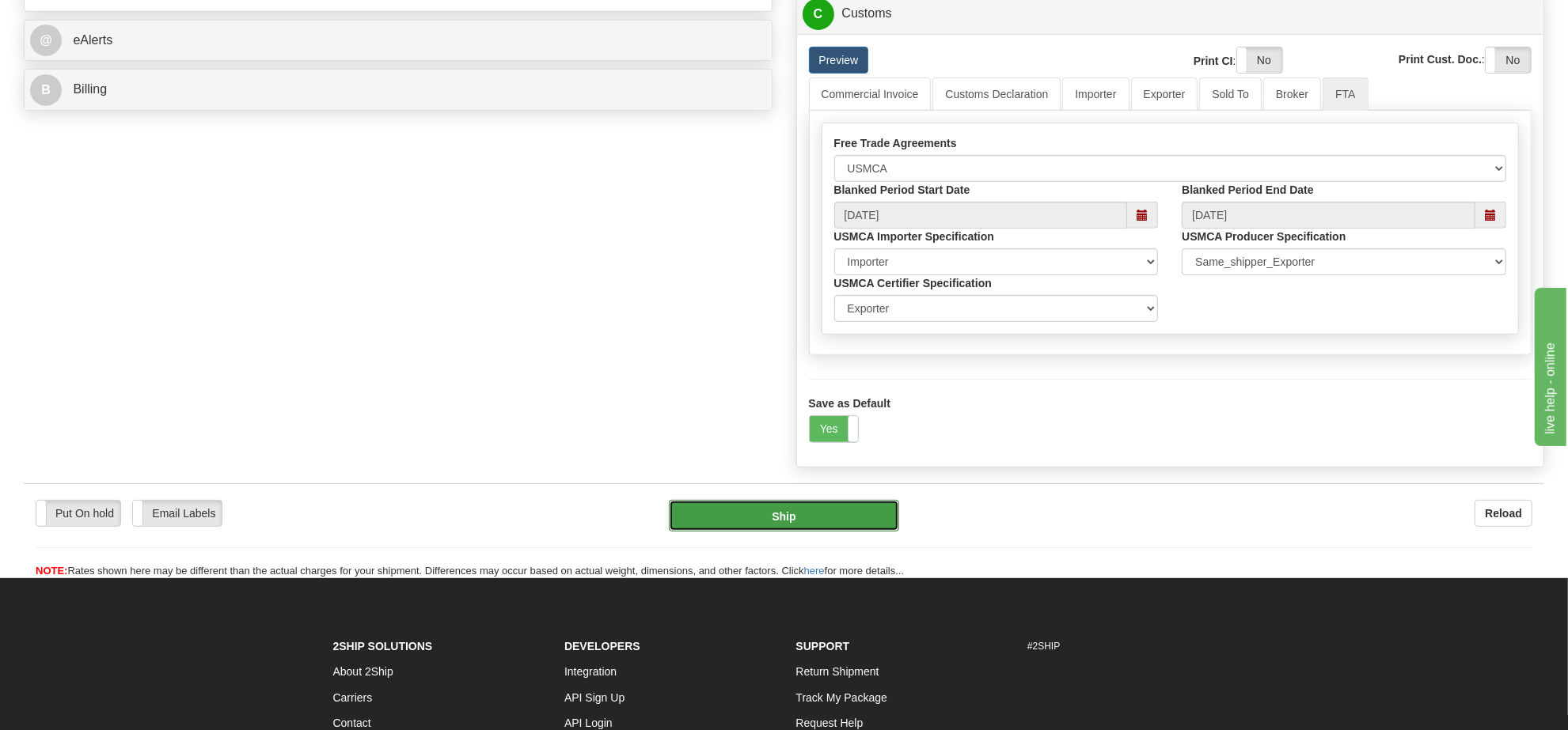
click at [855, 531] on button "Ship" at bounding box center [784, 516] width 229 height 32
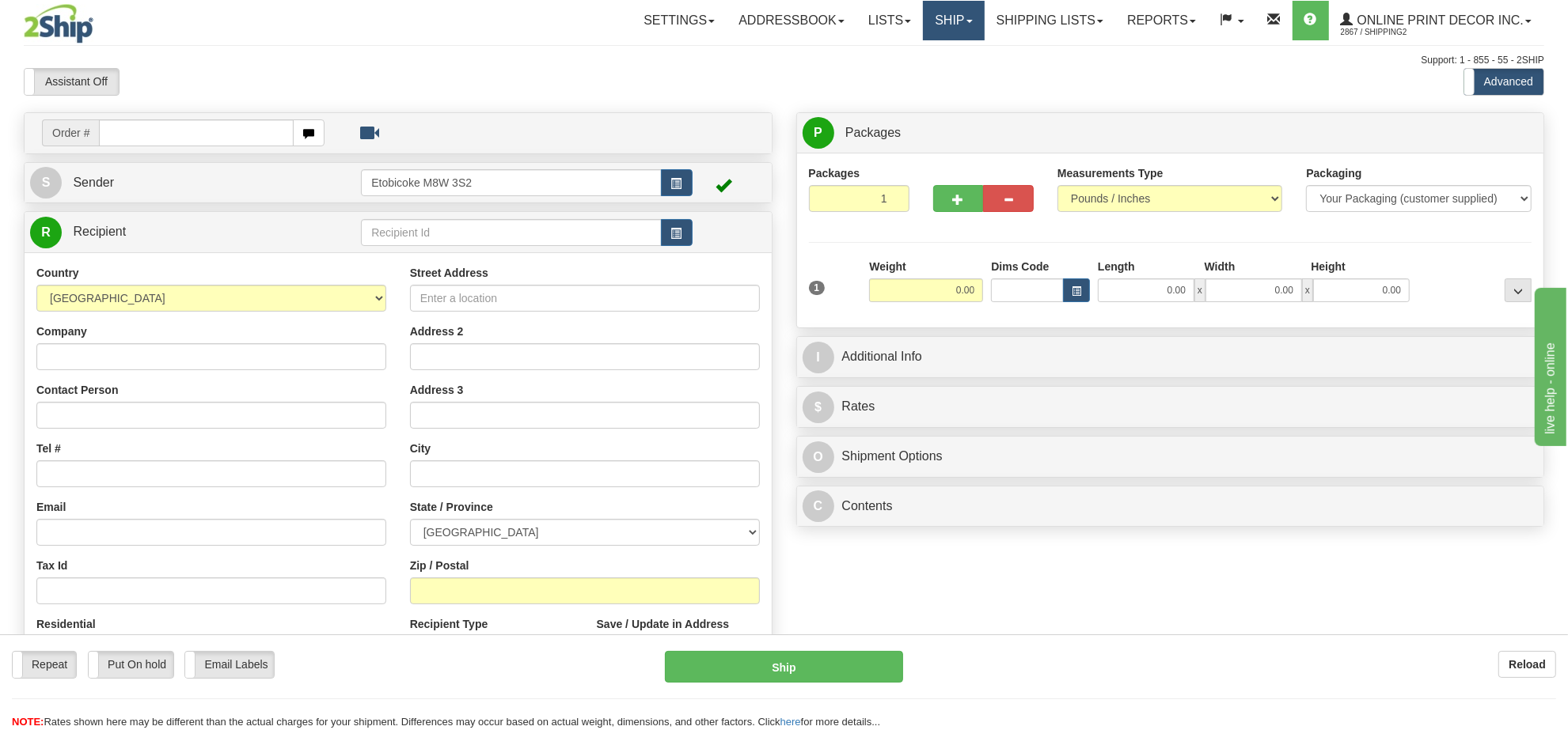
click at [944, 14] on link "Ship" at bounding box center [953, 21] width 61 height 40
click at [913, 51] on span "Ship Screen" at bounding box center [886, 55] width 60 height 13
click at [1013, 21] on link "Shipping lists" at bounding box center [1049, 21] width 130 height 40
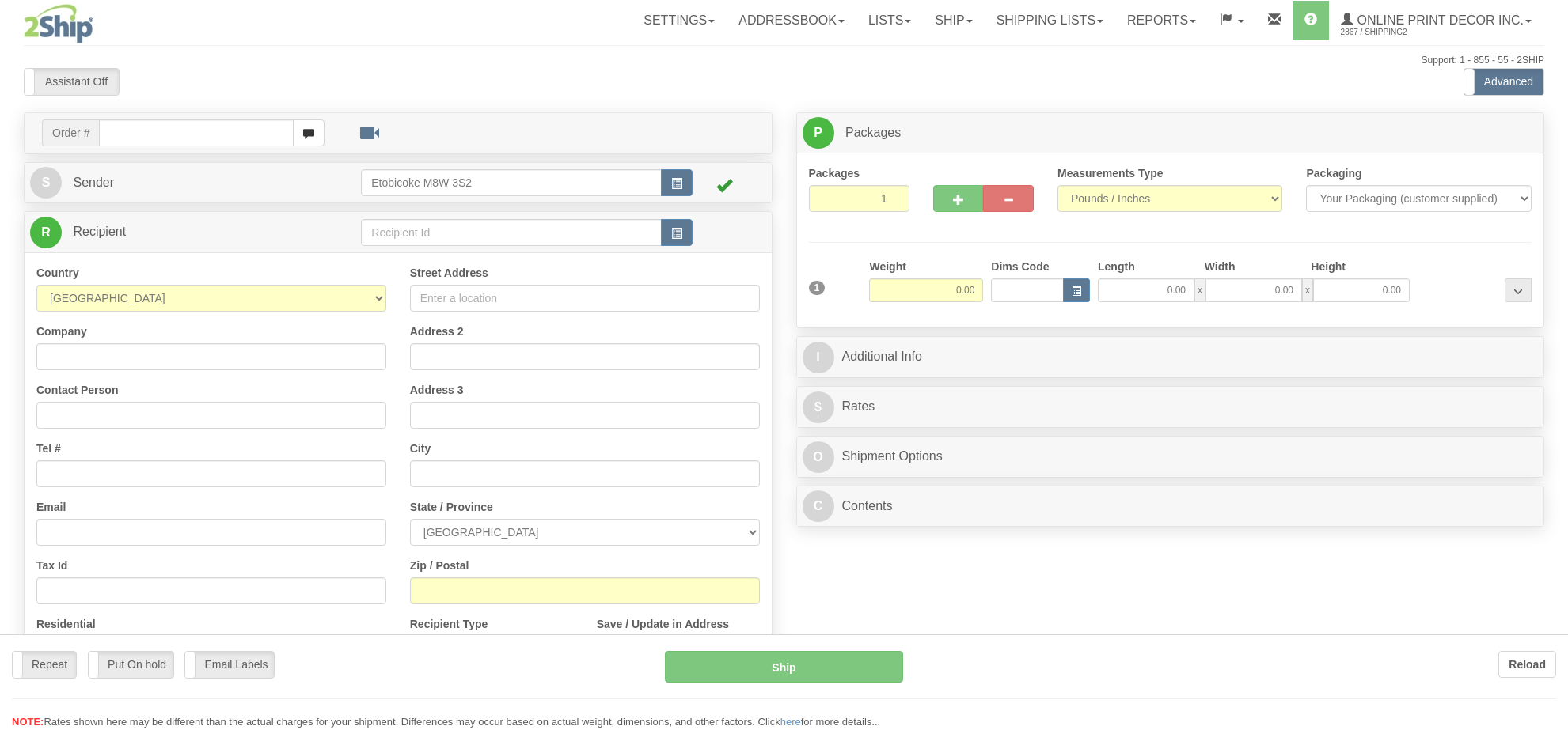
click at [1018, 24] on div at bounding box center [784, 365] width 1568 height 730
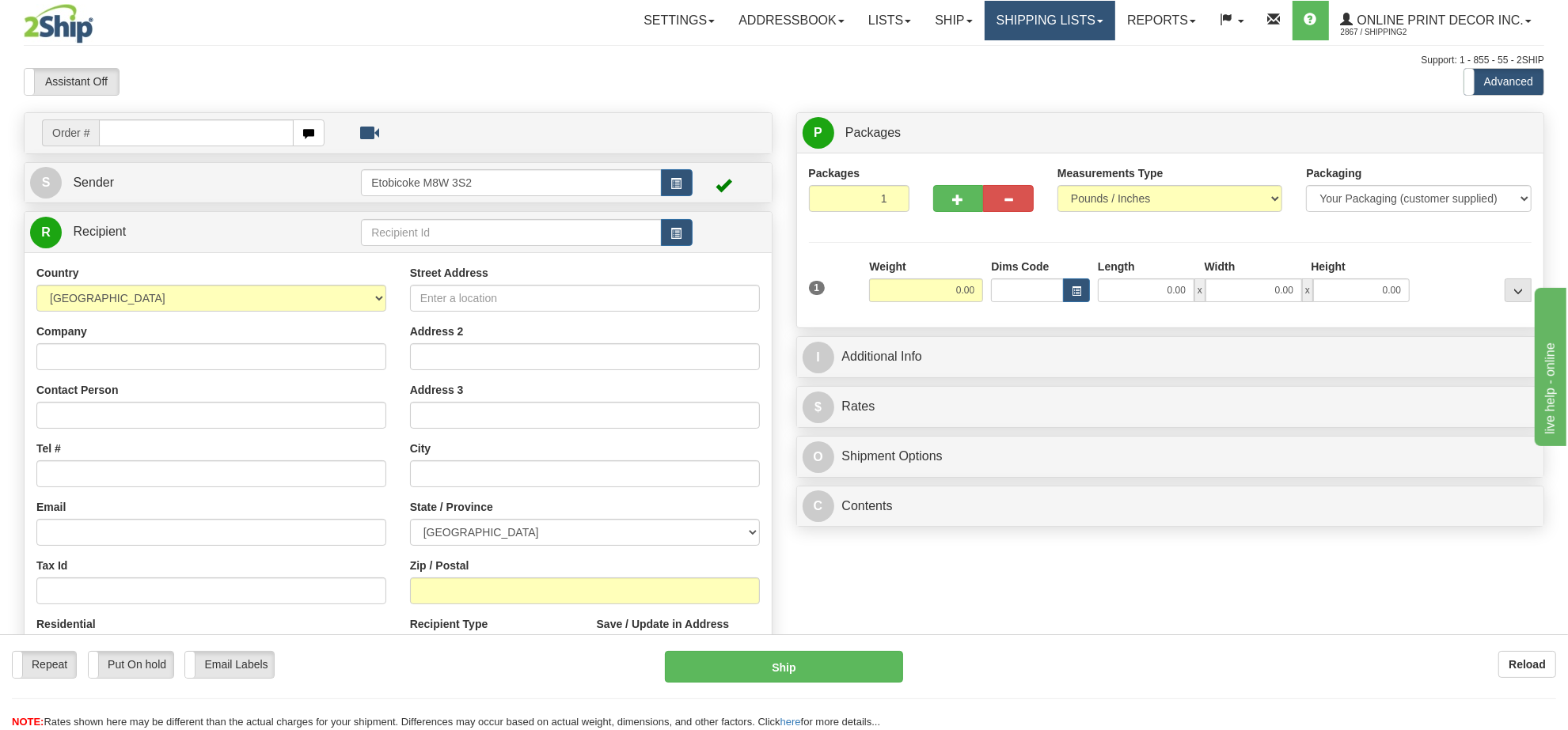
click at [1017, 22] on link "Shipping lists" at bounding box center [1049, 21] width 130 height 40
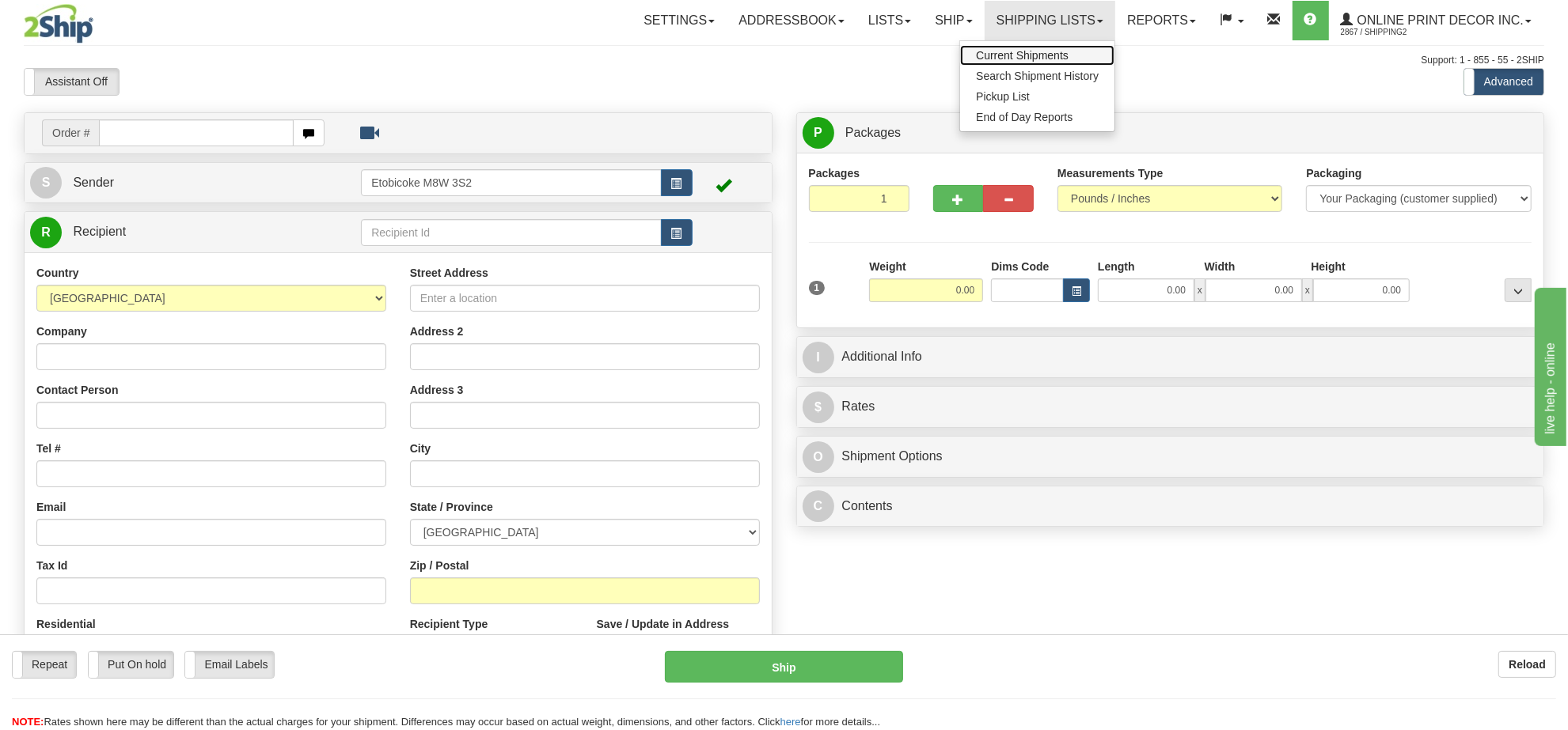
click at [1016, 51] on span "Current Shipments" at bounding box center [1023, 55] width 93 height 13
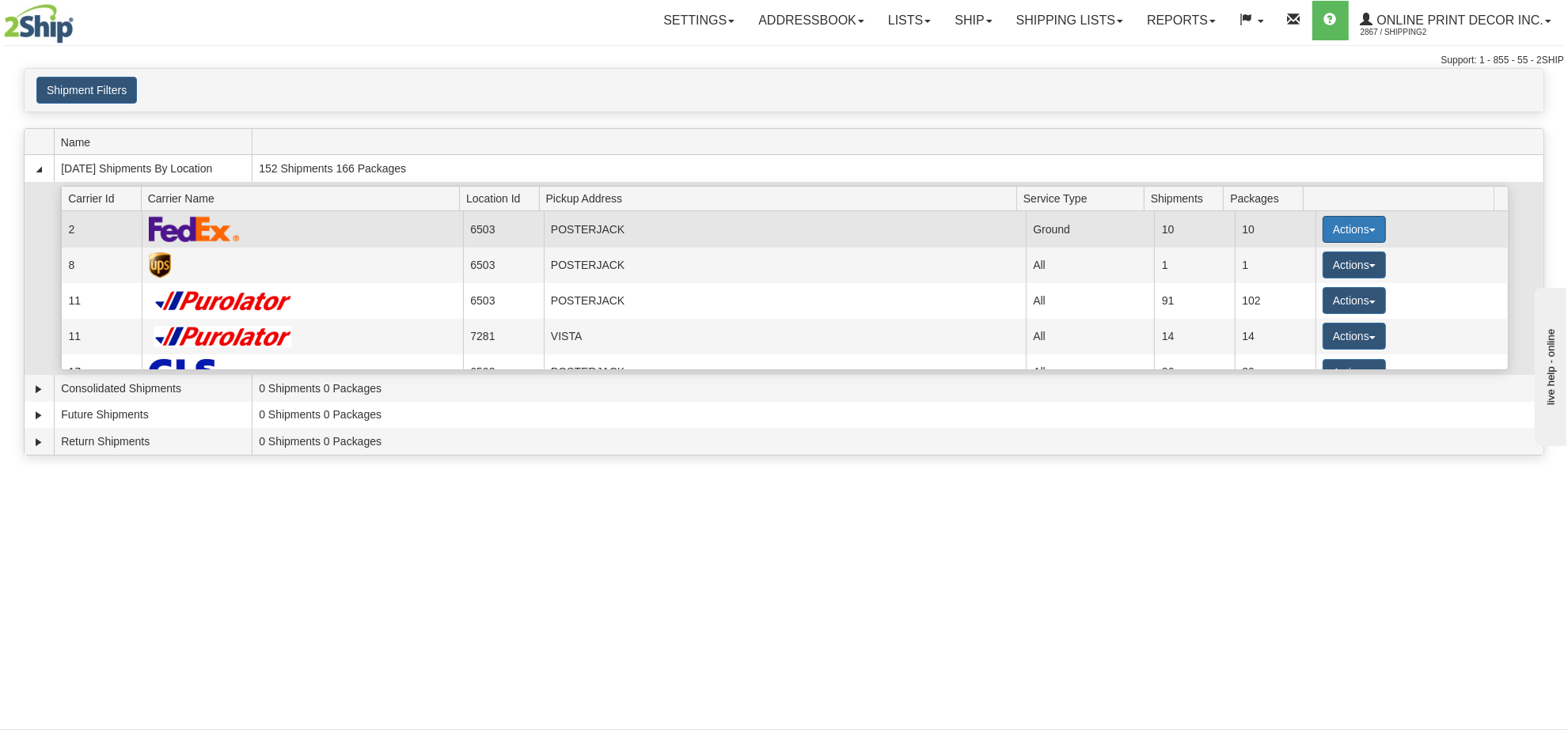
click at [1365, 235] on button "Actions" at bounding box center [1354, 229] width 63 height 27
click at [1318, 266] on link "Details" at bounding box center [1322, 259] width 126 height 21
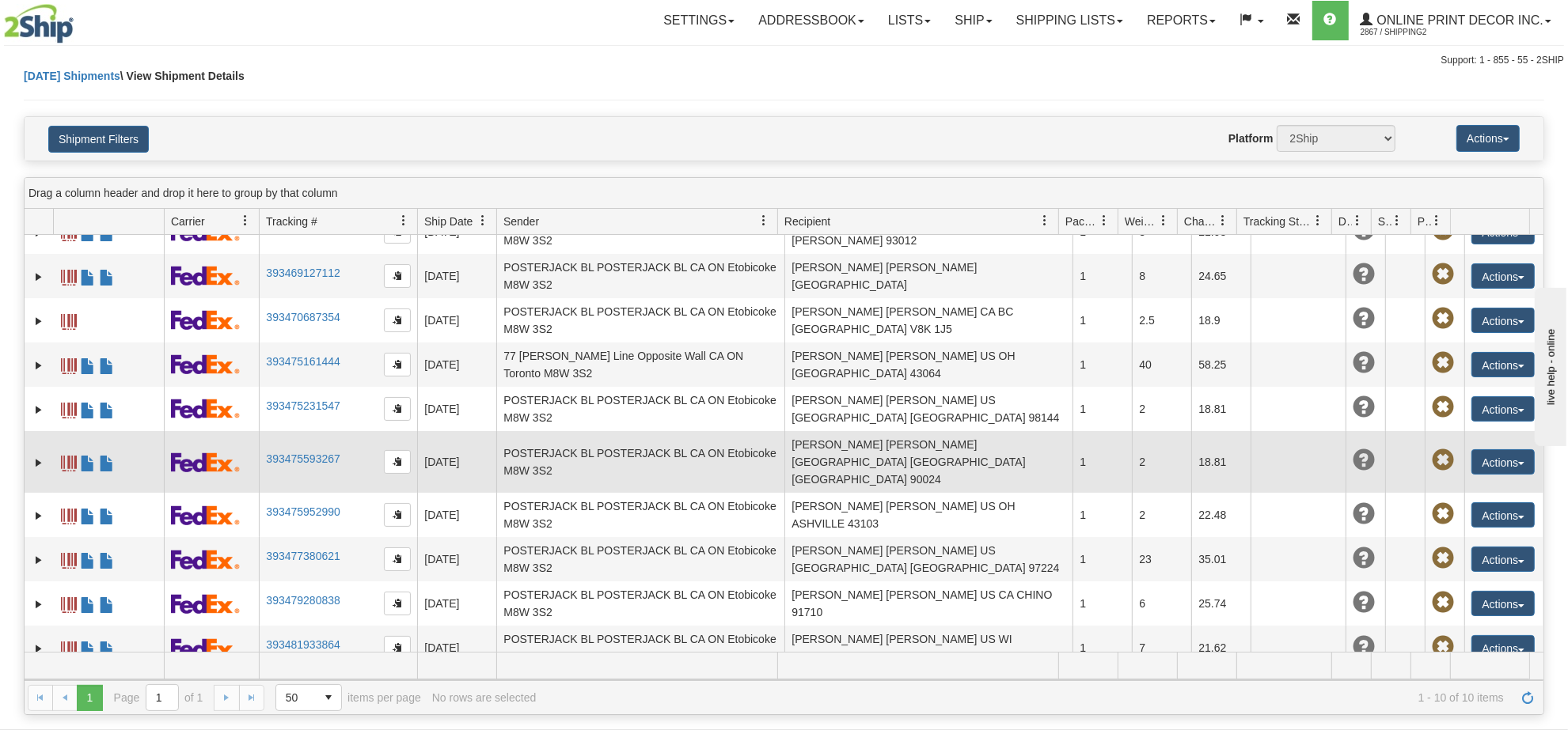
scroll to position [296, 0]
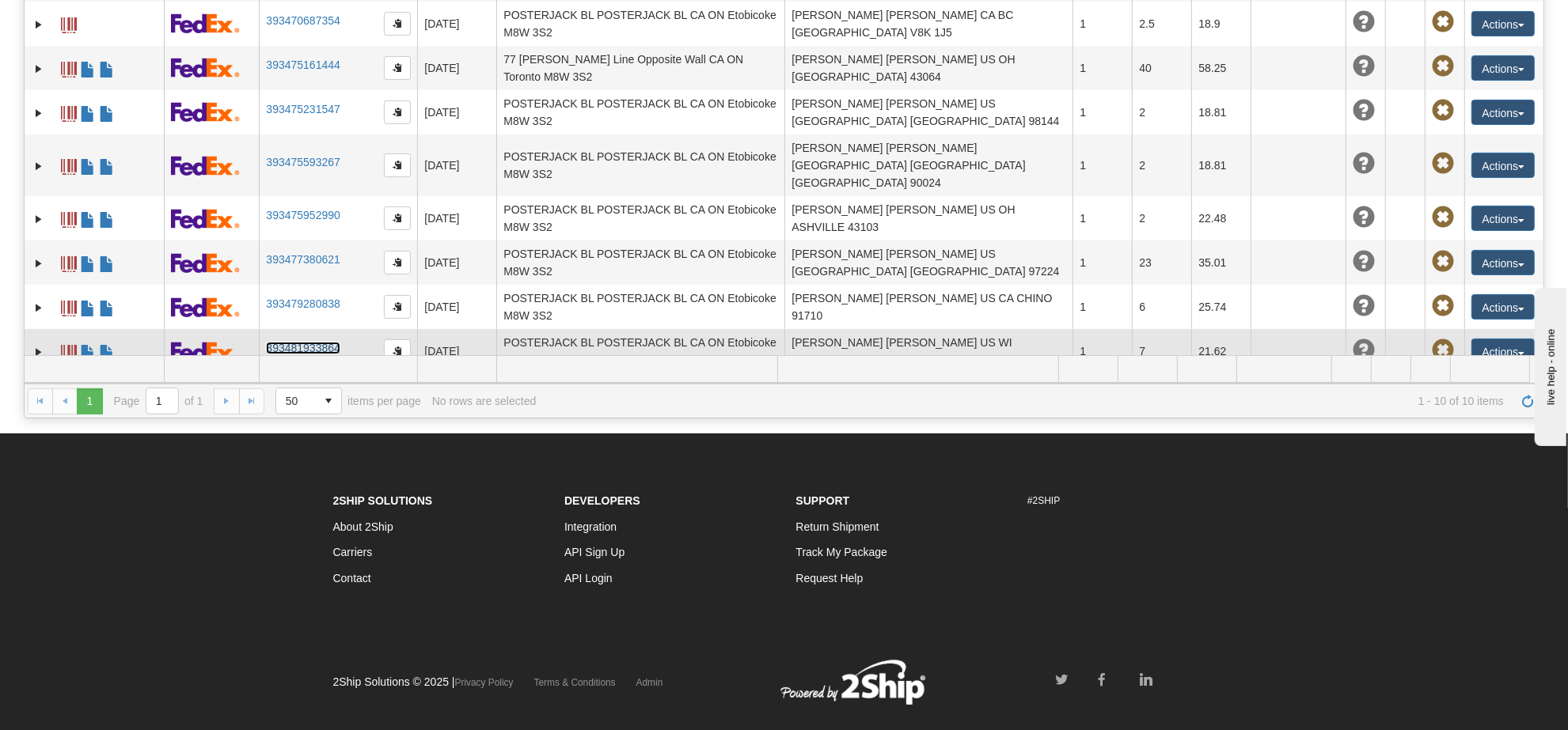
click at [301, 342] on link "393481933864" at bounding box center [302, 348] width 73 height 13
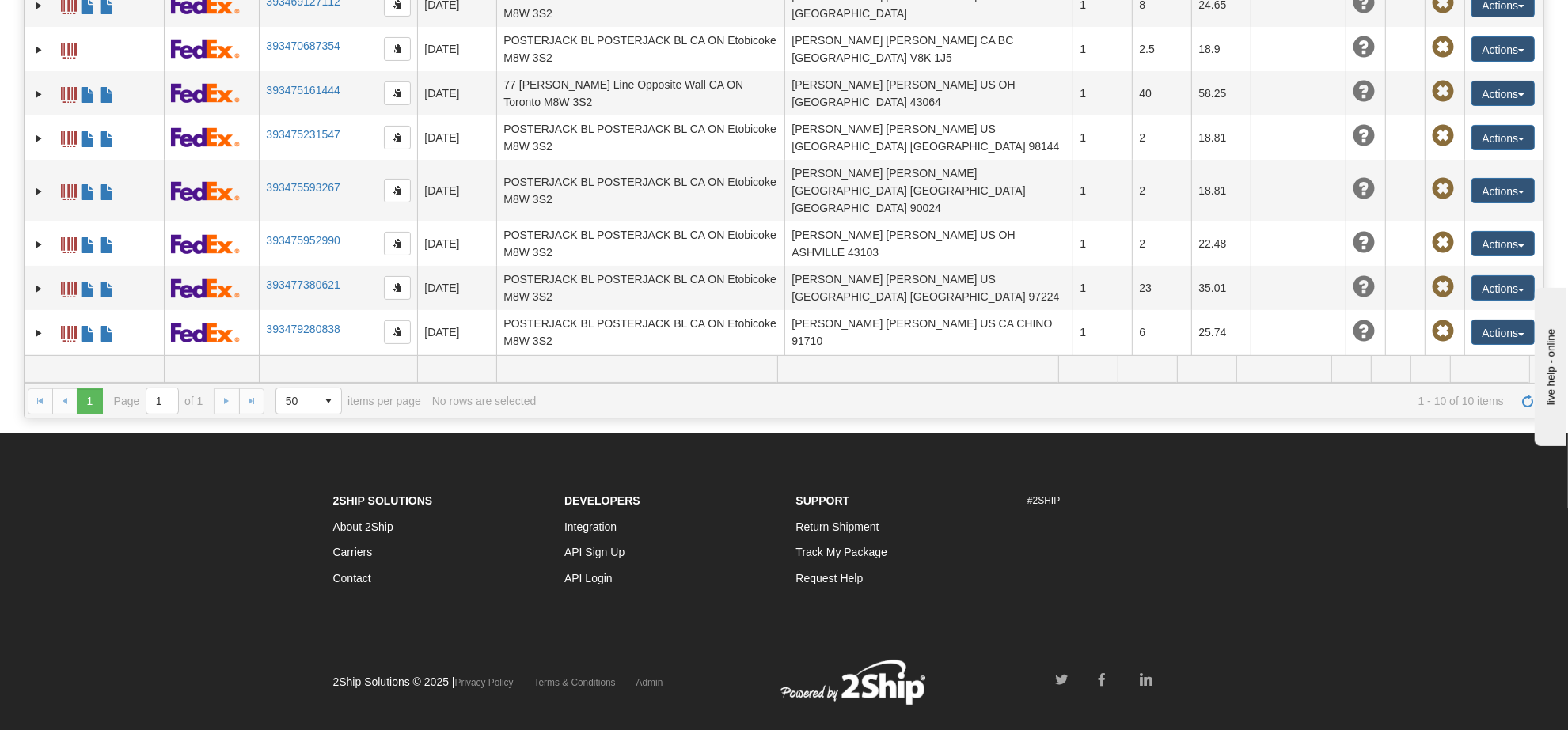
scroll to position [0, 0]
